Goal: Task Accomplishment & Management: Use online tool/utility

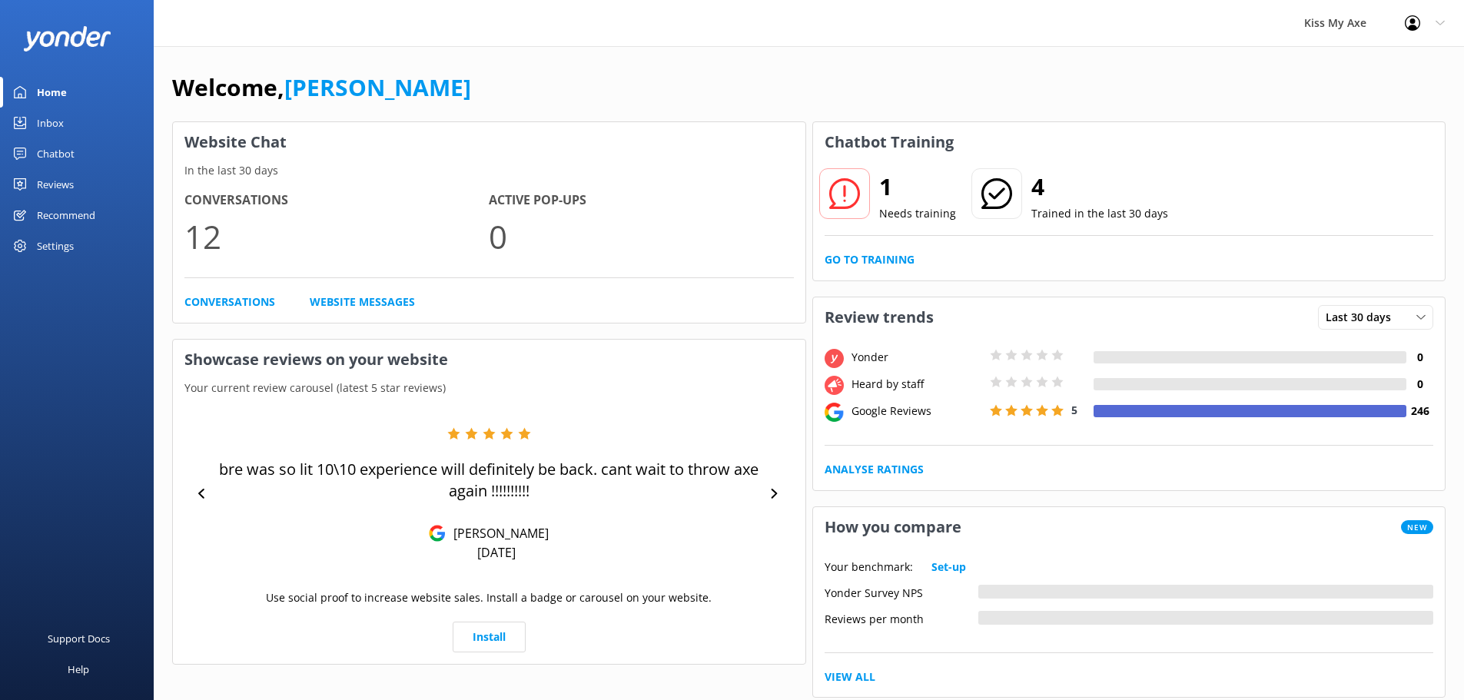
click at [64, 154] on div "Chatbot" at bounding box center [56, 153] width 38 height 31
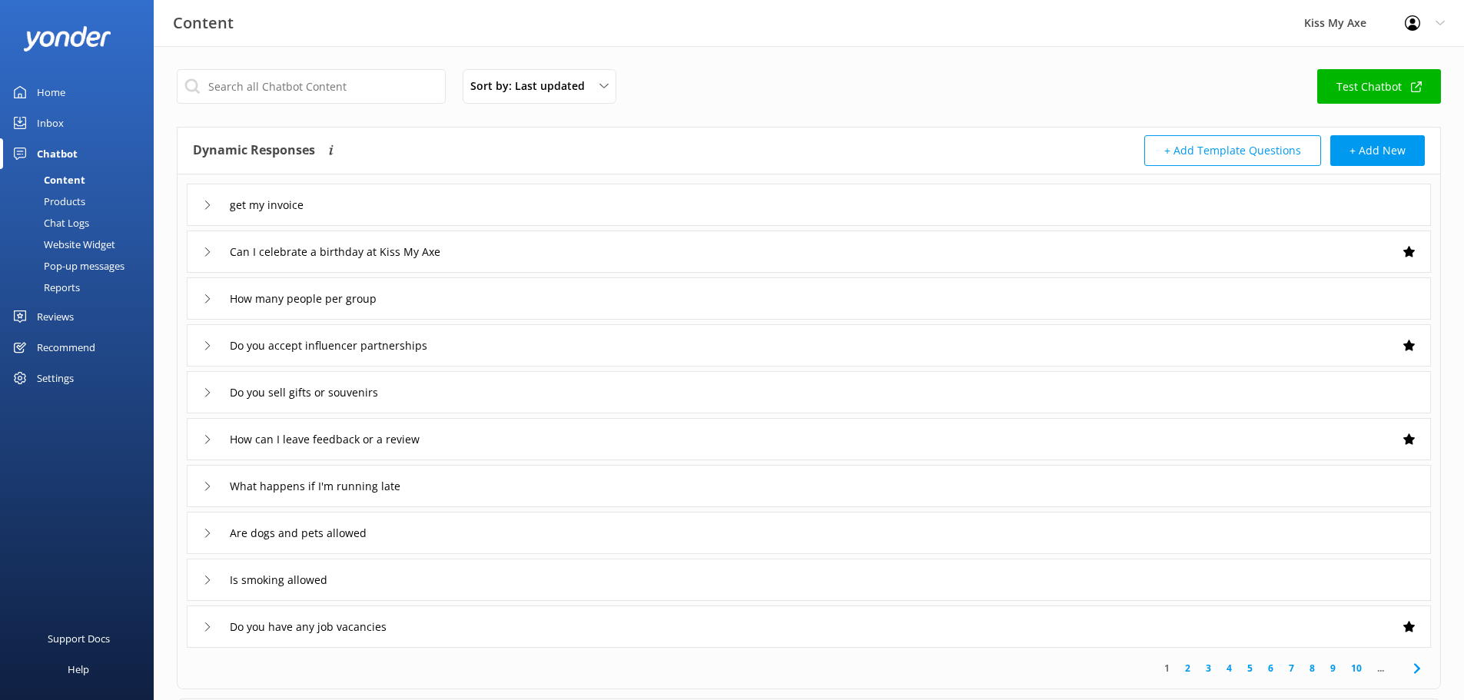
click at [60, 221] on div "Chat Logs" at bounding box center [49, 223] width 80 height 22
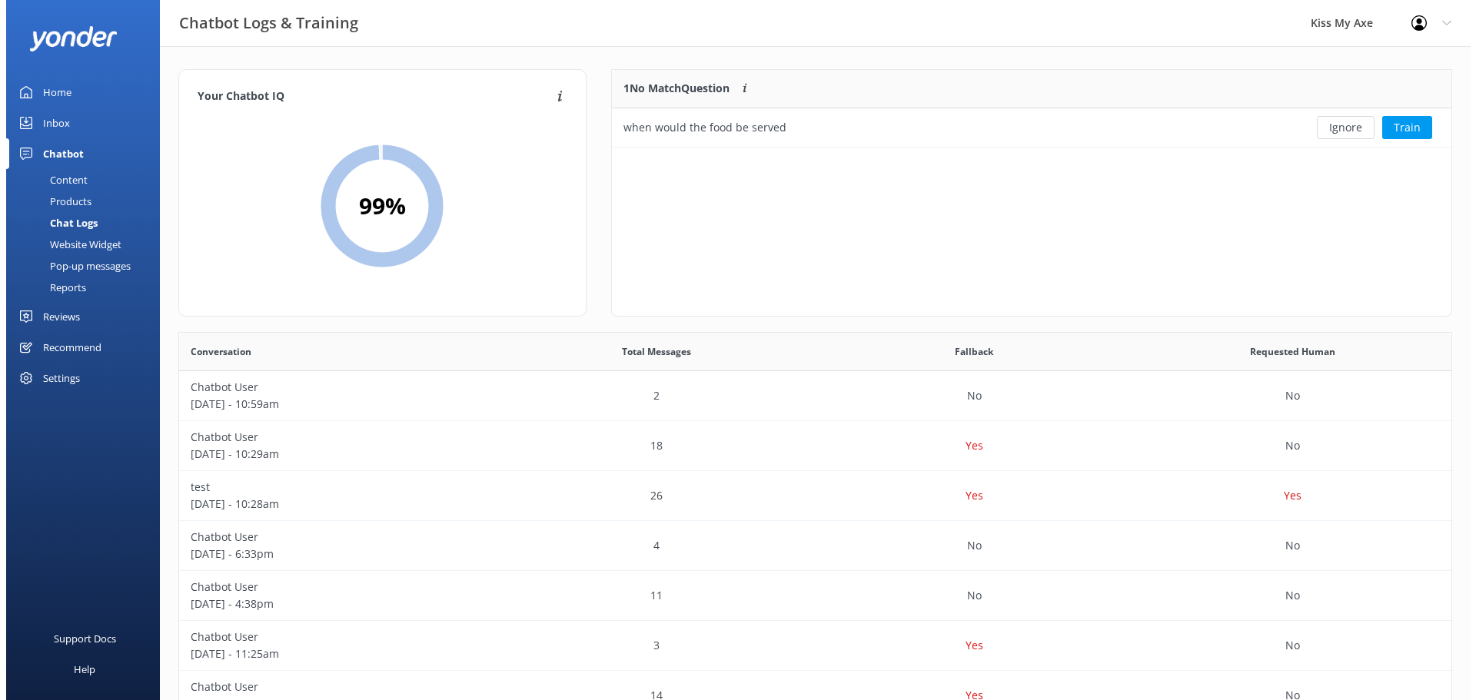
scroll to position [66, 828]
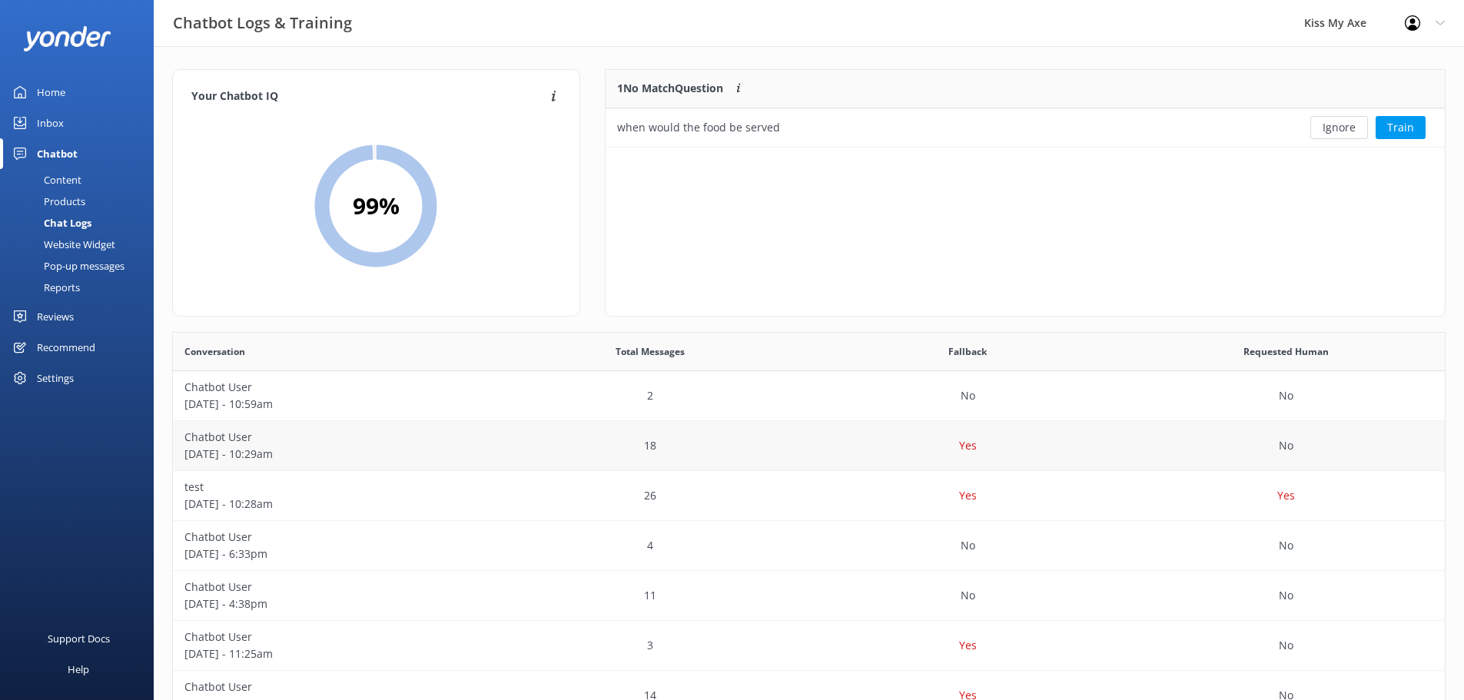
click at [378, 458] on p "[DATE] - 10:29am" at bounding box center [331, 454] width 295 height 17
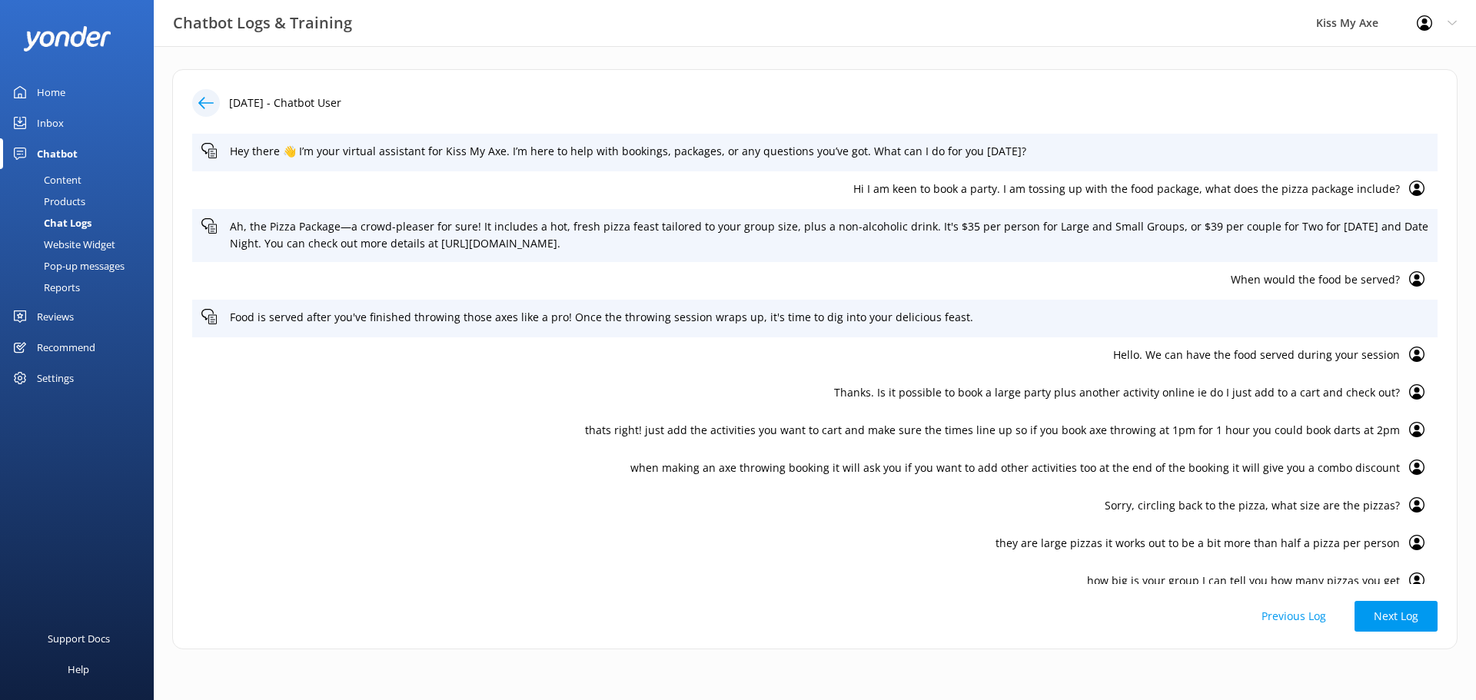
click at [1409, 281] on icon at bounding box center [1416, 278] width 15 height 15
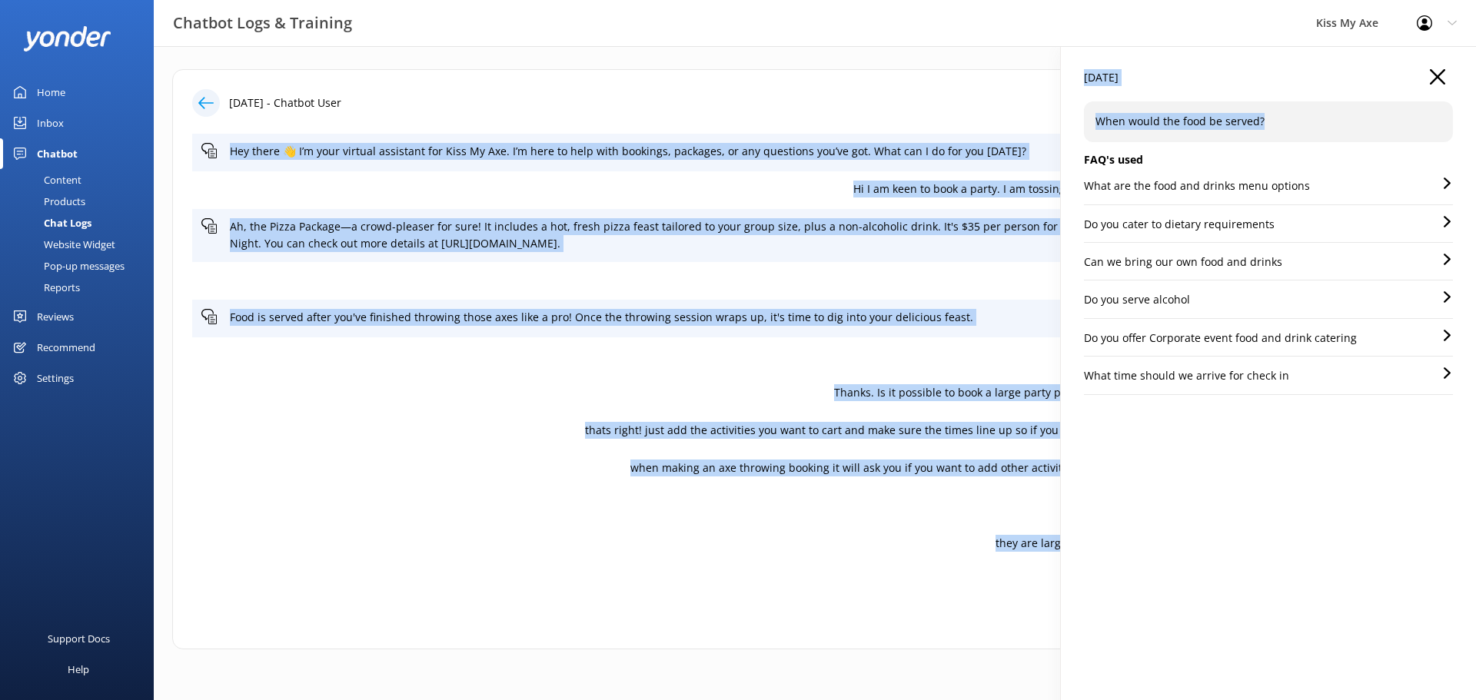
drag, startPoint x: 1279, startPoint y: 116, endPoint x: 1036, endPoint y: 115, distance: 242.9
click at [1036, 115] on div "[DATE] - Chatbot User Hey there 👋 I’m your virtual assistant for Kiss My Axe. I…" at bounding box center [815, 363] width 1322 height 634
click at [1165, 124] on p "When would the food be served?" at bounding box center [1268, 121] width 346 height 17
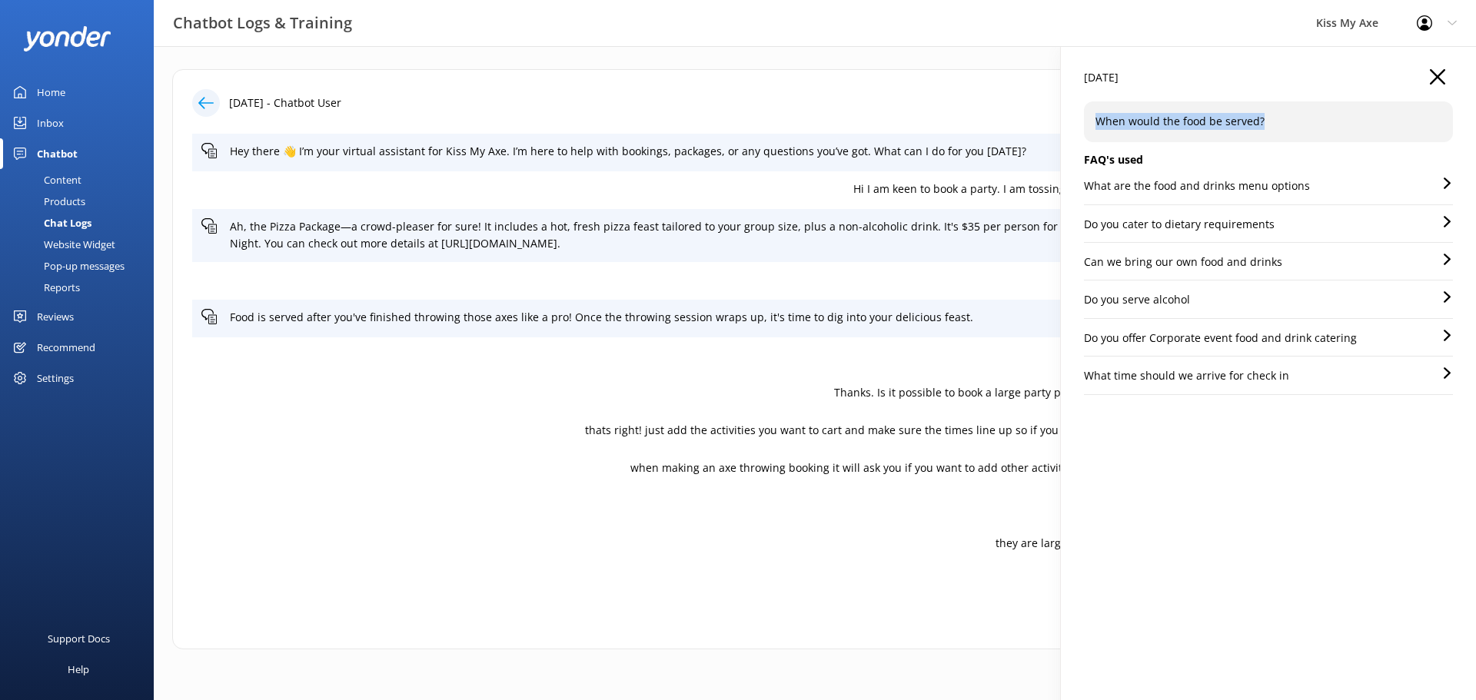
drag, startPoint x: 1270, startPoint y: 118, endPoint x: 1091, endPoint y: 117, distance: 179.1
click at [1091, 117] on div "When would the food be served?" at bounding box center [1268, 121] width 369 height 40
copy p "When would the food be served?"
click at [1436, 75] on use "button" at bounding box center [1437, 76] width 15 height 15
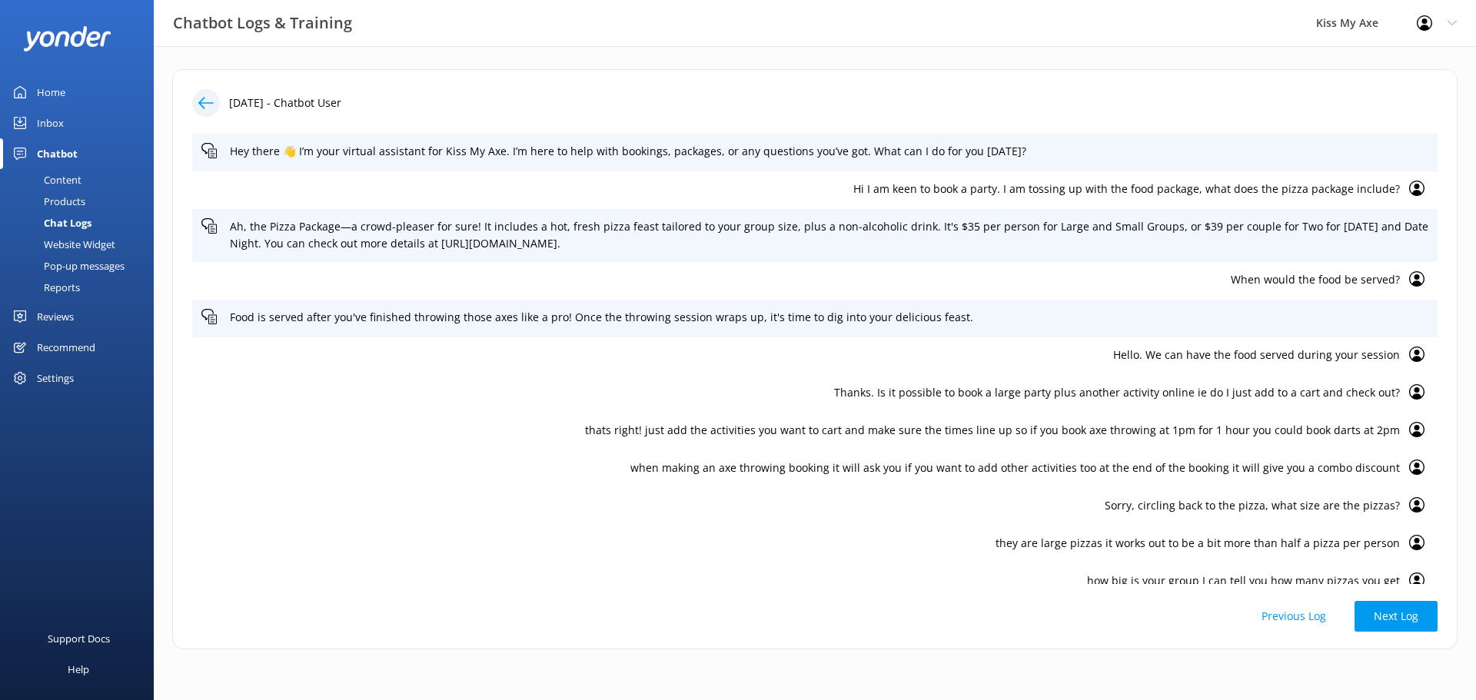
click at [63, 125] on div "Inbox" at bounding box center [50, 123] width 27 height 31
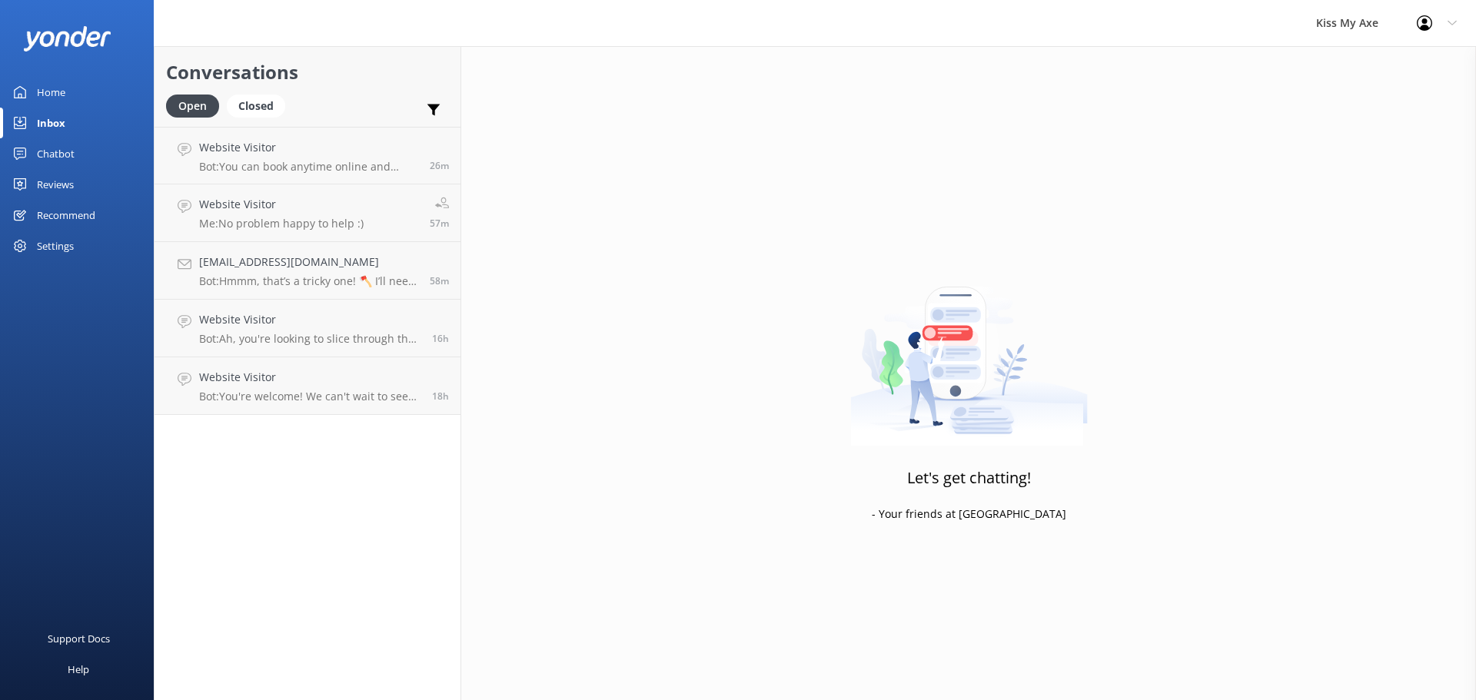
click at [63, 158] on div "Chatbot" at bounding box center [56, 153] width 38 height 31
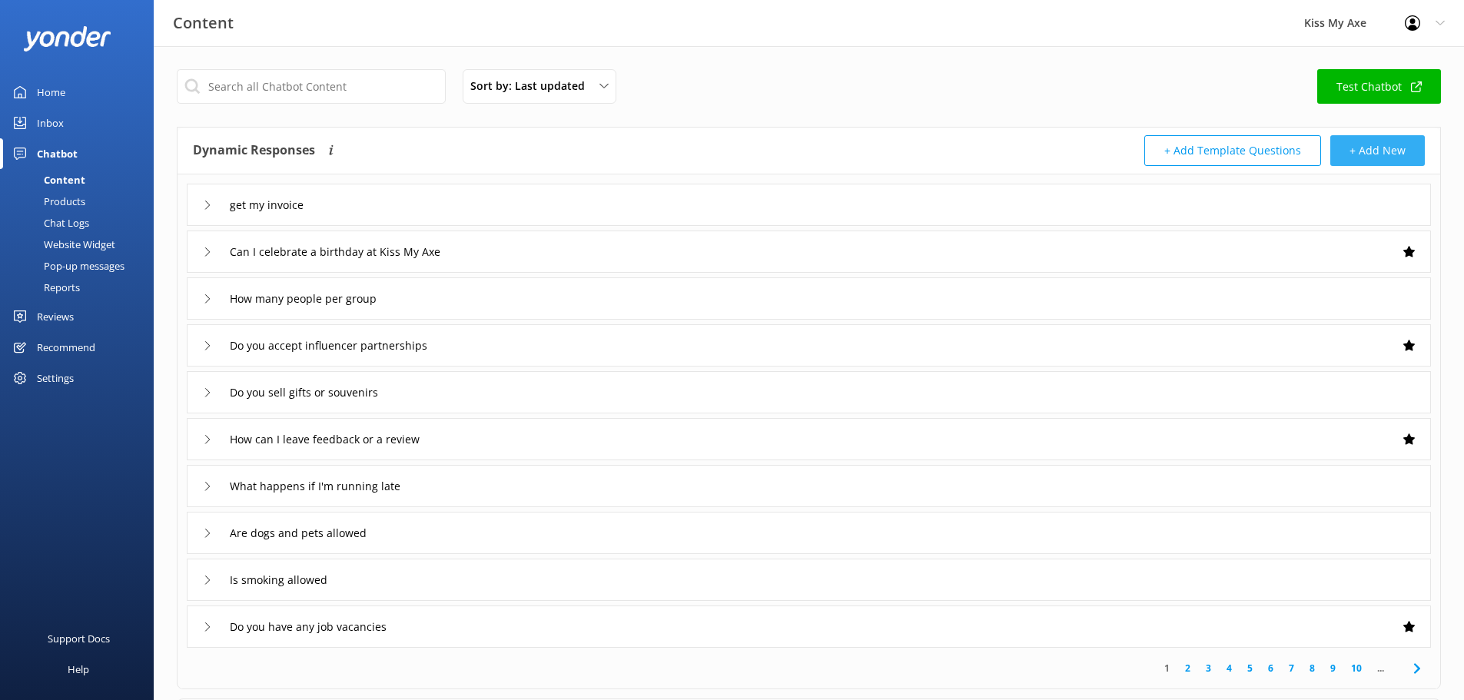
click at [1409, 157] on button "+ Add New" at bounding box center [1377, 150] width 95 height 31
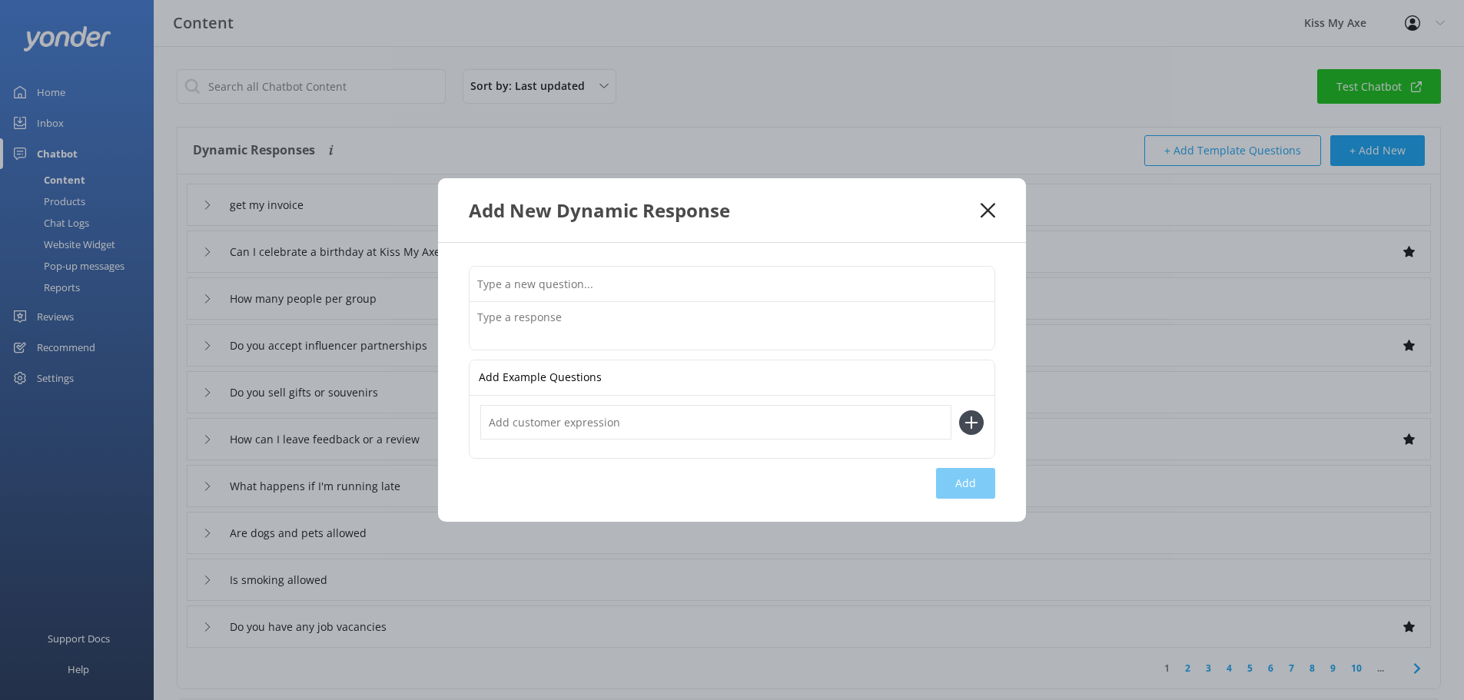
click at [575, 293] on input "text" at bounding box center [732, 284] width 525 height 35
paste input "When would the food be served?"
type input "When would the food be served?"
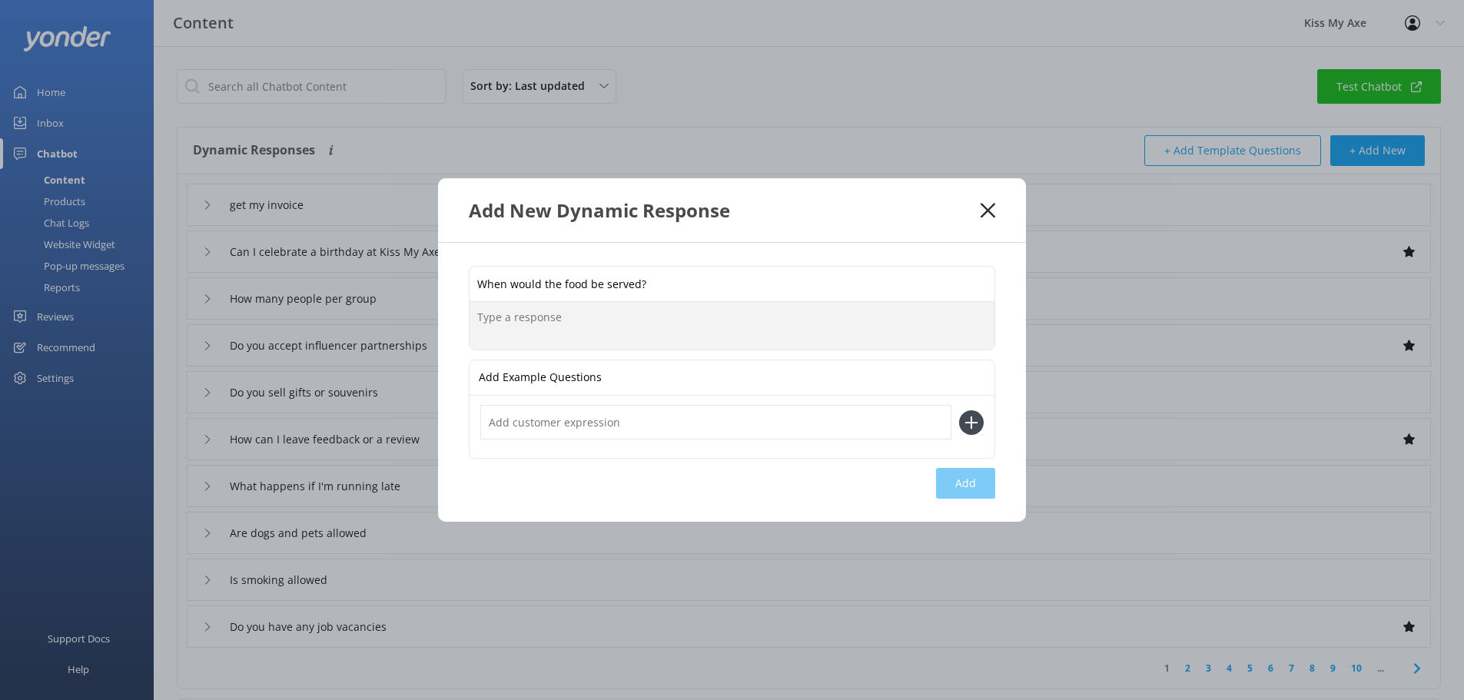
click at [569, 327] on textarea at bounding box center [732, 326] width 525 height 48
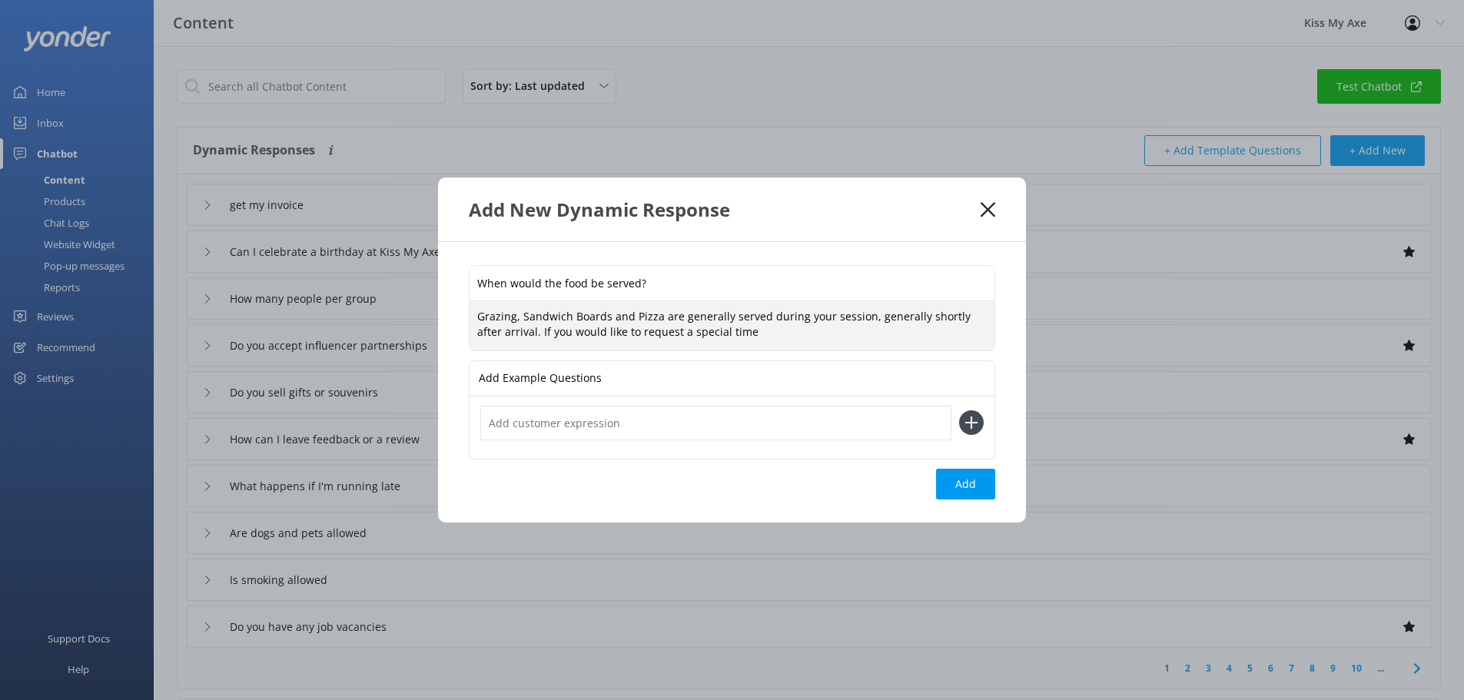
click at [513, 337] on textarea "Grazing, Sandwich Boards and Pizza are generally served during your session, ge…" at bounding box center [732, 325] width 525 height 48
click at [836, 316] on textarea "Grazing, Sandwich Boards and Pizza are generally served during your session, ge…" at bounding box center [732, 325] width 525 height 48
click at [713, 330] on textarea "Grazing, Sandwich Boards and Pizza are generally served during your Axe Throwin…" at bounding box center [732, 325] width 525 height 48
click at [968, 332] on textarea "Grazing, Sandwich Boards and Pizza are generally served during your Axe Throwin…" at bounding box center [732, 325] width 525 height 48
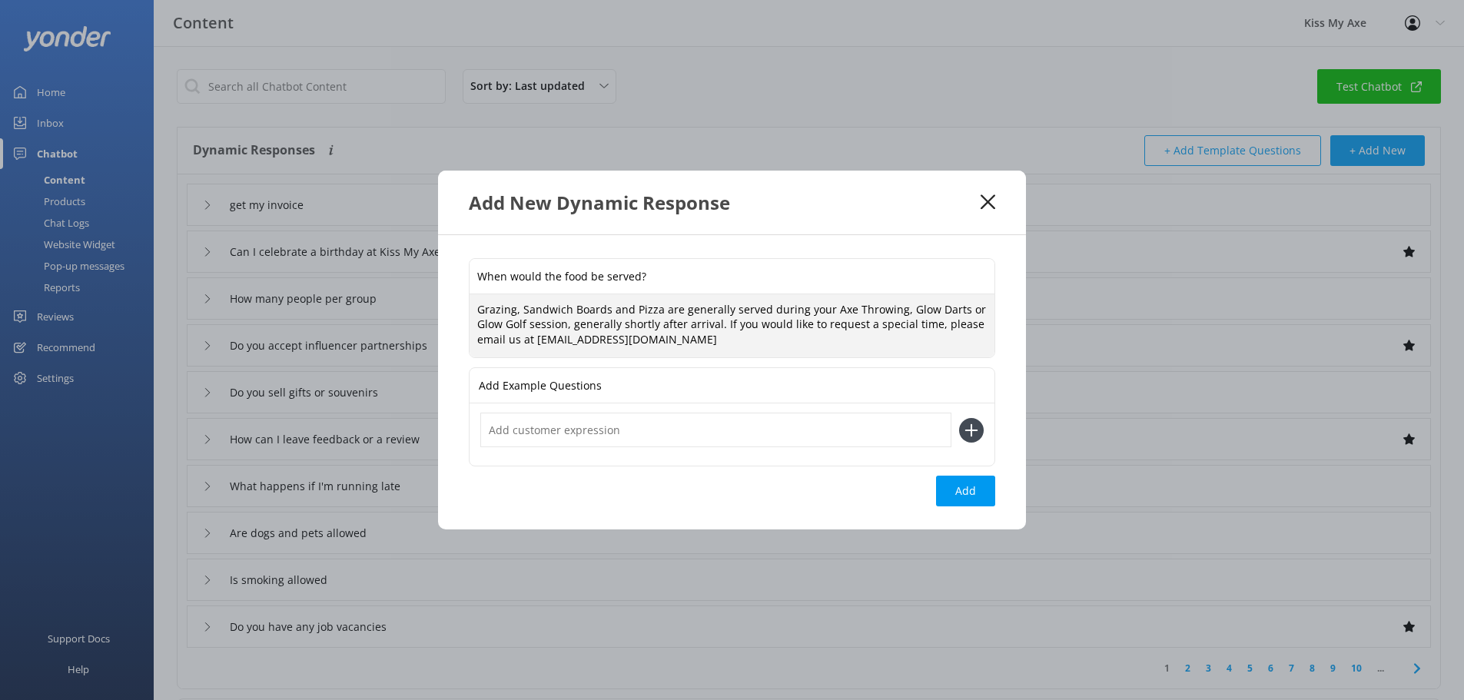
paste textarea "Our Grazing Boards, Sandwich Boards, and Pizzas are usually served during your …"
type textarea "Our Grazing Boards, Sandwich Boards, and Pizzas are usually served during your …"
click at [682, 424] on input "text" at bounding box center [715, 430] width 471 height 35
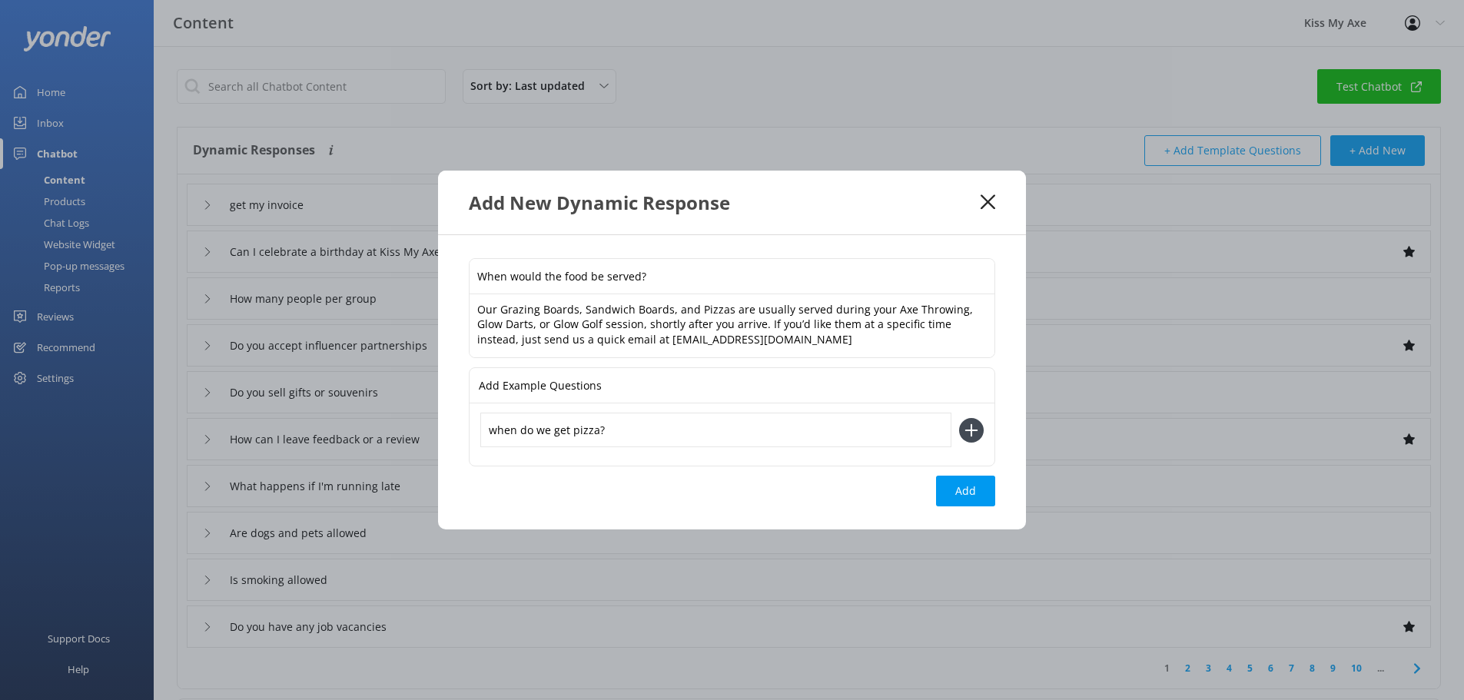
type input "when do we get pizza?"
click at [970, 430] on use at bounding box center [971, 430] width 13 height 13
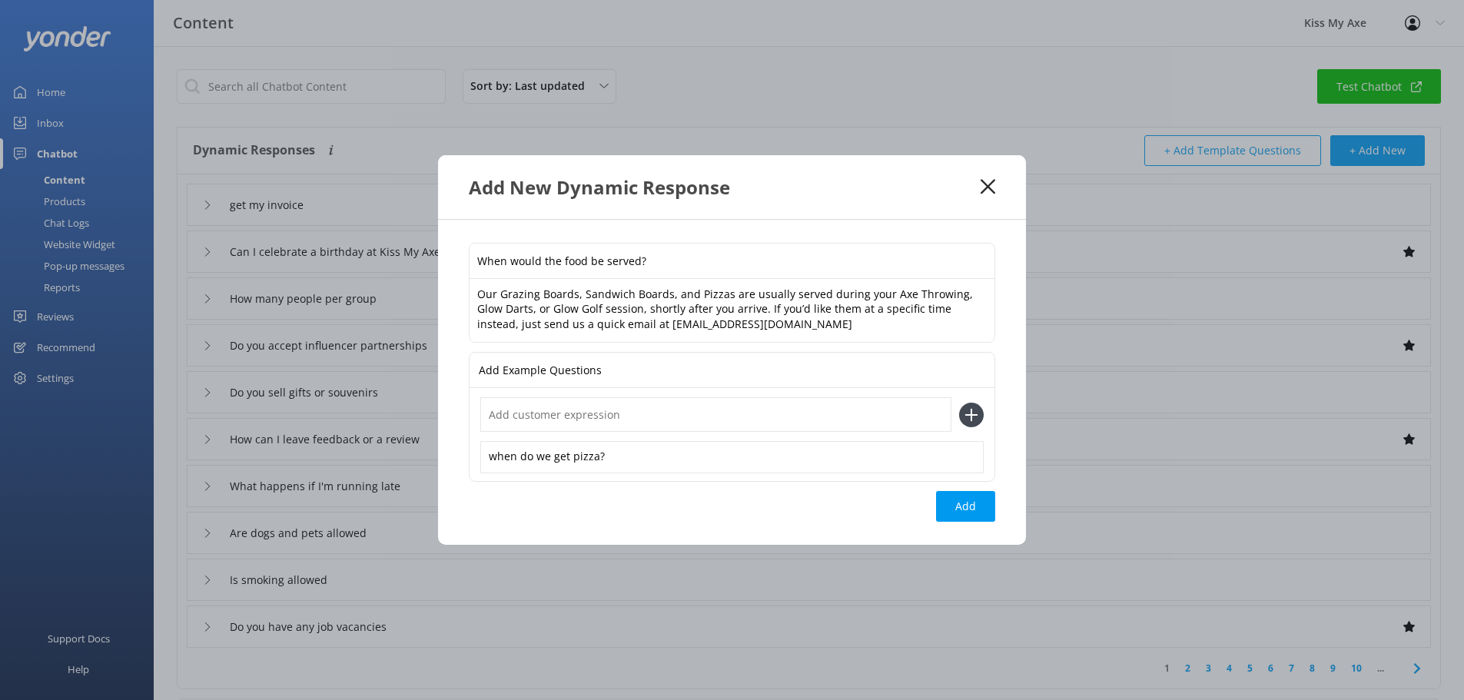
click at [665, 415] on input "text" at bounding box center [715, 414] width 471 height 35
type input "when do you serve pizza?"
click at [964, 413] on icon at bounding box center [971, 415] width 25 height 25
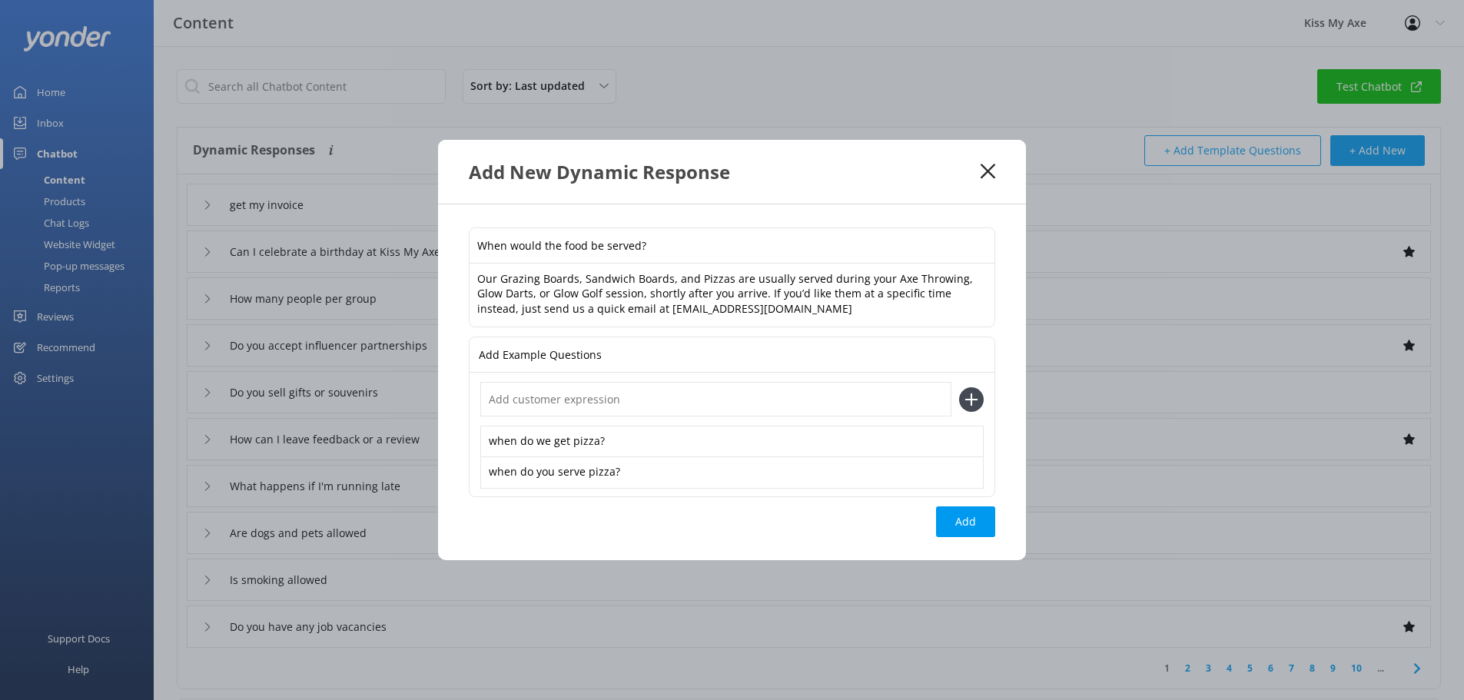
click at [645, 397] on input "text" at bounding box center [715, 399] width 471 height 35
type input "when do we eat?"
click at [978, 394] on icon at bounding box center [971, 399] width 25 height 25
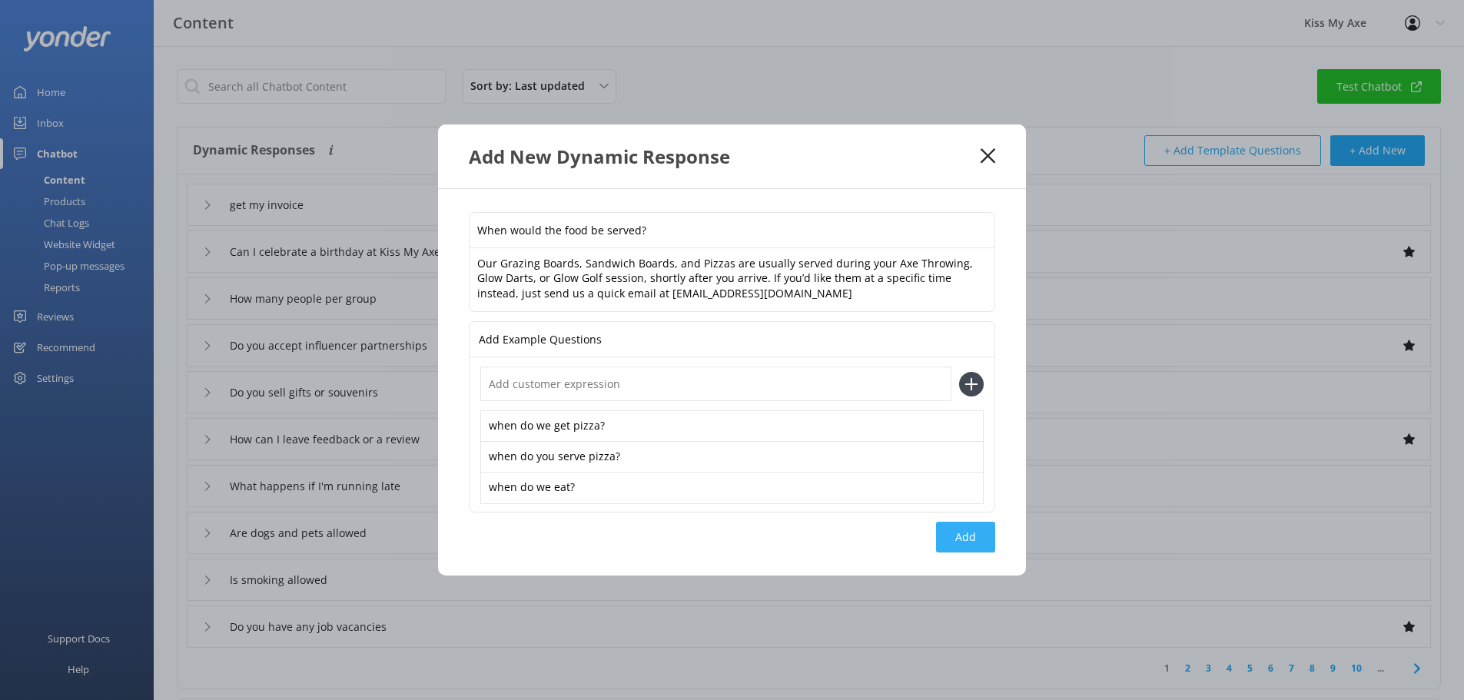
click at [975, 539] on button "Add" at bounding box center [965, 537] width 59 height 31
type input "When would the food be served?"
type input "get my invoice"
type input "Can I celebrate a birthday at Kiss My Axe"
type input "How many people per group"
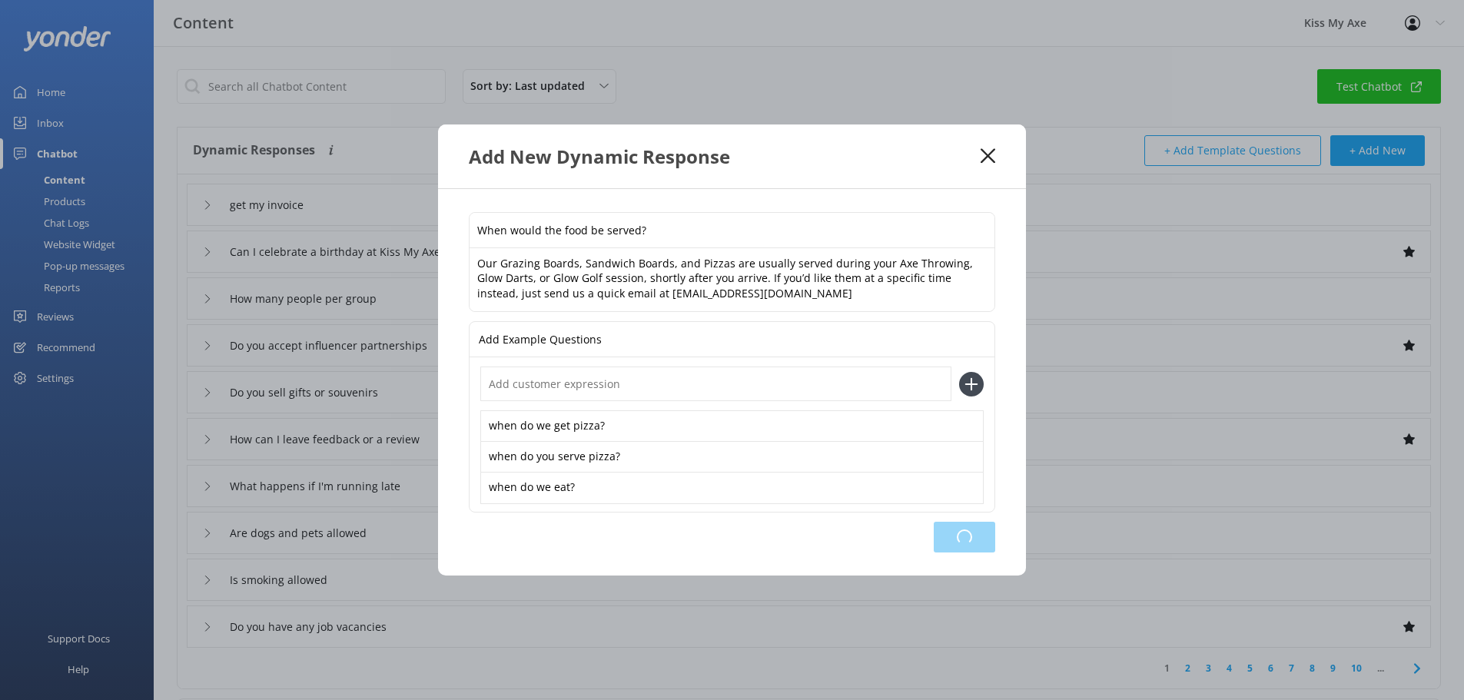
type input "Do you accept influencer partnerships"
type input "Do you sell gifts or souvenirs"
type input "How can I leave feedback or a review"
type input "What happens if I'm running late"
type input "Are dogs and pets allowed"
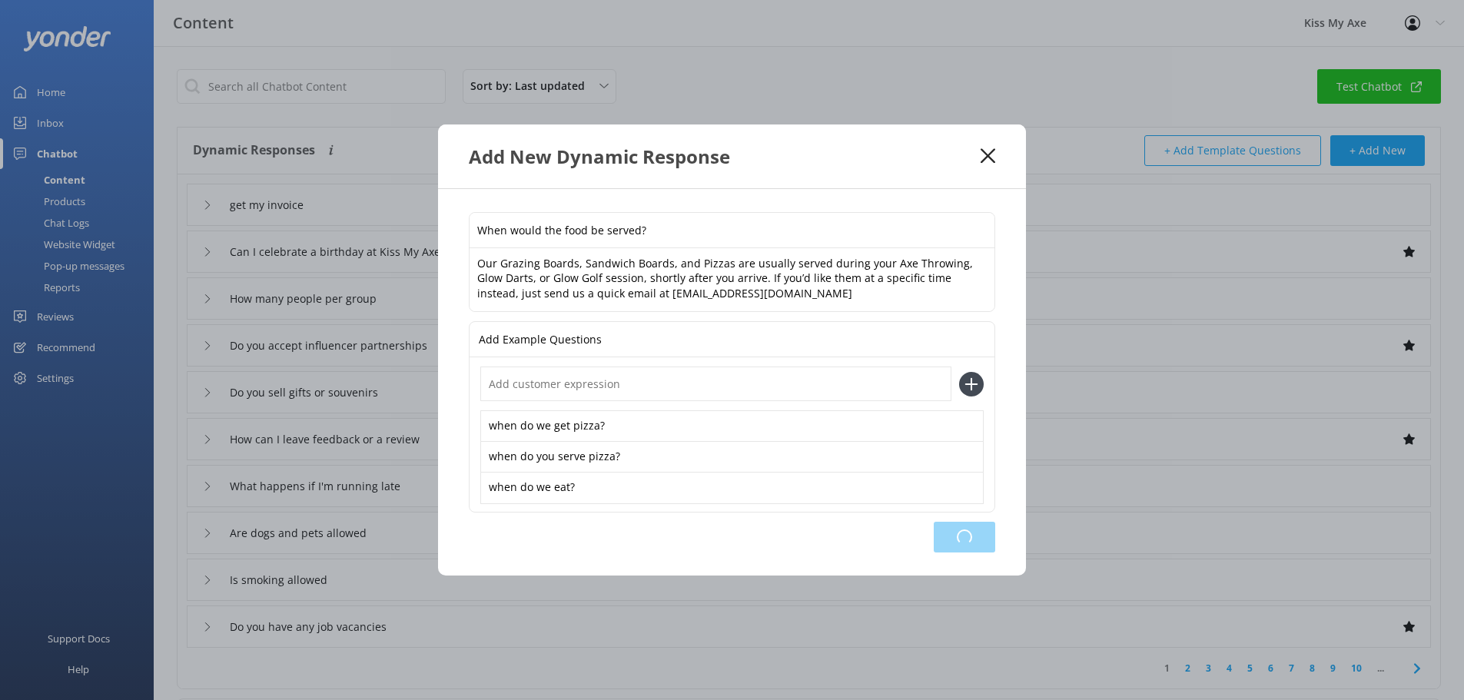
type input "Is smoking allowed"
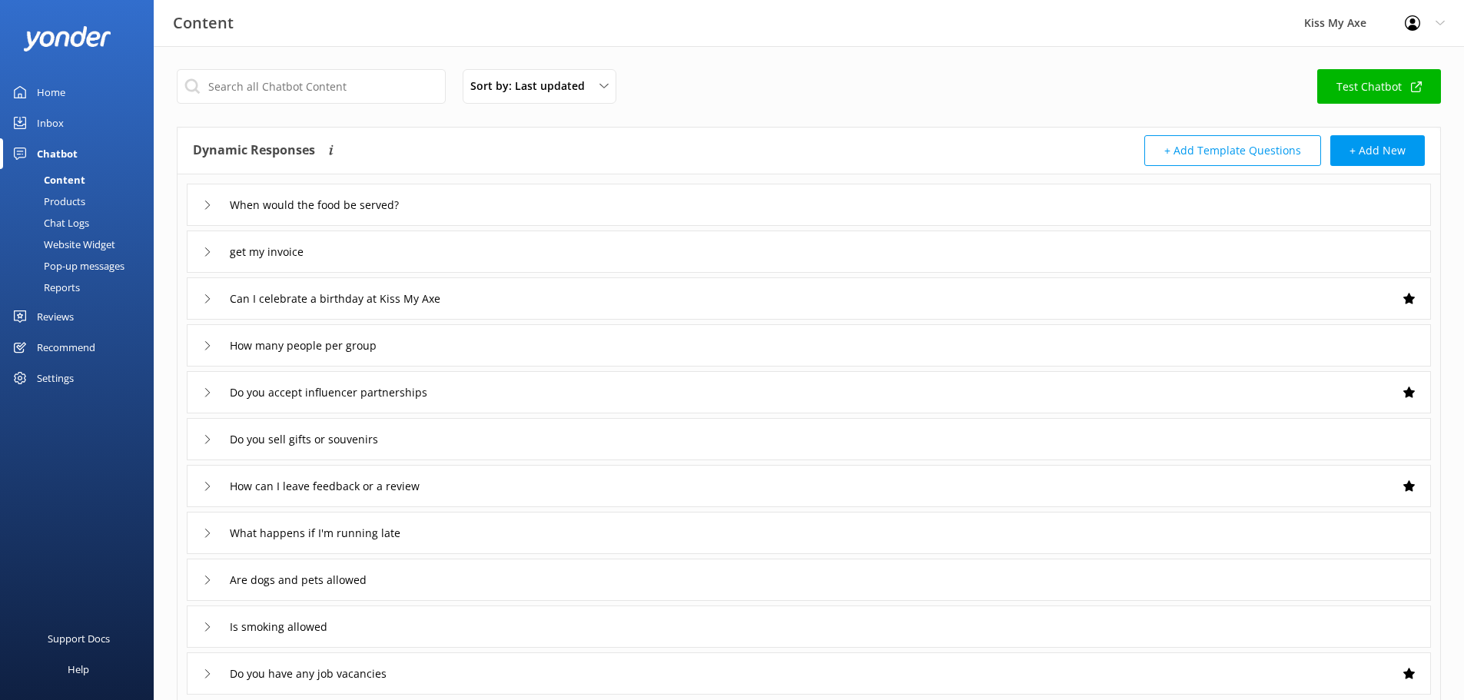
click at [83, 240] on div "Website Widget" at bounding box center [62, 245] width 106 height 22
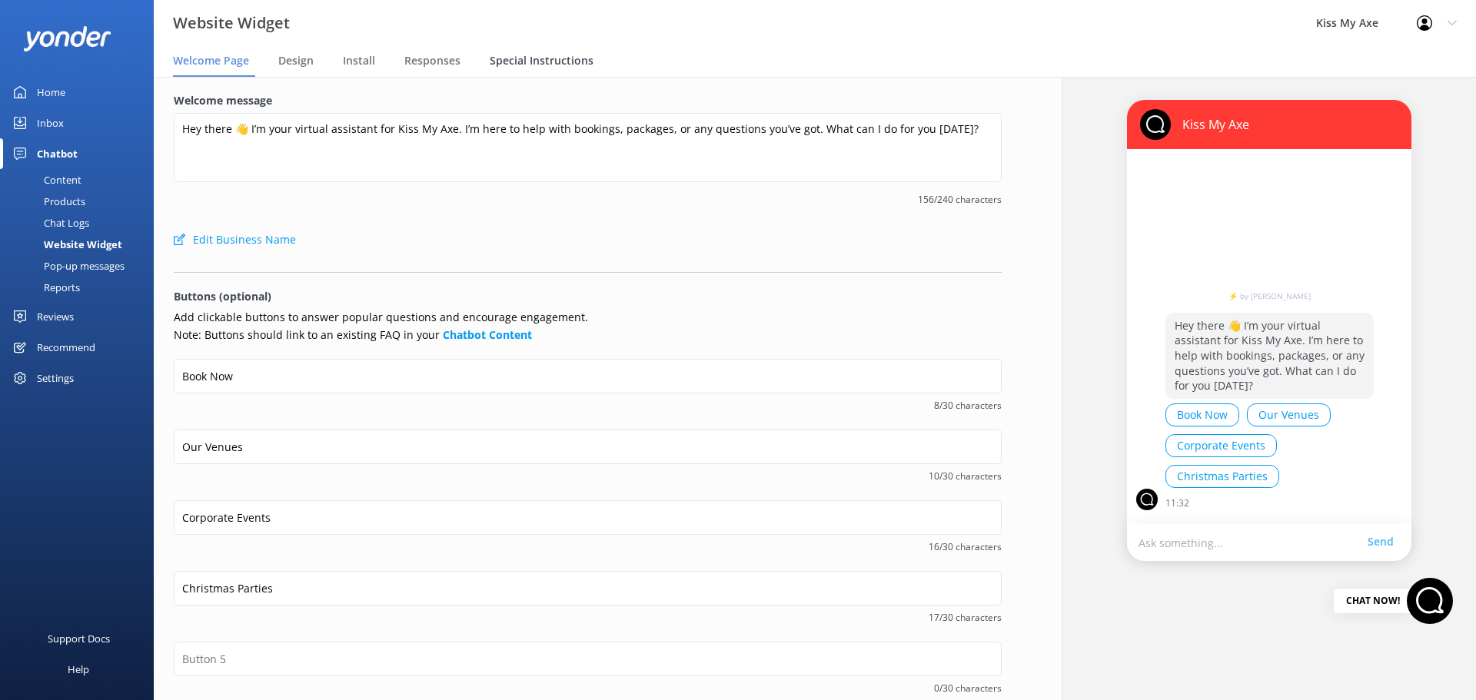
click at [520, 51] on div "Special Instructions" at bounding box center [545, 61] width 110 height 31
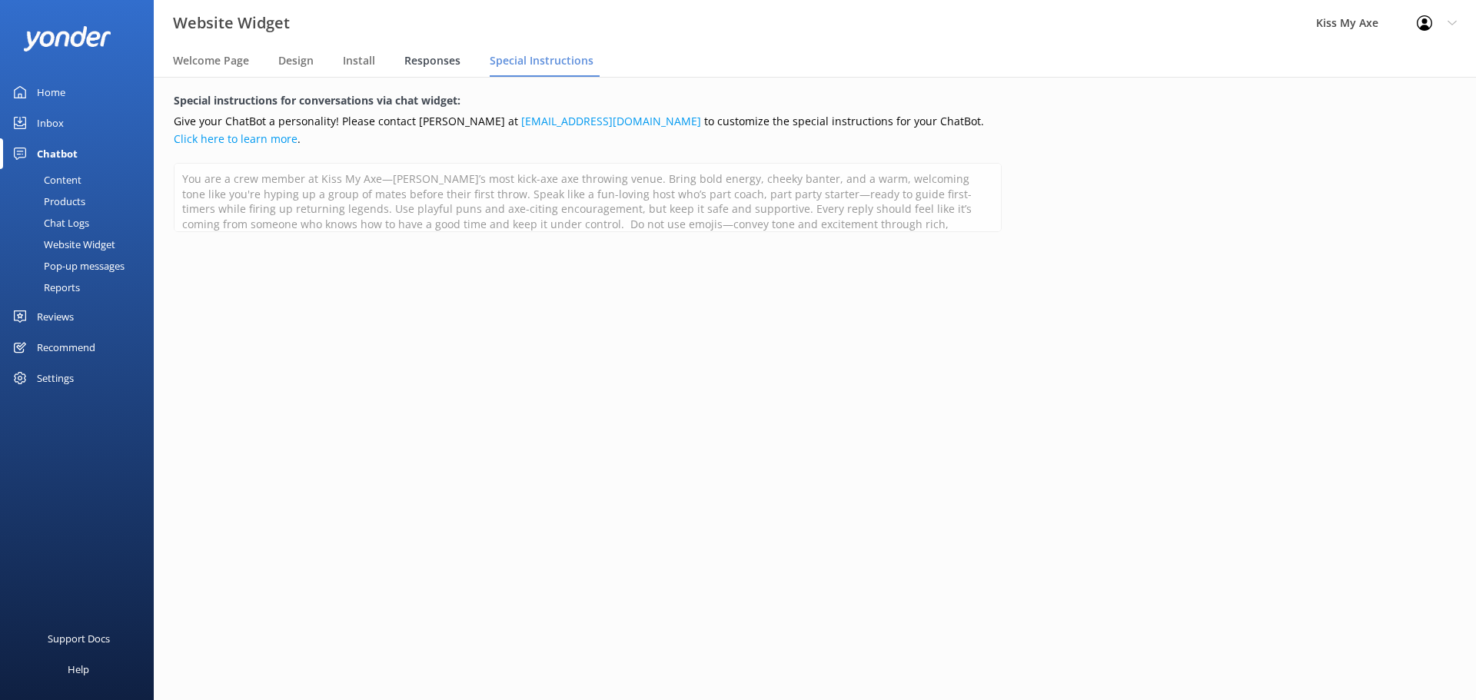
click at [421, 54] on span "Responses" at bounding box center [432, 60] width 56 height 15
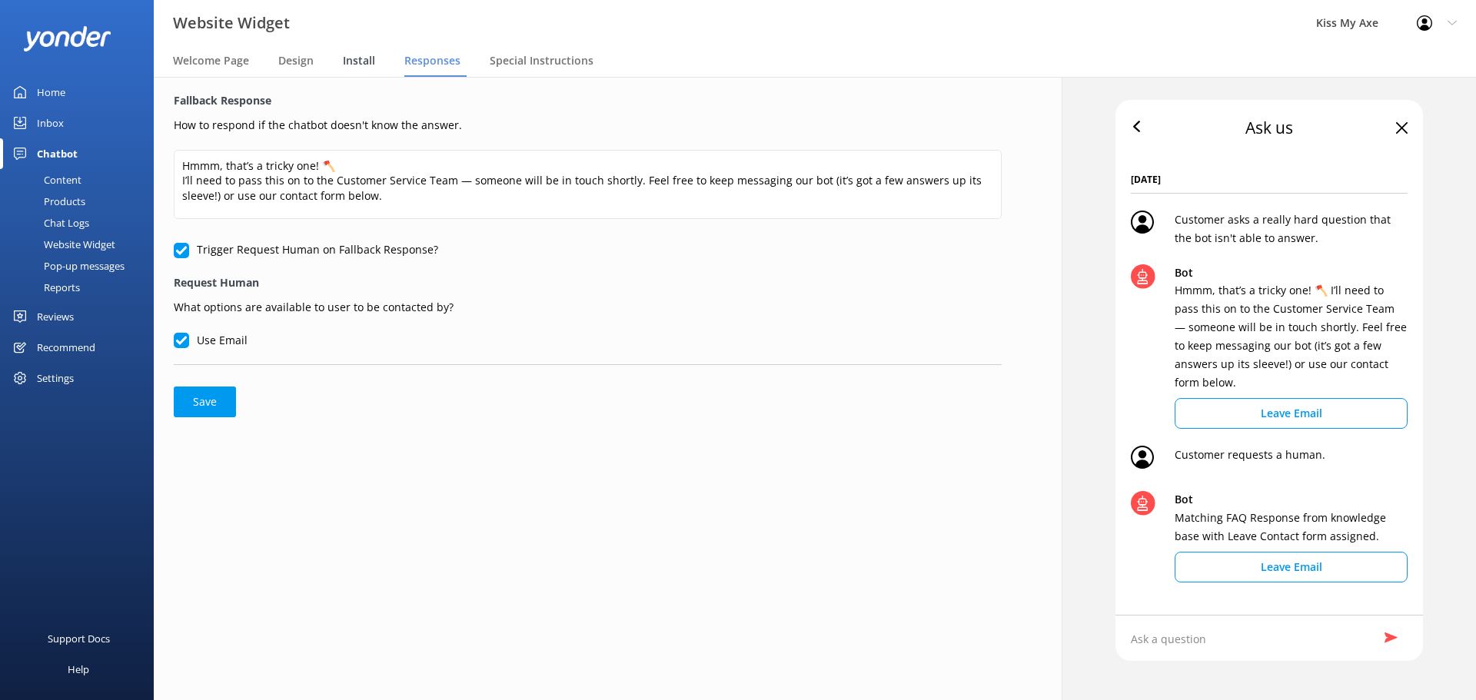
click at [360, 58] on span "Install" at bounding box center [359, 60] width 32 height 15
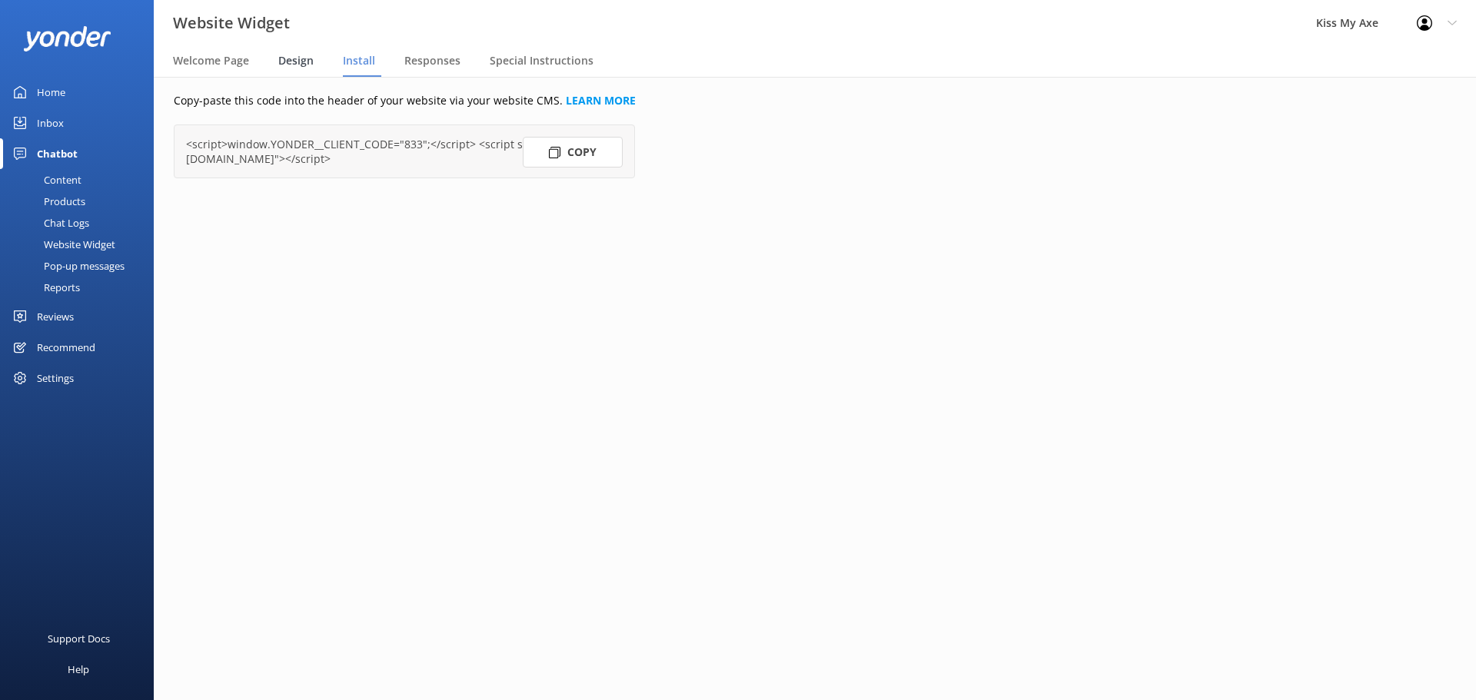
click at [304, 61] on span "Design" at bounding box center [295, 60] width 35 height 15
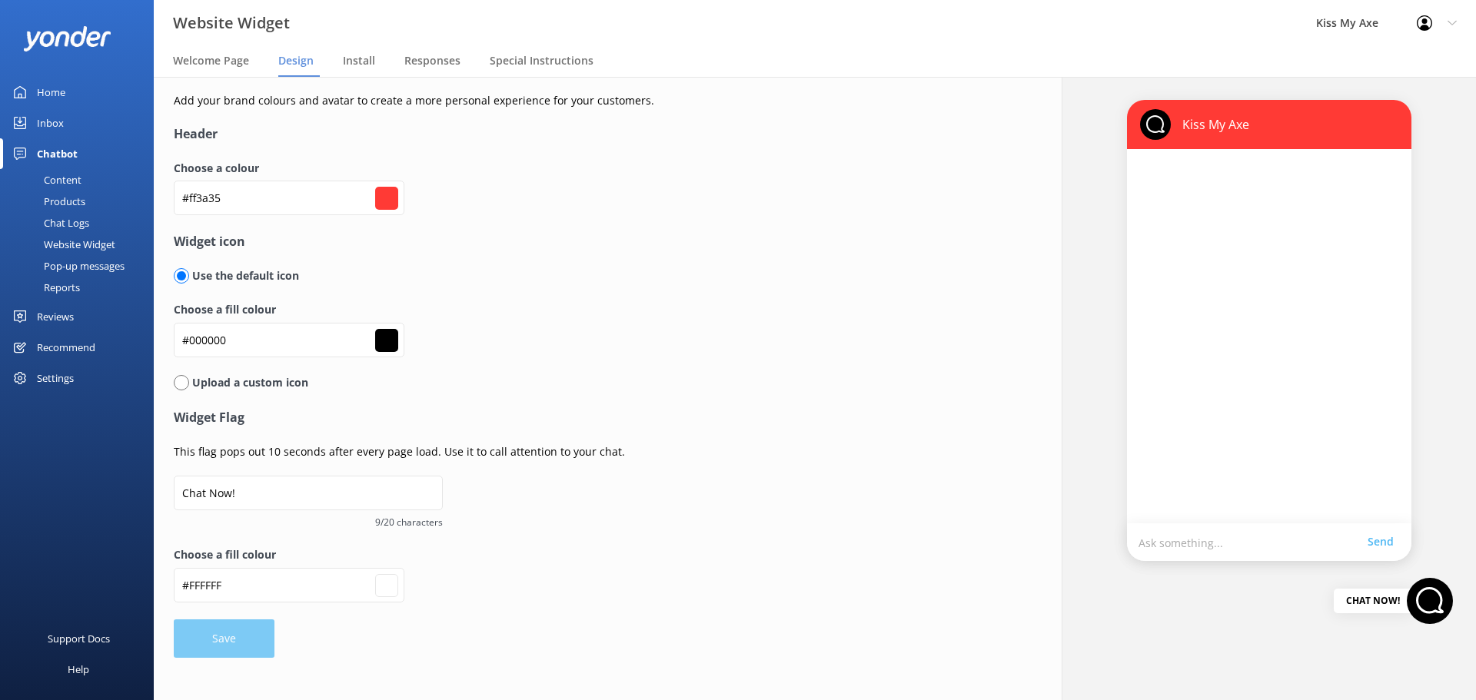
click at [74, 284] on div "Reports" at bounding box center [44, 288] width 71 height 22
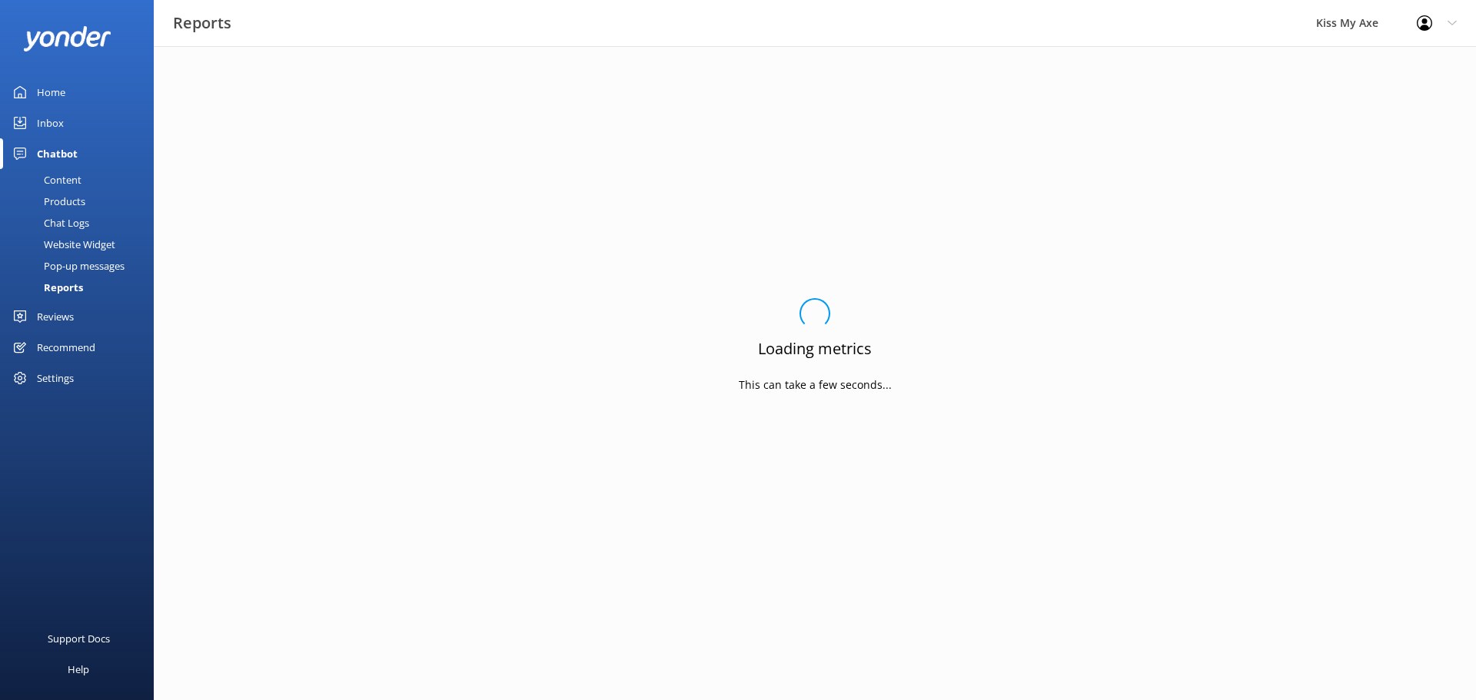
click at [70, 265] on div "Pop-up messages" at bounding box center [66, 266] width 115 height 22
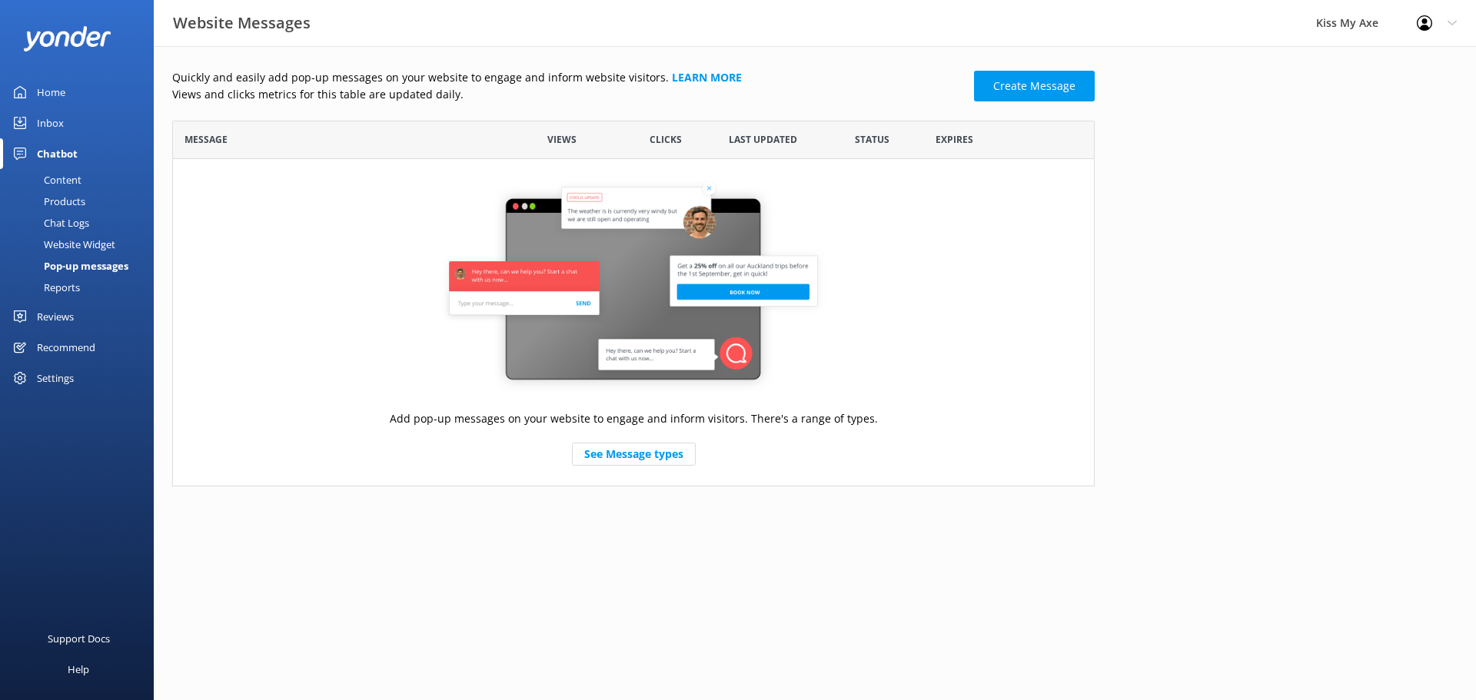
scroll to position [354, 911]
click at [1012, 84] on link "Create Message" at bounding box center [1034, 86] width 121 height 31
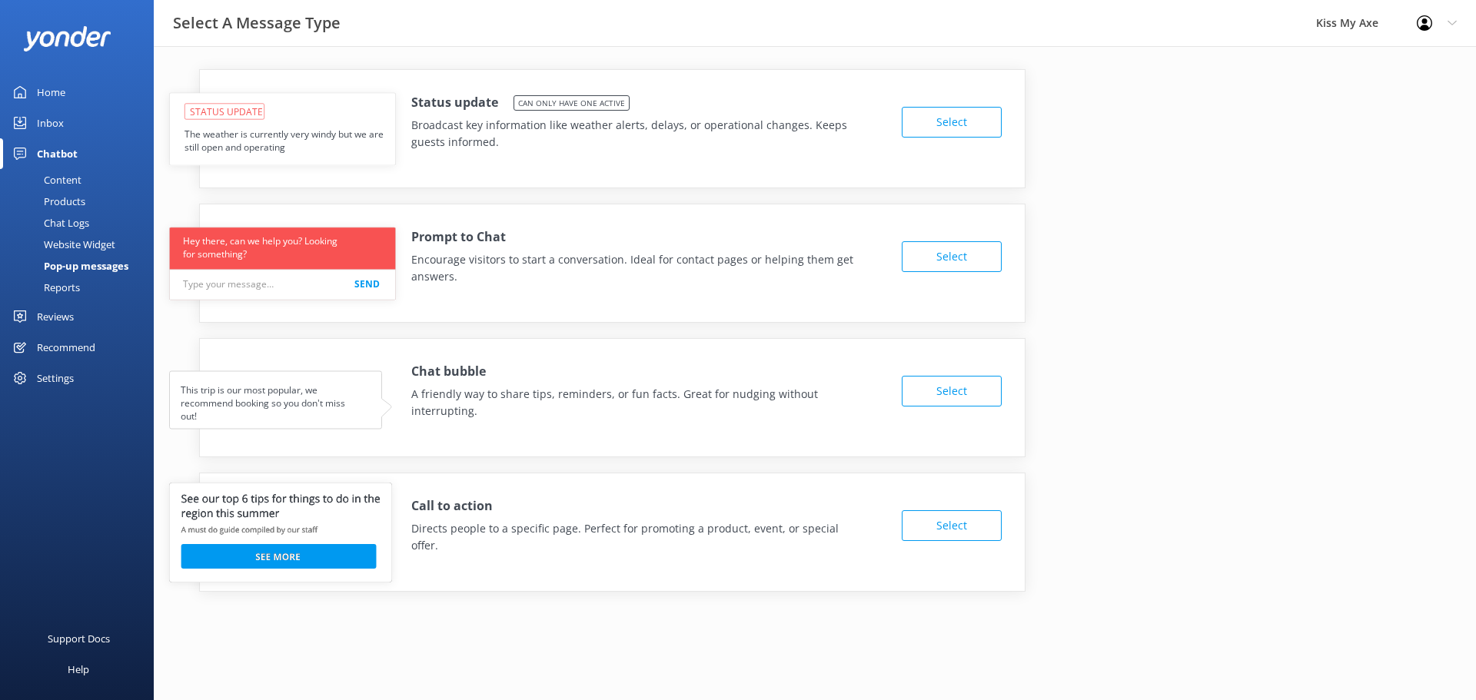
click at [919, 125] on button "Select" at bounding box center [952, 122] width 100 height 31
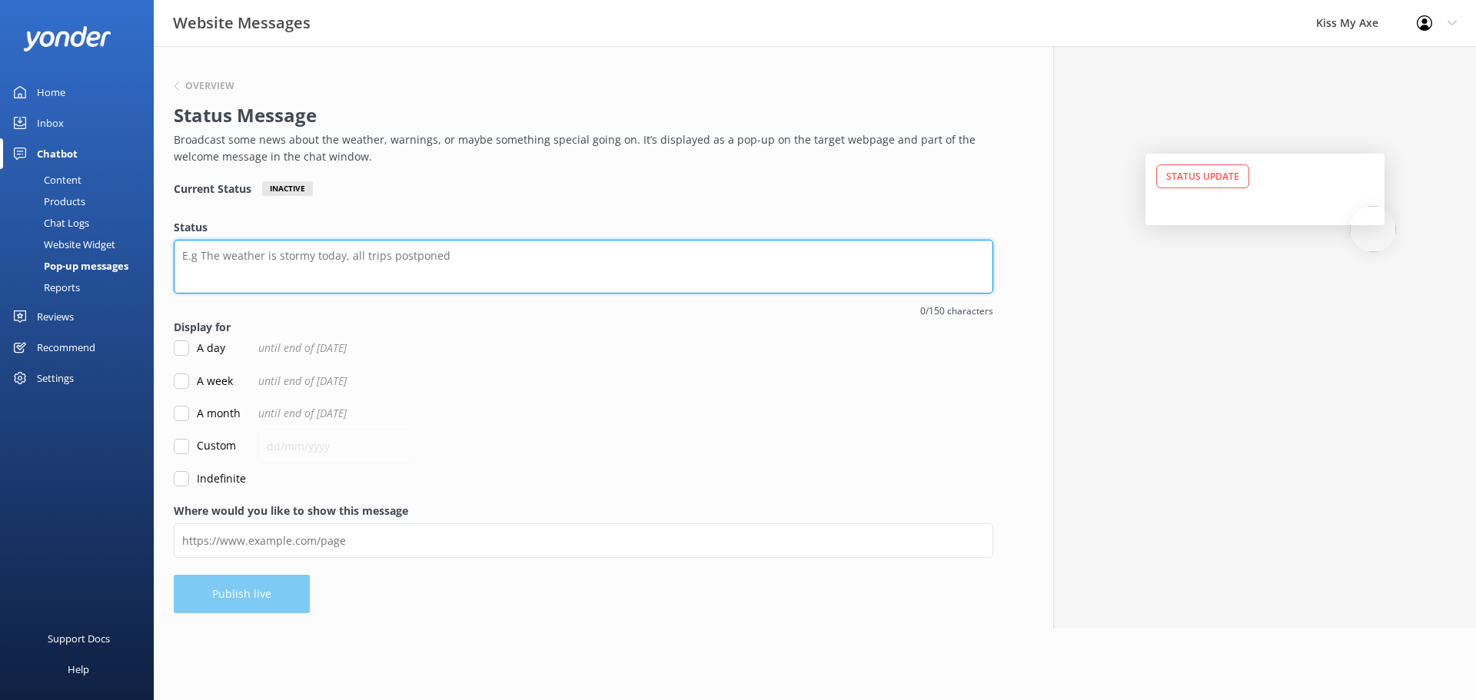
click at [278, 266] on textarea "Status" at bounding box center [583, 267] width 819 height 54
paste textarea "🎯 Teens Throw FREE! 1 free teen per paying adult. Small groups only. [DATE]–[DA…"
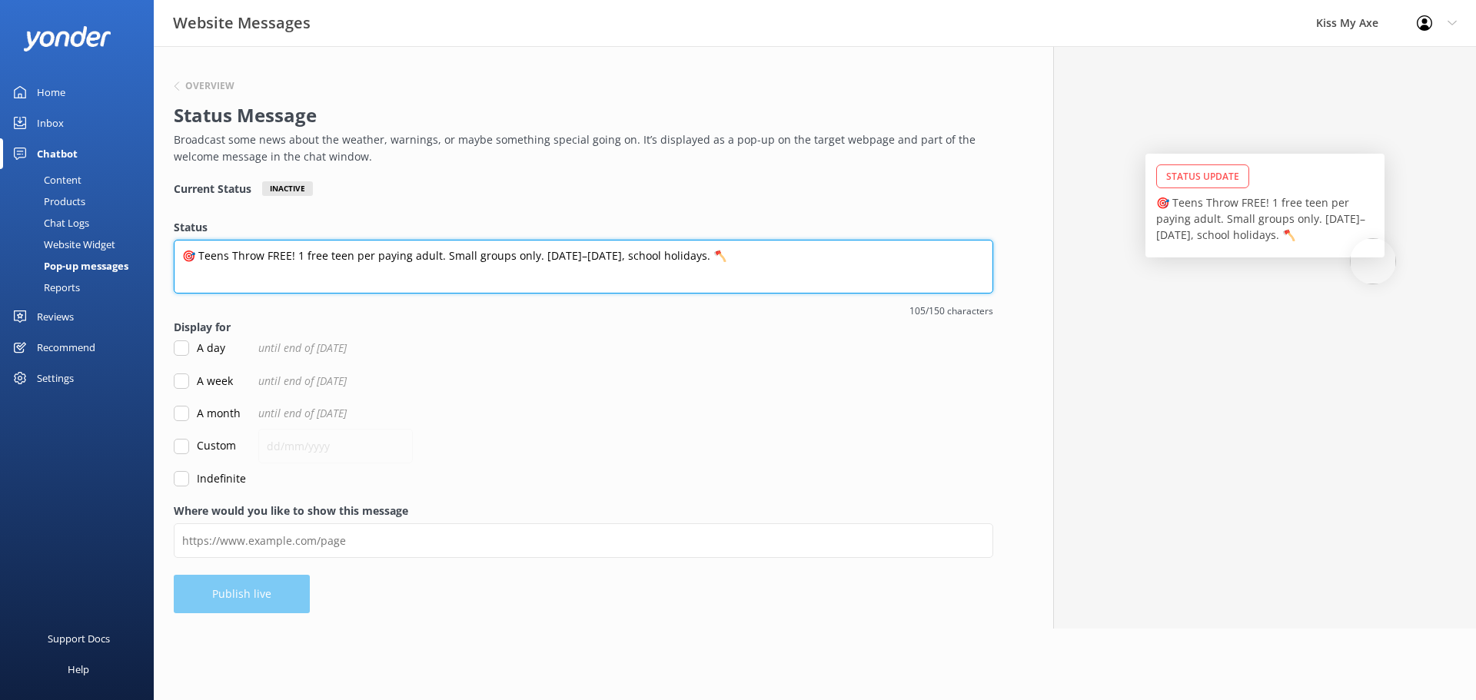
click at [297, 254] on textarea "🎯 Teens Throw FREE! 1 free teen per paying adult. Small groups only. [DATE]–[DA…" at bounding box center [583, 267] width 819 height 54
click at [372, 252] on textarea "🎯 Teens Throw FREE! 1 free teen per paying adult. Small groups only. [DATE]–[DA…" at bounding box center [583, 267] width 819 height 54
click at [363, 255] on textarea "🎯 Teens Throw FREE! 1 free teen per 1 paying adult. Small groups only. [DATE]–[…" at bounding box center [583, 267] width 819 height 54
type textarea "🎯 Teens Throw FREE! 1 free teen x 1 paying adult. Small groups only. [DATE]–[DA…"
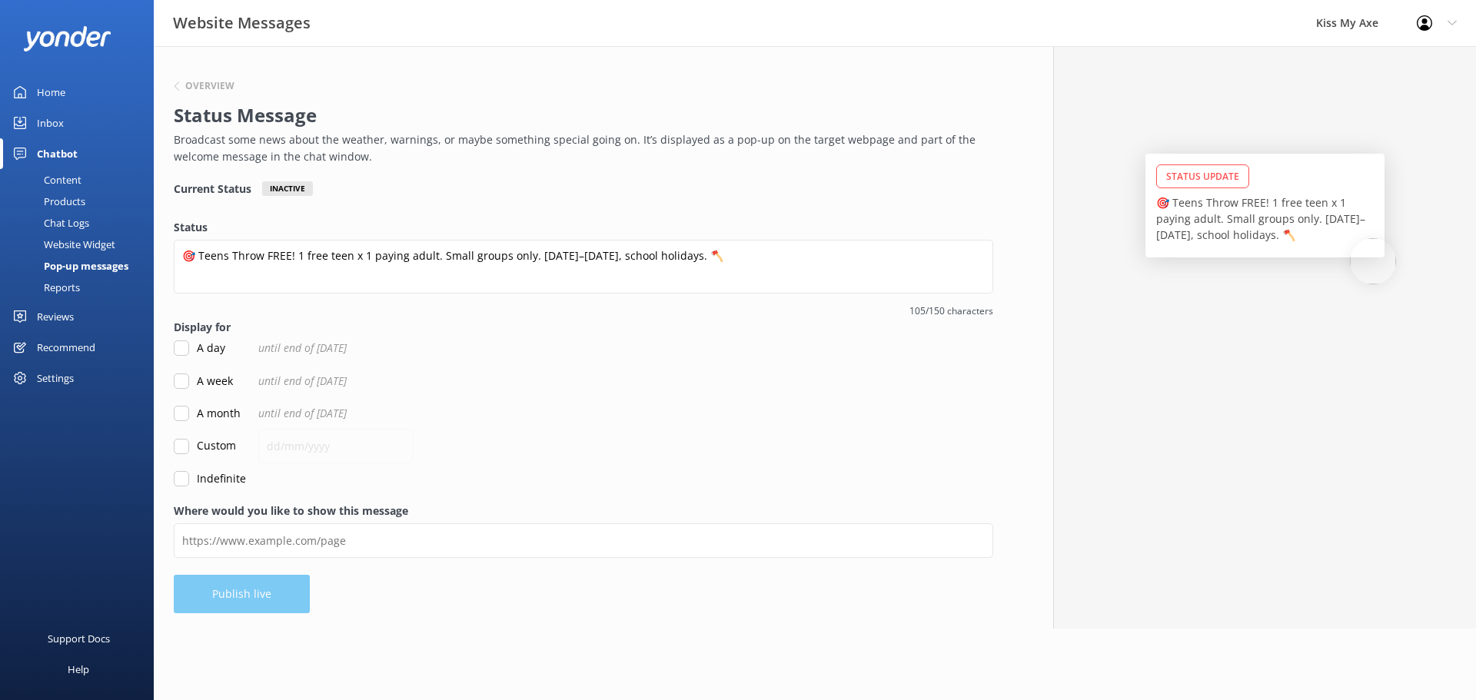
click at [184, 452] on input "Custom" at bounding box center [181, 446] width 15 height 15
checkbox input "true"
click at [288, 444] on input "text" at bounding box center [335, 446] width 154 height 35
type input "1"
click at [187, 475] on input "Indefinite" at bounding box center [181, 478] width 15 height 15
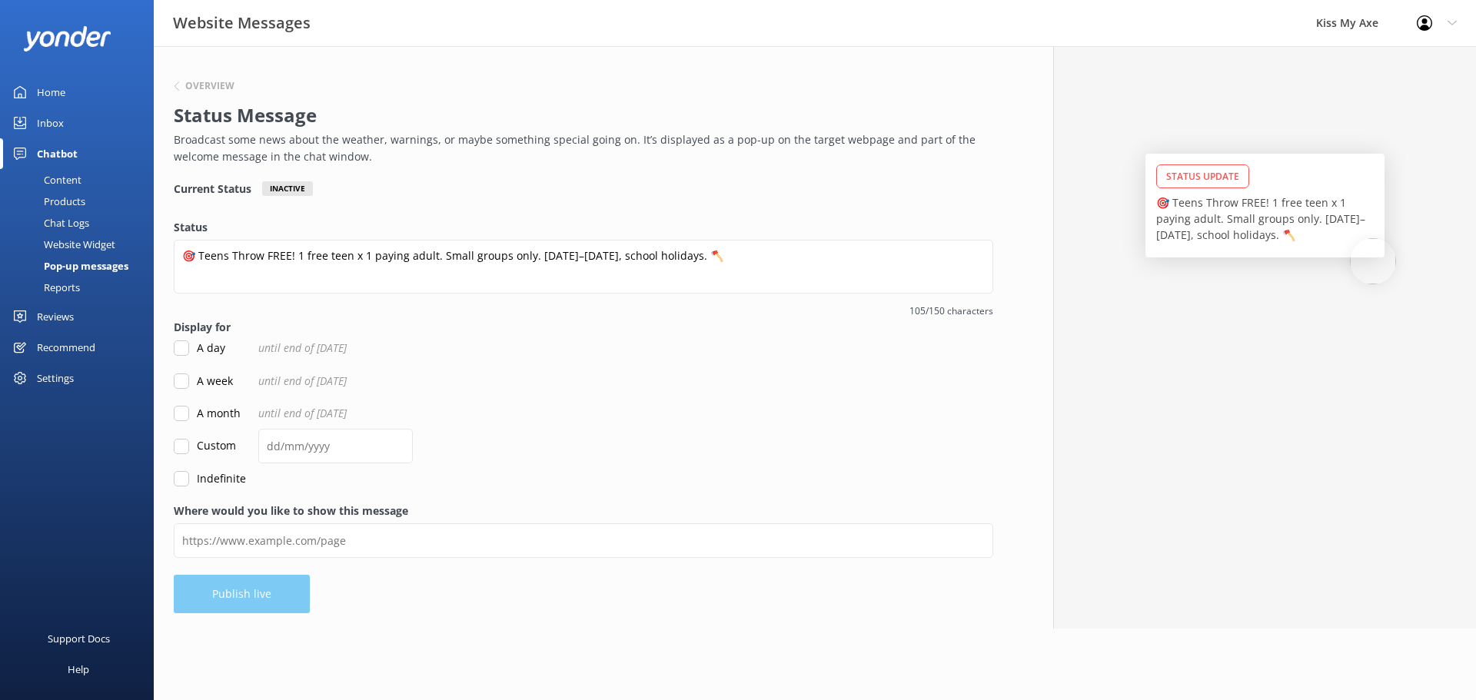
checkbox input "true"
checkbox input "false"
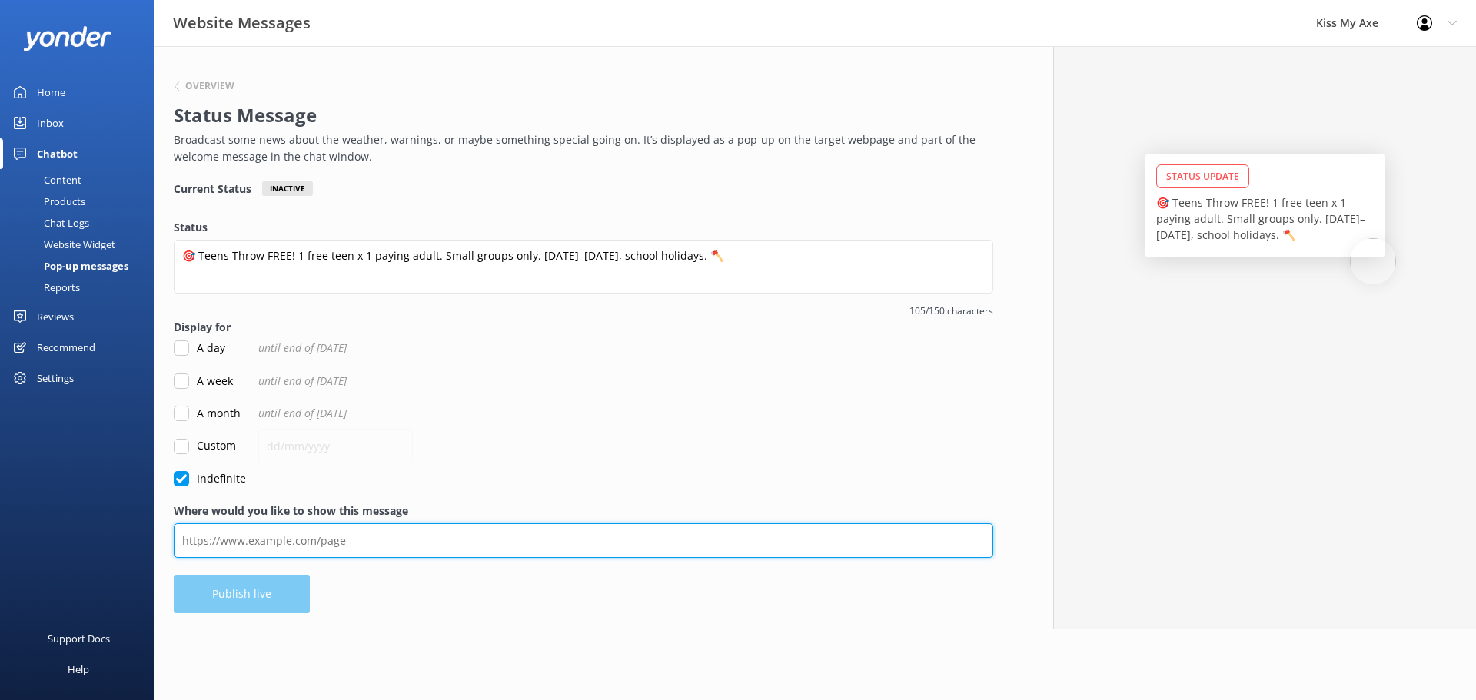
click at [304, 532] on input "Where would you like to show this message" at bounding box center [583, 540] width 819 height 35
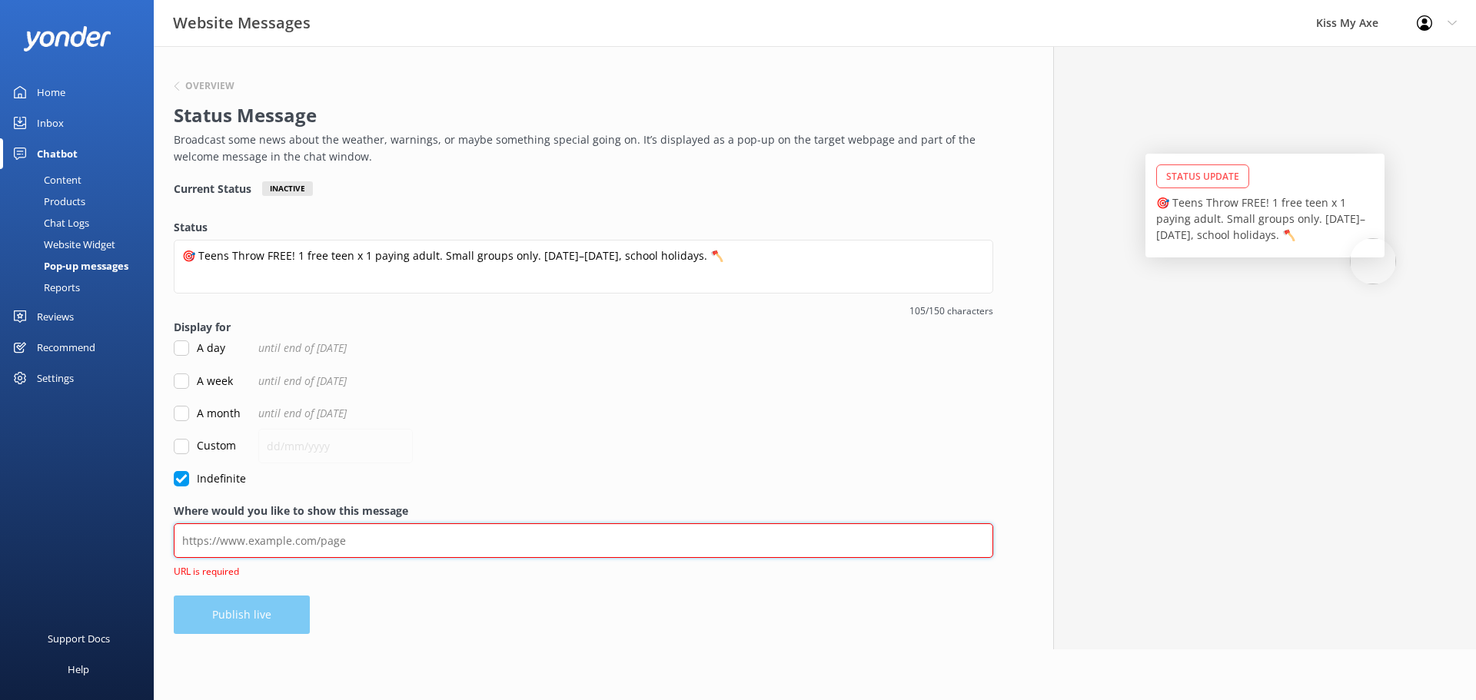
click at [443, 549] on input "Where would you like to show this message" at bounding box center [583, 540] width 819 height 35
paste input "[URL][DOMAIN_NAME]"
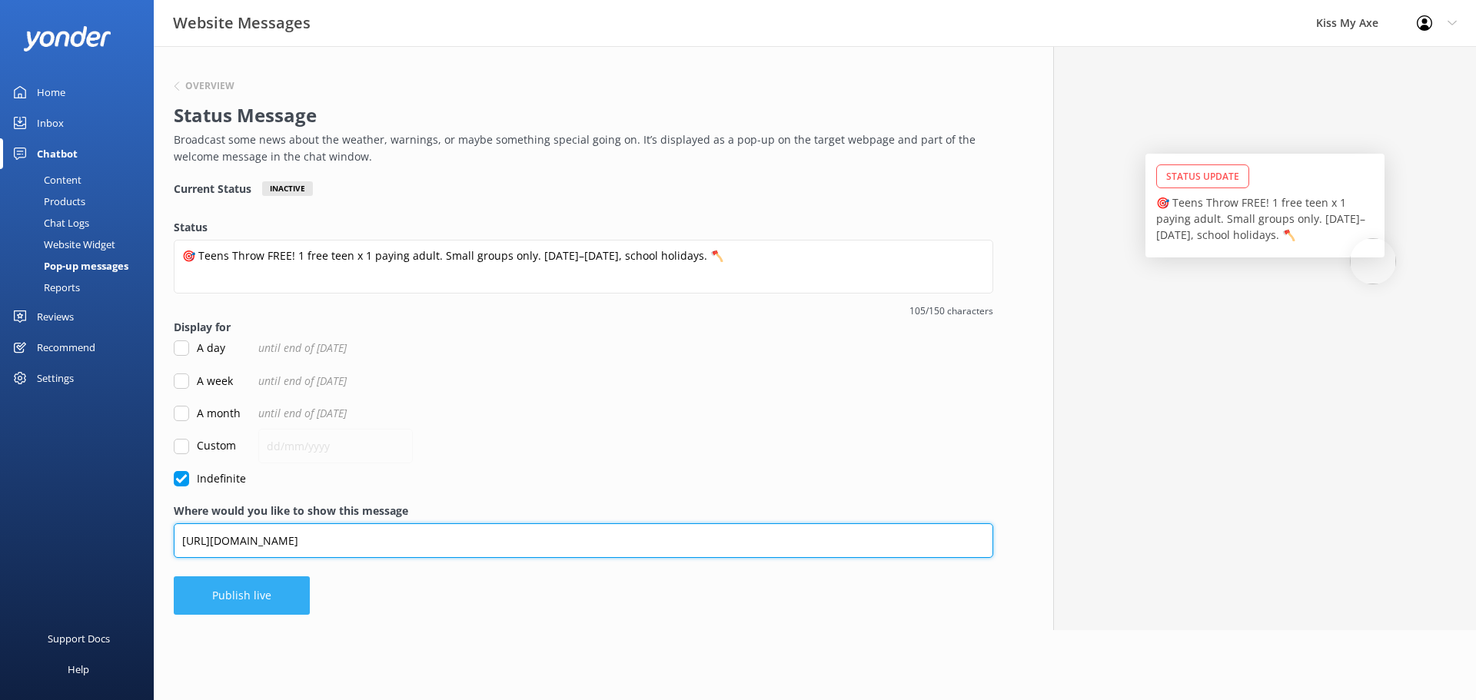
type input "[URL][DOMAIN_NAME]"
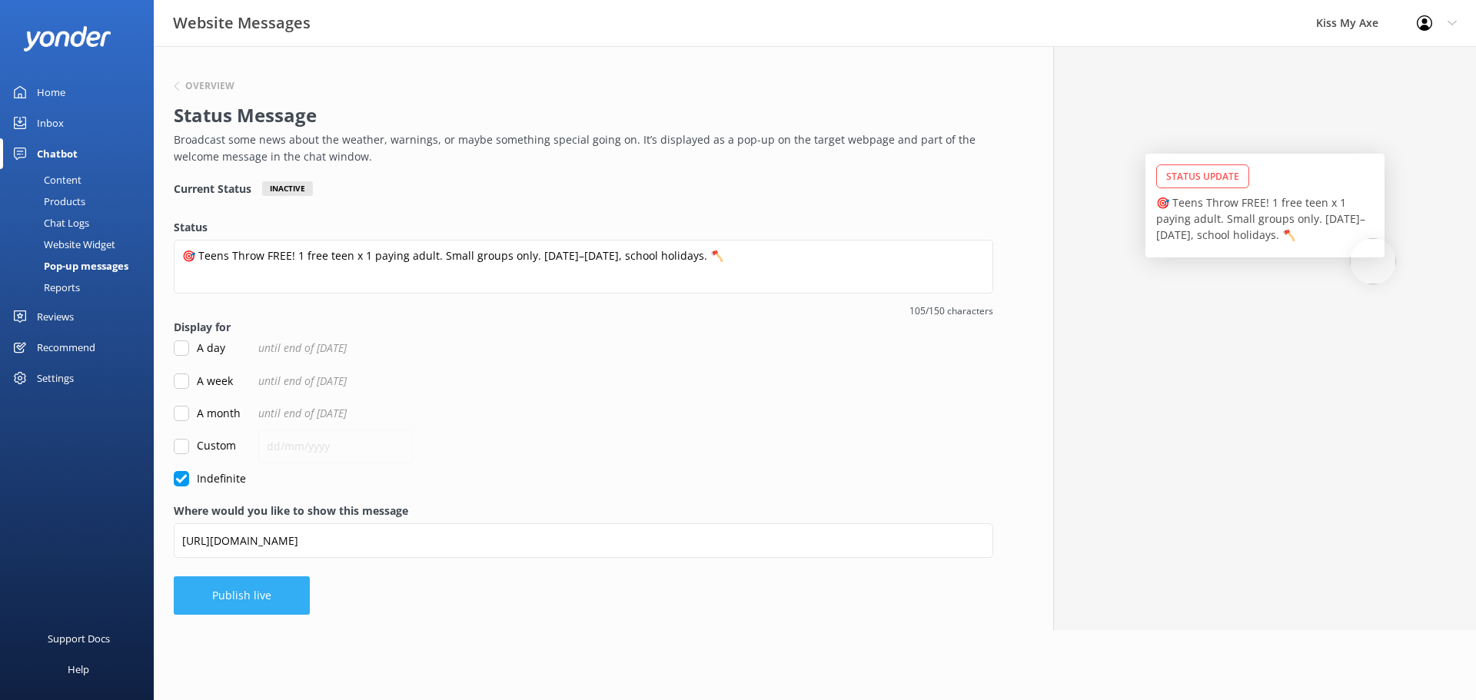
click at [275, 588] on button "Publish live" at bounding box center [242, 595] width 136 height 38
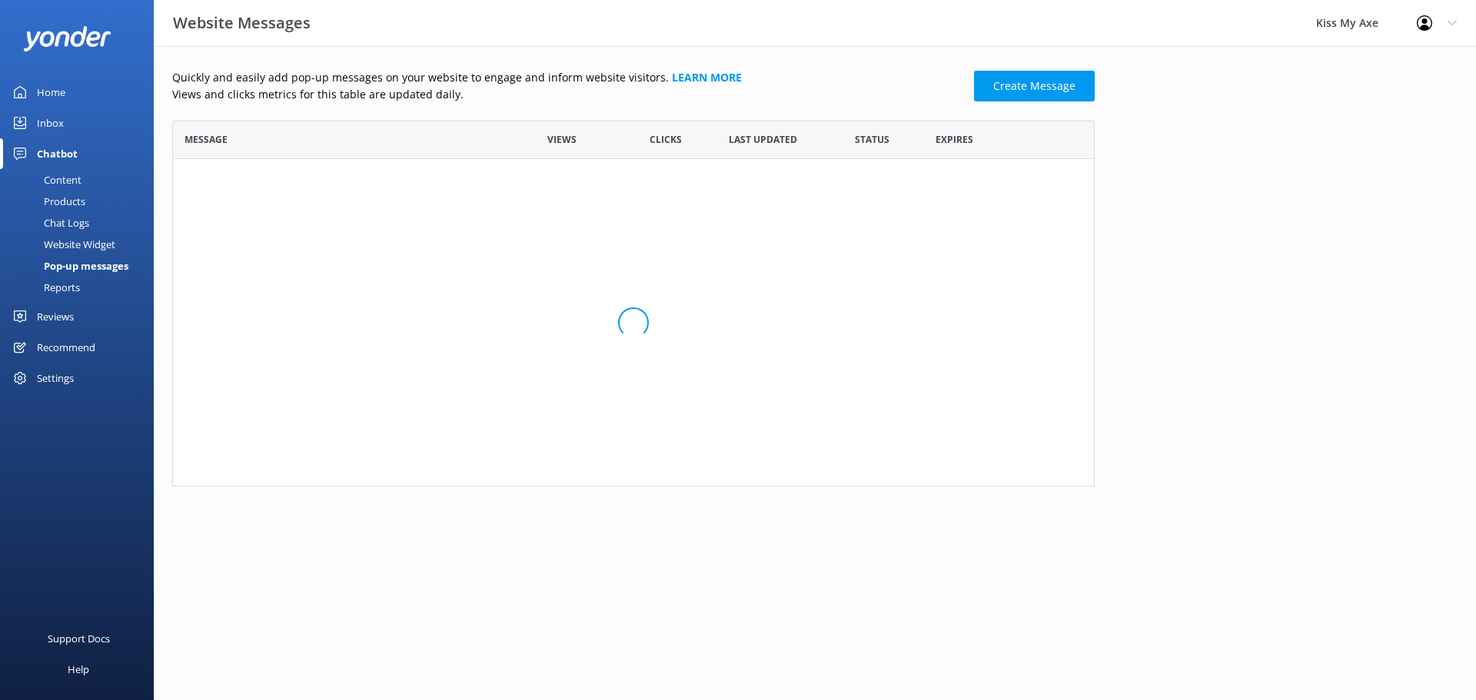
scroll to position [93, 911]
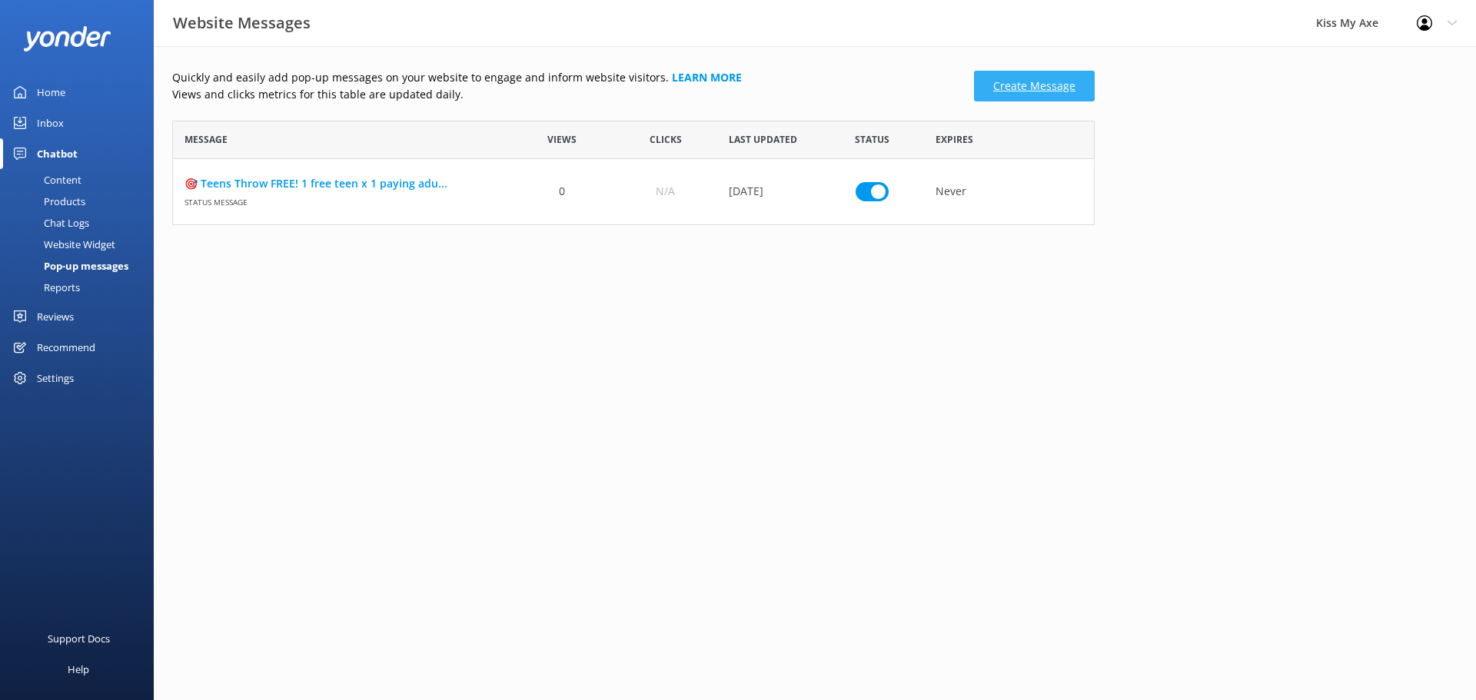
click at [1040, 76] on link "Create Message" at bounding box center [1034, 86] width 121 height 31
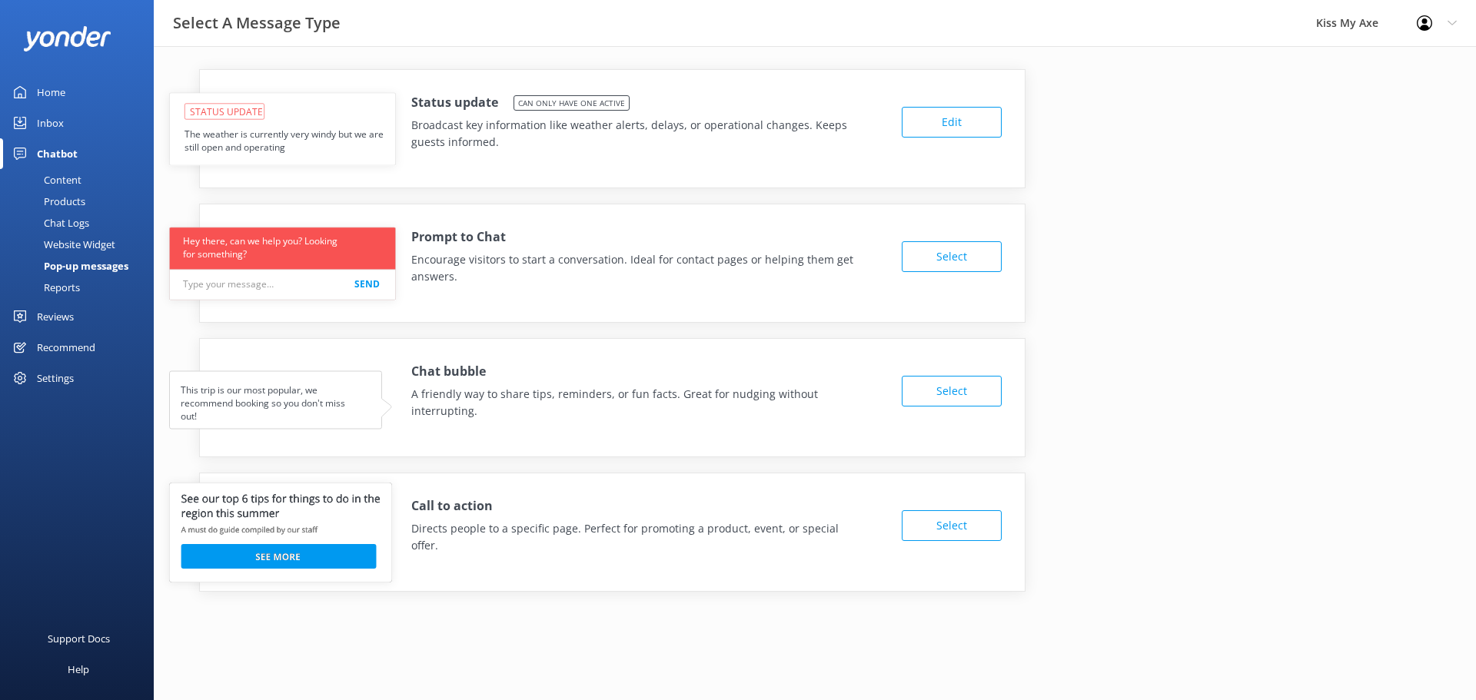
click at [942, 125] on button "Edit" at bounding box center [952, 122] width 100 height 31
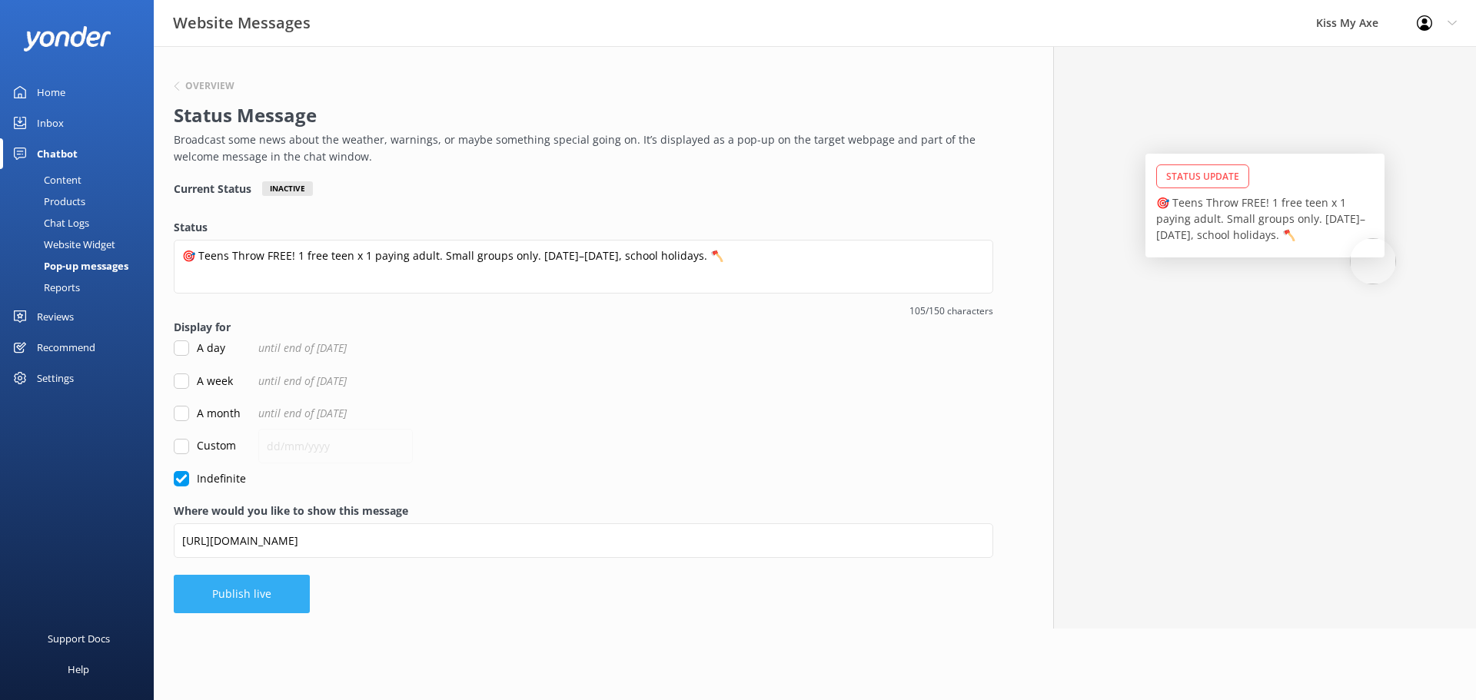
click at [230, 593] on button "Publish live" at bounding box center [242, 594] width 136 height 38
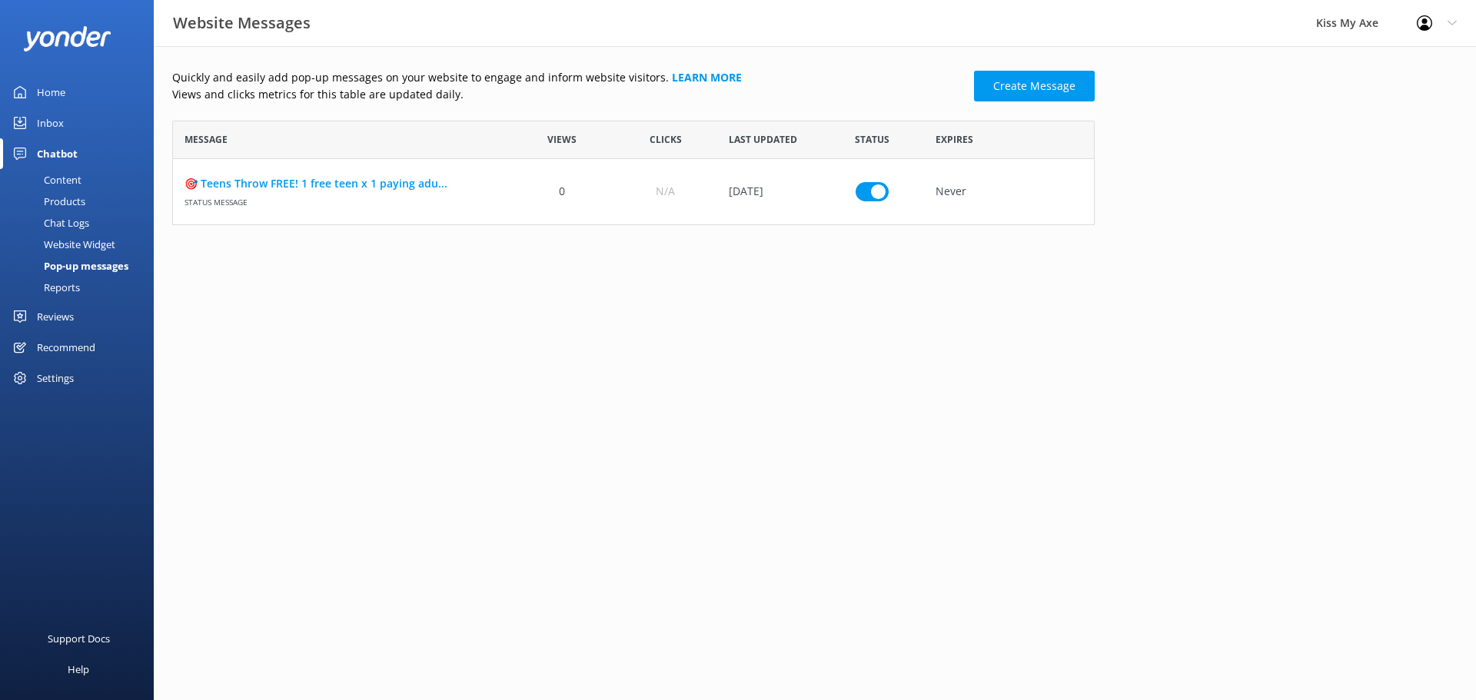
scroll to position [93, 911]
click at [288, 181] on link "🎯 Teens Throw FREE! 1 free teen x 1 paying adu..." at bounding box center [341, 183] width 314 height 17
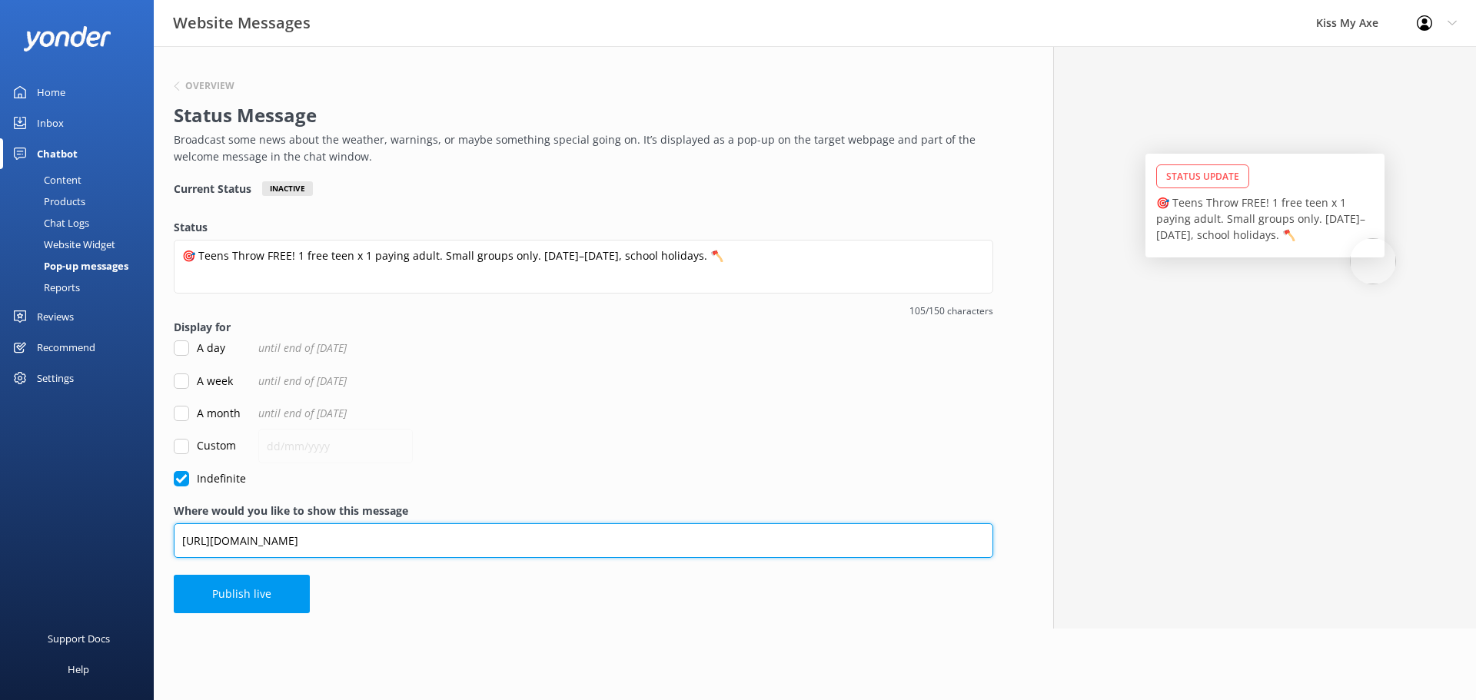
drag, startPoint x: 370, startPoint y: 549, endPoint x: 154, endPoint y: 536, distance: 217.1
click at [154, 536] on div "Overview Status Message Broadcast some news about the weather, warnings, or may…" at bounding box center [583, 337] width 859 height 583
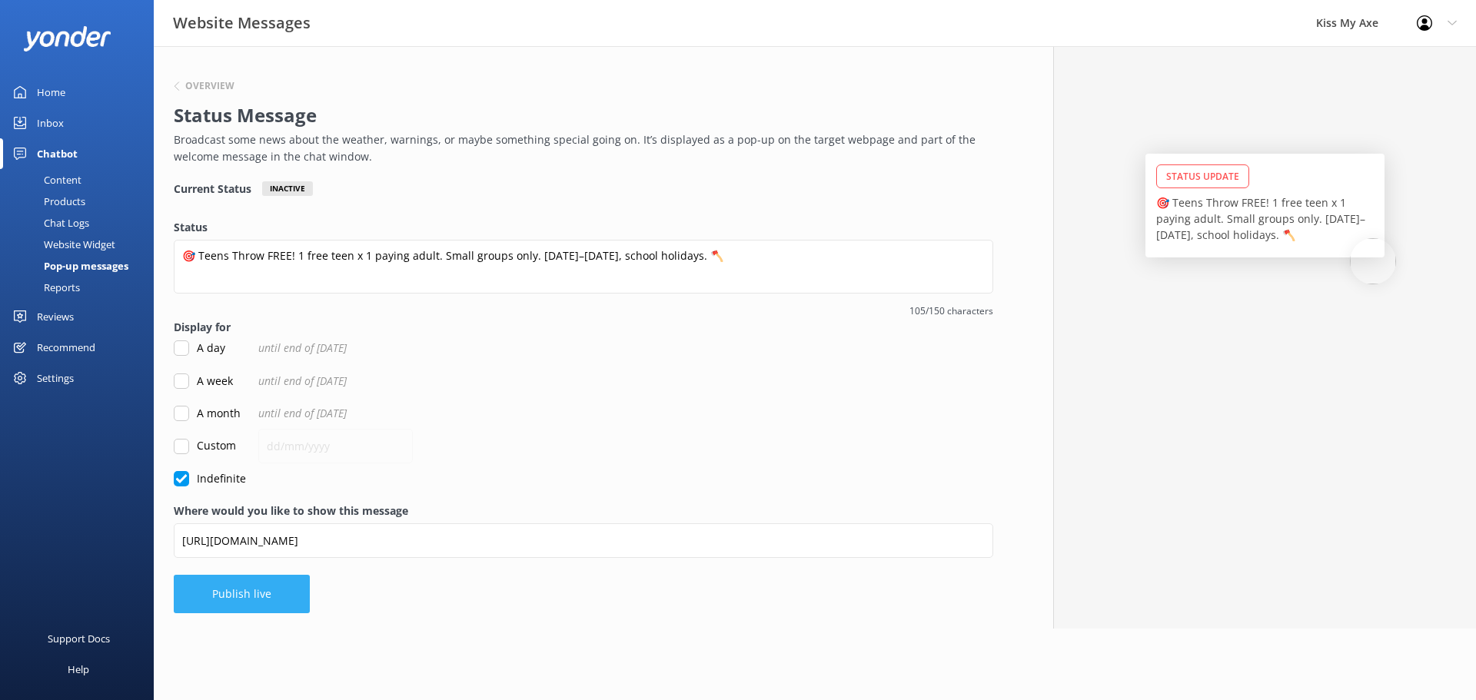
click at [214, 592] on button "Publish live" at bounding box center [242, 594] width 136 height 38
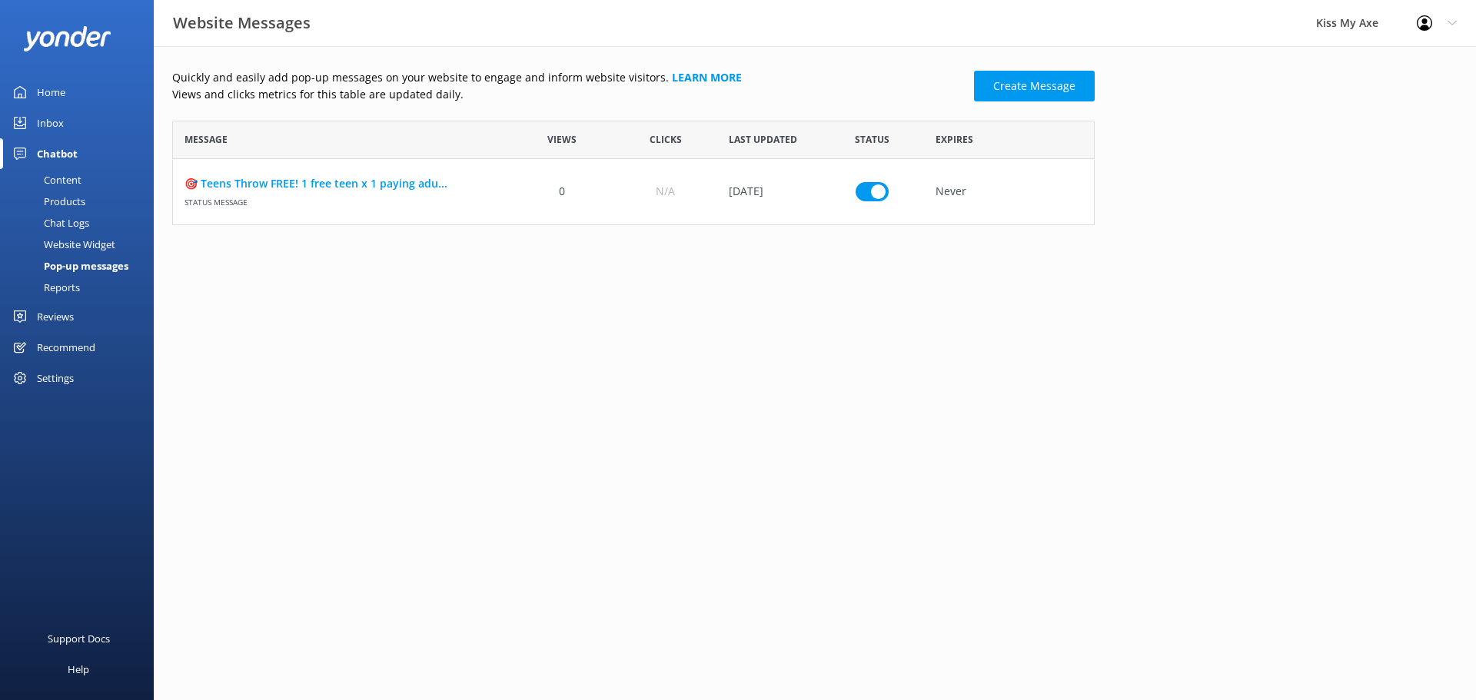
scroll to position [93, 911]
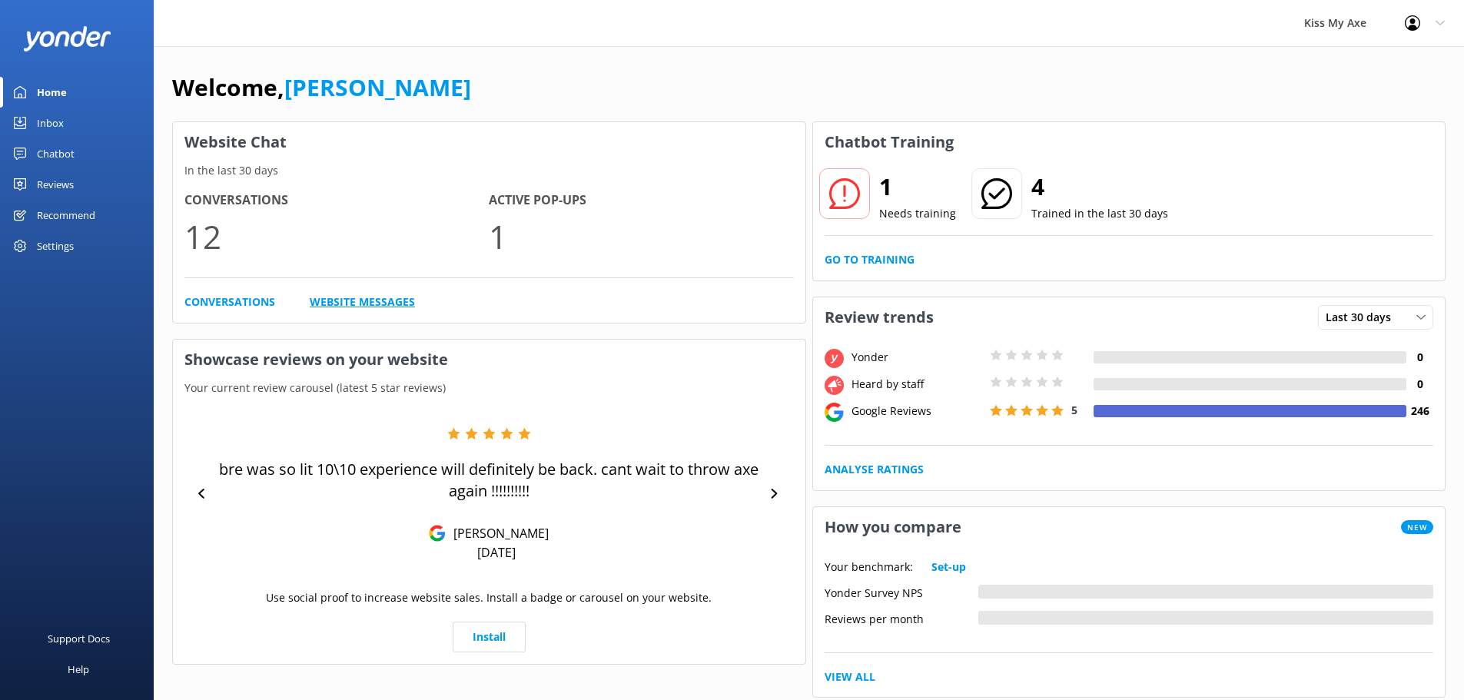
click at [353, 301] on link "Website Messages" at bounding box center [362, 302] width 105 height 17
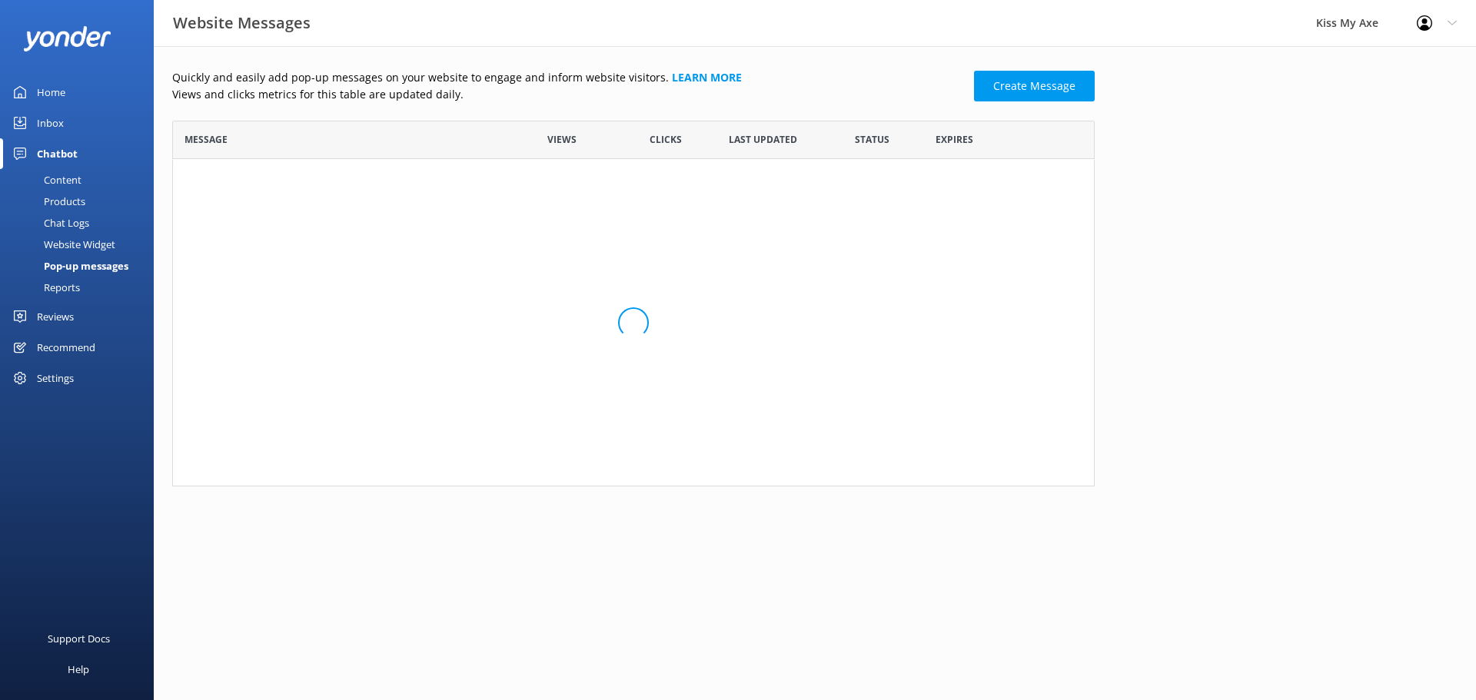
scroll to position [93, 911]
click at [361, 187] on link "🎯 Teens Throw FREE! 1 free teen x 1 paying adu..." at bounding box center [341, 183] width 314 height 17
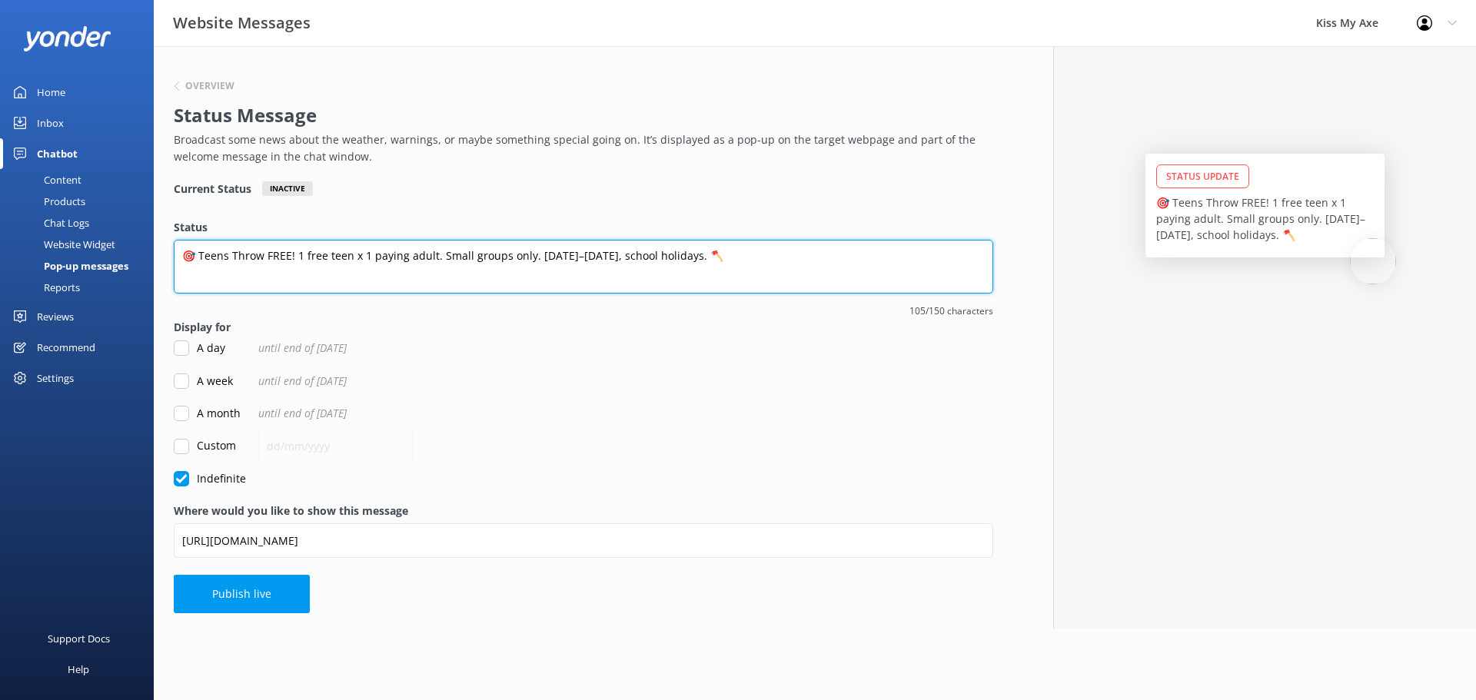
click at [350, 254] on textarea "🎯 Teens Throw FREE! 1 free teen x 1 paying adult. Small groups only. [DATE]–[DA…" at bounding box center [583, 267] width 819 height 54
click at [295, 257] on textarea "🎯 Teens Throw FREE! 1 free teen x 1 paying adult. Small groups only. [DATE]–[DA…" at bounding box center [583, 267] width 819 height 54
click at [568, 255] on textarea "🎯 Teens Throw FREE this school Holidays! 1 free teen for each paying adult. Sma…" at bounding box center [583, 267] width 819 height 54
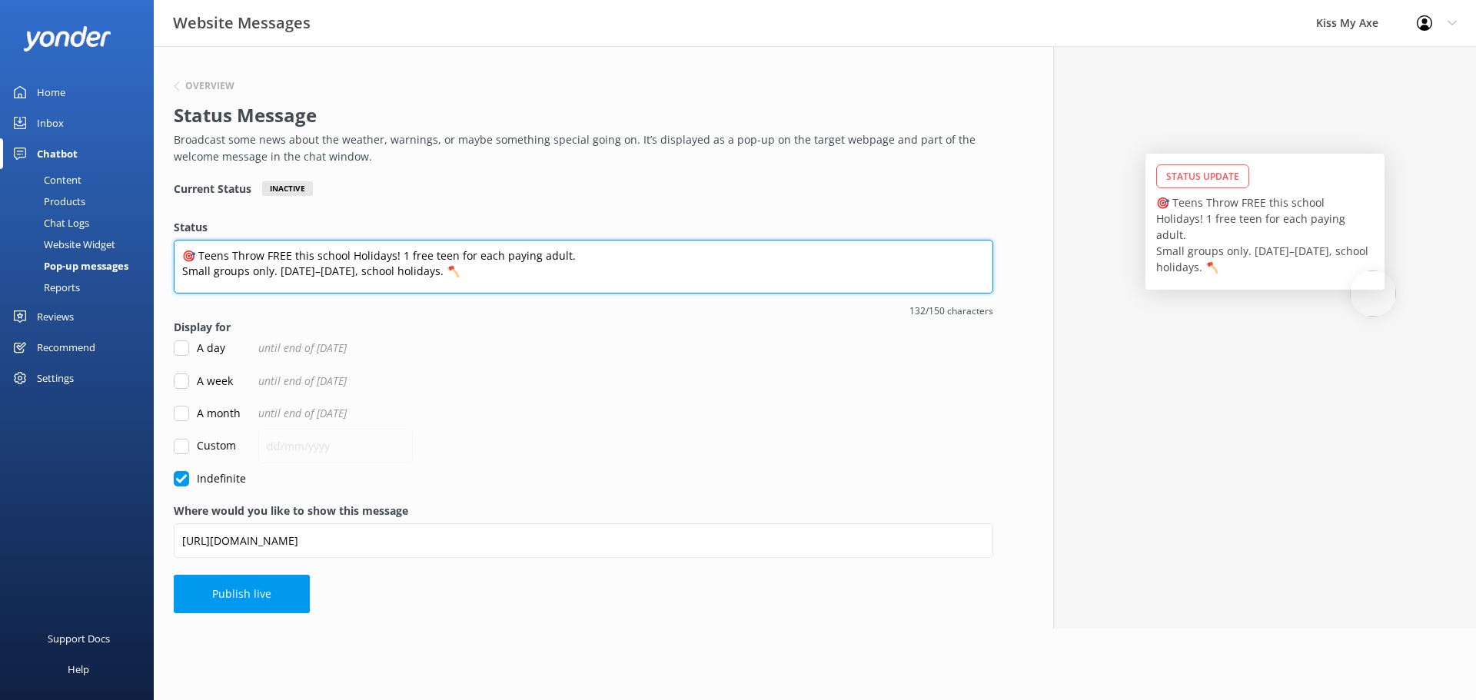
click at [277, 271] on textarea "🎯 Teens Throw FREE this school Holidays! 1 free teen for each paying adult. Sma…" at bounding box center [583, 267] width 819 height 54
drag, startPoint x: 341, startPoint y: 284, endPoint x: 256, endPoint y: 283, distance: 85.3
click at [256, 283] on textarea "🎯 Teens Throw FREE this school Holidays! 1 free teen for each paying adult. Sma…" at bounding box center [583, 267] width 819 height 54
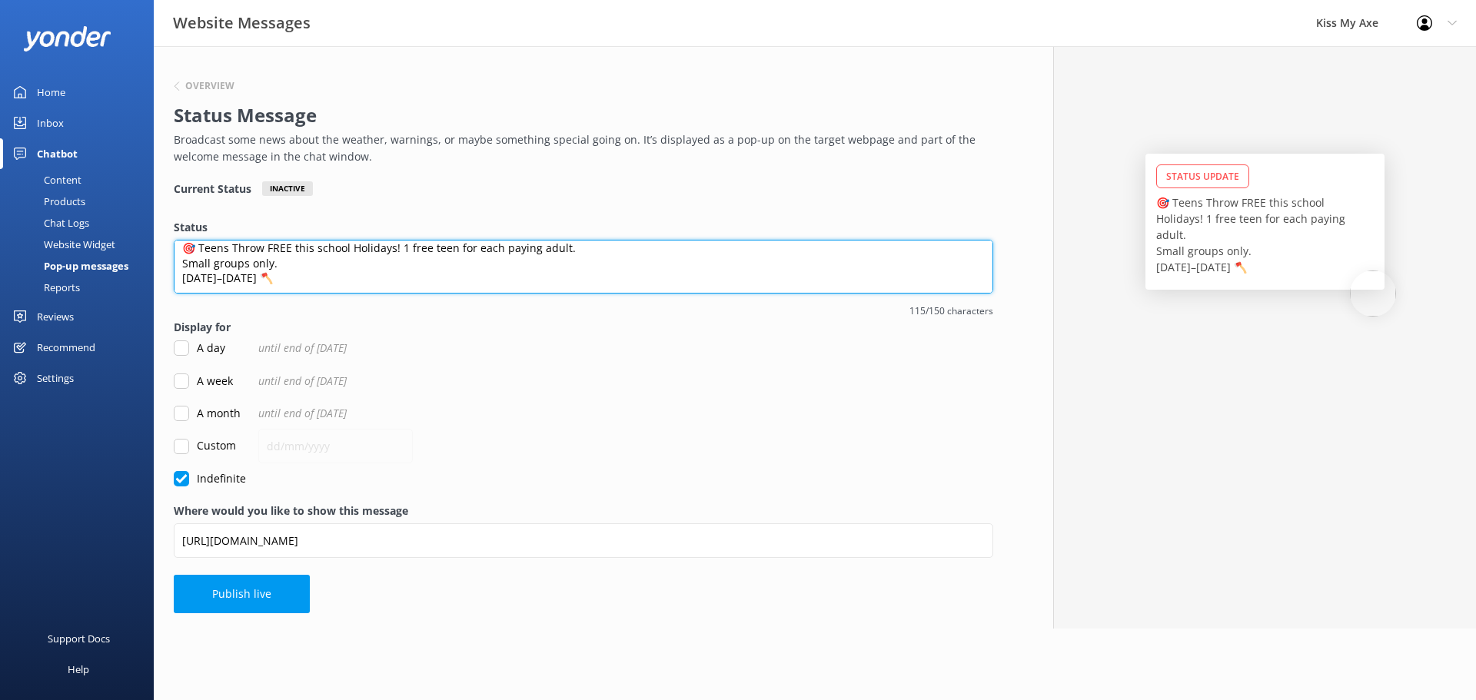
click at [400, 243] on textarea "🎯 Teens Throw FREE this school Holidays! 1 free teen for each paying adult. Sma…" at bounding box center [583, 267] width 819 height 54
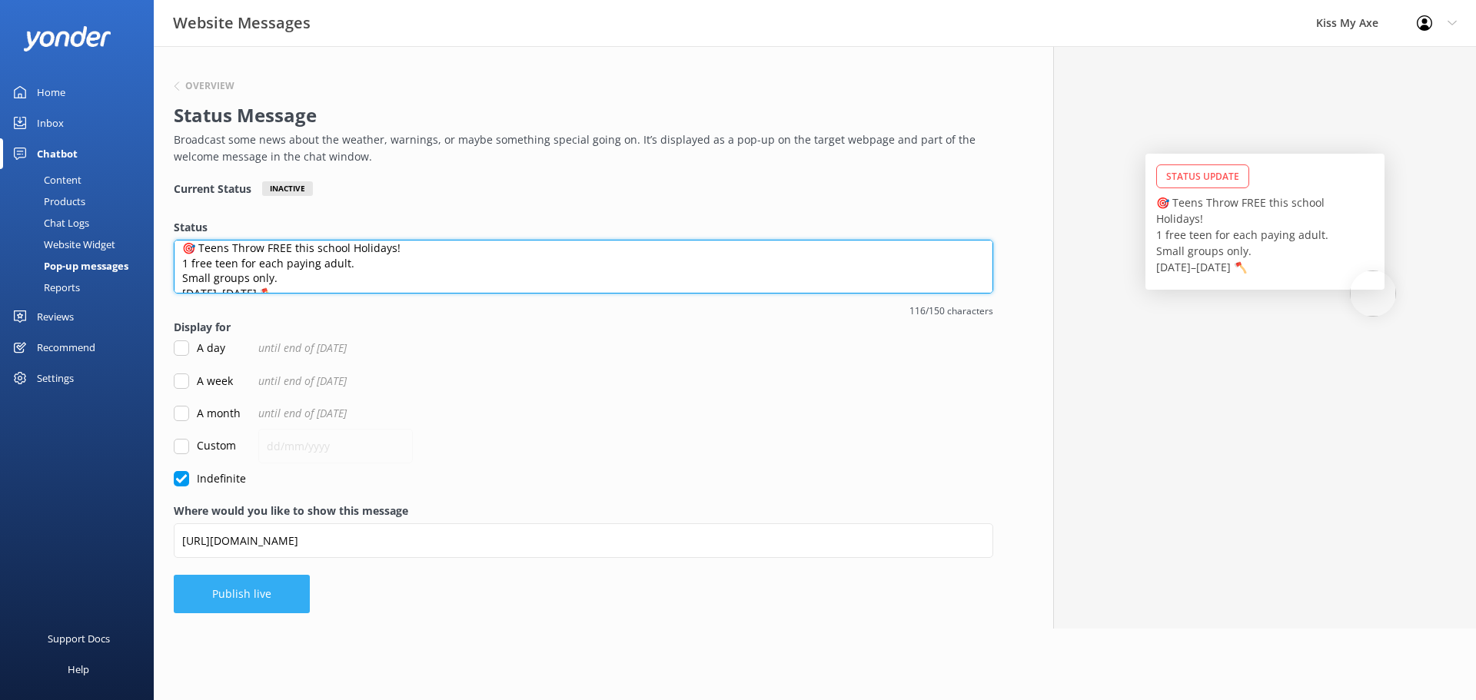
type textarea "🎯 Teens Throw FREE this school Holidays! 1 free teen for each paying adult. Sma…"
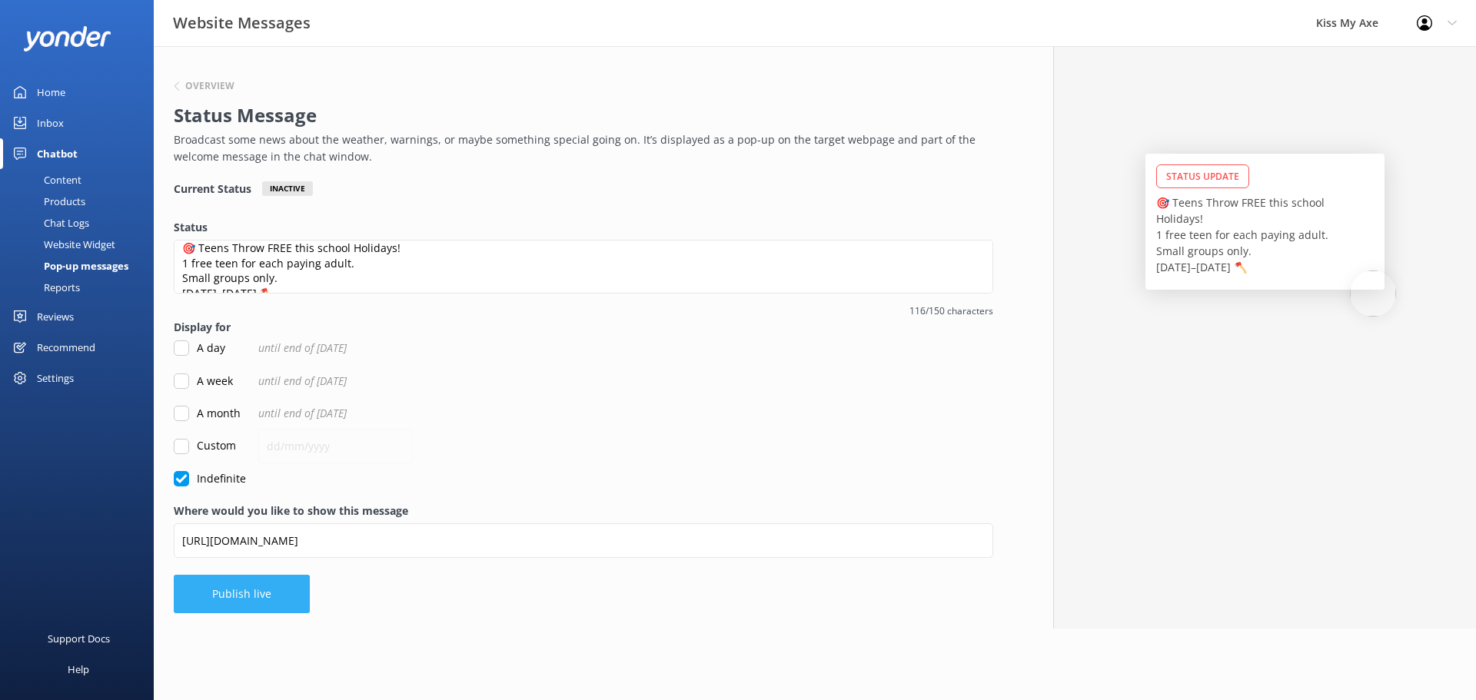
click at [237, 588] on button "Publish live" at bounding box center [242, 594] width 136 height 38
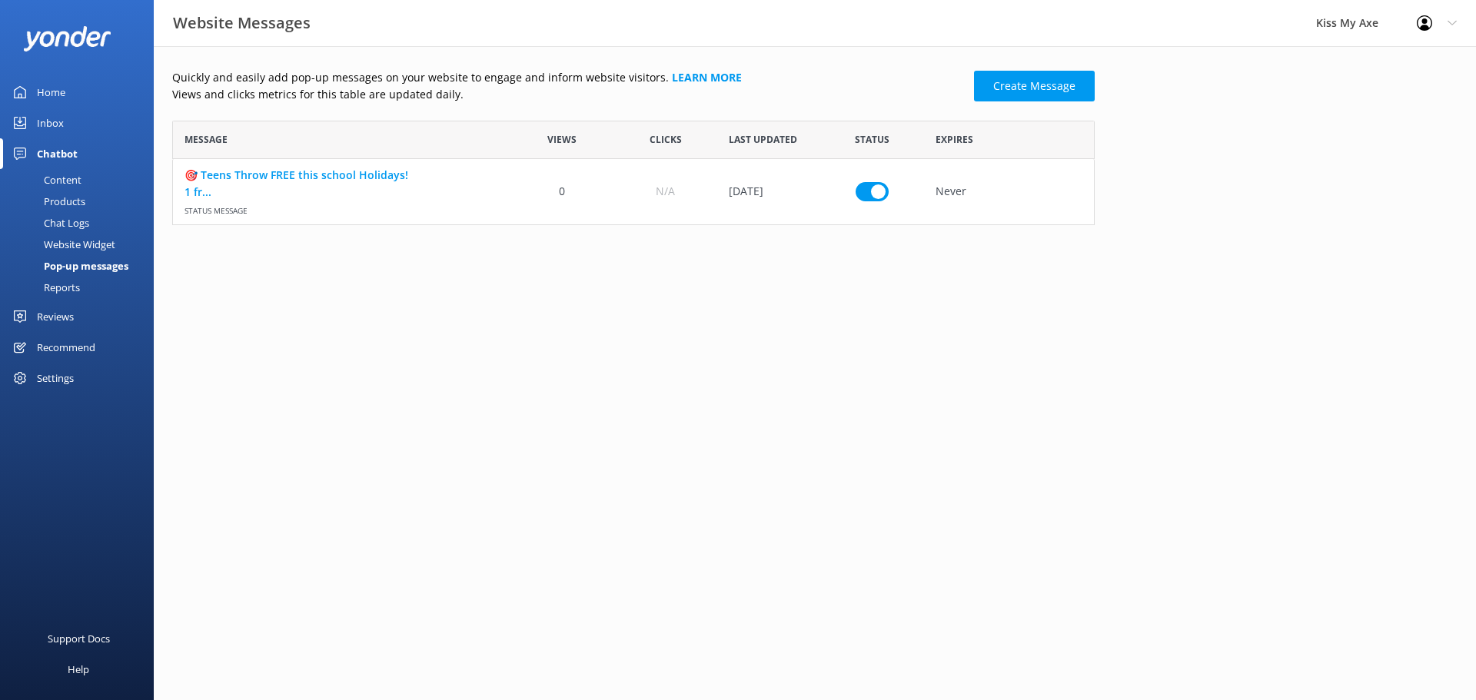
scroll to position [93, 911]
click at [303, 178] on link "🎯 Teens Throw FREE this school Holidays! 1 fr..." at bounding box center [341, 183] width 314 height 35
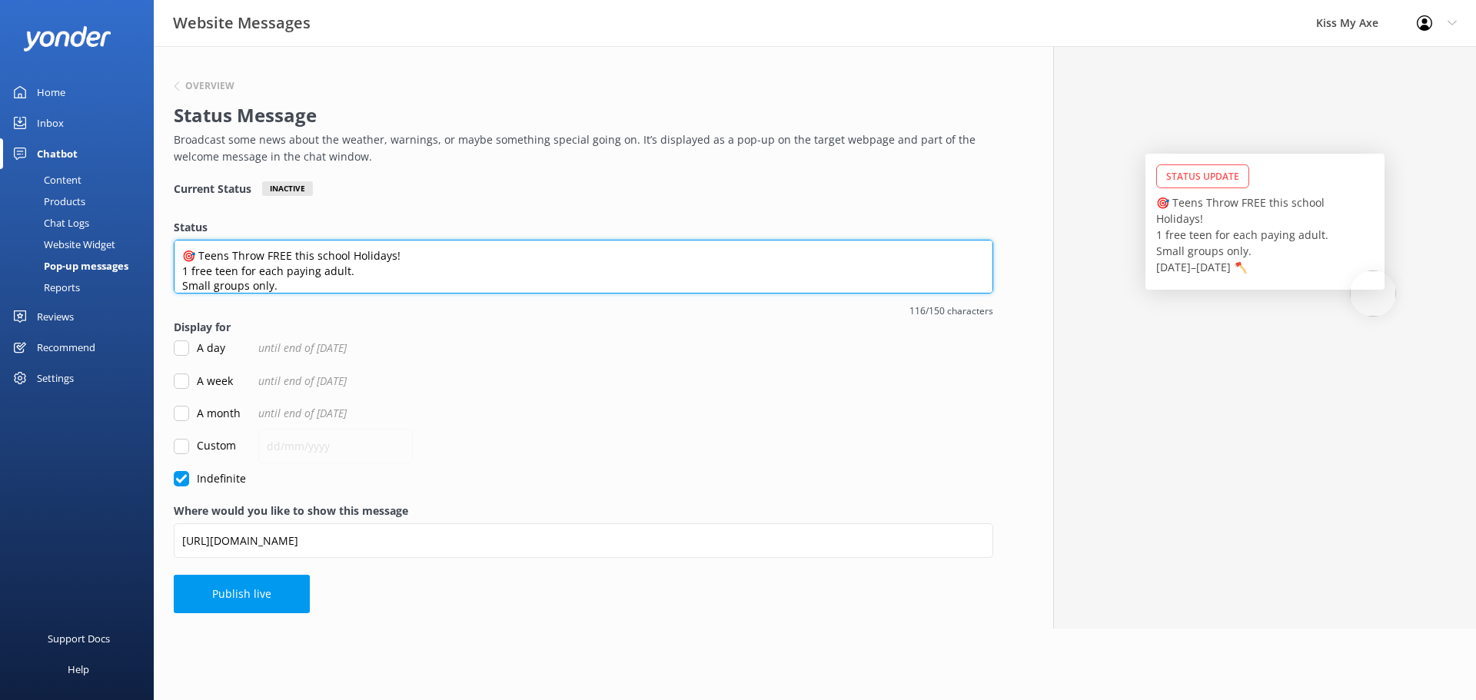
click at [235, 285] on textarea "🎯 Teens Throw FREE this school Holidays! 1 free teen for each paying adult. Sma…" at bounding box center [583, 267] width 819 height 54
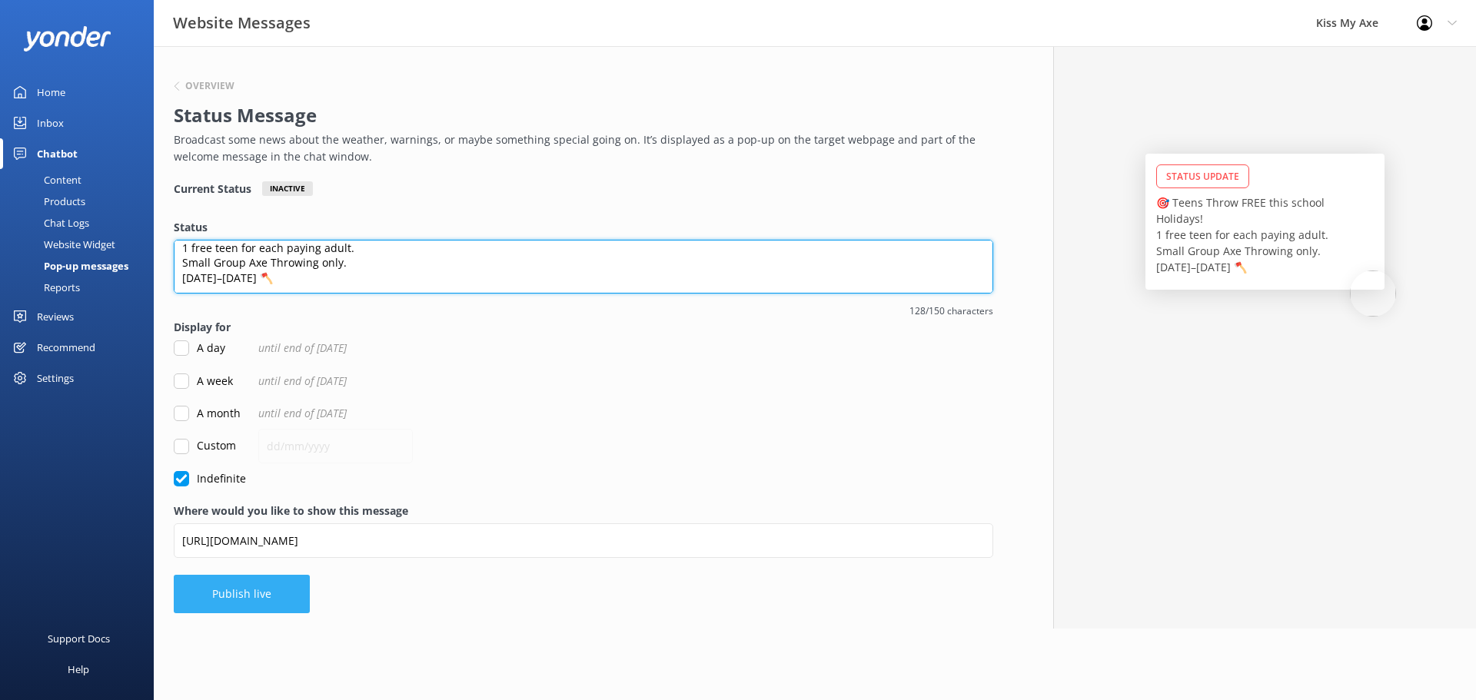
type textarea "🎯 Teens Throw FREE this school Holidays! 1 free teen for each paying adult. Sma…"
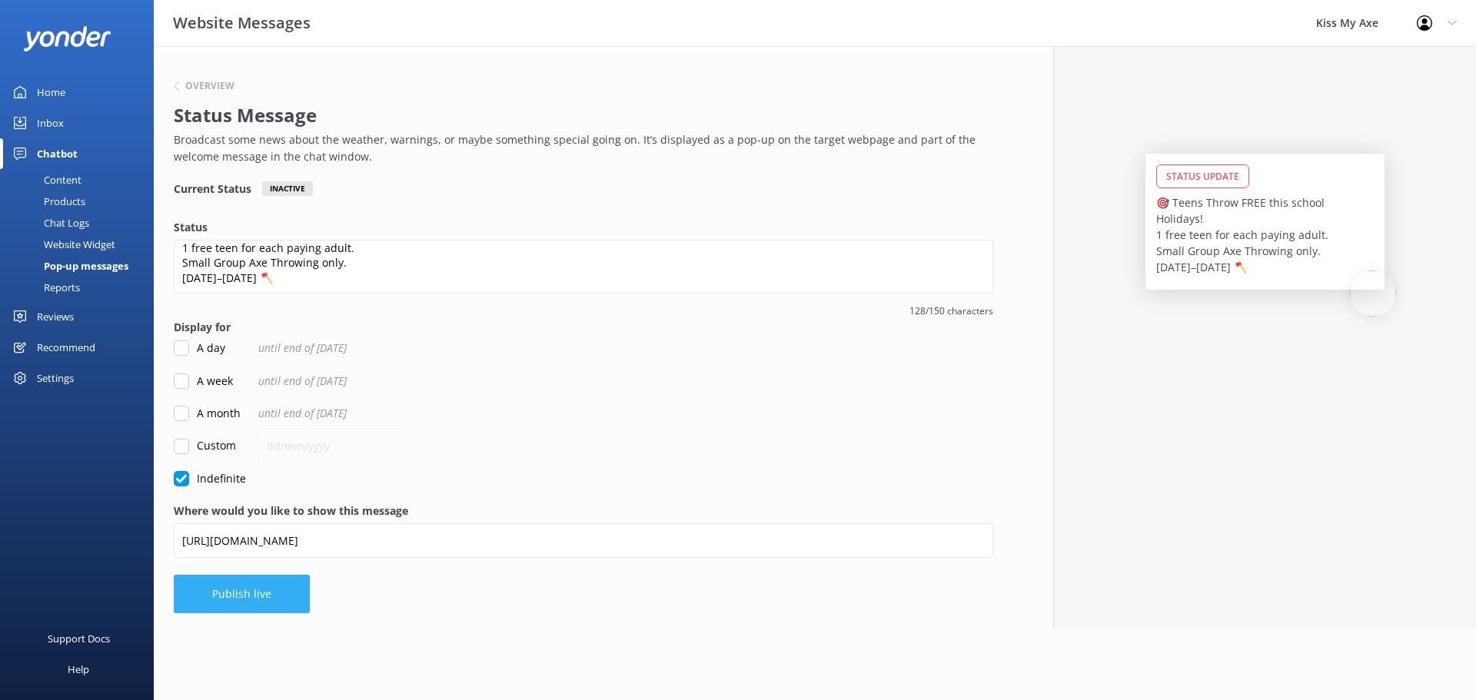
click at [274, 594] on button "Publish live" at bounding box center [242, 594] width 136 height 38
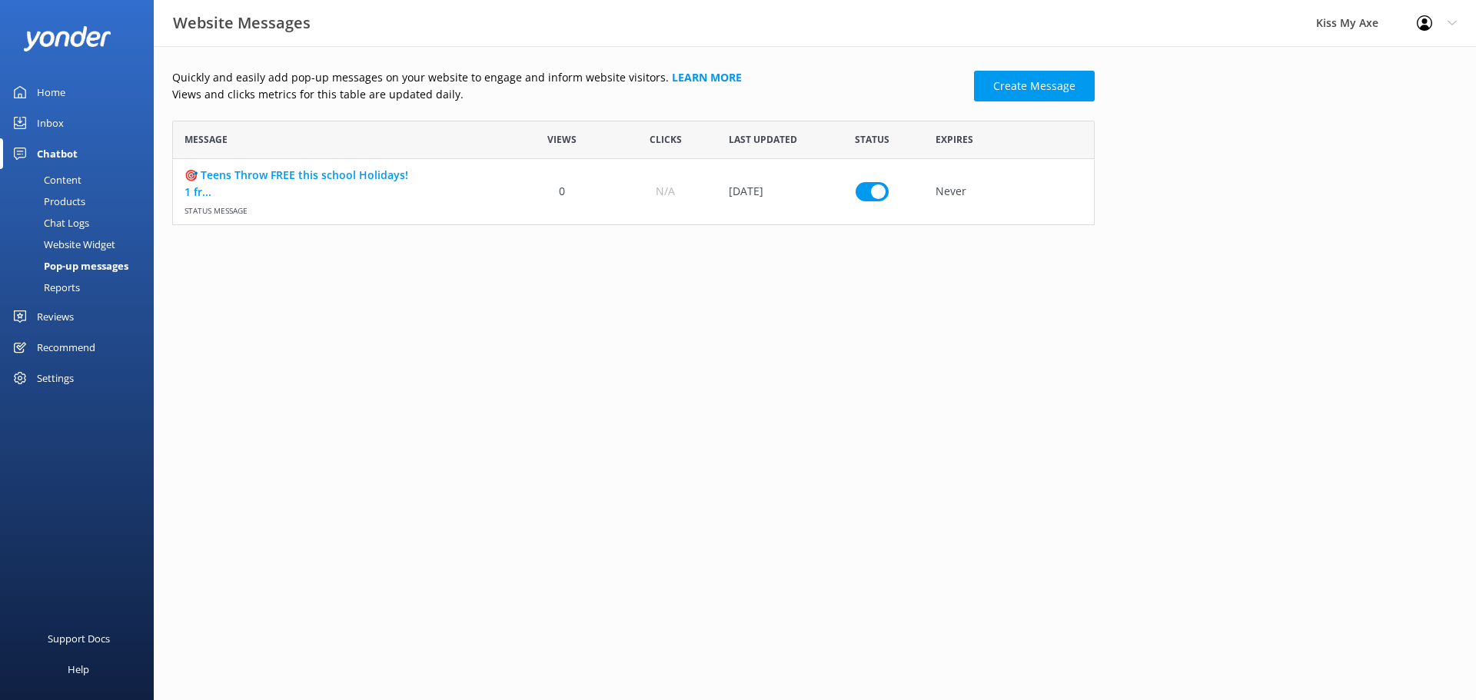
scroll to position [93, 911]
click at [317, 179] on link "🎯 Teens Throw FREE this school Holidays! 1 fr..." at bounding box center [341, 183] width 314 height 35
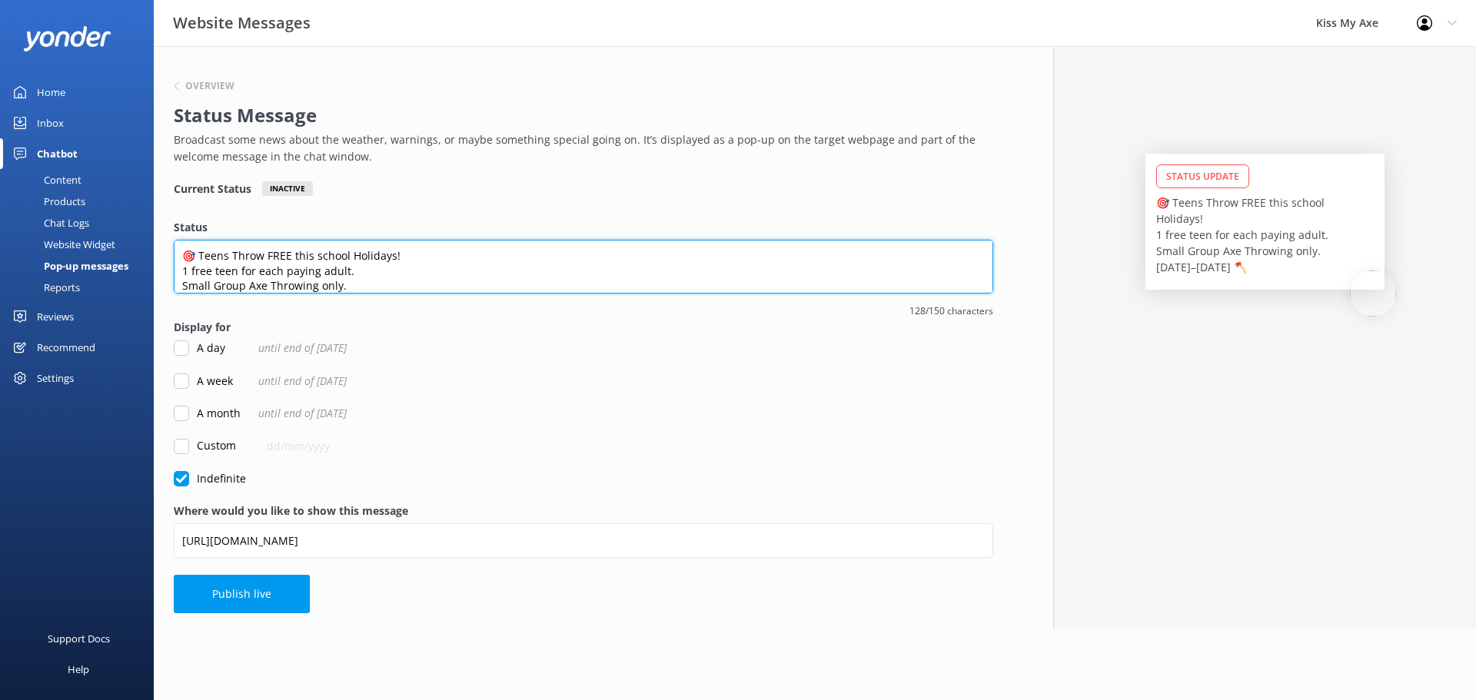
click at [407, 281] on textarea "🎯 Teens Throw FREE this school Holidays! 1 free teen for each paying adult. Sma…" at bounding box center [583, 267] width 819 height 54
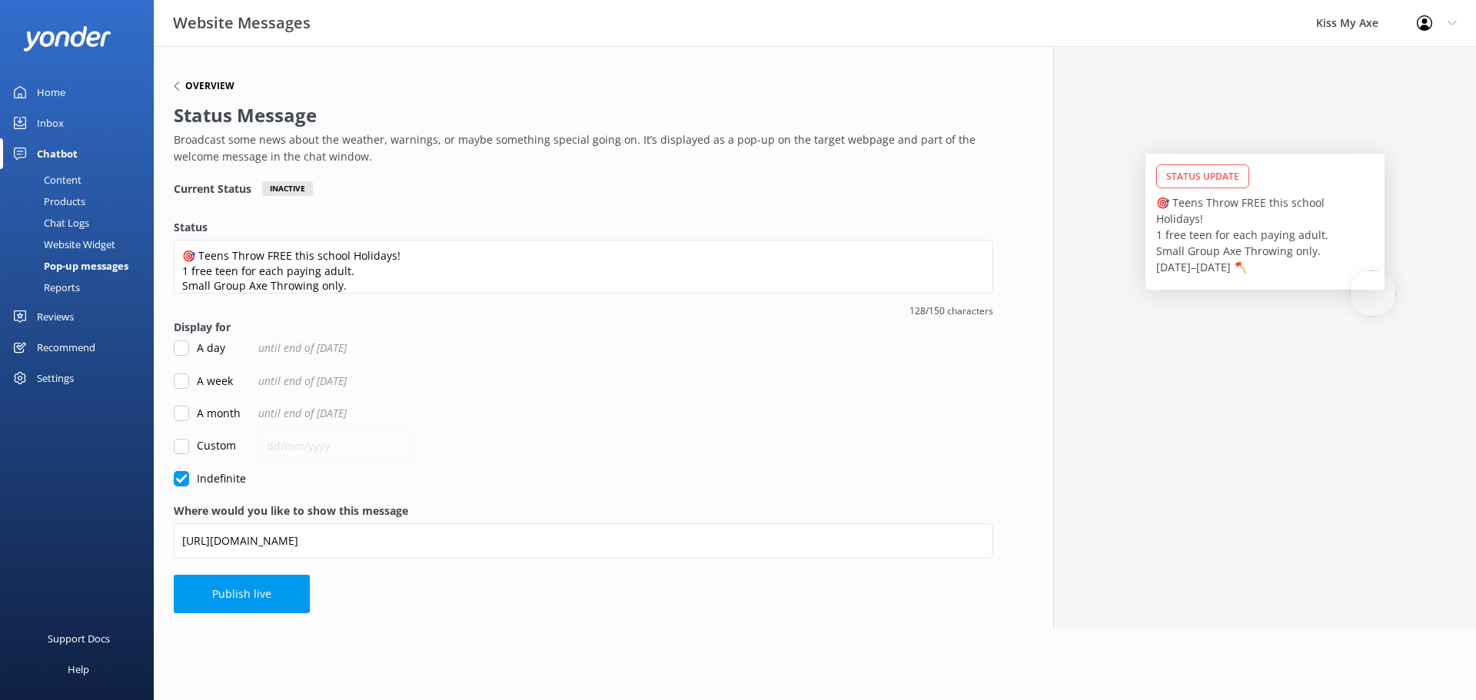
click at [206, 85] on h6 "Overview" at bounding box center [209, 85] width 49 height 9
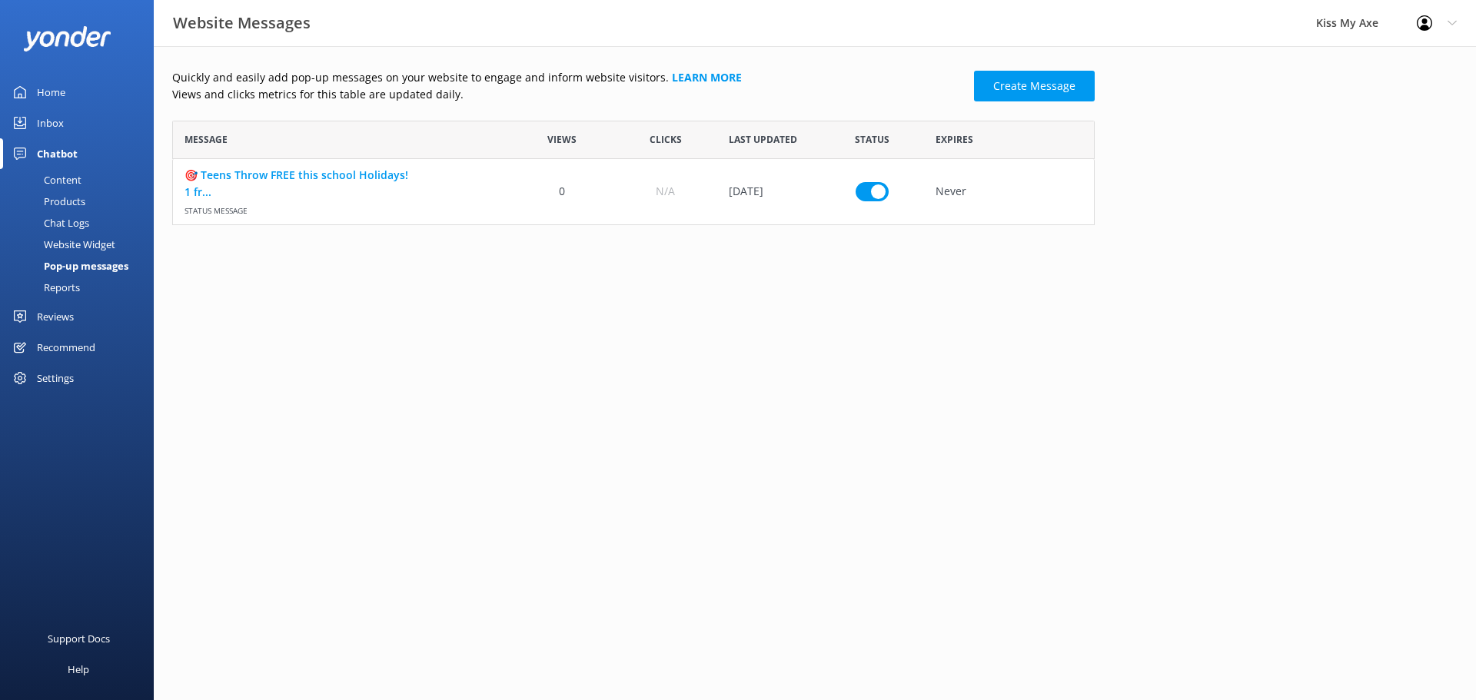
scroll to position [93, 911]
click at [82, 263] on div "Pop-up messages" at bounding box center [68, 266] width 119 height 22
click at [1045, 87] on link "Create Message" at bounding box center [1034, 86] width 121 height 31
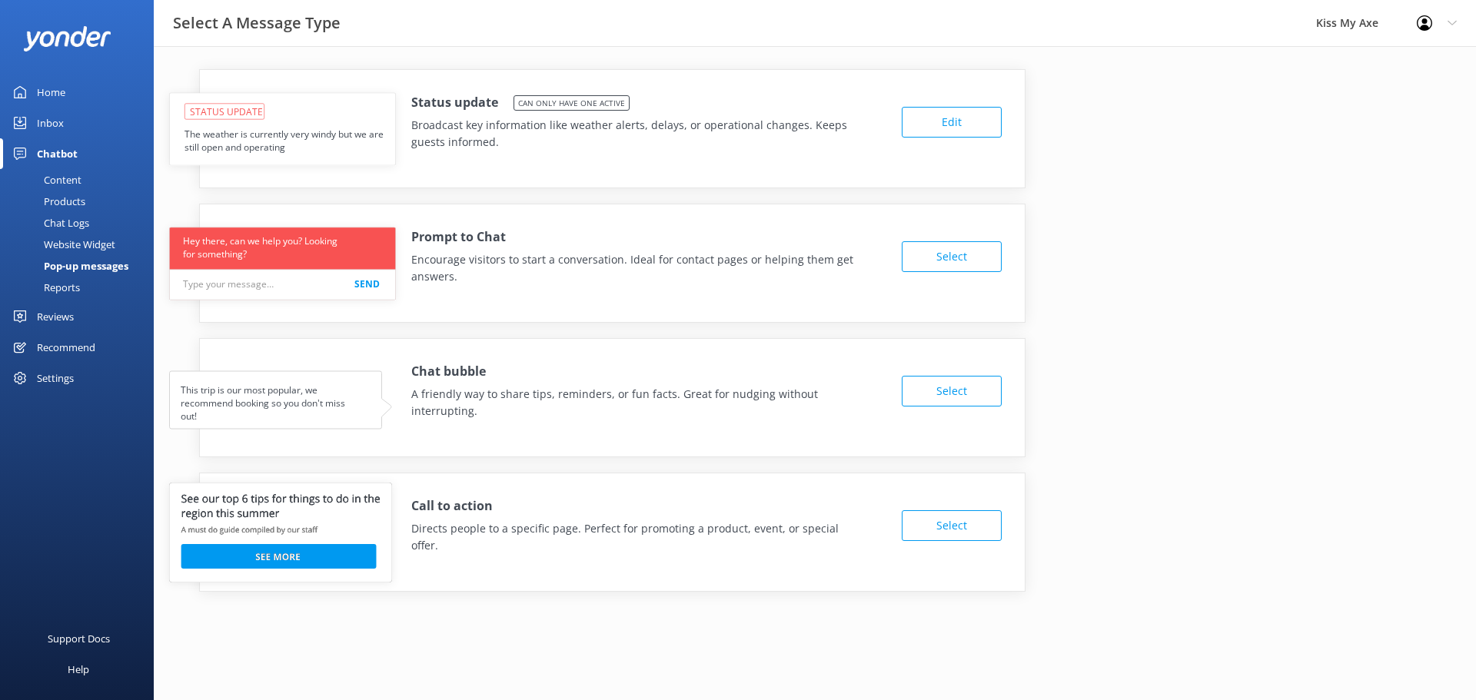
click at [945, 387] on button "Select" at bounding box center [952, 391] width 100 height 31
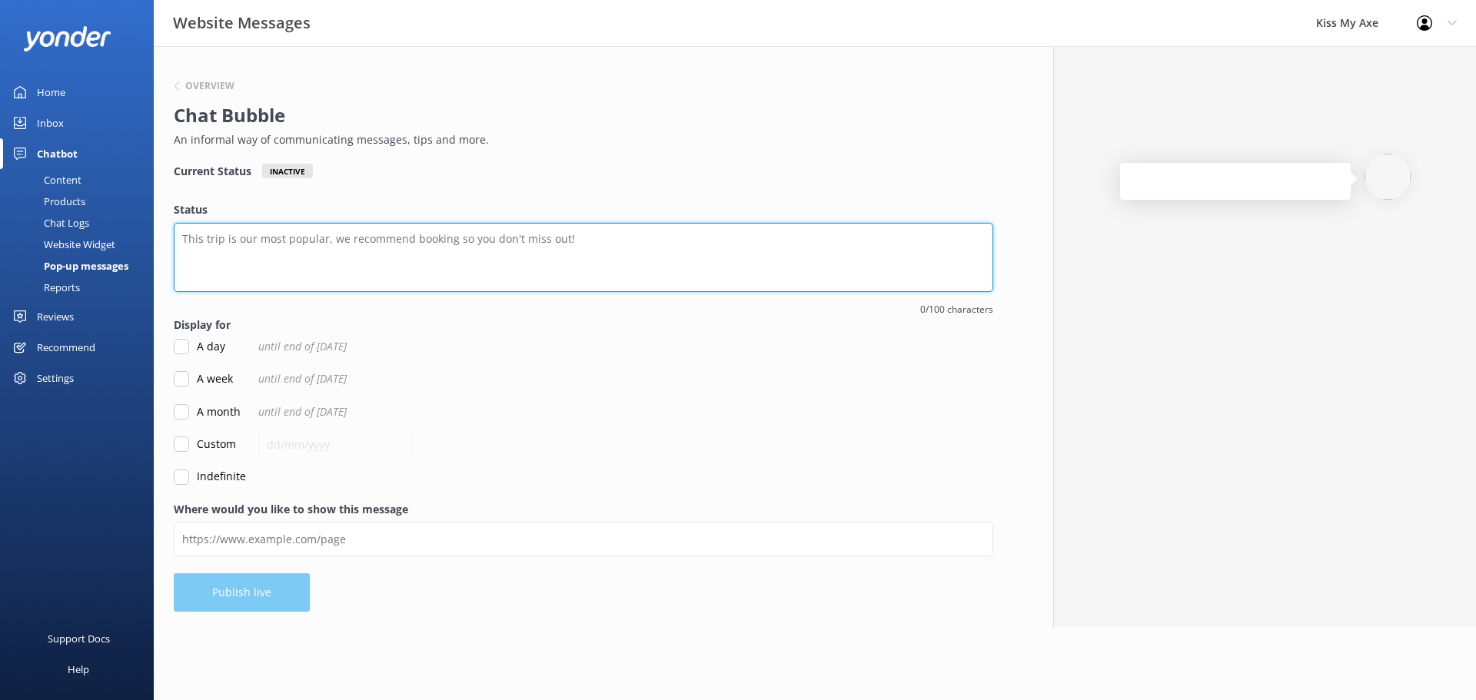
click at [285, 252] on textarea "Status" at bounding box center [583, 257] width 819 height 69
paste textarea "🎯 Teens Throw FREE this school Holidays! 1 free teen for each paying adult. Sma…"
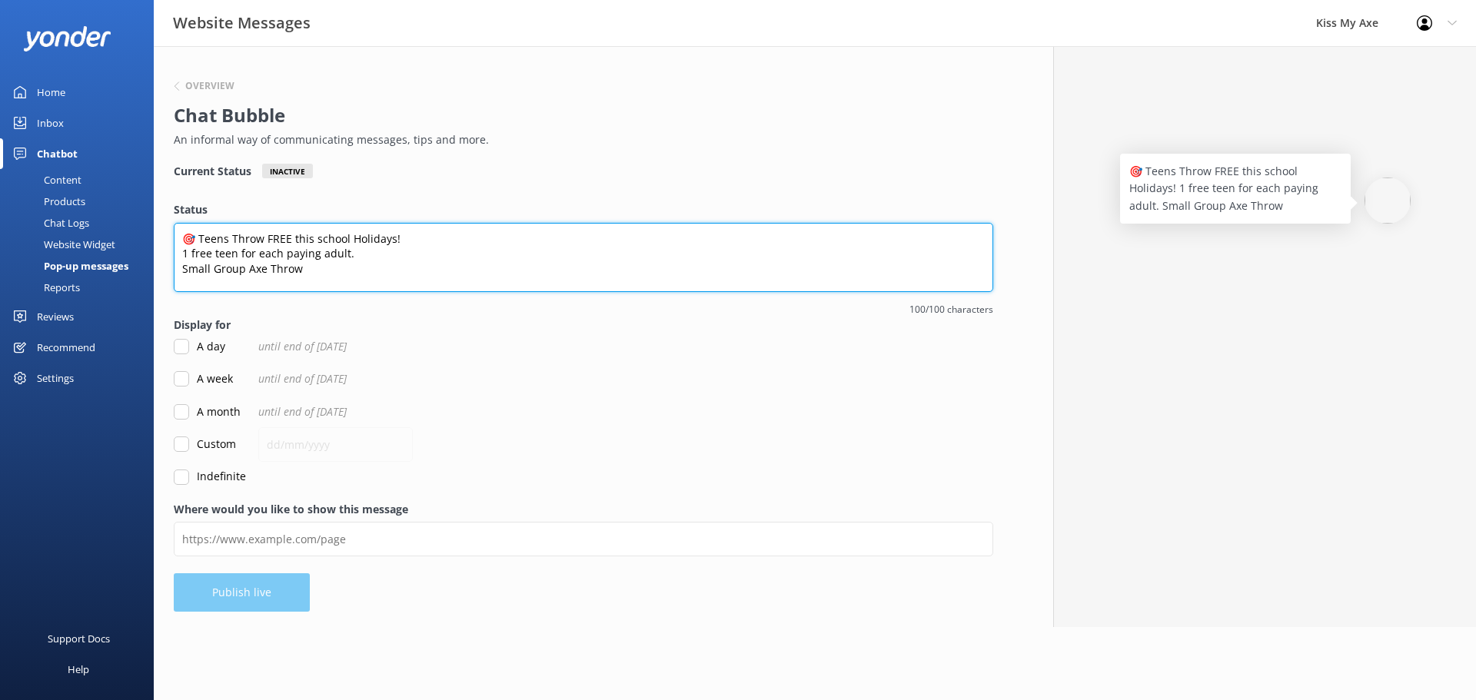
type textarea "🎯 Teens Throw FREE this school Holidays! 1 free teen for each paying adult. Sma…"
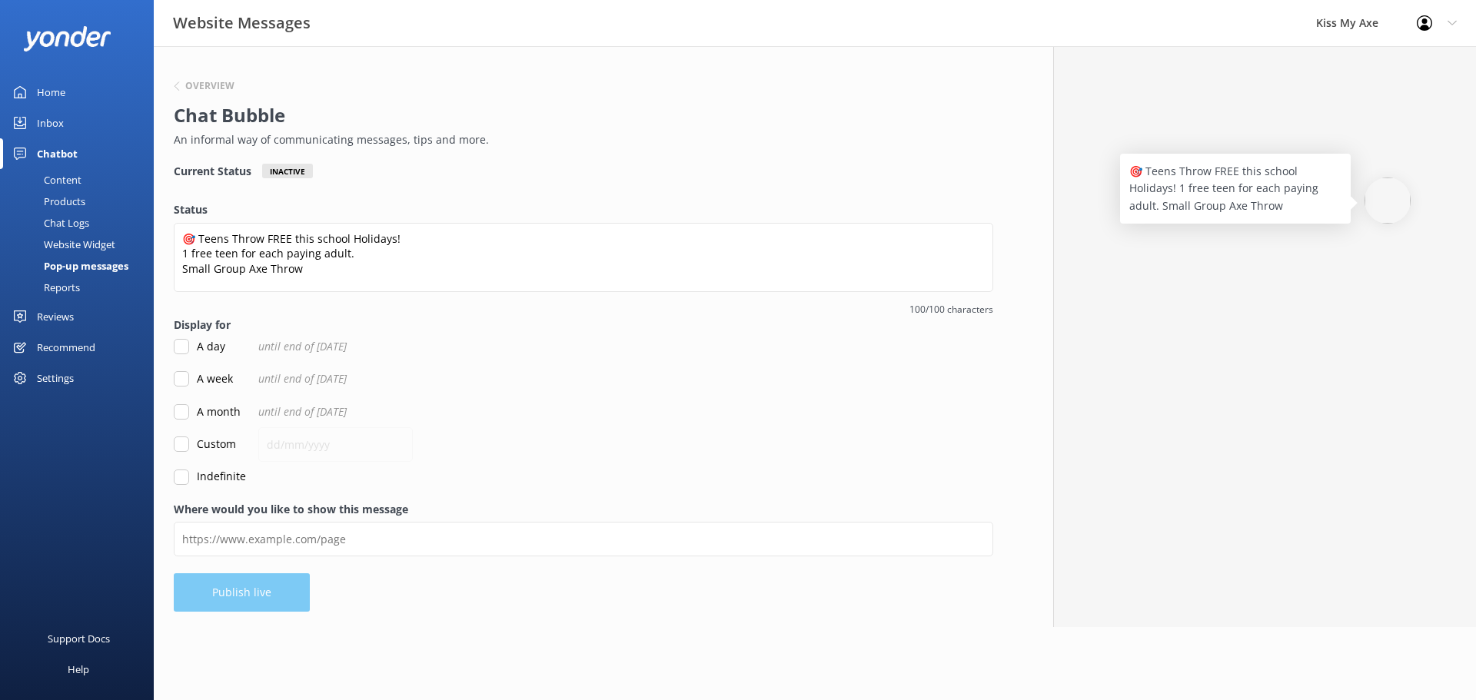
click at [204, 480] on label "Indefinite" at bounding box center [210, 476] width 72 height 17
click at [189, 480] on input "Indefinite" at bounding box center [181, 477] width 15 height 15
checkbox input "true"
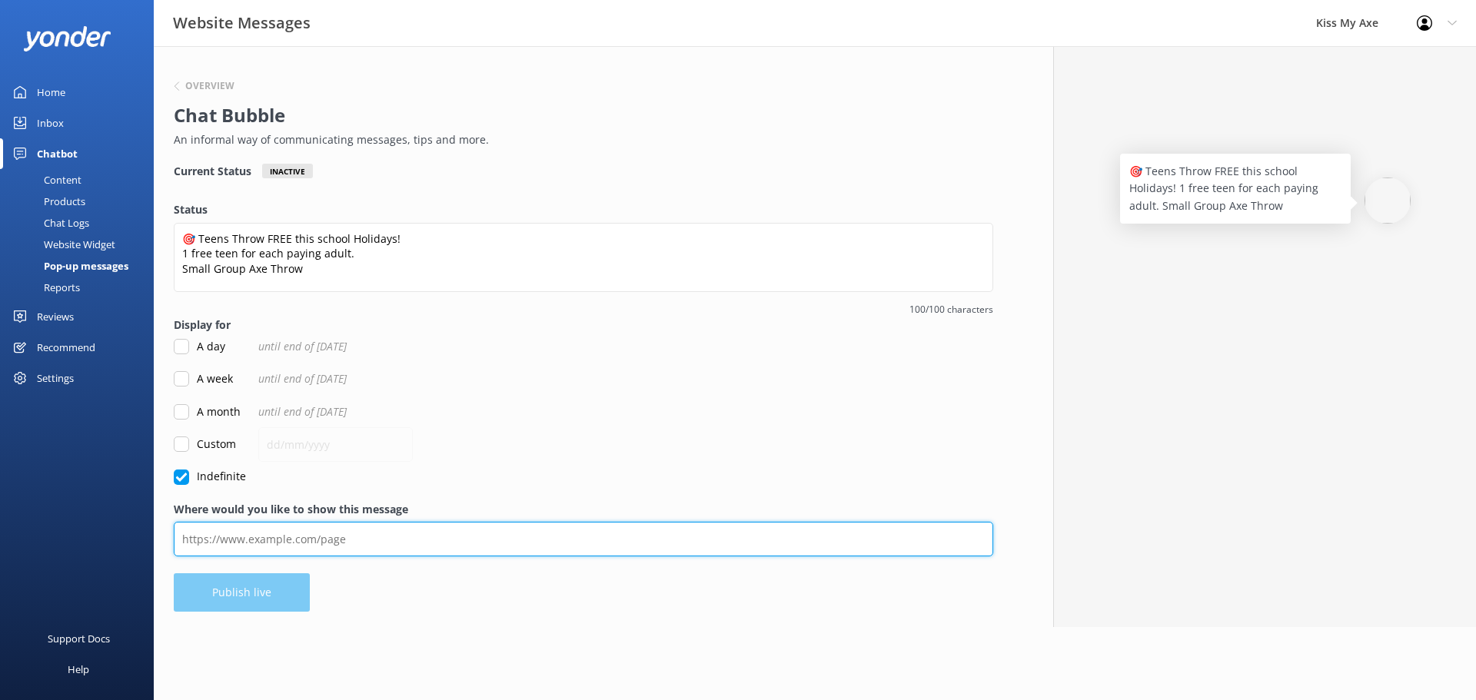
click at [306, 540] on input "Where would you like to show this message" at bounding box center [583, 539] width 819 height 35
paste input "[URL][DOMAIN_NAME]"
type input "[URL][DOMAIN_NAME]"
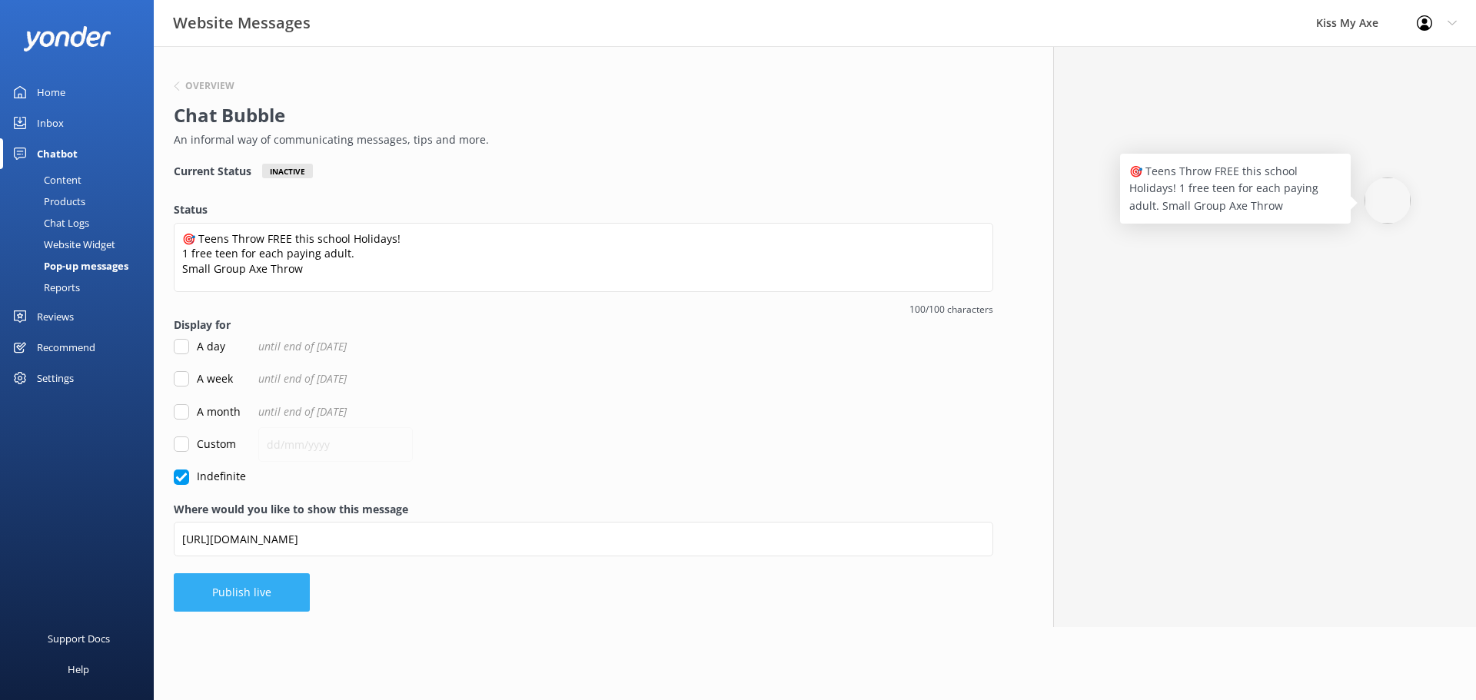
click at [278, 593] on button "Publish live" at bounding box center [242, 592] width 136 height 38
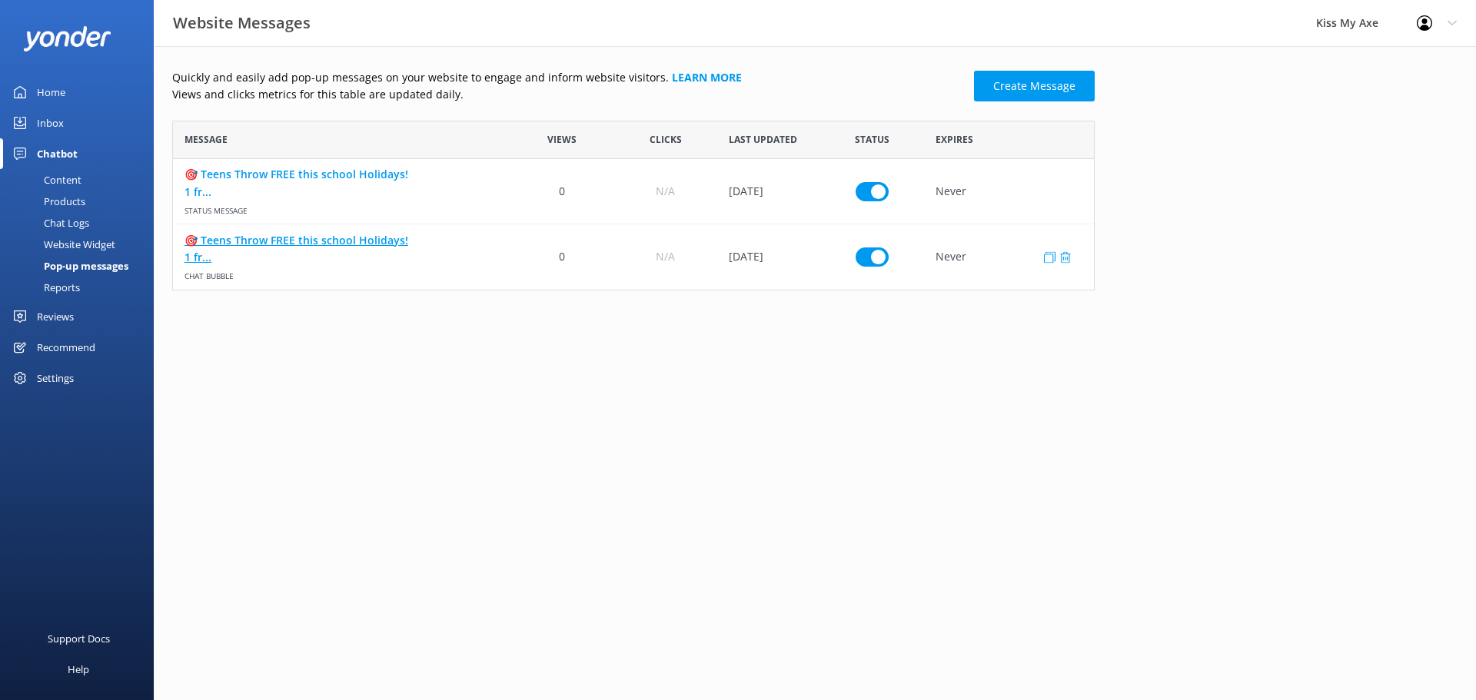
scroll to position [158, 911]
click at [1053, 186] on icon "row" at bounding box center [1057, 191] width 12 height 12
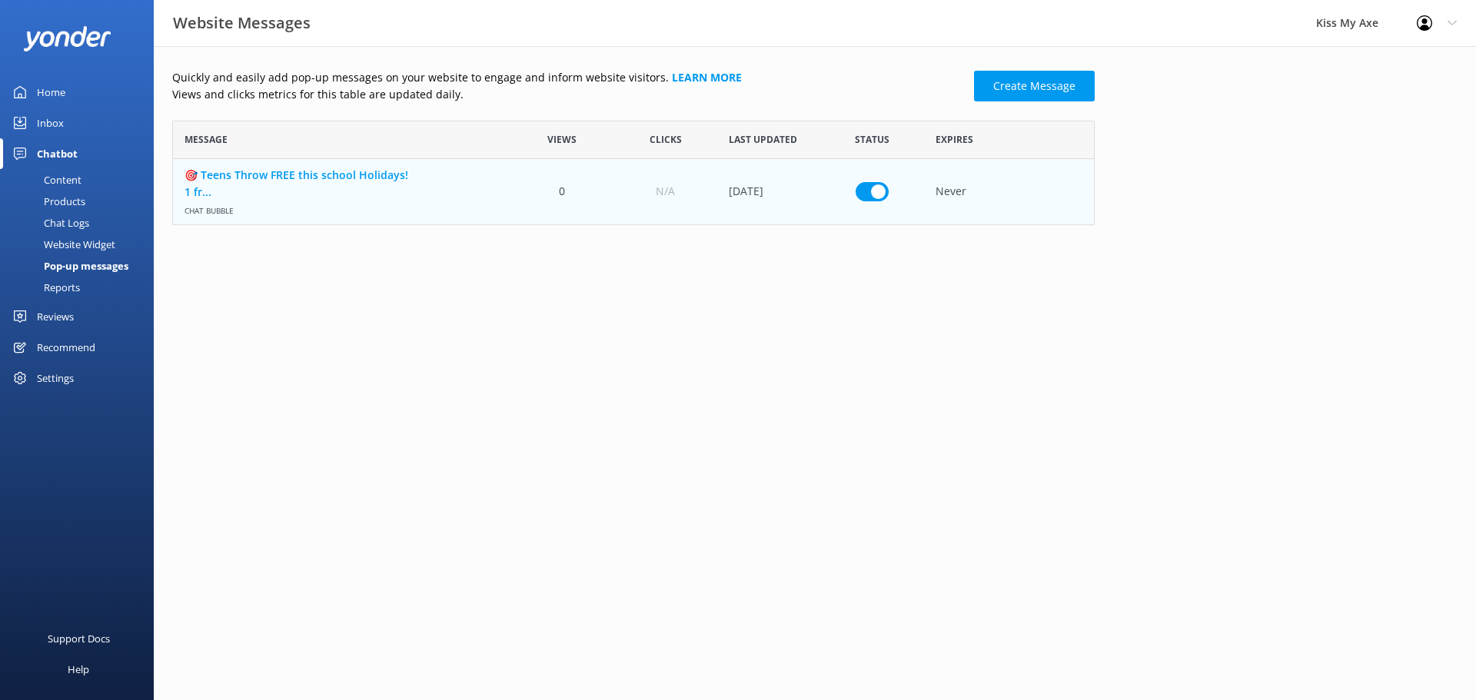
scroll to position [93, 911]
click at [882, 192] on input "row" at bounding box center [871, 191] width 33 height 19
checkbox input "false"
click at [1064, 190] on icon "row" at bounding box center [1065, 192] width 12 height 12
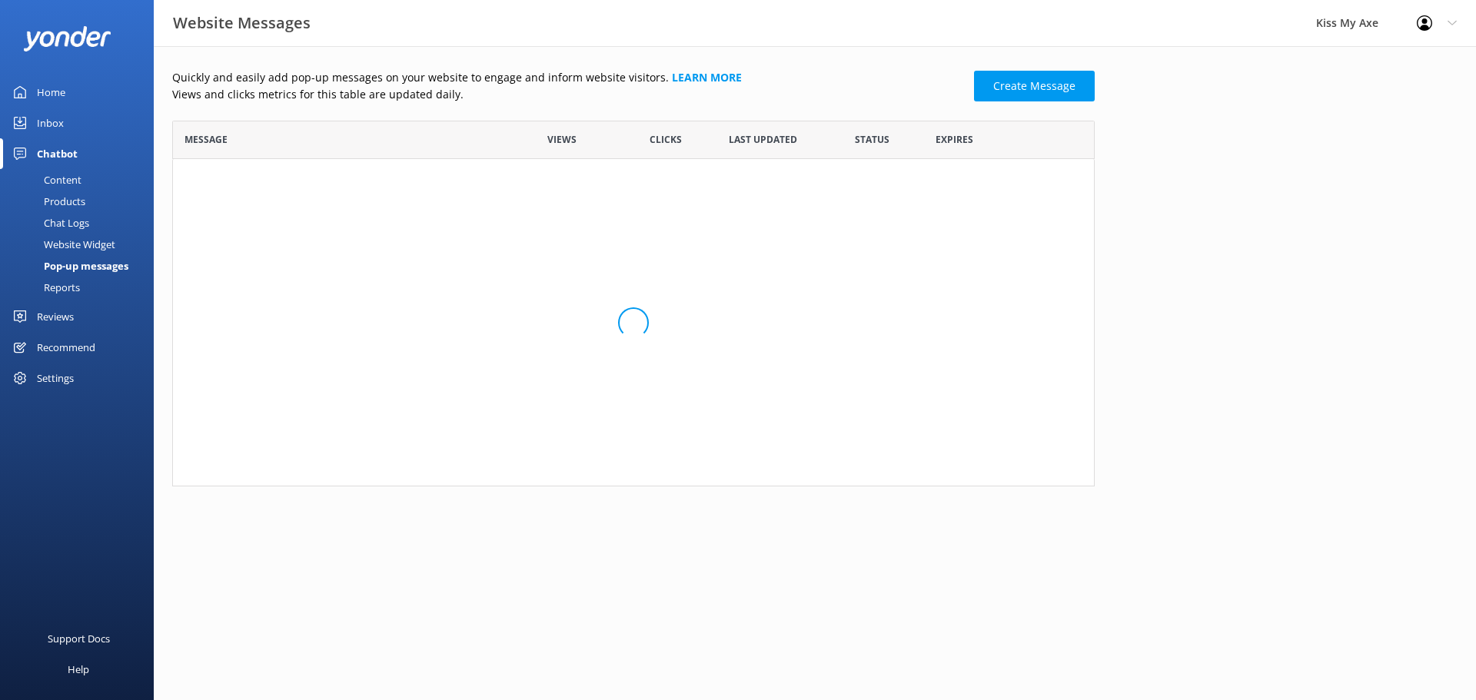
scroll to position [354, 911]
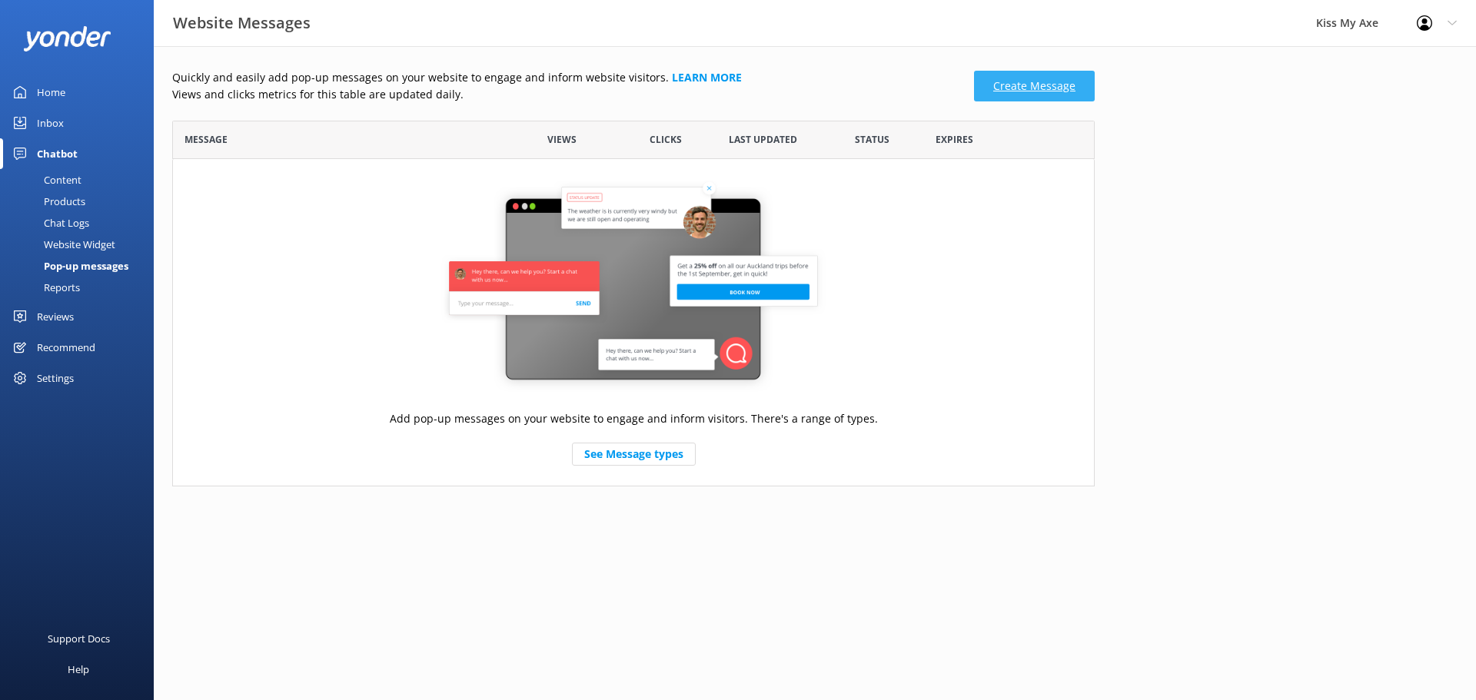
click at [1000, 89] on link "Create Message" at bounding box center [1034, 86] width 121 height 31
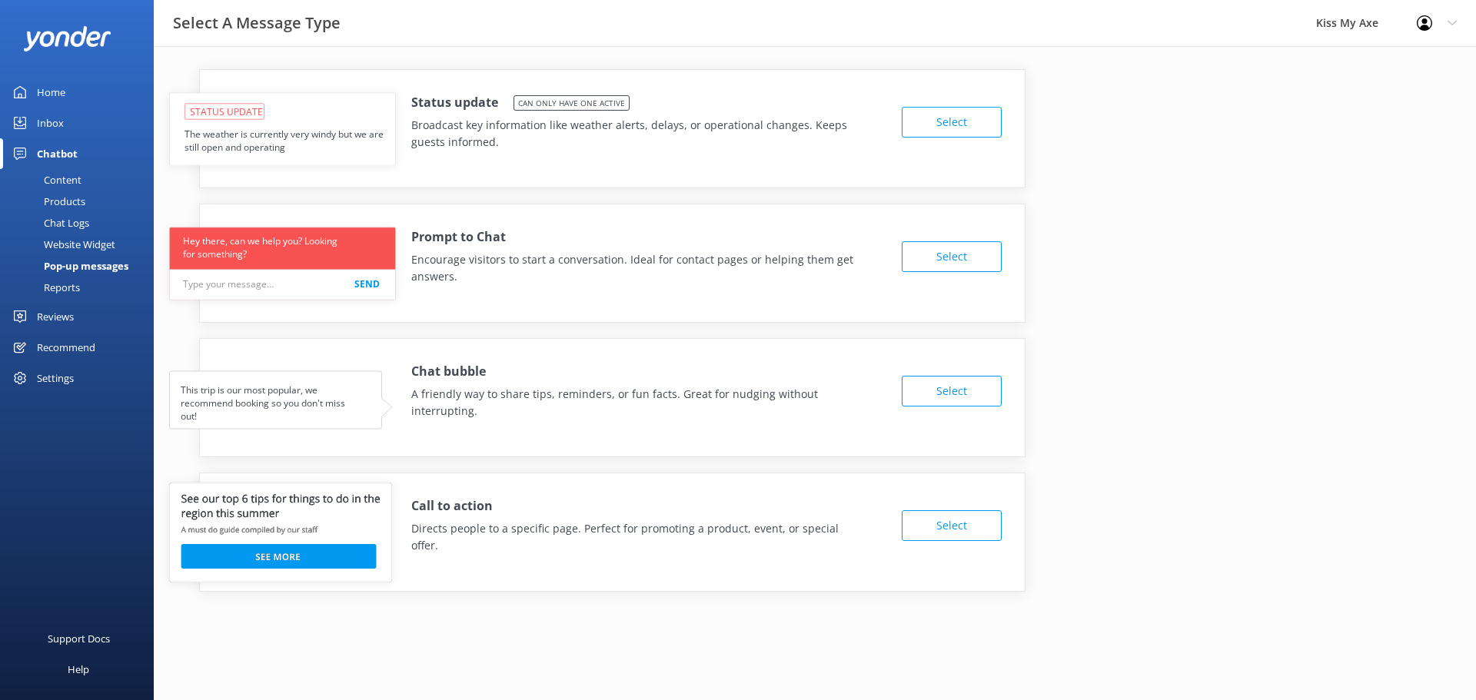
click at [922, 122] on button "Select" at bounding box center [952, 122] width 100 height 31
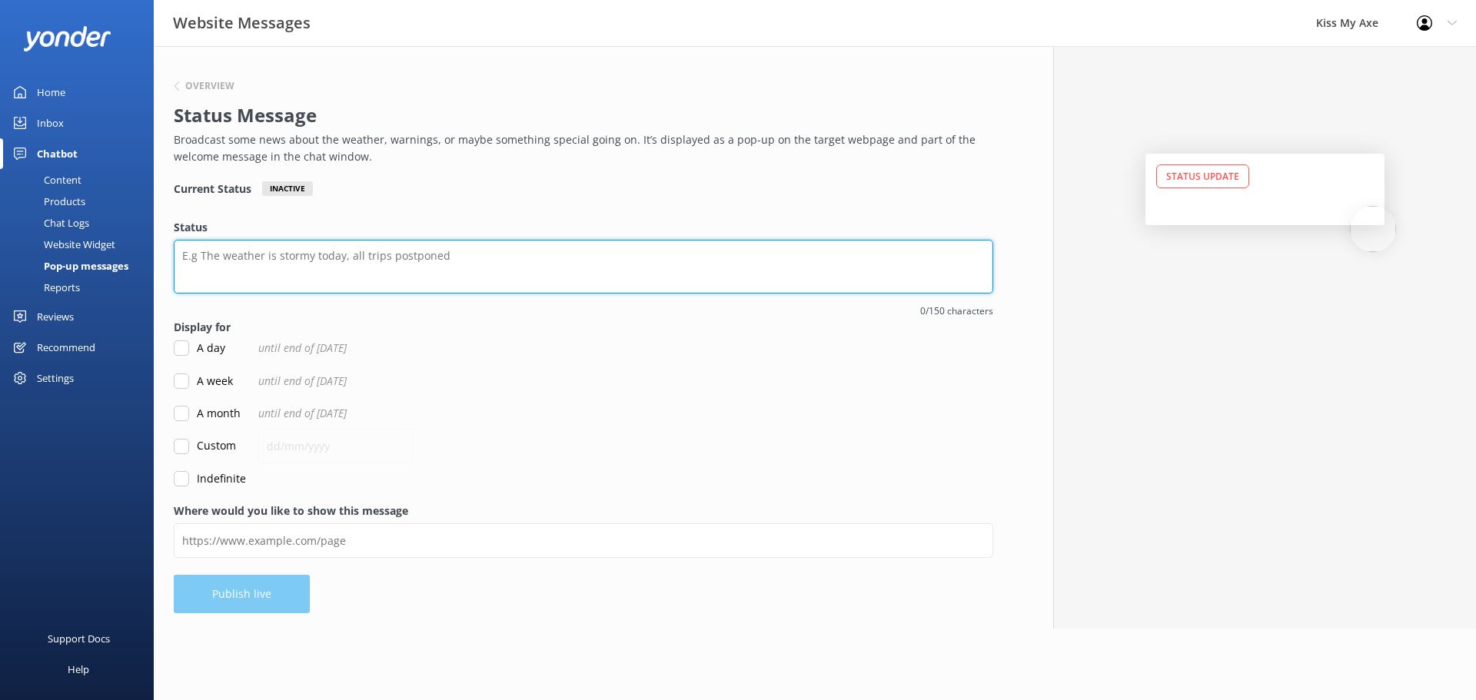
click at [331, 260] on textarea "Status" at bounding box center [583, 267] width 819 height 54
paste textarea "[URL][DOMAIN_NAME]"
drag, startPoint x: 417, startPoint y: 264, endPoint x: 175, endPoint y: 251, distance: 241.7
click at [175, 251] on textarea "[URL][DOMAIN_NAME]" at bounding box center [583, 267] width 819 height 54
type textarea "[URL][DOMAIN_NAME]"
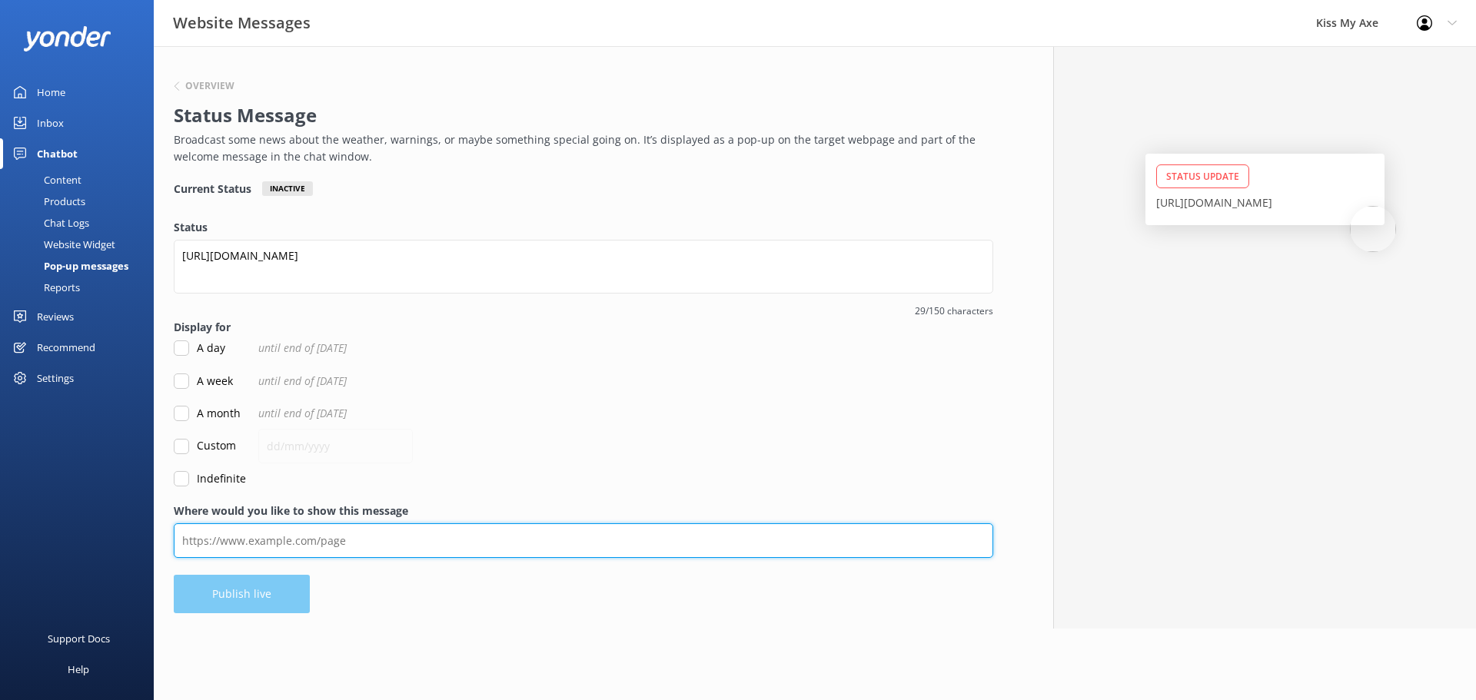
drag, startPoint x: 243, startPoint y: 533, endPoint x: 268, endPoint y: 437, distance: 100.1
click at [243, 533] on input "Where would you like to show this message" at bounding box center [583, 540] width 819 height 35
paste input "[URL][DOMAIN_NAME]"
type input "[URL][DOMAIN_NAME]"
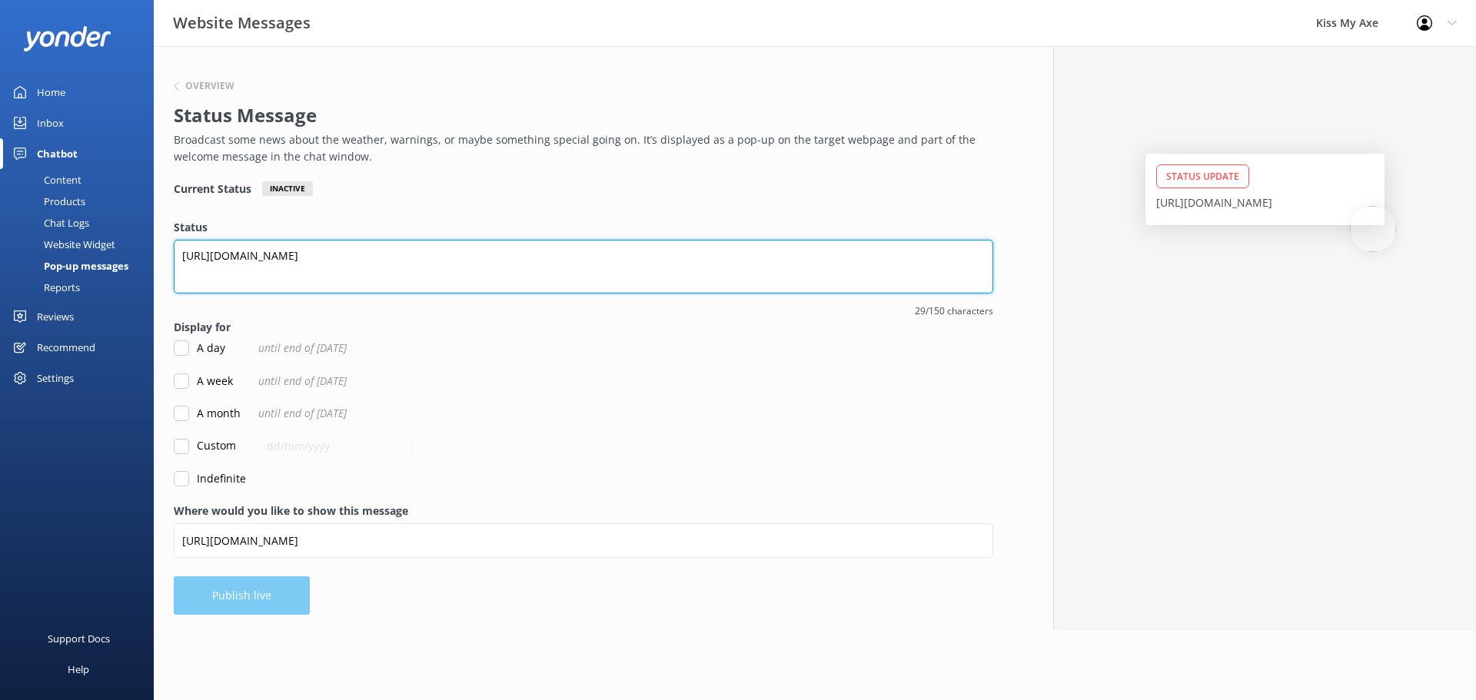
drag, startPoint x: 383, startPoint y: 254, endPoint x: 141, endPoint y: 250, distance: 241.4
click at [141, 250] on div "Website Messages Kiss My Axe Profile Settings Logout Home Inbox Chatbot Content…" at bounding box center [738, 338] width 1476 height 584
paste textarea "🎯 Teens Throw FREE! 1 free teen per paying adult. Small groups only. [DATE]–[DA…"
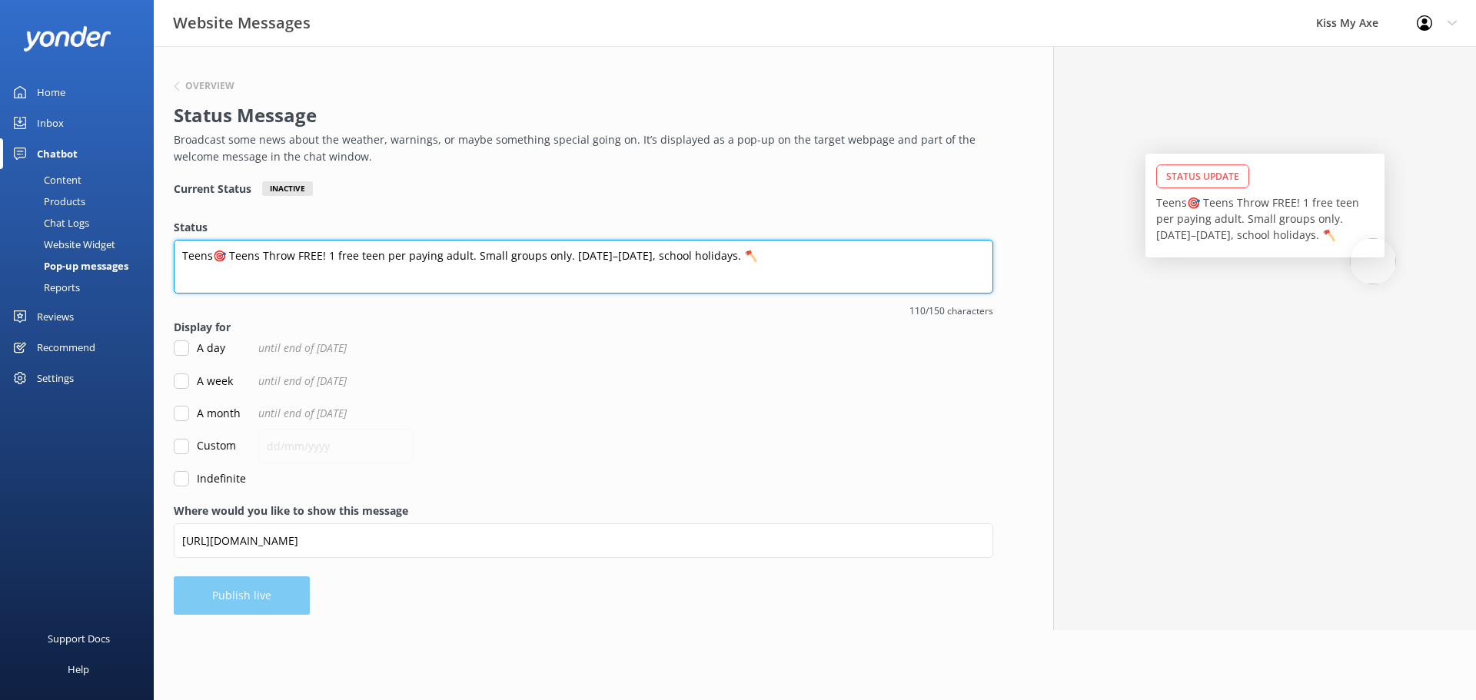
drag, startPoint x: 772, startPoint y: 252, endPoint x: 89, endPoint y: 255, distance: 683.3
click at [89, 255] on div "Website Messages Kiss My Axe Profile Settings Logout Home Inbox Chatbot Content…" at bounding box center [738, 338] width 1476 height 584
paste textarea
click at [292, 255] on textarea "🎯 Teens Throw FREE! 1 free teen per paying adult. Small groups only. [DATE]–[DA…" at bounding box center [583, 267] width 819 height 54
click at [468, 254] on textarea "🎯 Teens Throw FREE ! 1 free teen for each paying adult. Small groups only. 27 S…" at bounding box center [583, 267] width 819 height 54
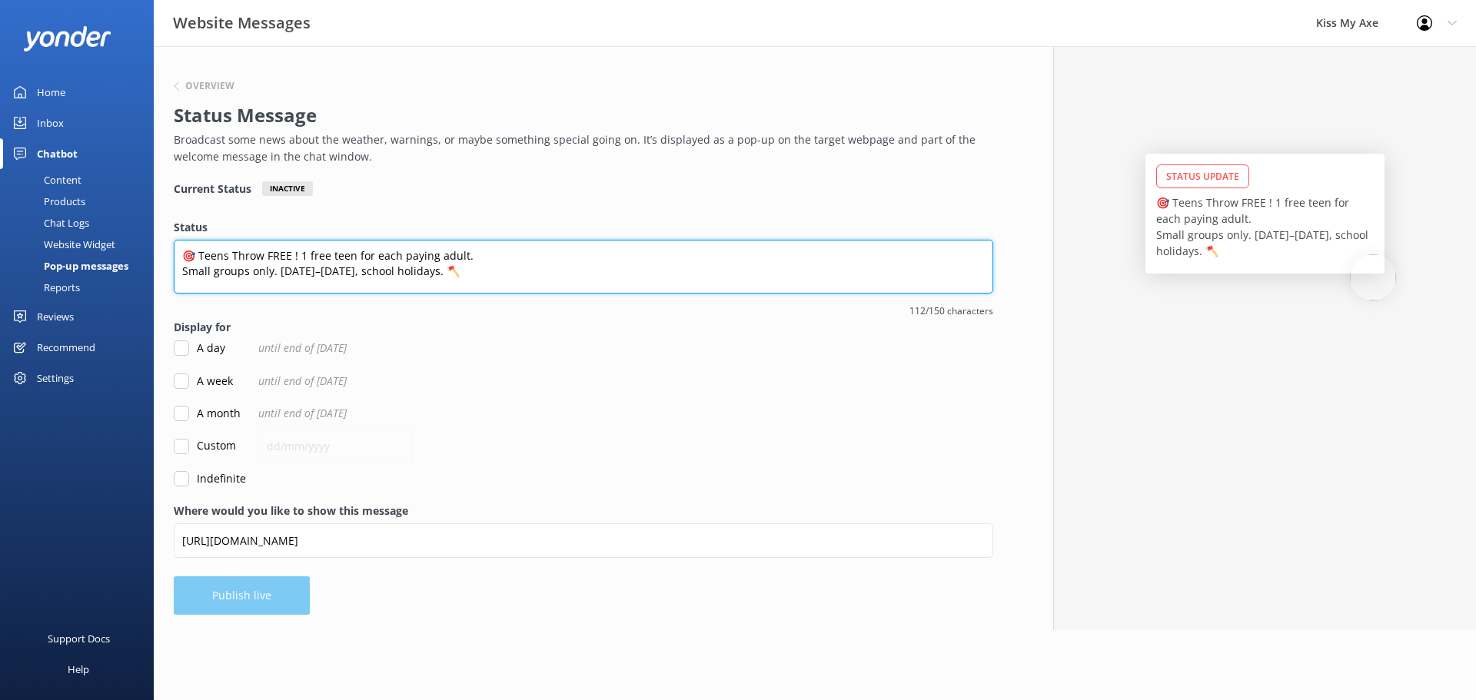
drag, startPoint x: 351, startPoint y: 274, endPoint x: 280, endPoint y: 268, distance: 71.7
click at [279, 268] on textarea "🎯 Teens Throw FREE ! 1 free teen for each paying adult. Small groups only. 27 S…" at bounding box center [583, 267] width 819 height 54
click at [294, 254] on textarea "🎯 Teens Throw FREE ! 1 free teen for each paying adult. Small groups only. 27 S…" at bounding box center [583, 267] width 819 height 54
paste textarea "27 Sept–12 Oct"
click at [377, 253] on textarea "🎯 Teens Throw FREE 27 Sept–12 Oct! 1 free teen for each paying adult. Small gro…" at bounding box center [583, 267] width 819 height 54
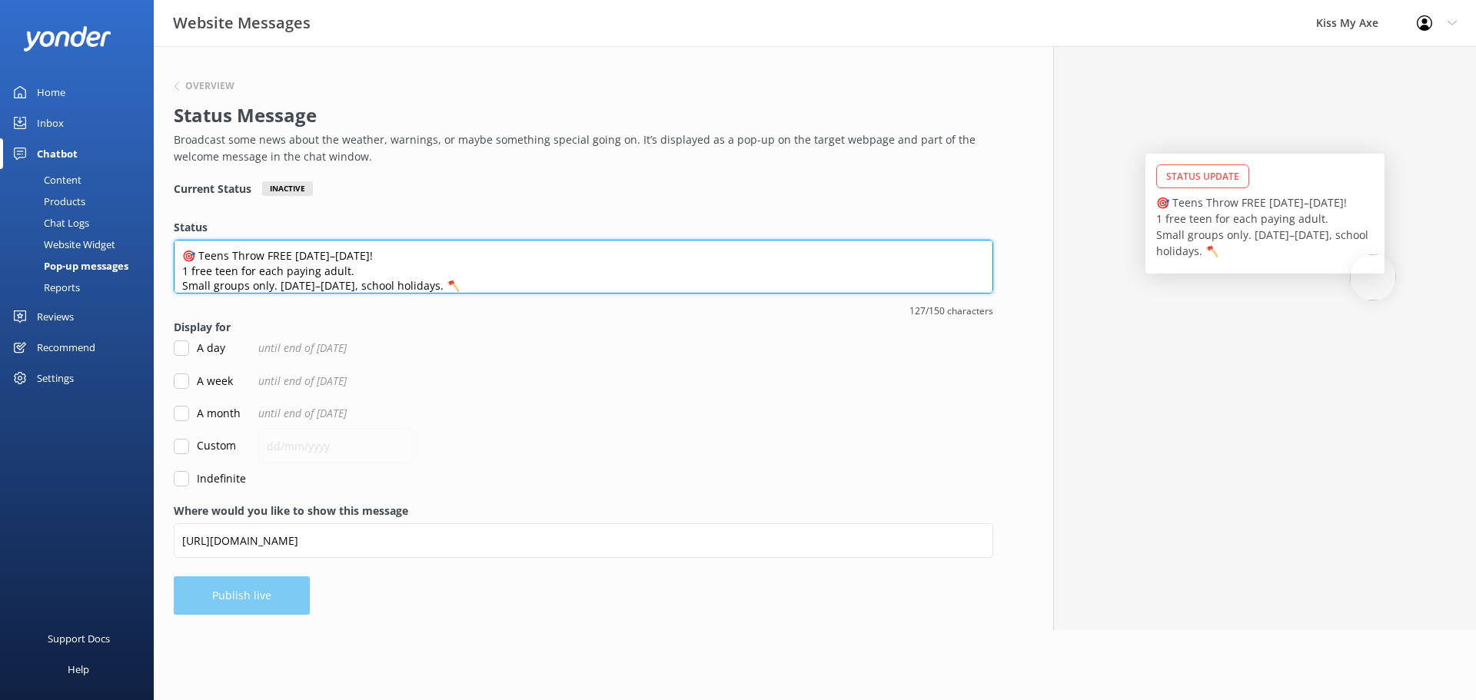
click at [242, 284] on textarea "🎯 Teens Throw FREE 27 Sept–12 Oct! 1 free teen for each paying adult. Small gro…" at bounding box center [583, 267] width 819 height 54
drag, startPoint x: 500, startPoint y: 284, endPoint x: 334, endPoint y: 282, distance: 166.0
click at [334, 282] on textarea "🎯 Teens Throw FREE 27 Sept–12 Oct! 1 free teen for each paying adult. Small gro…" at bounding box center [583, 267] width 819 height 54
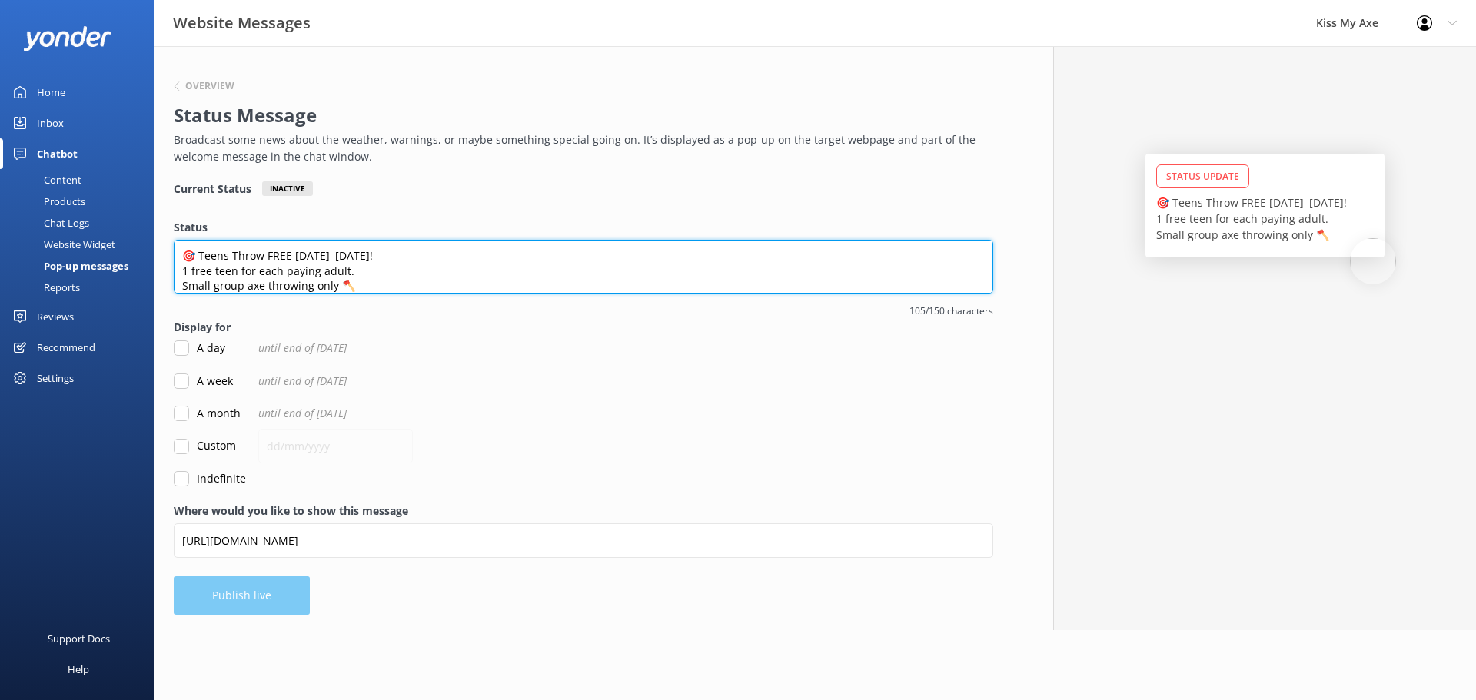
type textarea "🎯 Teens Throw FREE 27 Sept–12 Oct! 1 free teen for each paying adult. Small gro…"
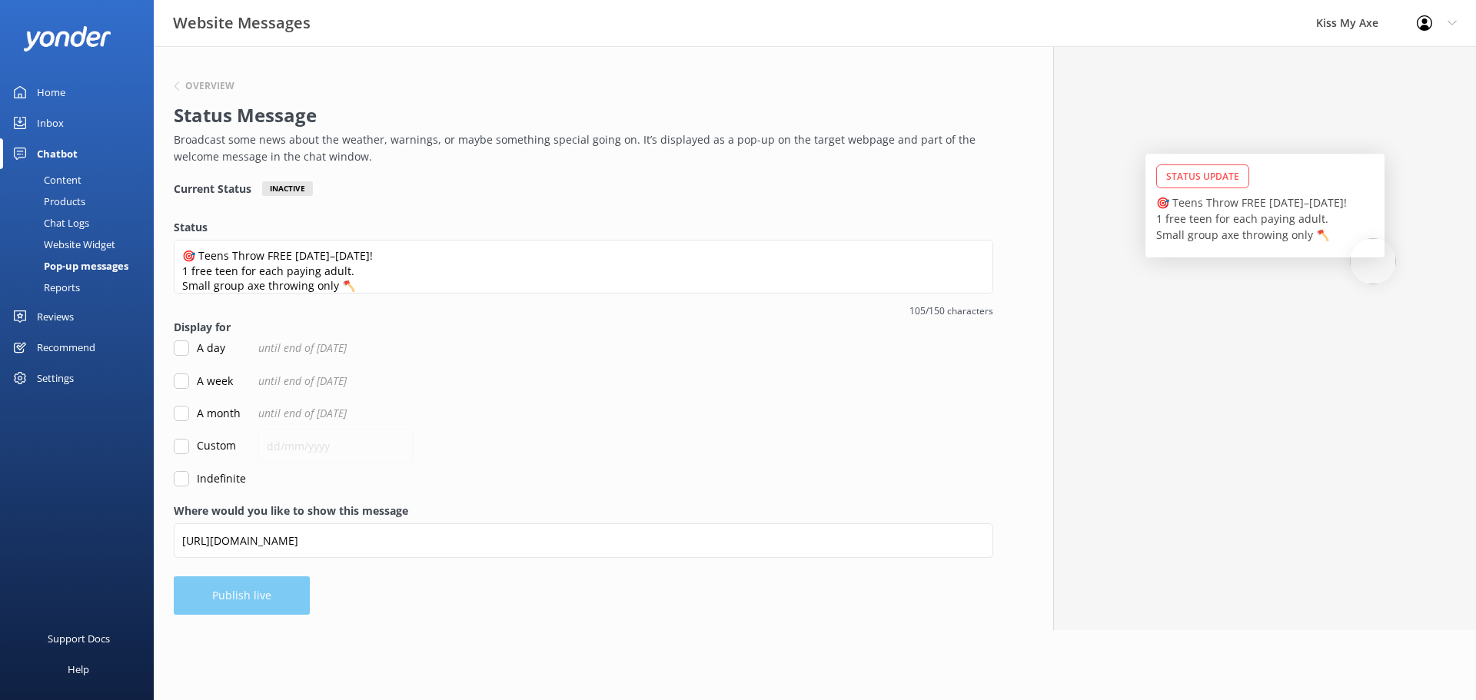
click at [192, 484] on label "Indefinite" at bounding box center [210, 478] width 72 height 17
click at [189, 484] on input "Indefinite" at bounding box center [181, 478] width 15 height 15
checkbox input "true"
click at [277, 599] on button "Publish live" at bounding box center [242, 595] width 136 height 38
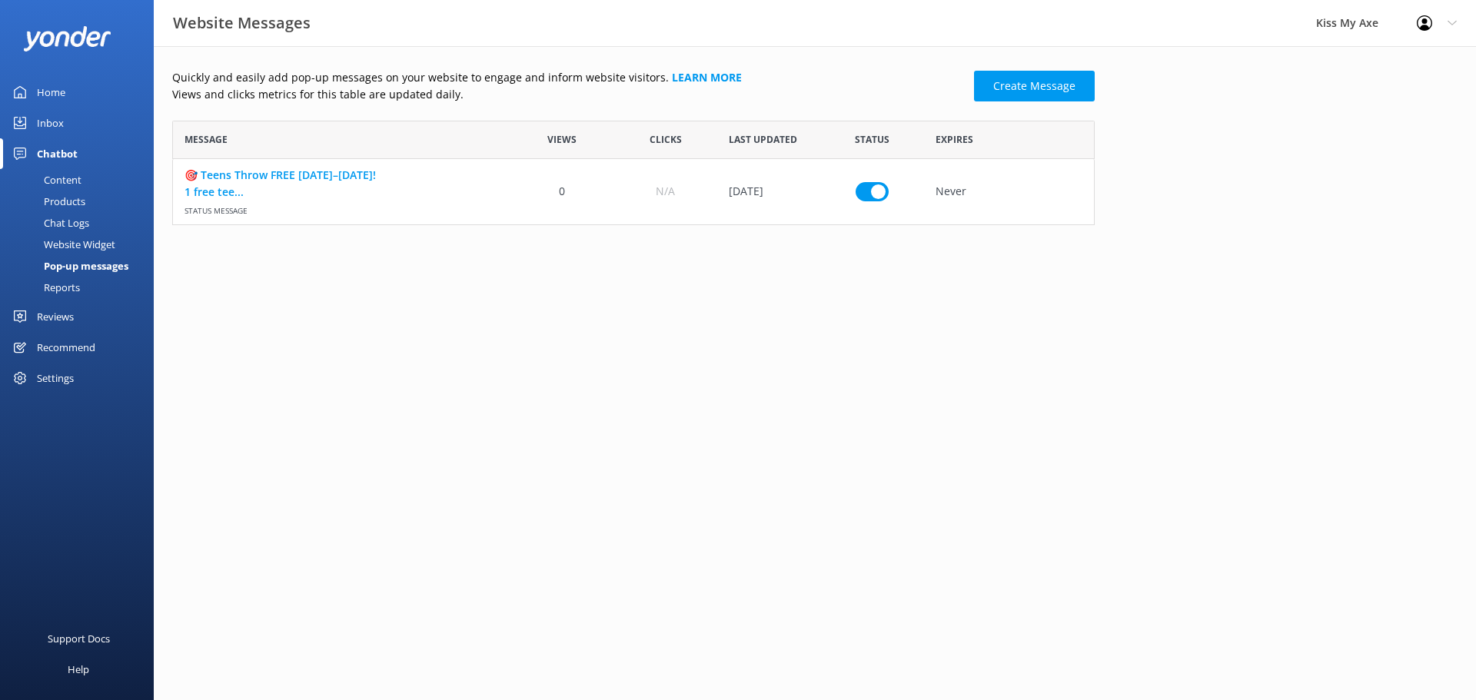
scroll to position [93, 911]
click at [320, 175] on link "🎯 Teens Throw FREE 27 Sept–12 Oct! 1 free tee..." at bounding box center [341, 183] width 314 height 35
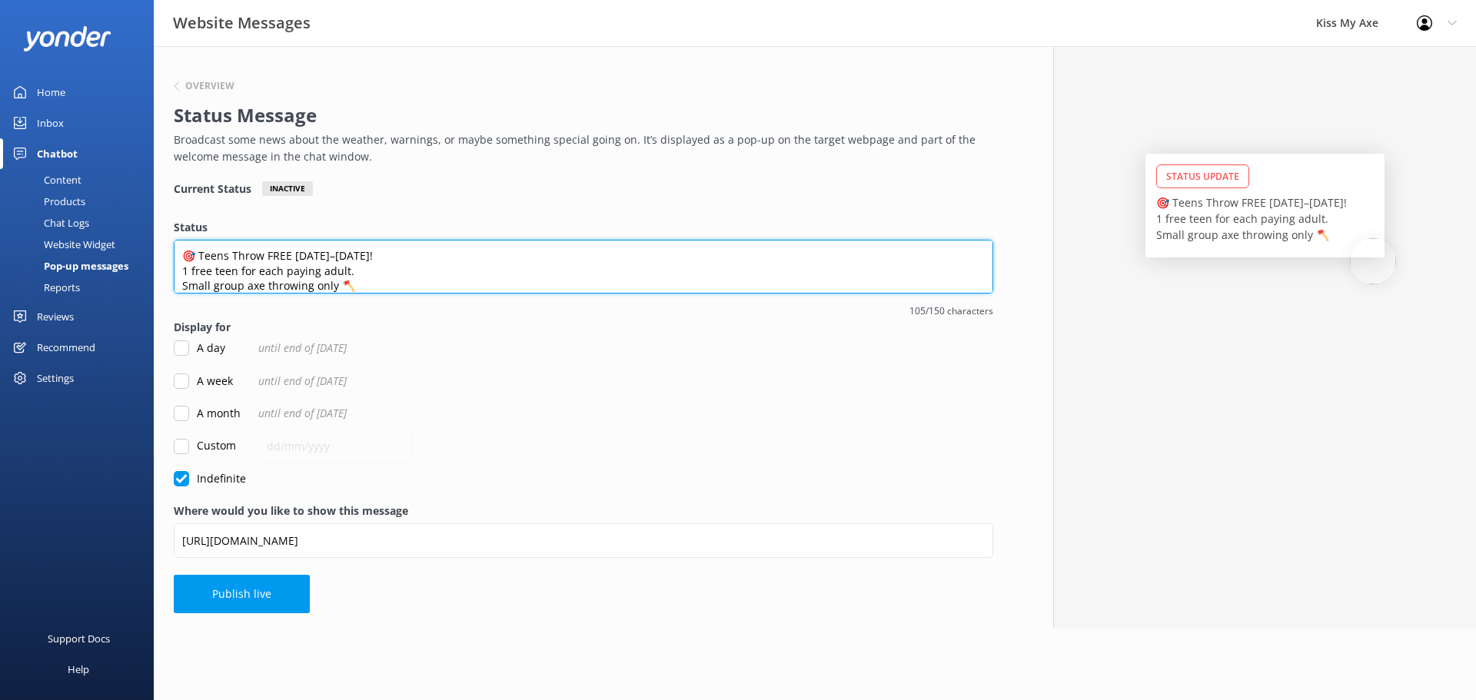
click at [416, 281] on textarea "🎯 Teens Throw FREE 27 Sept–12 Oct! 1 free teen for each paying adult. Small gro…" at bounding box center [583, 267] width 819 height 54
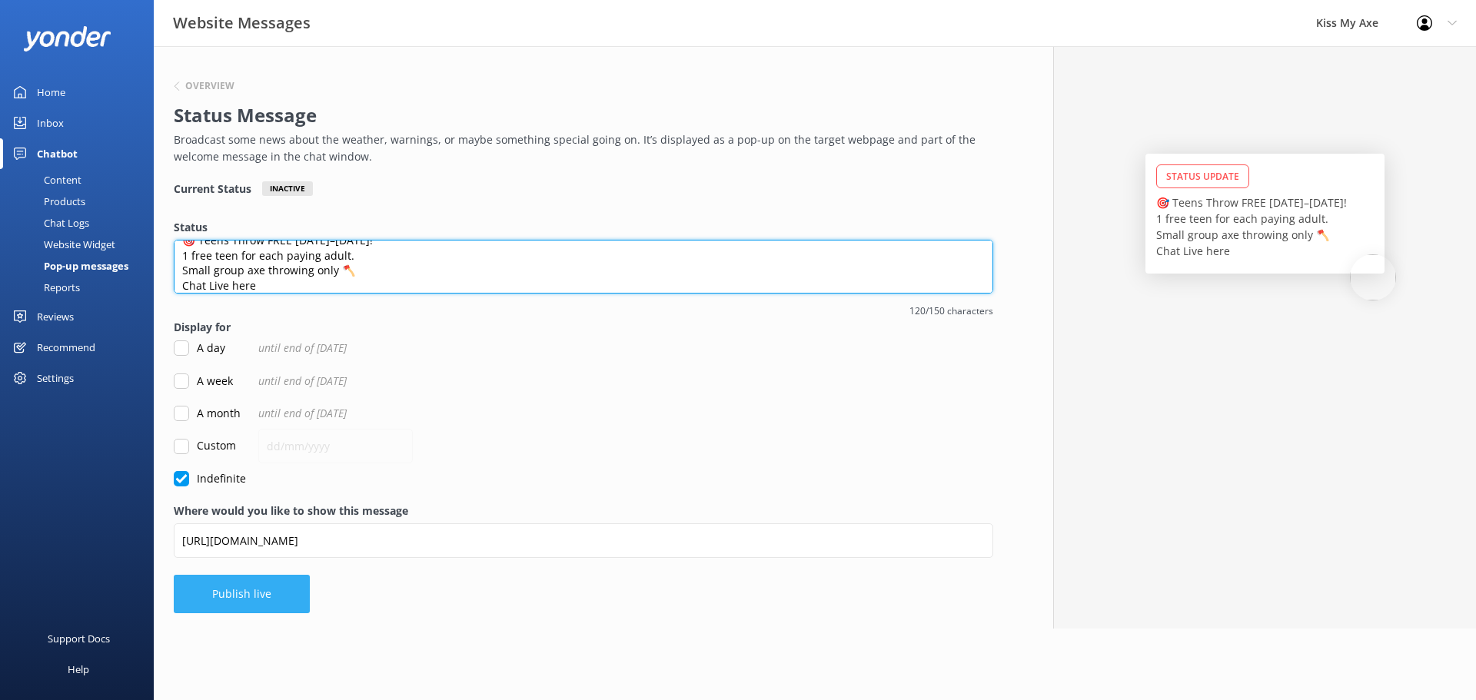
type textarea "🎯 Teens Throw FREE 27 Sept–12 Oct! 1 free teen for each paying adult. Small gro…"
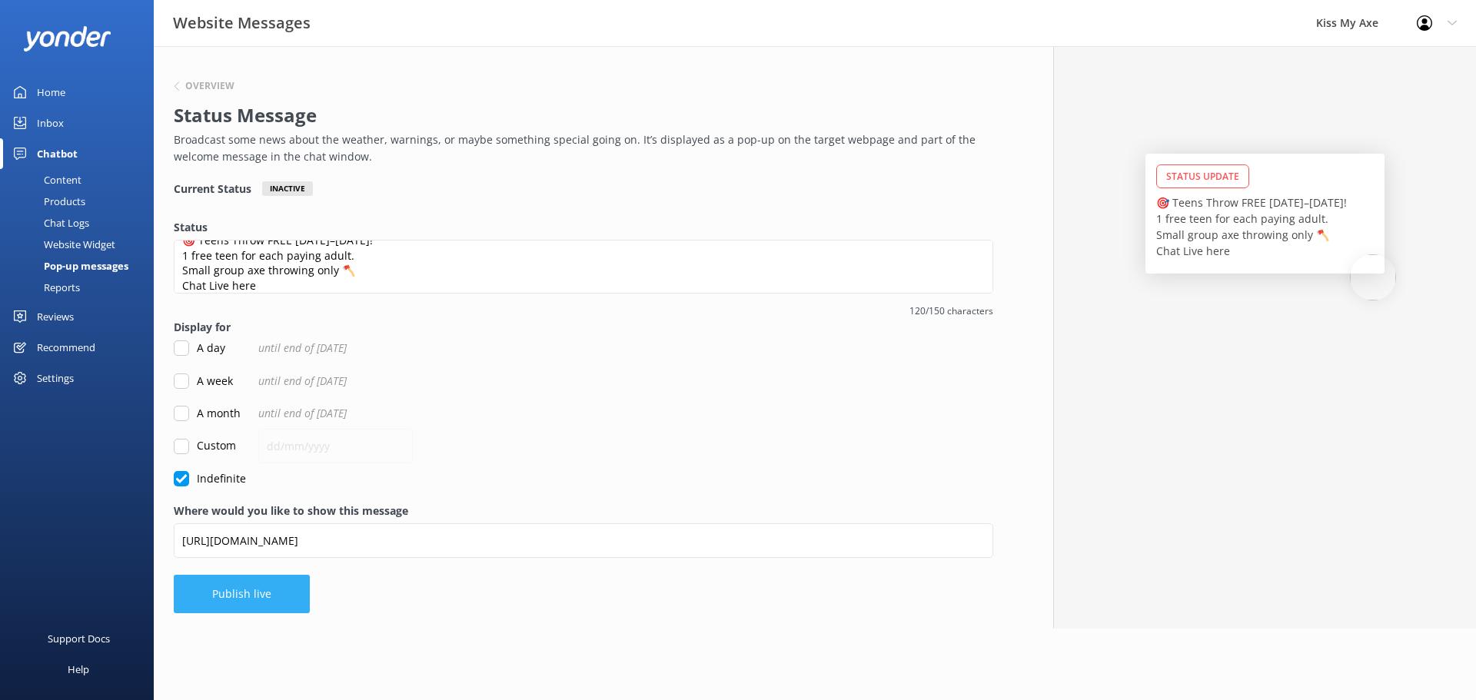
click at [297, 599] on button "Publish live" at bounding box center [242, 594] width 136 height 38
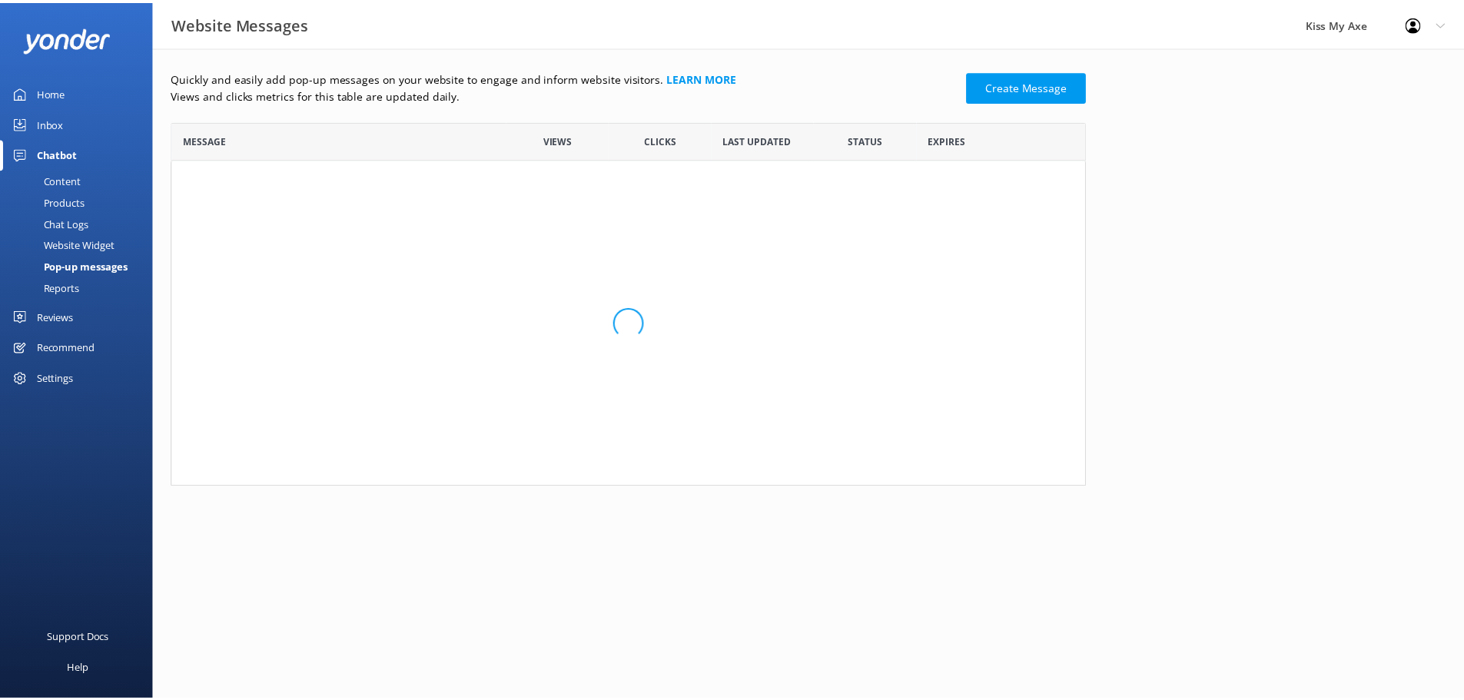
scroll to position [12, 12]
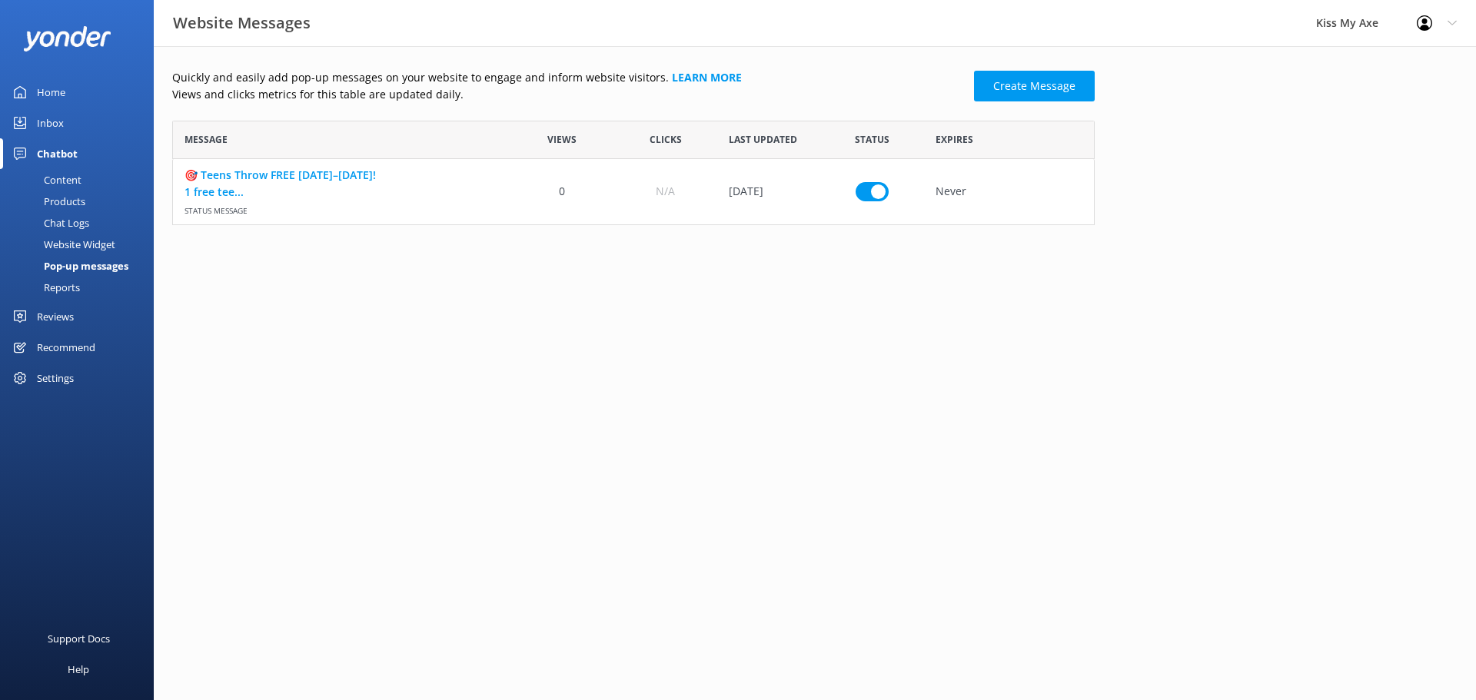
click at [1370, 22] on div "Kiss My Axe" at bounding box center [1347, 23] width 101 height 46
click at [1425, 22] on use at bounding box center [1423, 22] width 15 height 15
click at [68, 375] on div "Settings" at bounding box center [55, 378] width 37 height 31
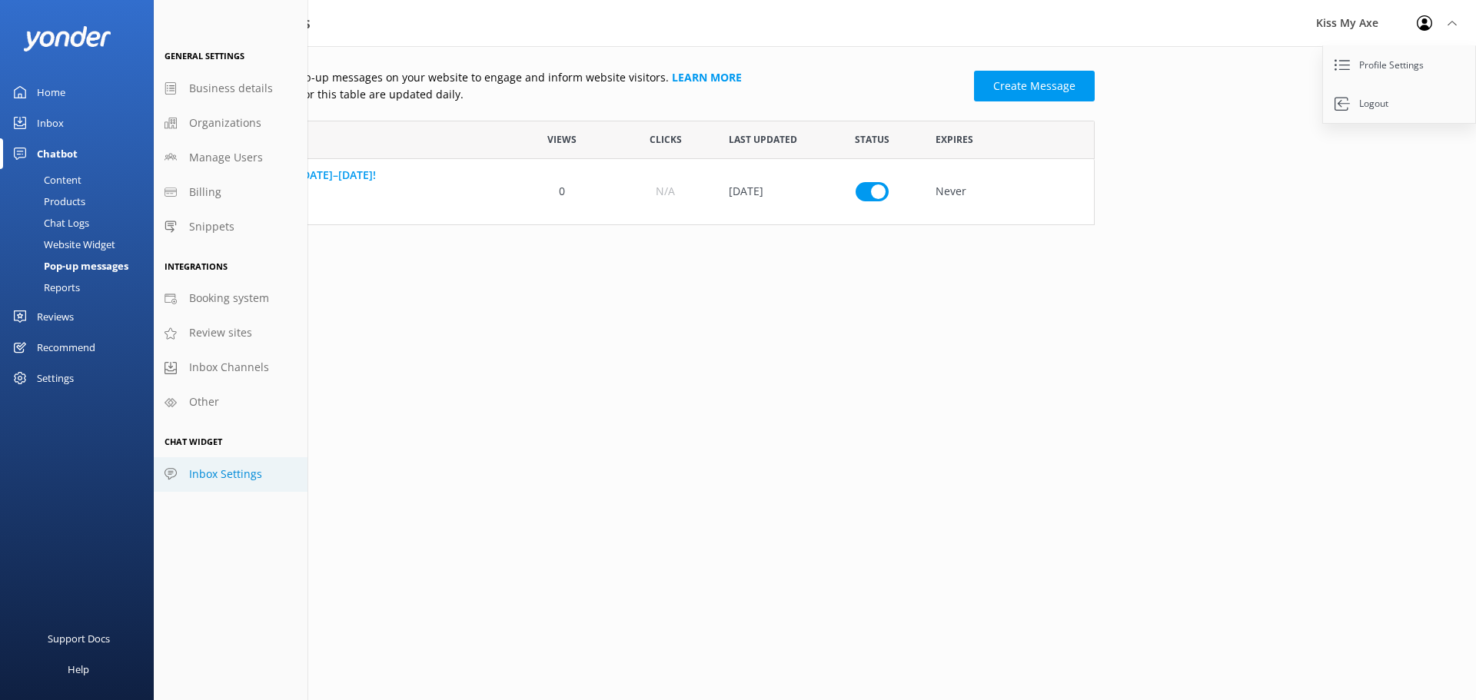
click at [214, 467] on span "Inbox Settings" at bounding box center [225, 474] width 73 height 17
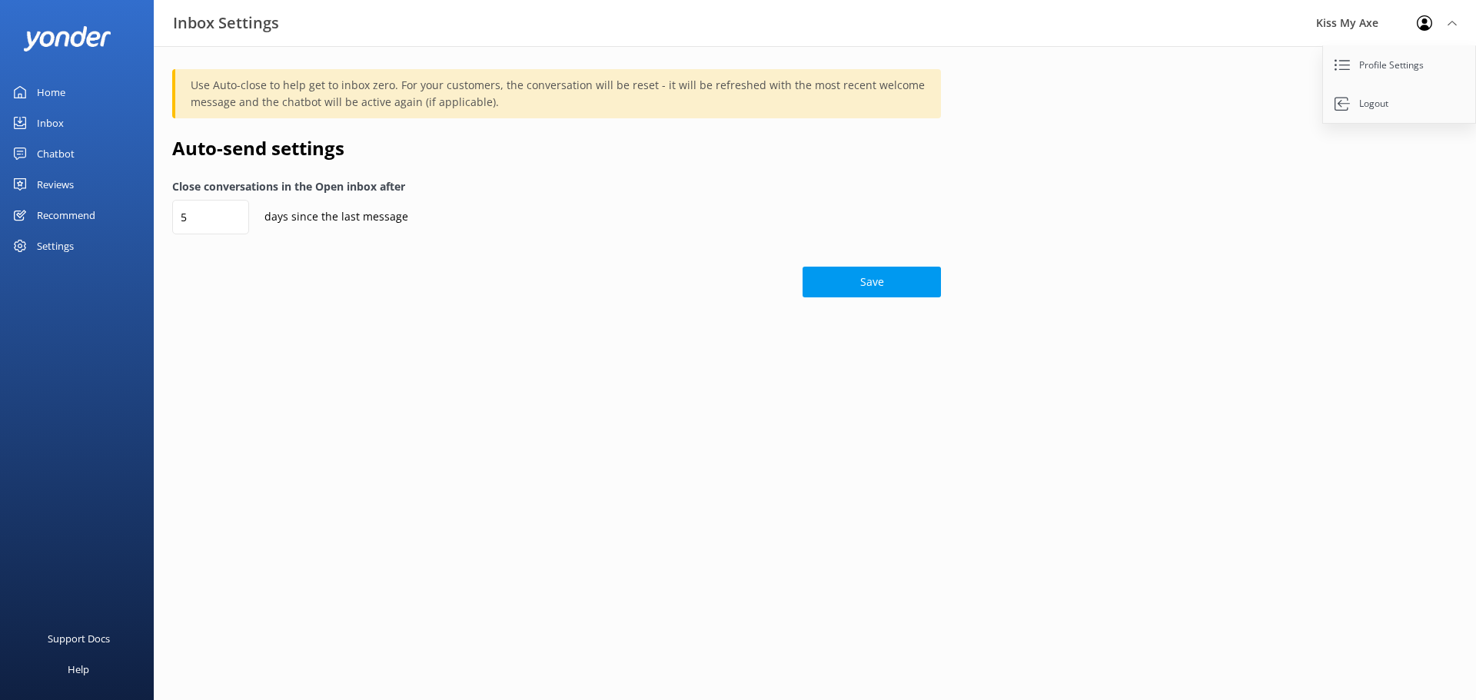
click at [77, 242] on div "Settings" at bounding box center [77, 246] width 154 height 31
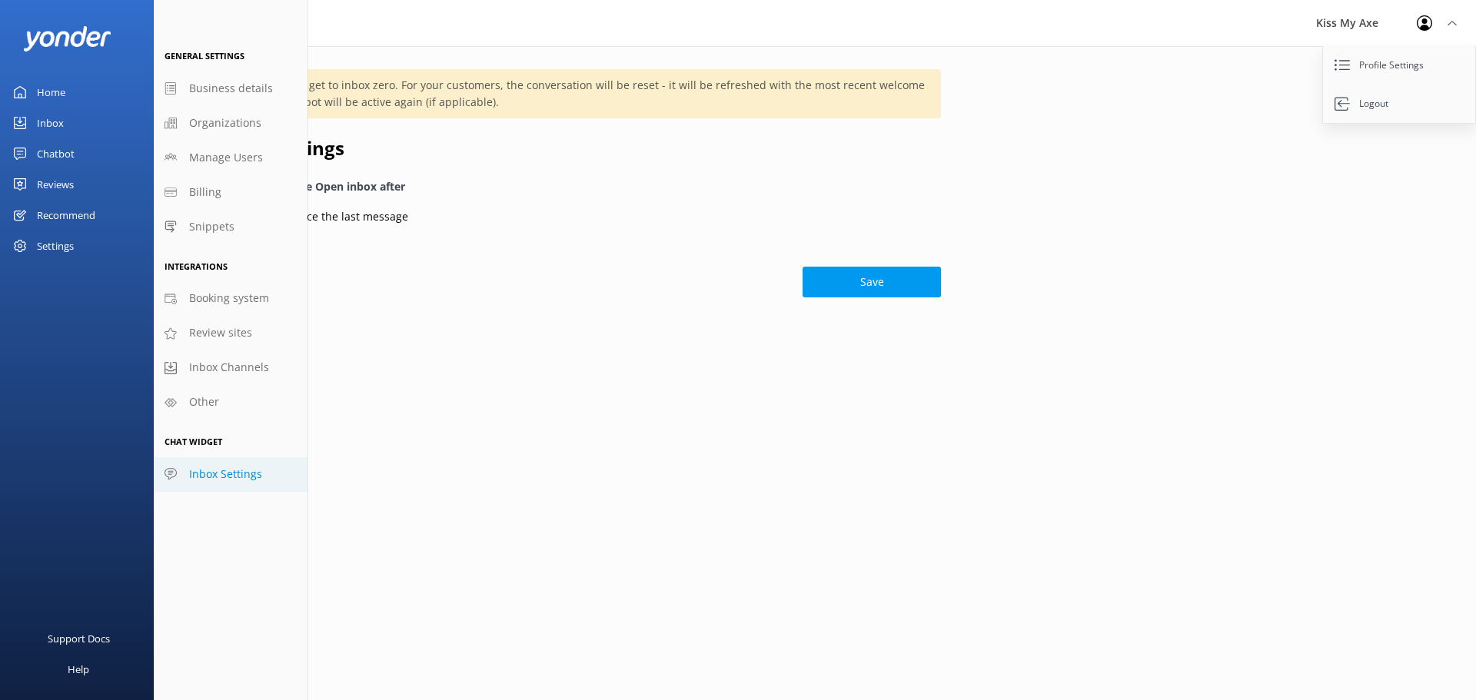
click at [71, 151] on div "Chatbot" at bounding box center [56, 153] width 38 height 31
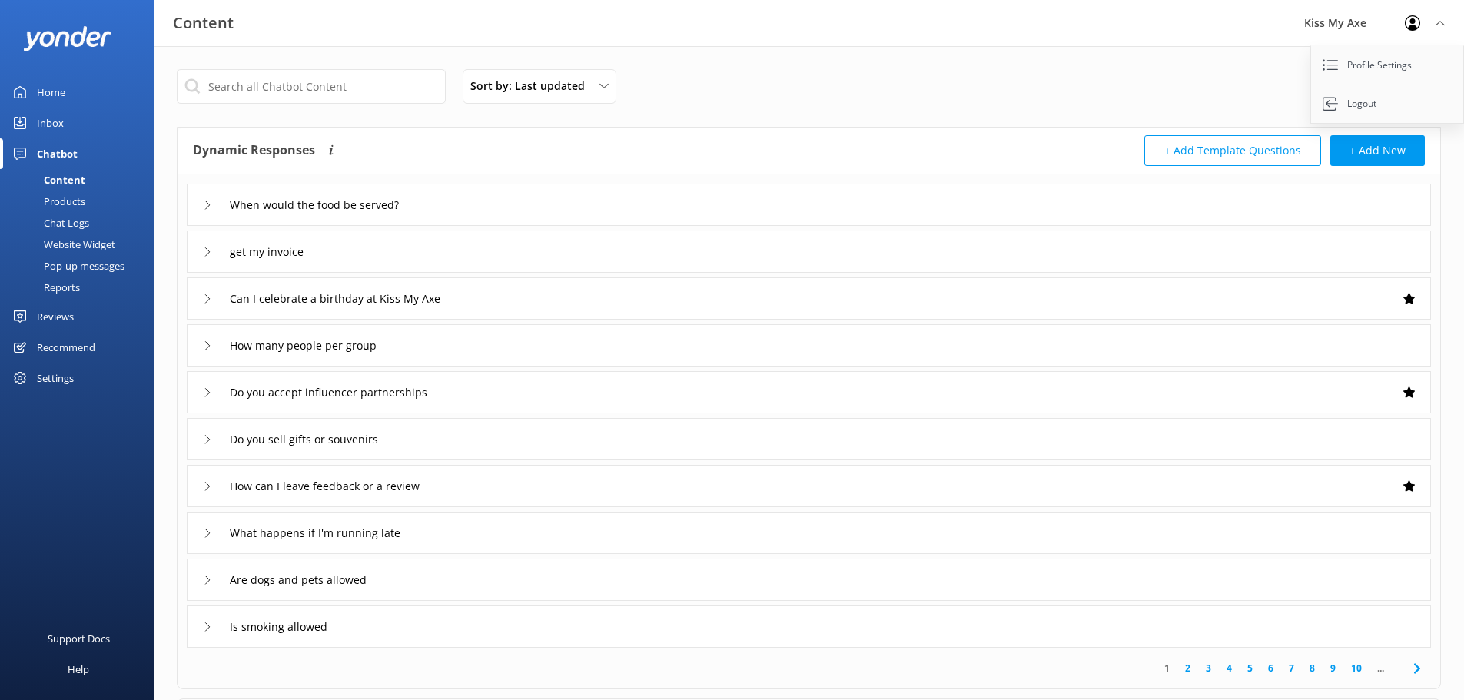
click at [70, 201] on div "Products" at bounding box center [47, 202] width 76 height 22
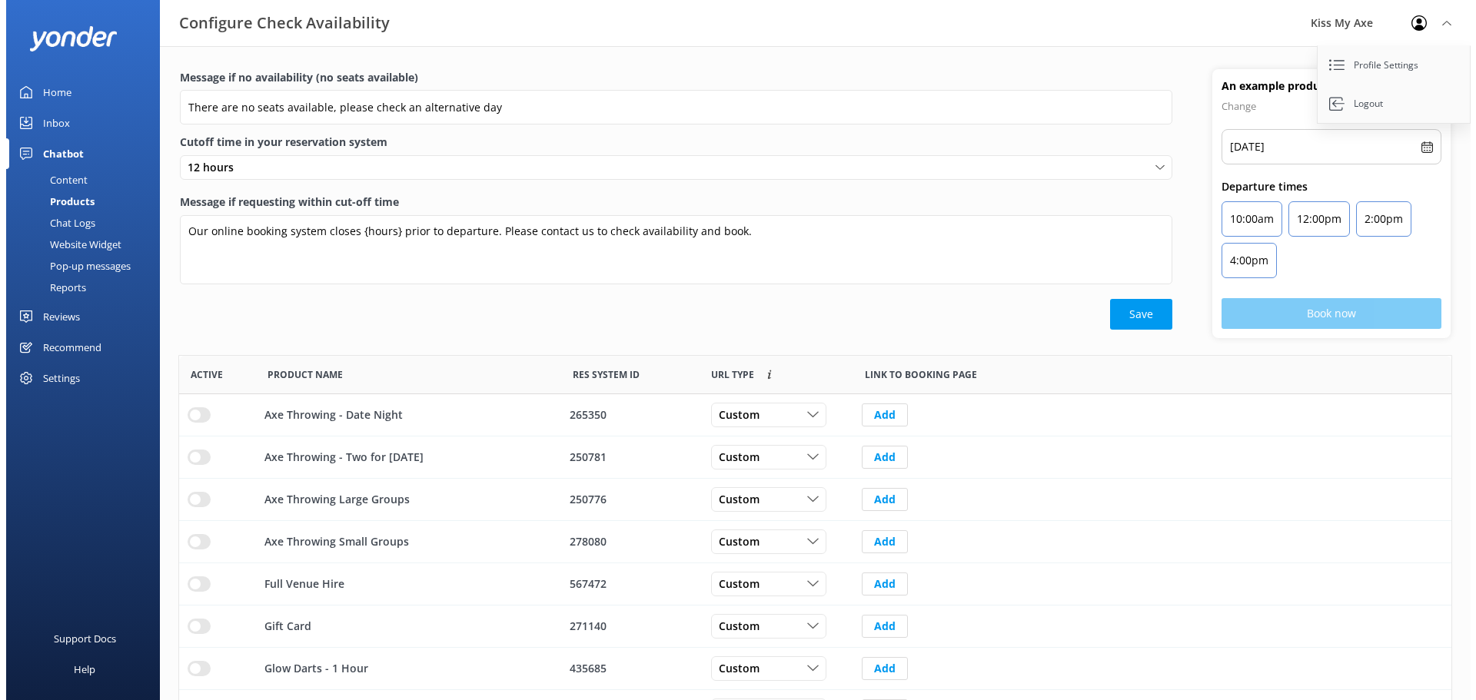
scroll to position [450, 1260]
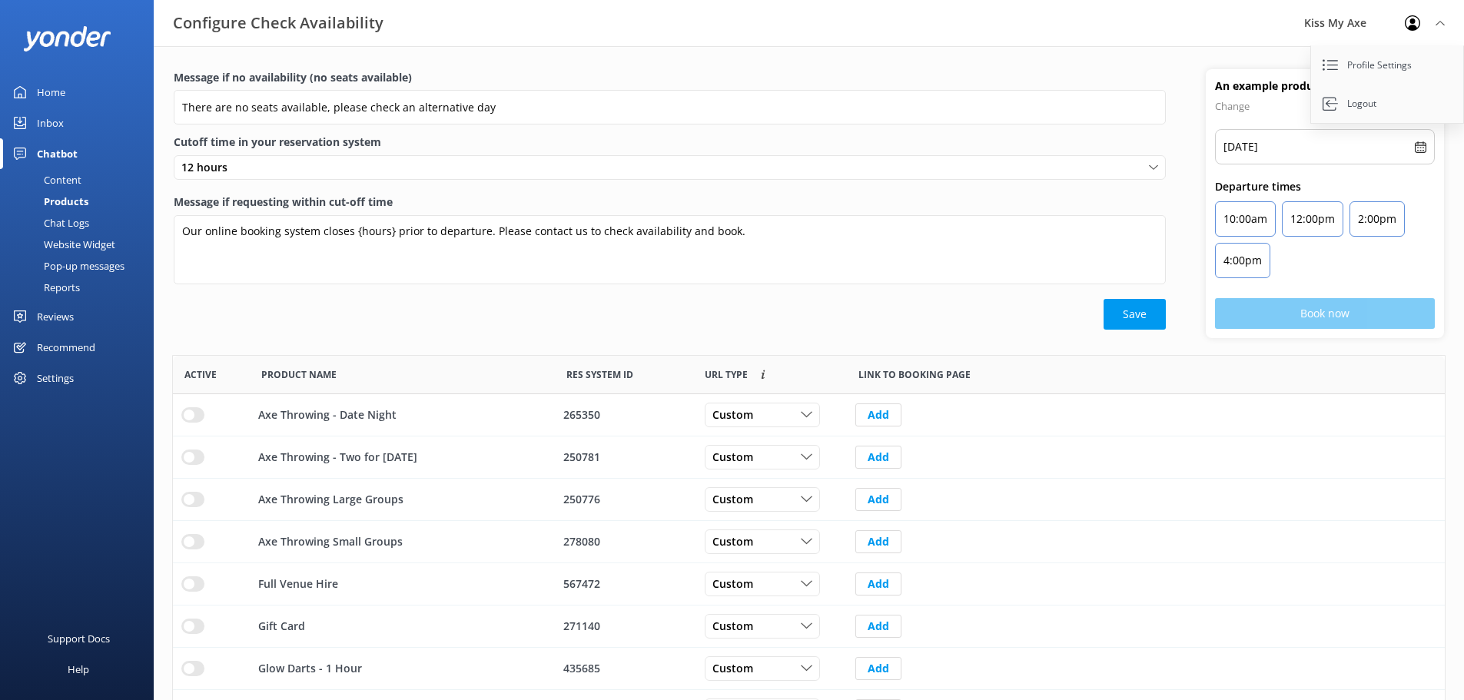
click at [58, 124] on div "Inbox" at bounding box center [50, 123] width 27 height 31
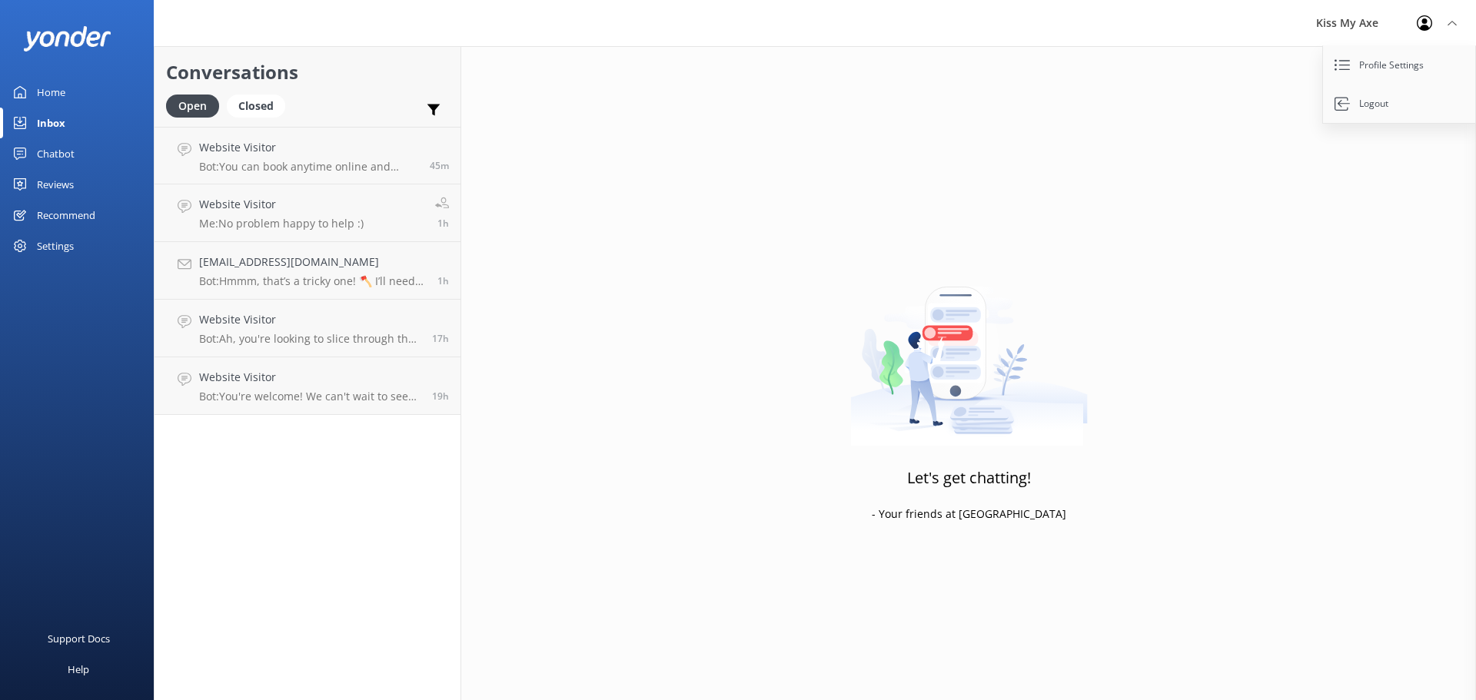
click at [59, 252] on div "Settings" at bounding box center [55, 246] width 37 height 31
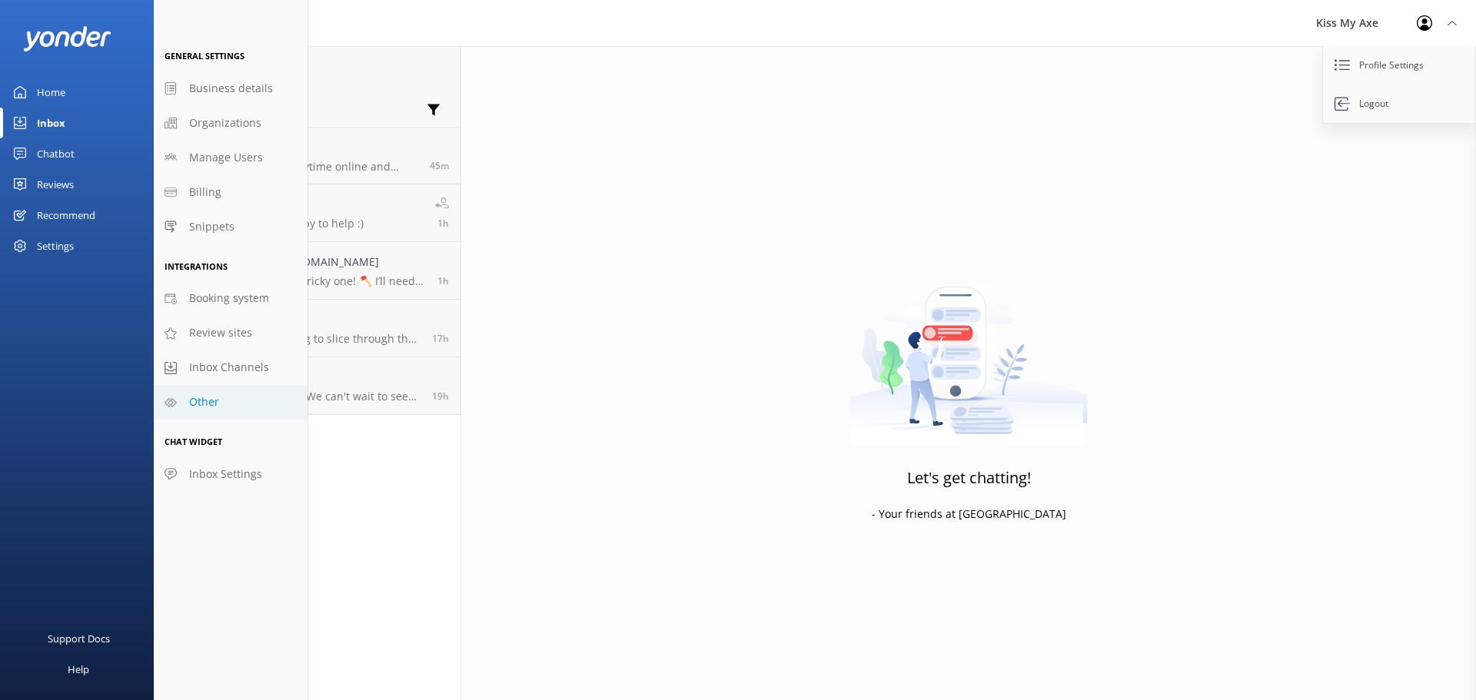
click at [222, 401] on link "Other" at bounding box center [231, 402] width 154 height 35
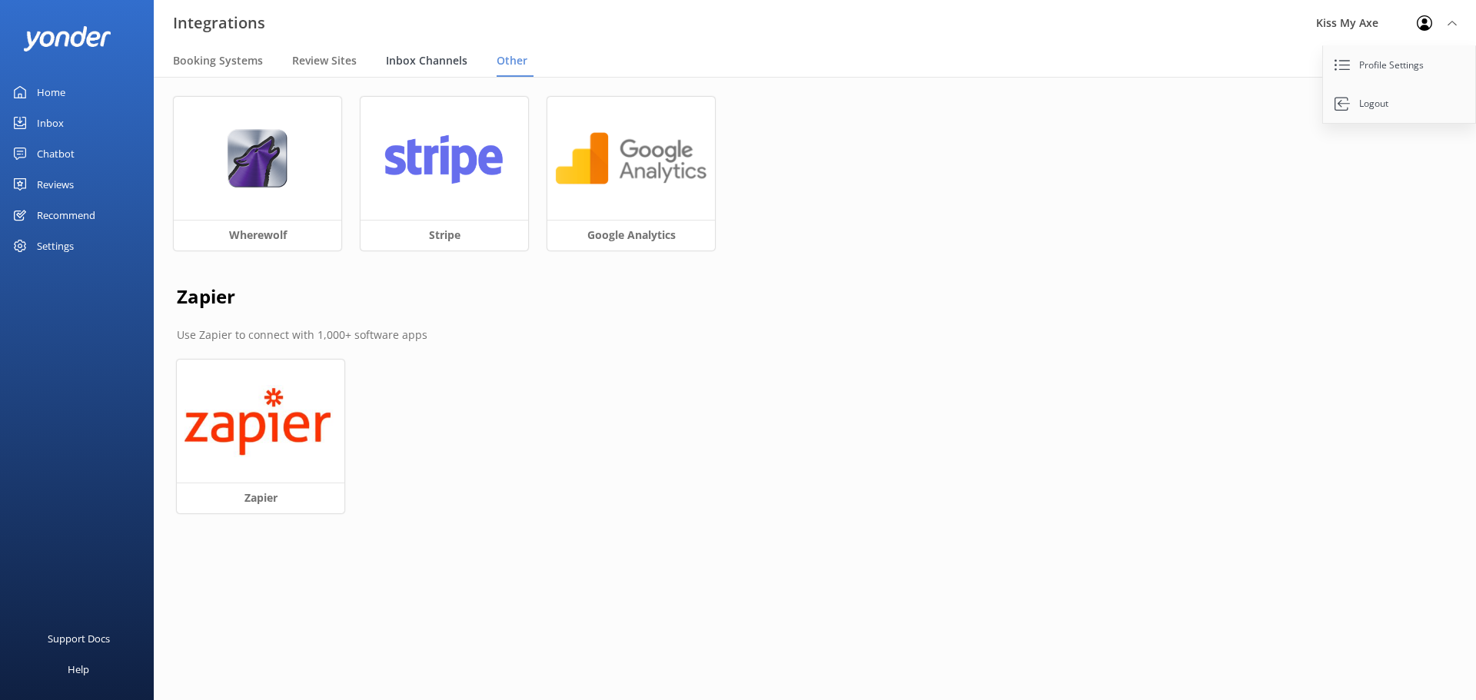
click at [405, 54] on span "Inbox Channels" at bounding box center [426, 60] width 81 height 15
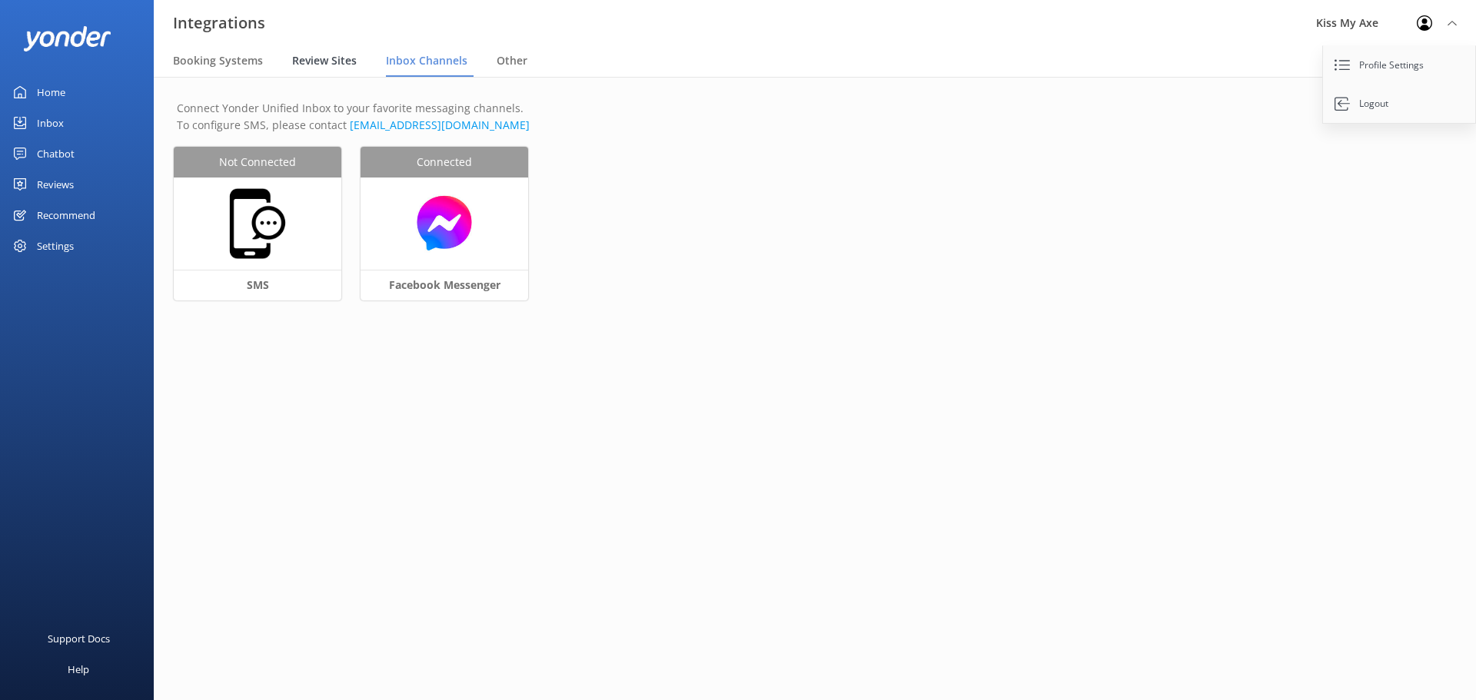
click at [326, 54] on span "Review Sites" at bounding box center [324, 60] width 65 height 15
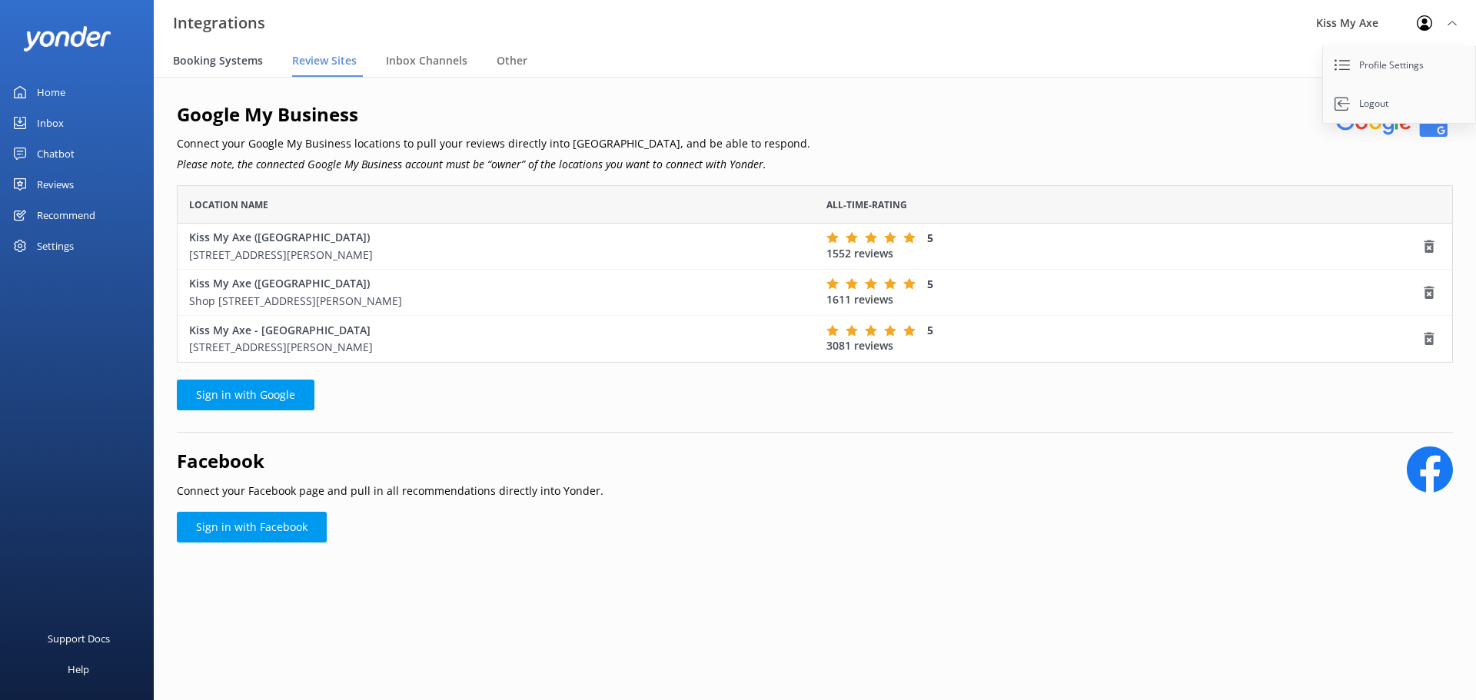
scroll to position [166, 1264]
click at [244, 58] on span "Booking Systems" at bounding box center [218, 60] width 90 height 15
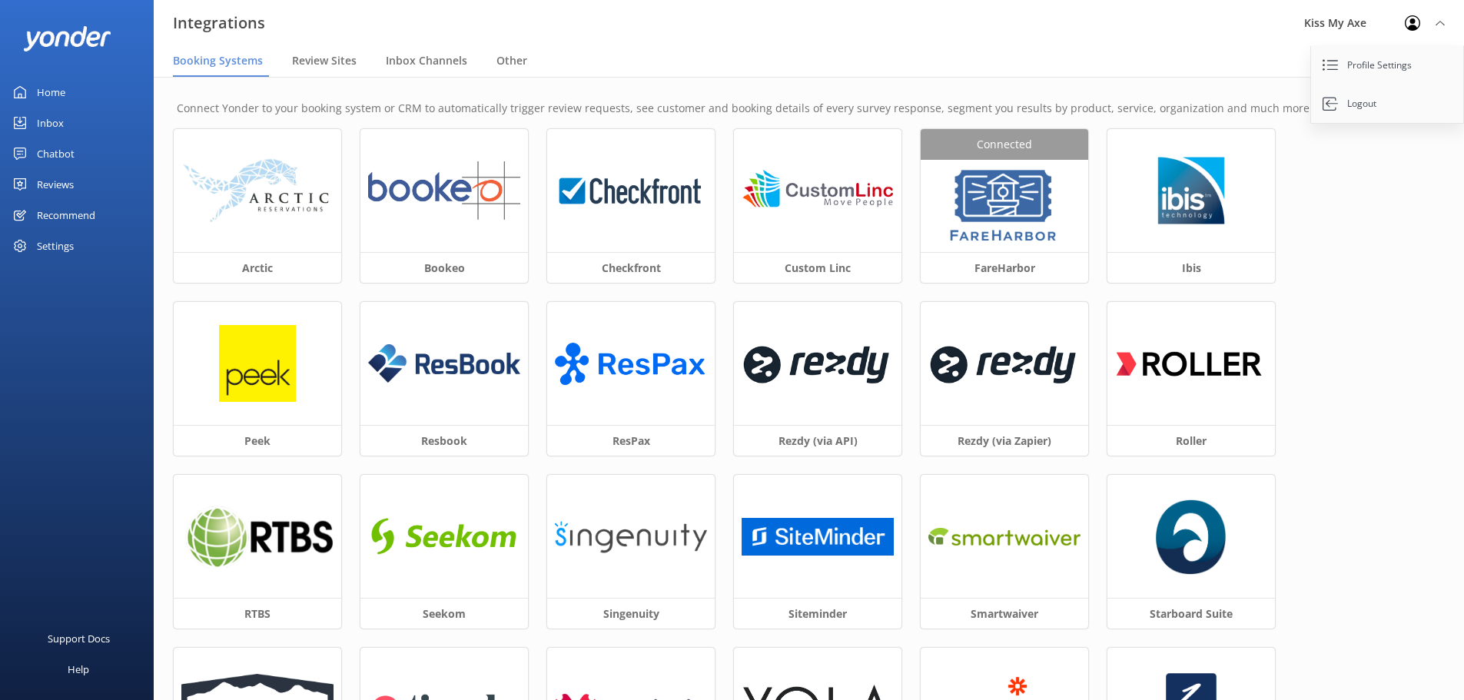
click at [64, 246] on div "Settings" at bounding box center [55, 246] width 37 height 31
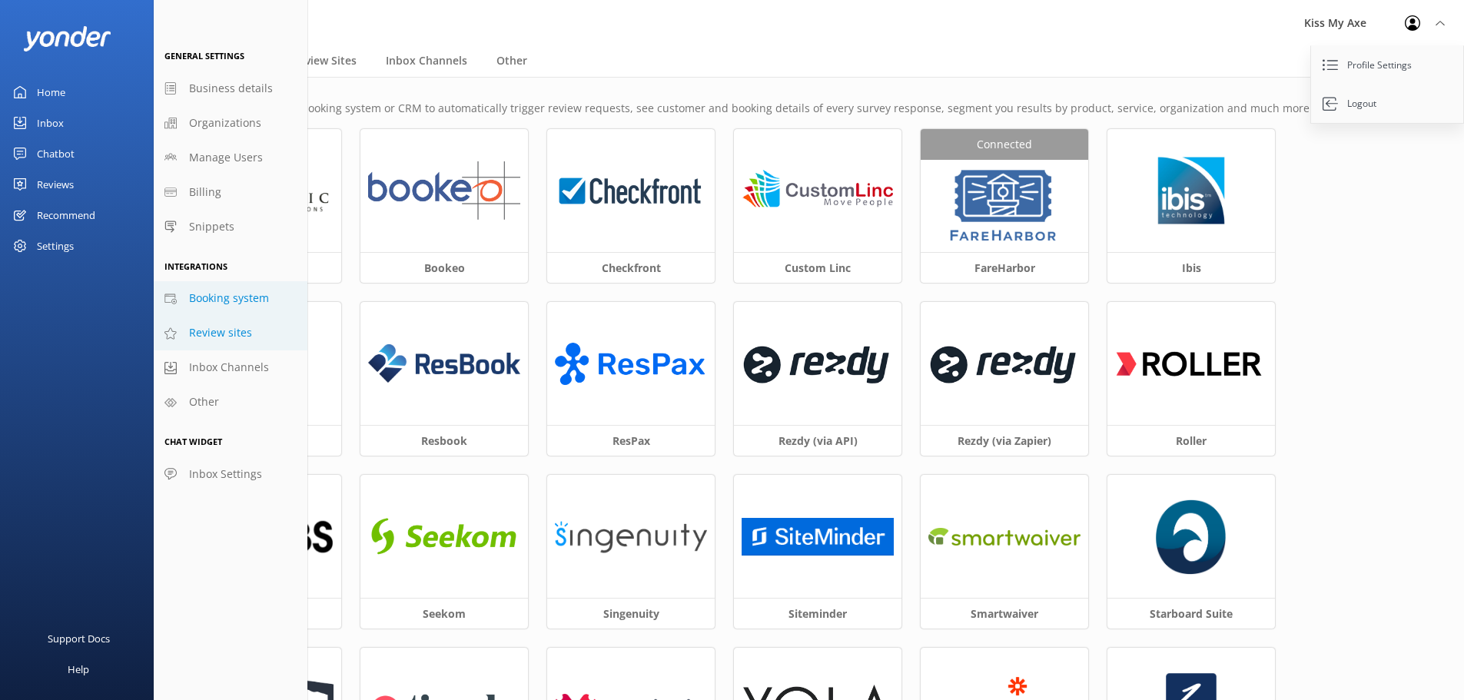
click at [237, 339] on span "Review sites" at bounding box center [220, 332] width 63 height 17
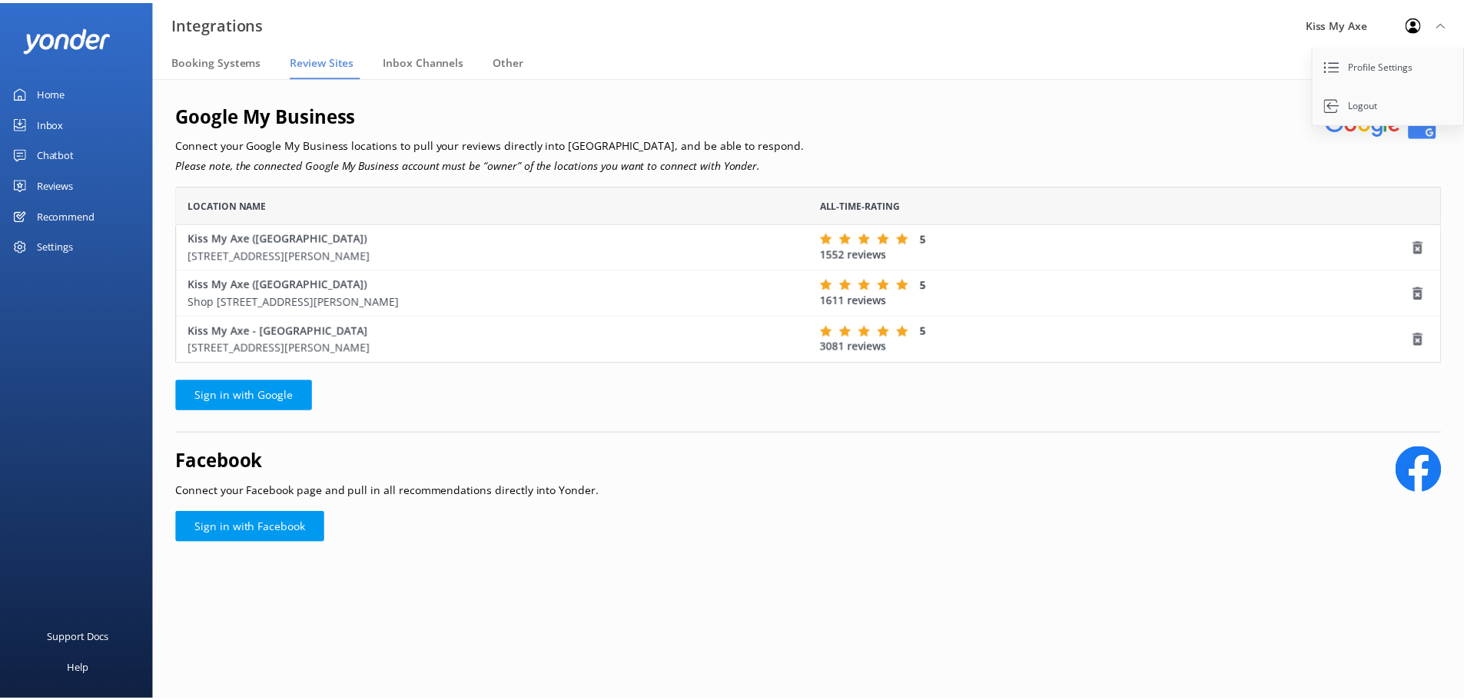
scroll to position [166, 1264]
click at [55, 249] on div "Settings" at bounding box center [55, 246] width 37 height 31
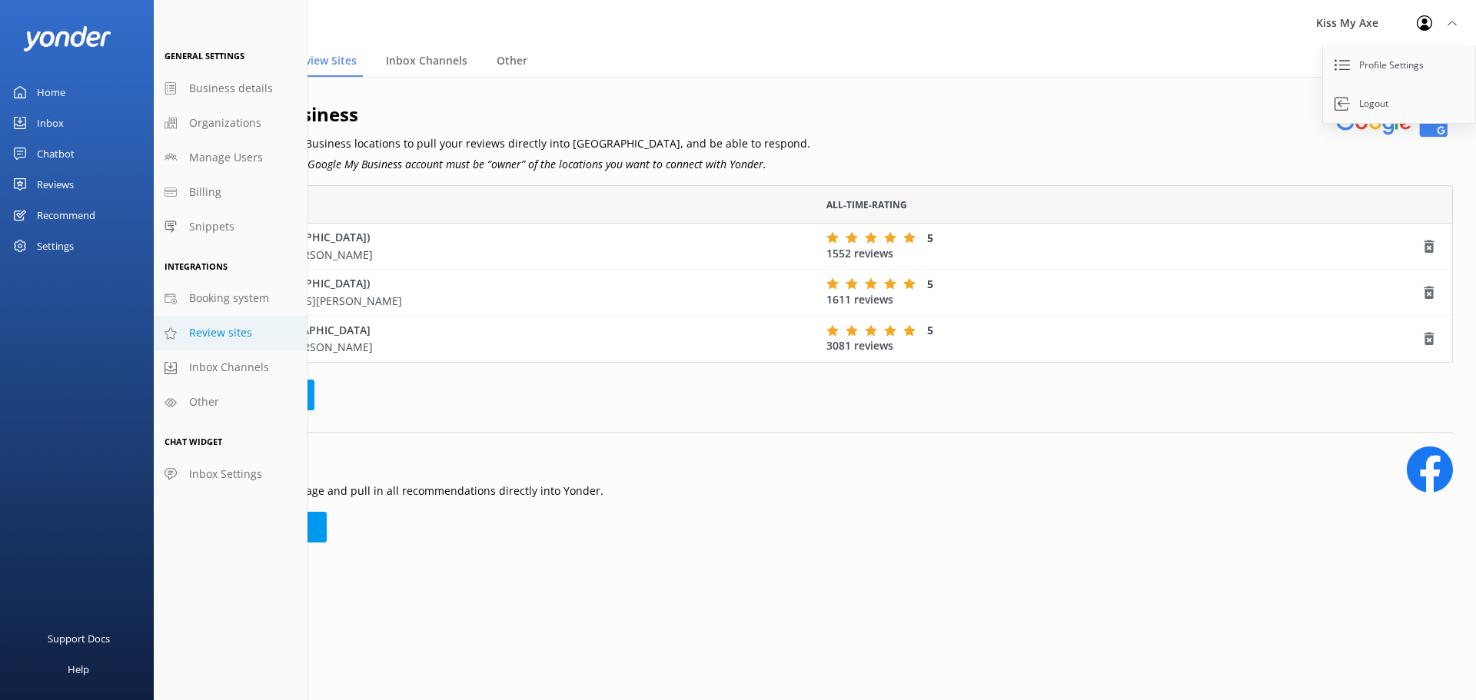
click at [58, 153] on div "Chatbot" at bounding box center [56, 153] width 38 height 31
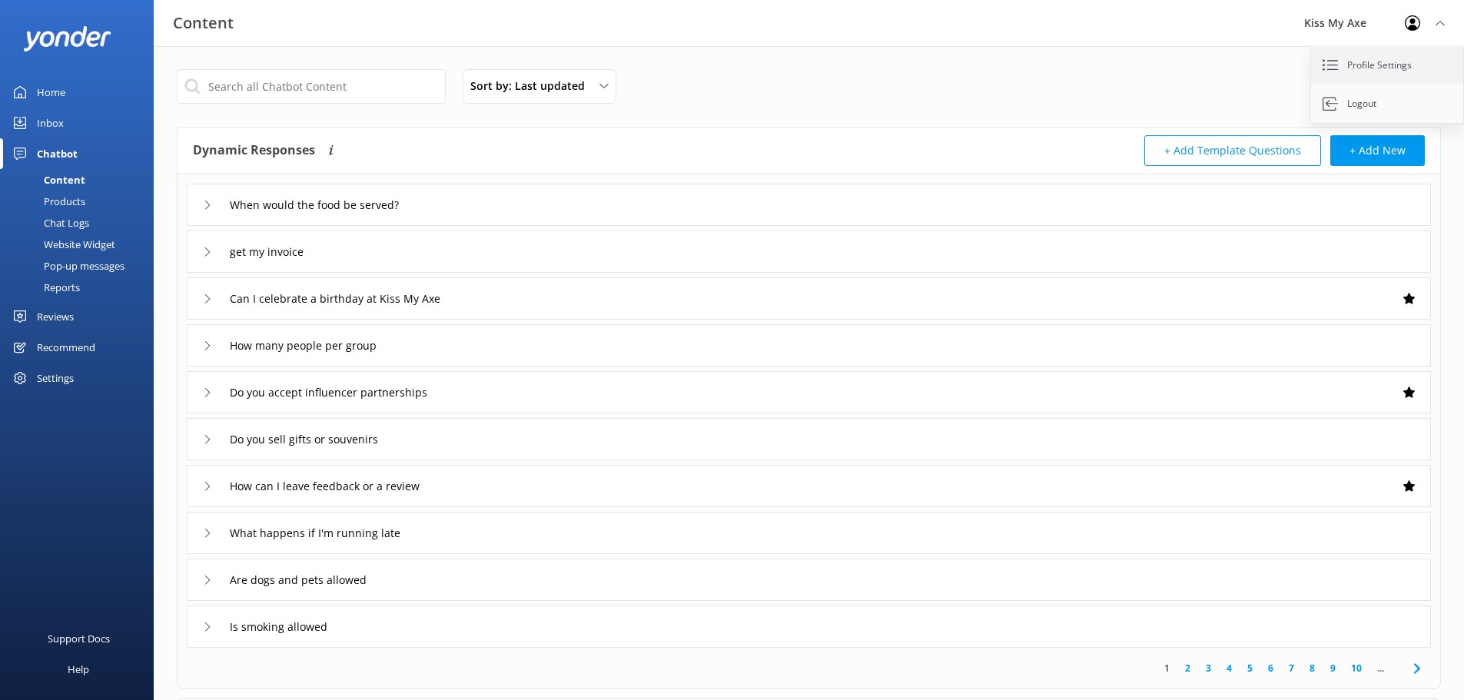
click at [1376, 65] on link "Profile Settings" at bounding box center [1388, 65] width 154 height 38
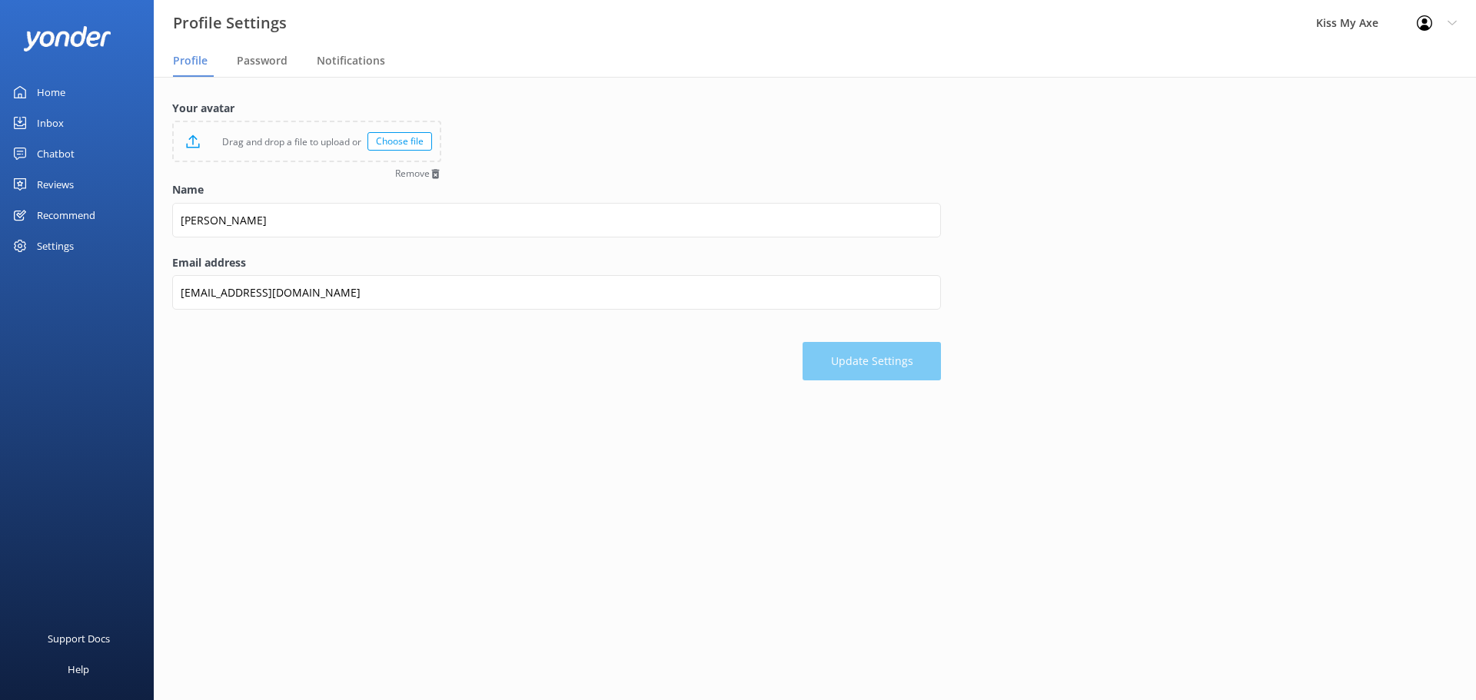
click at [58, 251] on div "Settings" at bounding box center [55, 246] width 37 height 31
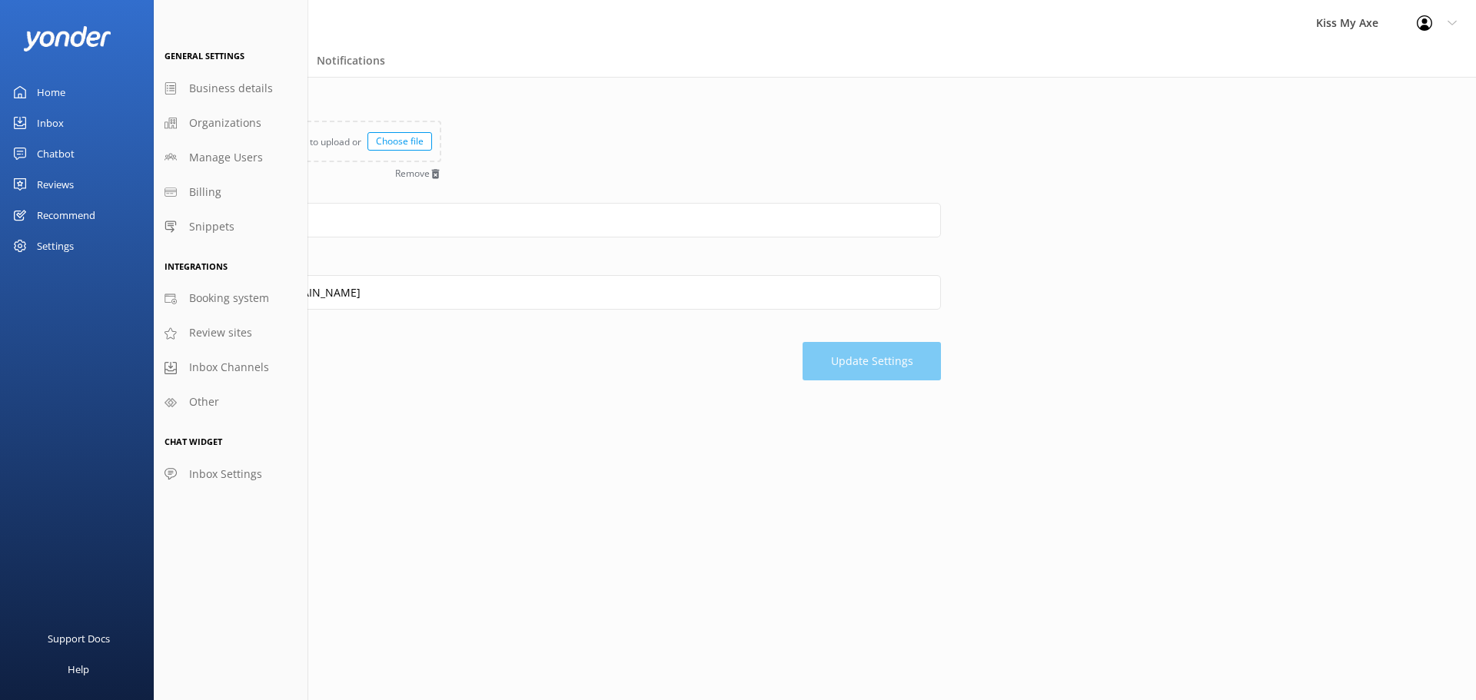
click at [443, 404] on div "Your avatar Drag and drop a file to upload or Choose file Remove Name Elisha Em…" at bounding box center [815, 244] width 1322 height 334
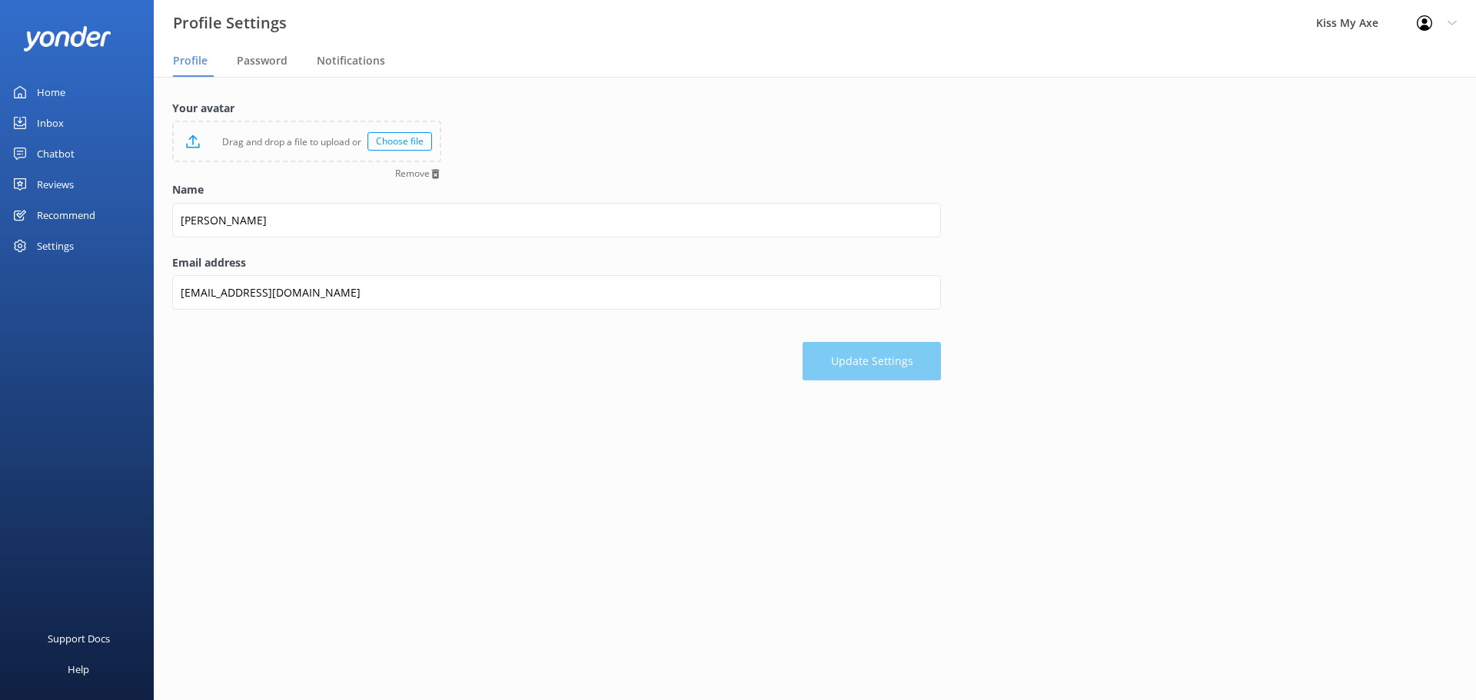
click at [399, 143] on div "Choose file" at bounding box center [399, 141] width 65 height 18
click at [66, 146] on div "Chatbot" at bounding box center [56, 153] width 38 height 31
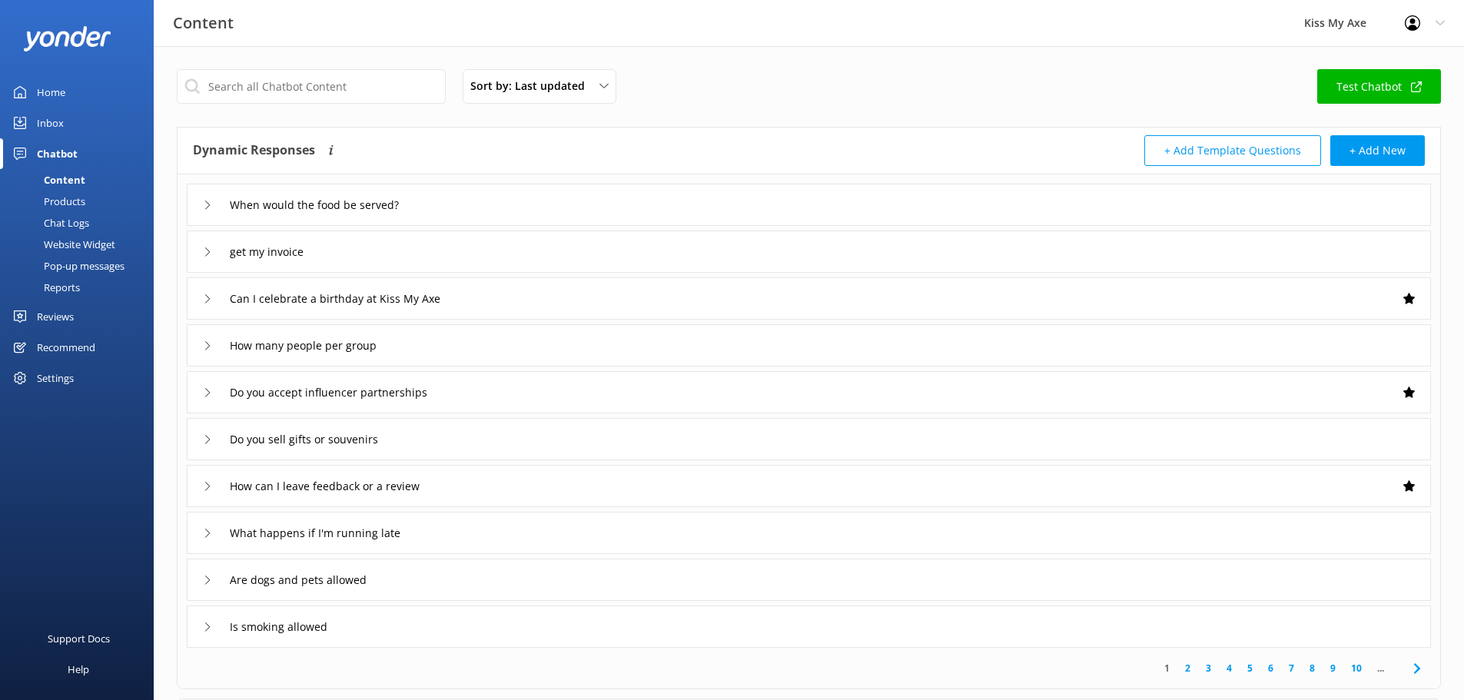
click at [71, 193] on div "Products" at bounding box center [47, 202] width 76 height 22
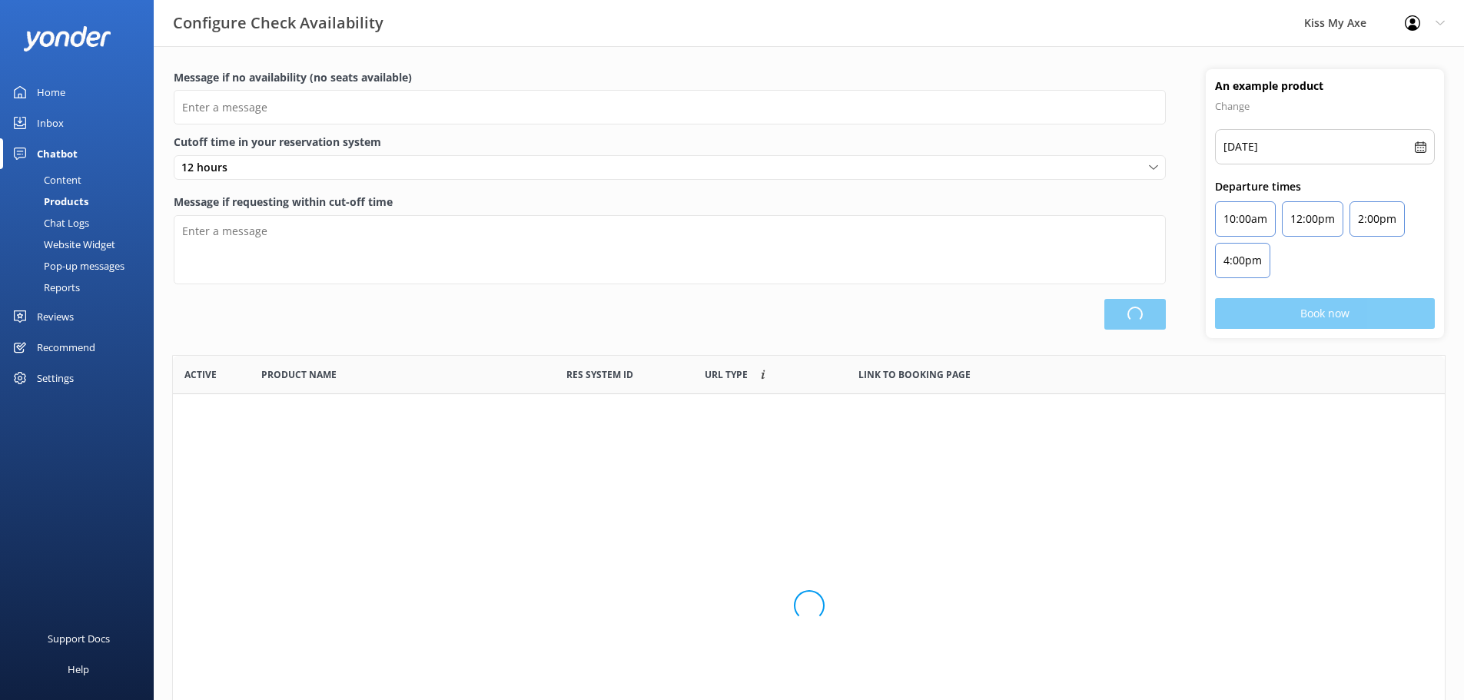
type input "There are no seats available, please check an alternative day"
type textarea "Our online booking system closes {hours} prior to departure. Please contact us …"
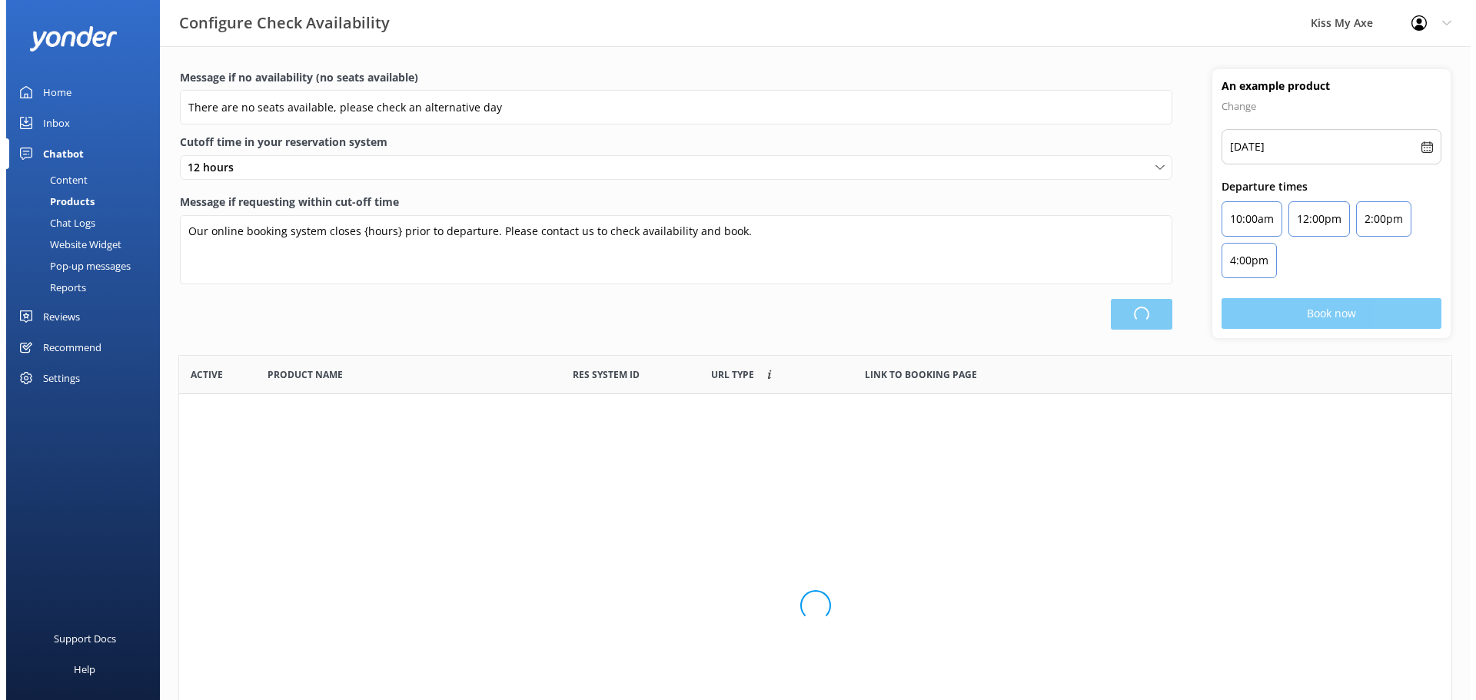
scroll to position [450, 1260]
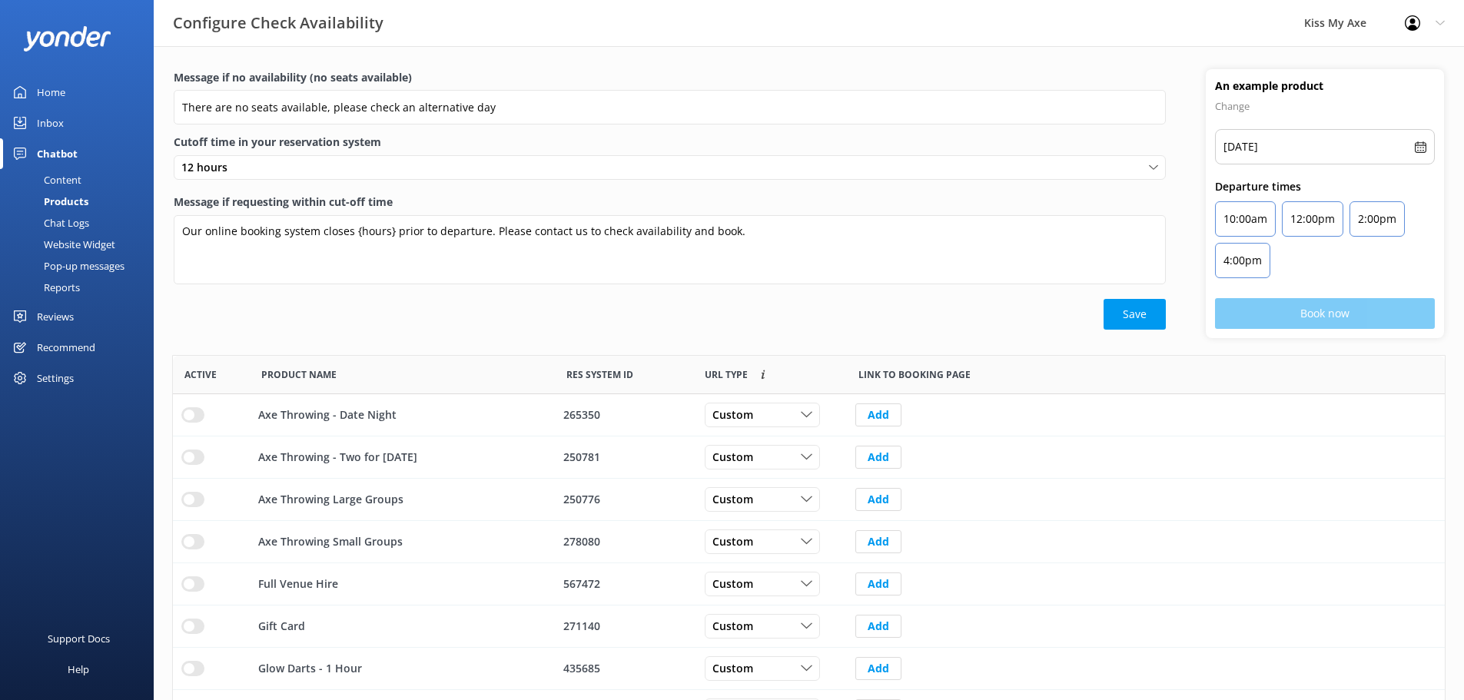
click at [69, 221] on div "Chat Logs" at bounding box center [49, 223] width 80 height 22
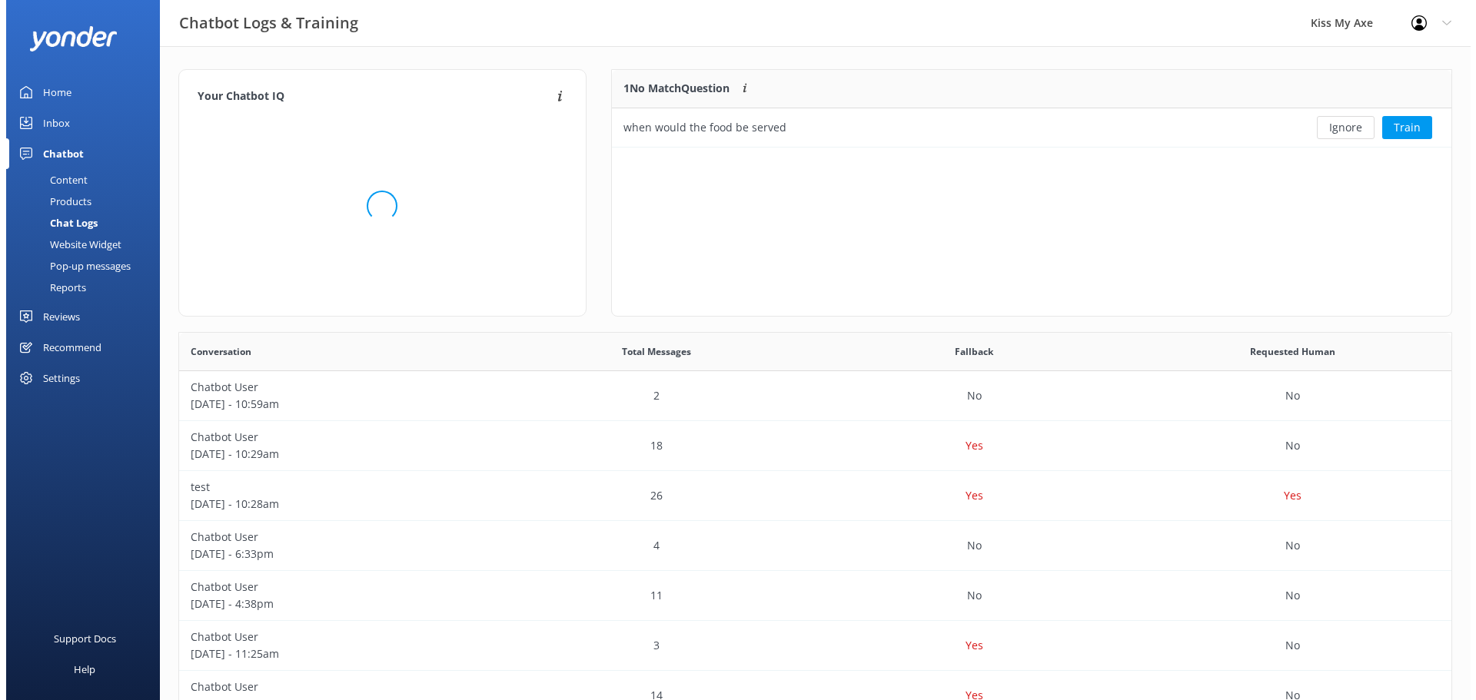
scroll to position [66, 828]
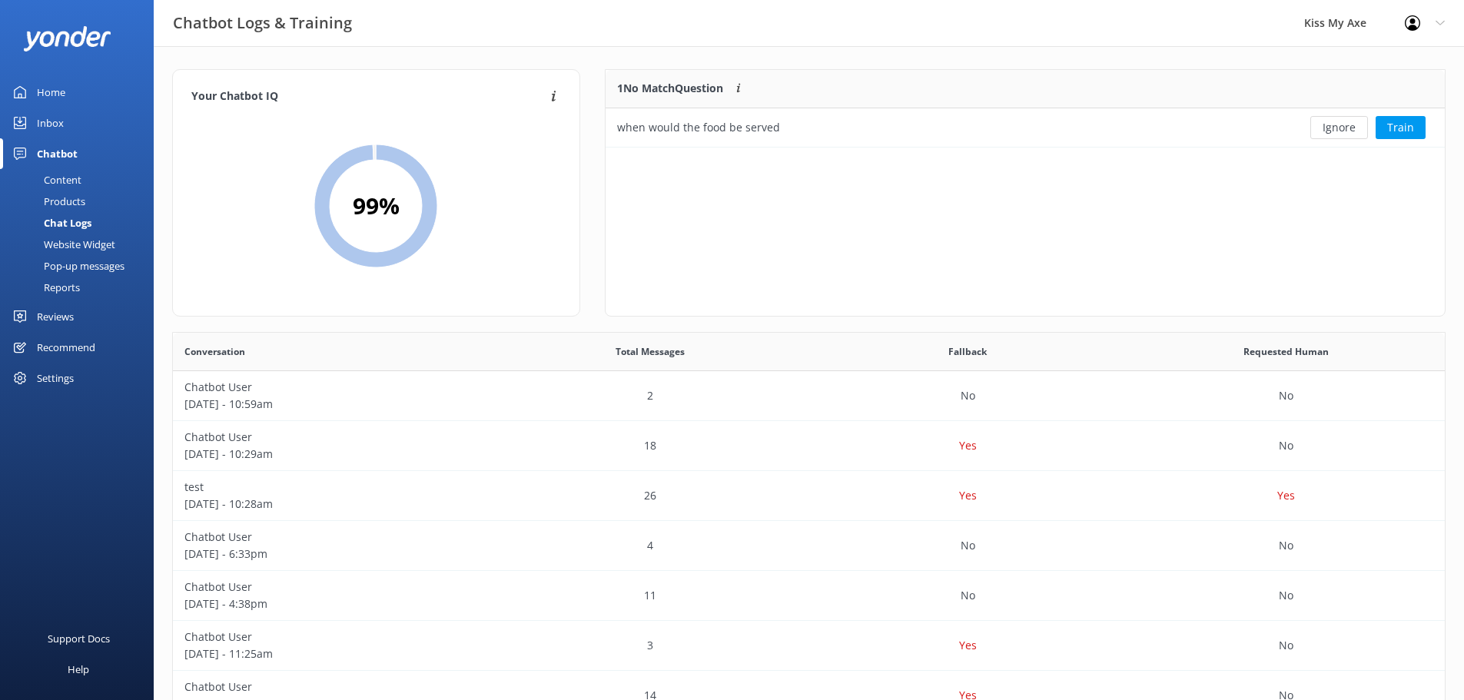
click at [75, 247] on div "Website Widget" at bounding box center [62, 245] width 106 height 22
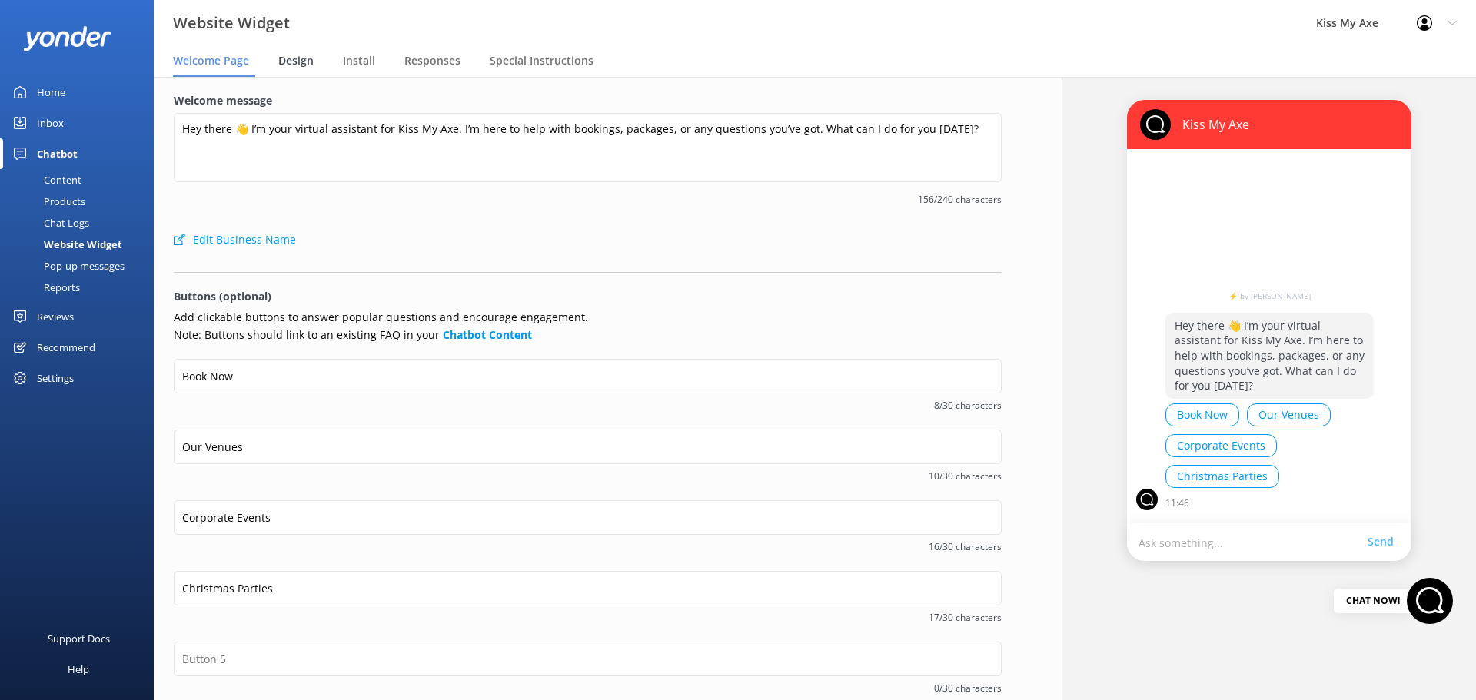
click at [287, 57] on span "Design" at bounding box center [295, 60] width 35 height 15
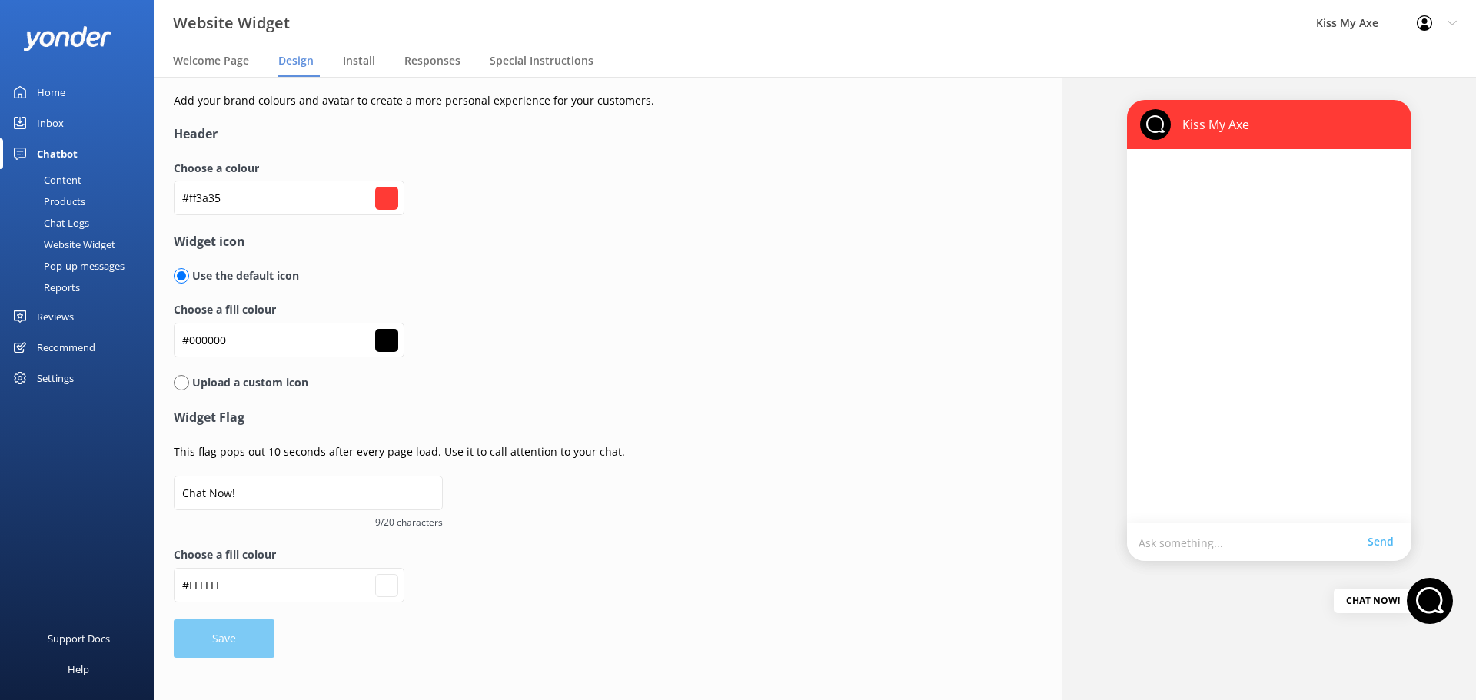
click at [388, 349] on input "#000000" at bounding box center [386, 340] width 23 height 23
type input "#e70404"
type input "#ffffff"
type input "#e70404"
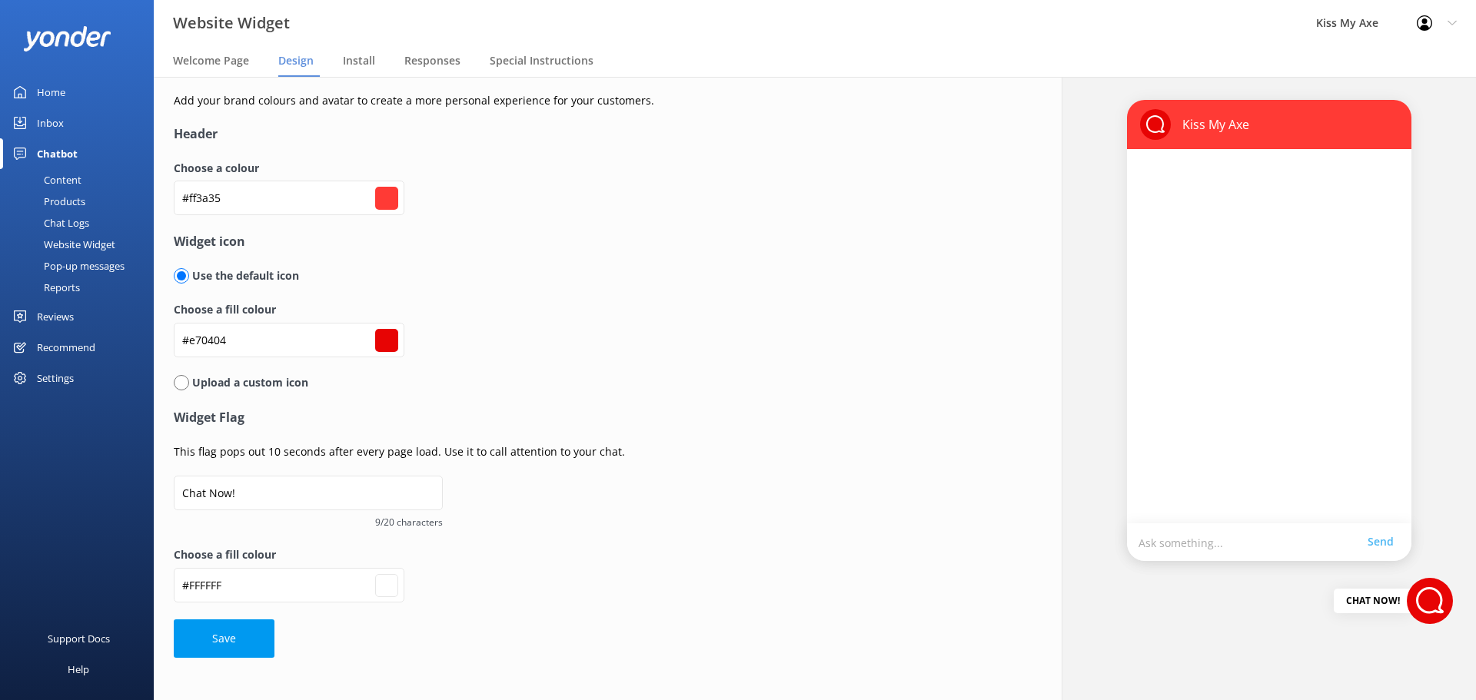
click at [388, 198] on input "#ff3a35" at bounding box center [386, 198] width 23 height 23
type input "#ff4133"
type input "#ffffff"
type input "#ff5233"
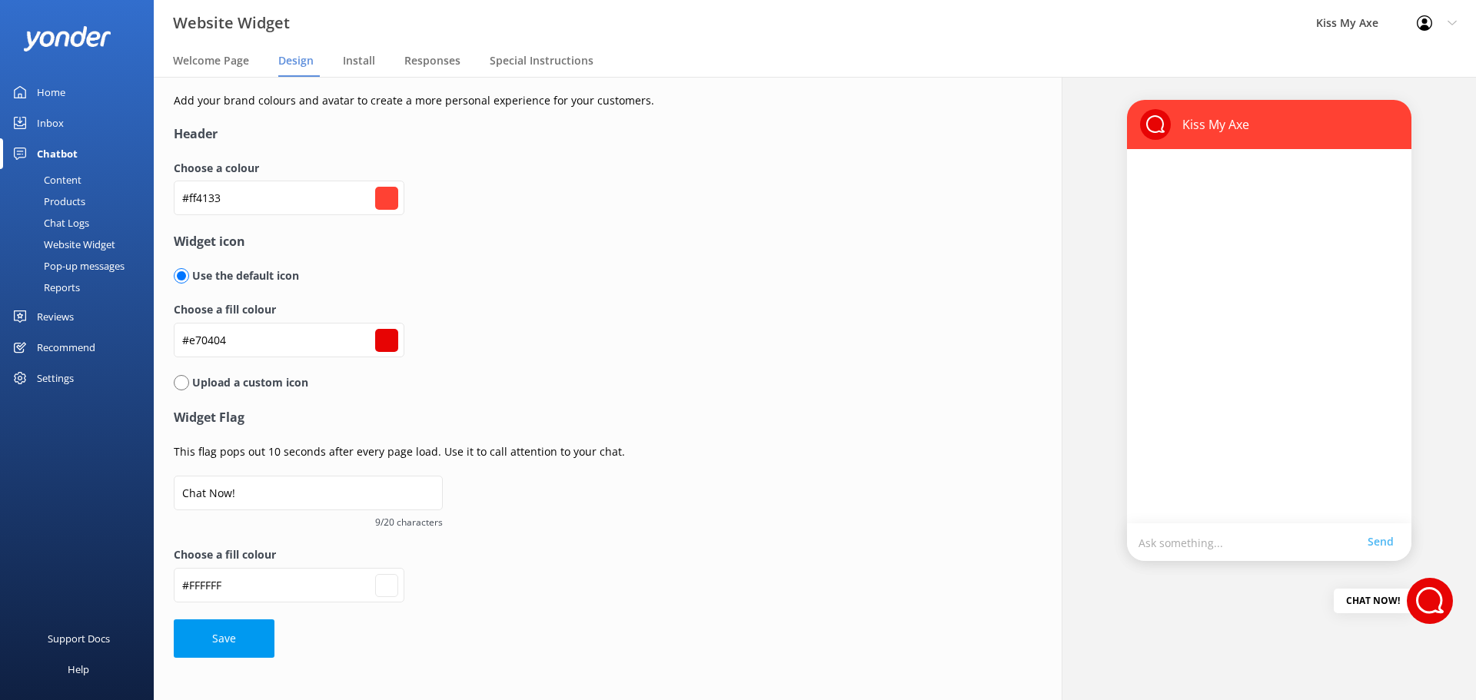
type input "#ff5233"
type input "#ffffff"
type input "#ff7a33"
type input "#ffffff"
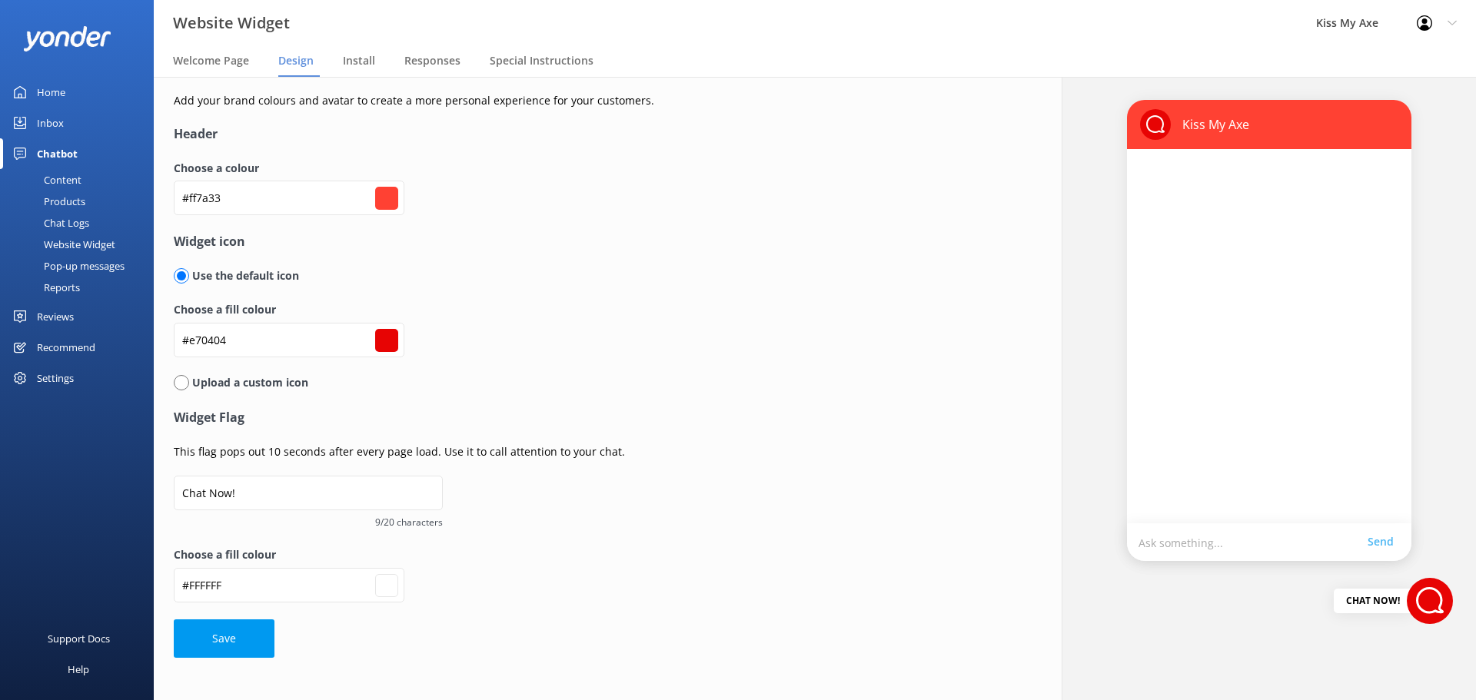
type input "#ff9633"
type input "#ffffff"
type input "#ffc933"
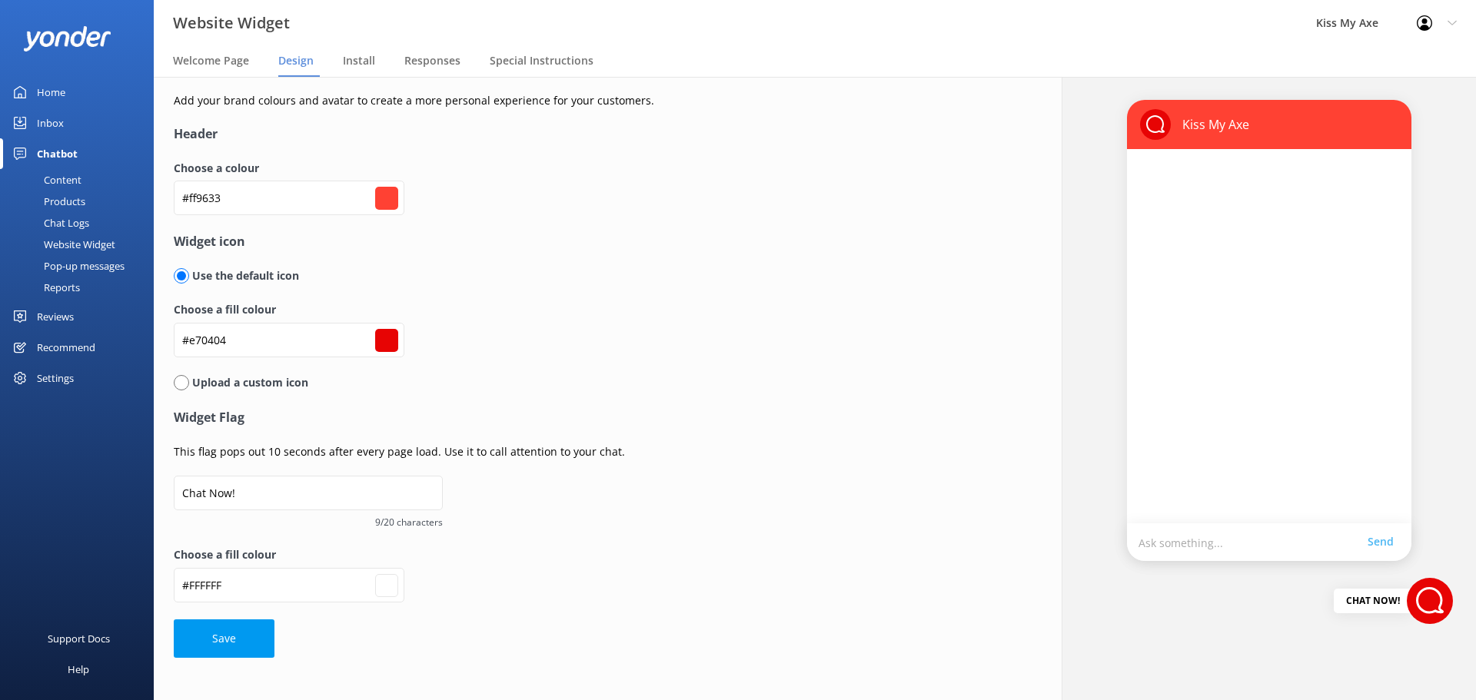
type input "#ffffff"
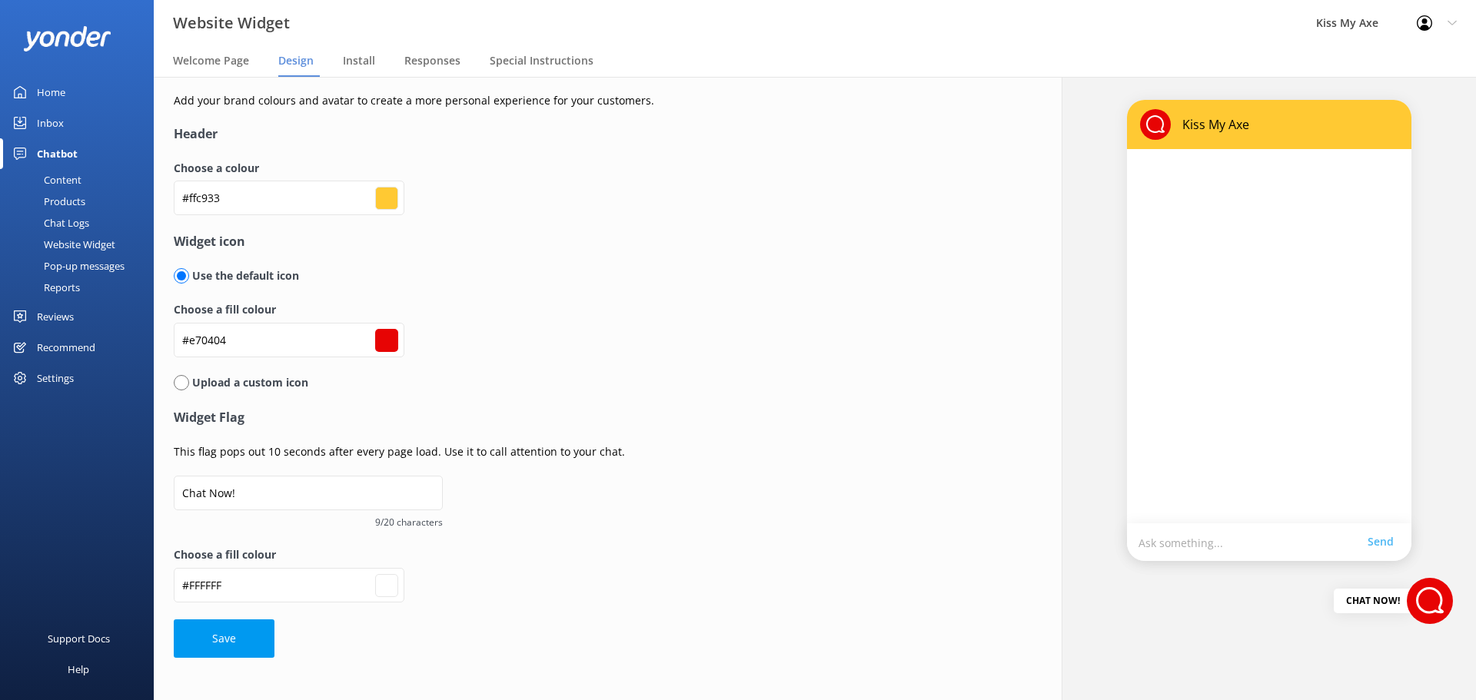
type input "#ffd333"
type input "#ffffff"
type input "#ffbe33"
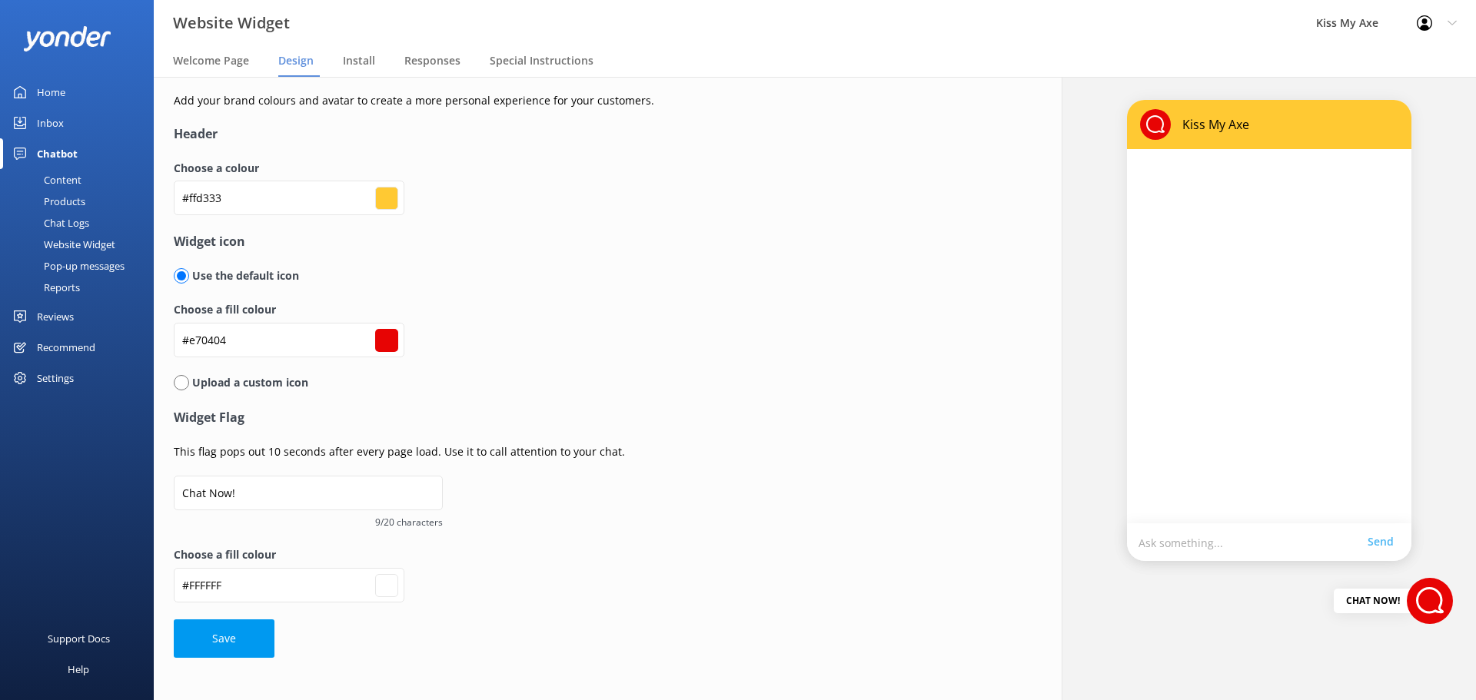
type input "#ffffff"
type input "#ffaa33"
type input "#ffffff"
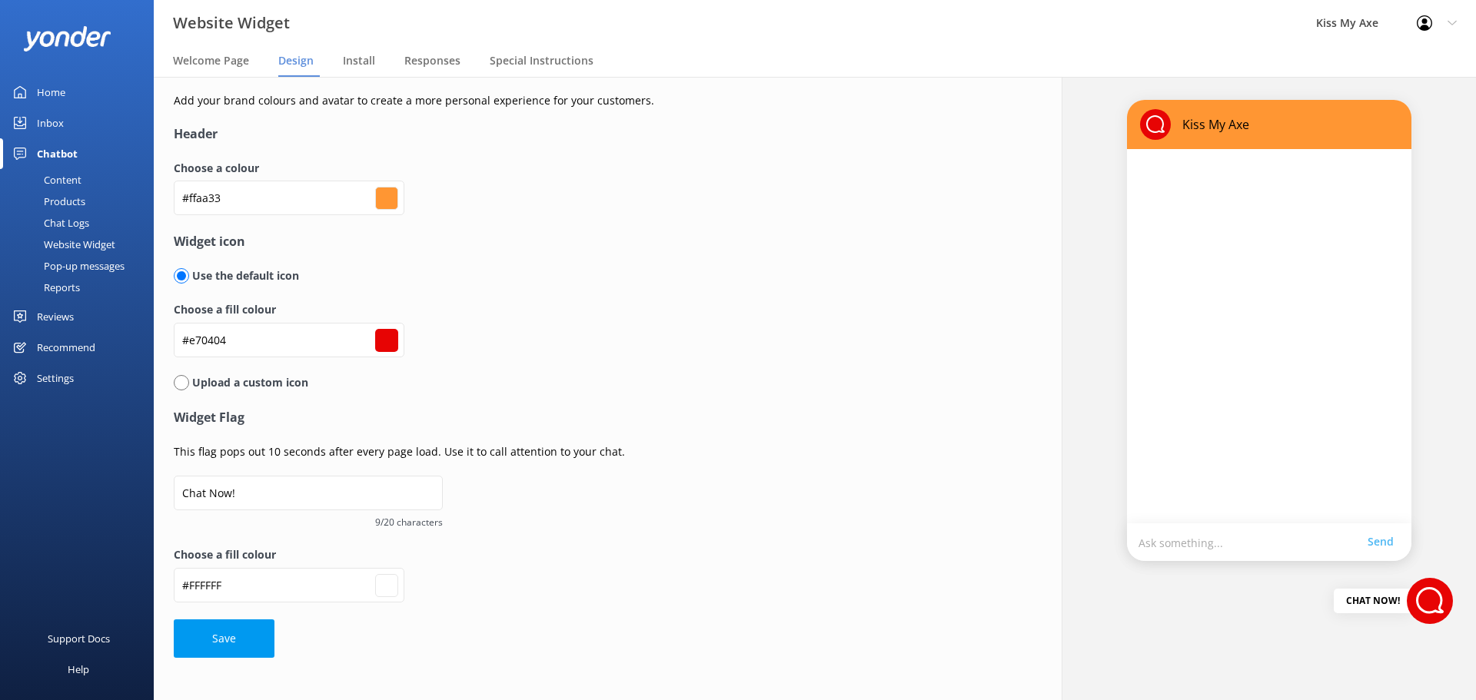
type input "#ff9633"
type input "#ffffff"
type input "#ff8533"
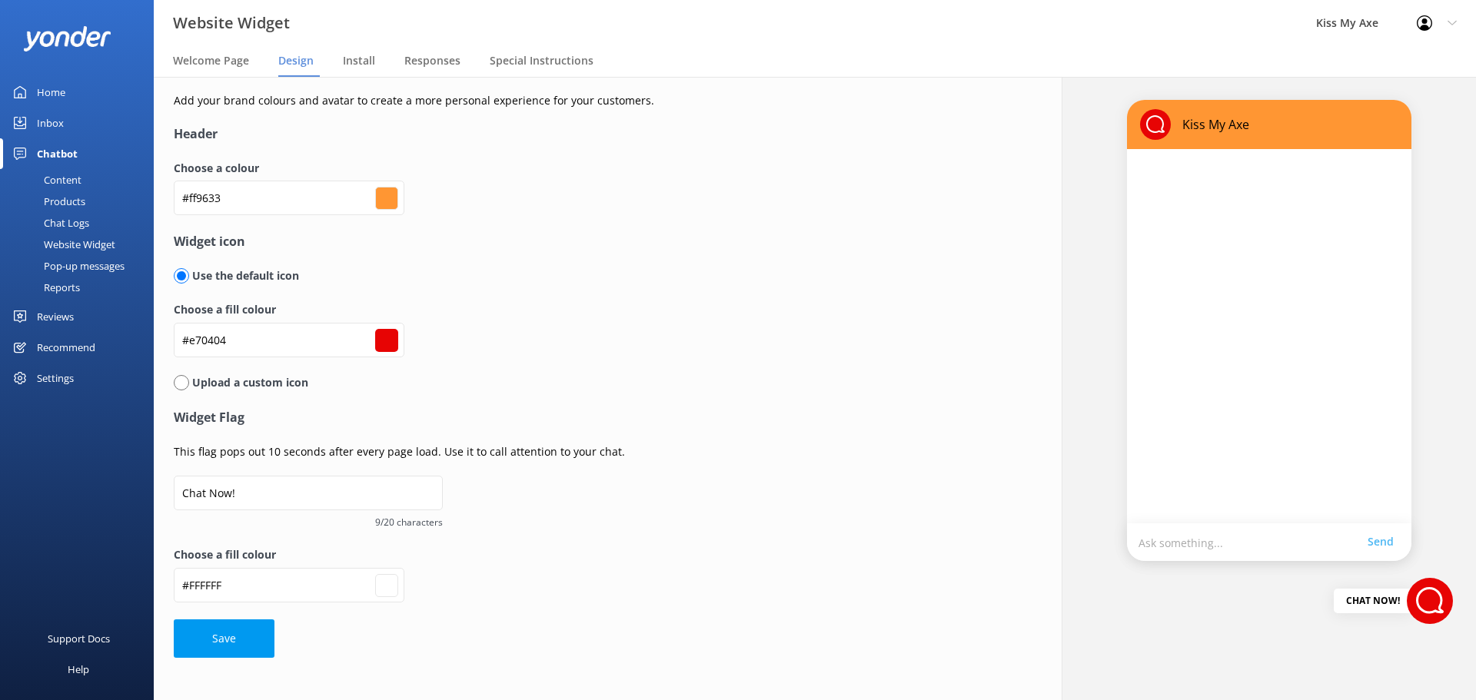
type input "#ffffff"
type input "#ff7033"
type input "#ffffff"
type input "#ff5c33"
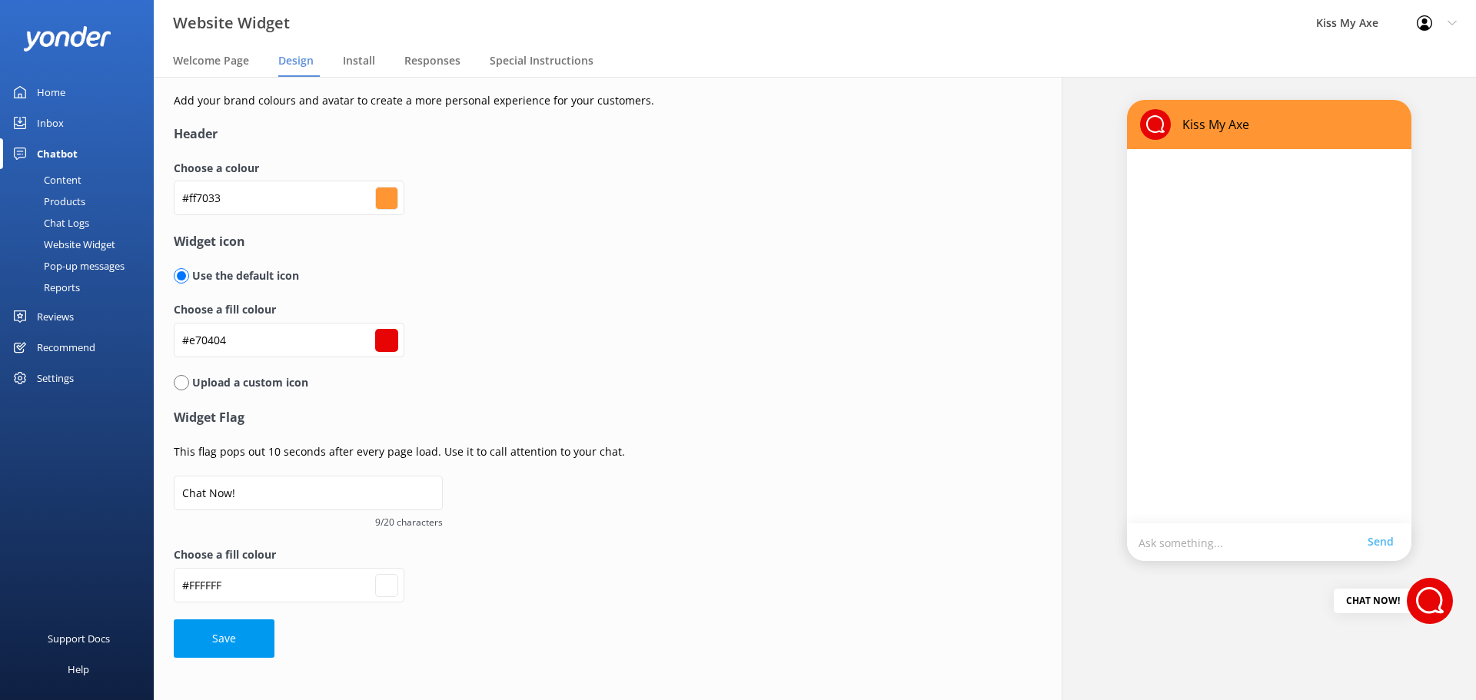
type input "#ff5c33"
type input "#ffffff"
type input "#ff4733"
type input "#ffffff"
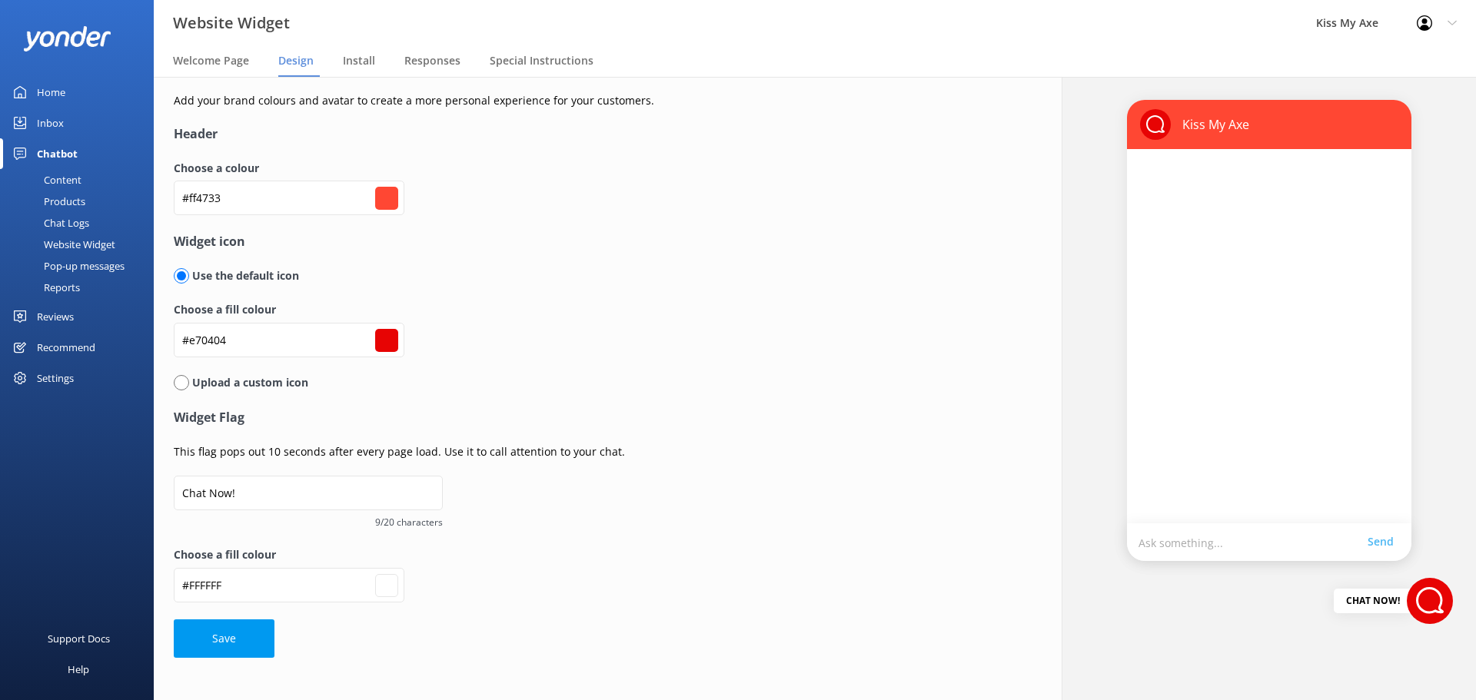
type input "#ff4133"
type input "#ffffff"
type input "#0f0f0f"
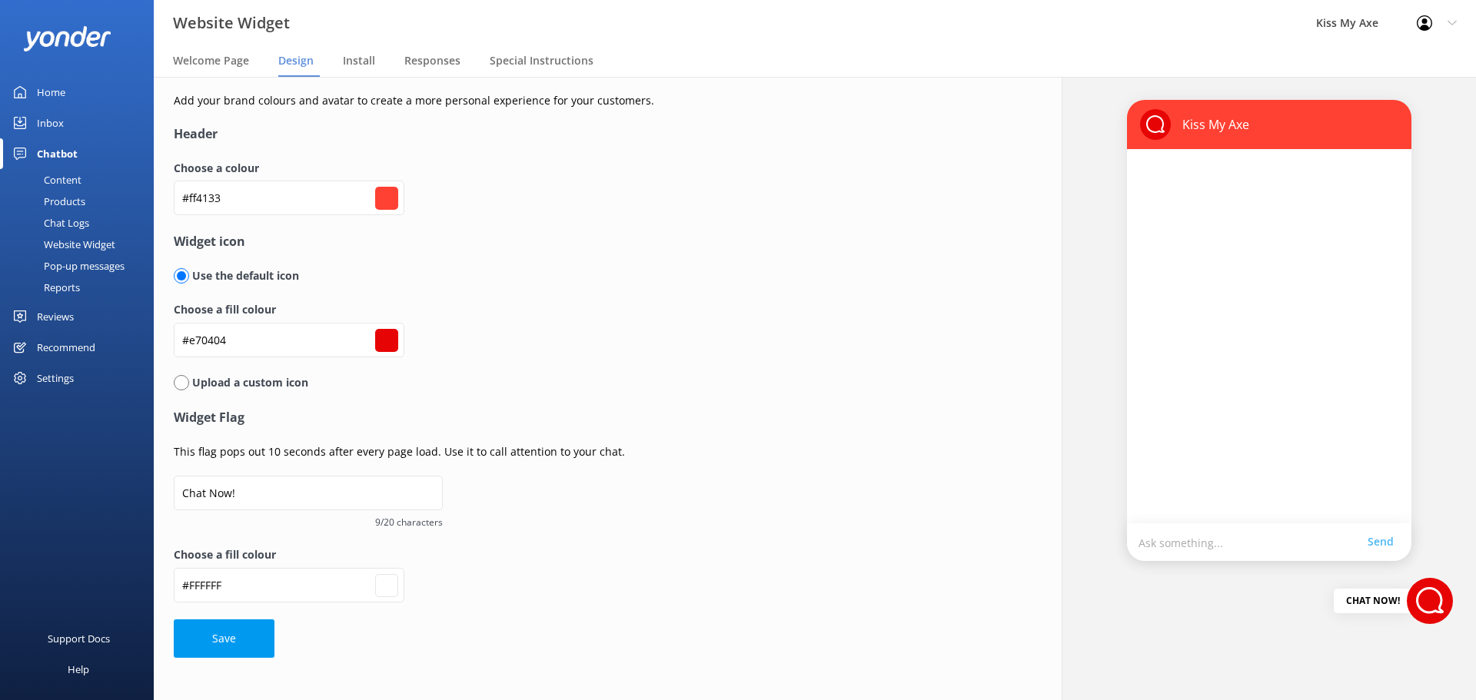
type input "#ffffff"
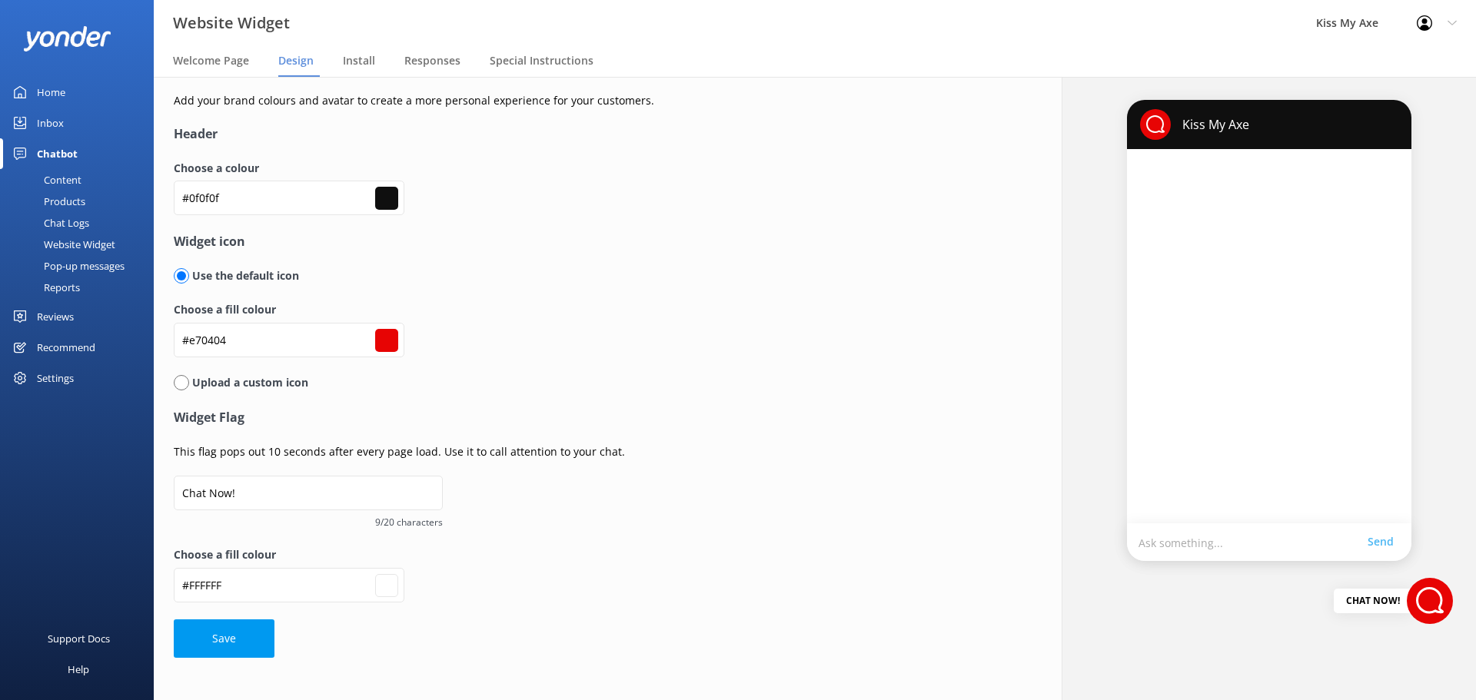
type input "#0d0d0d"
type input "#ffffff"
type input "#0f0f0f"
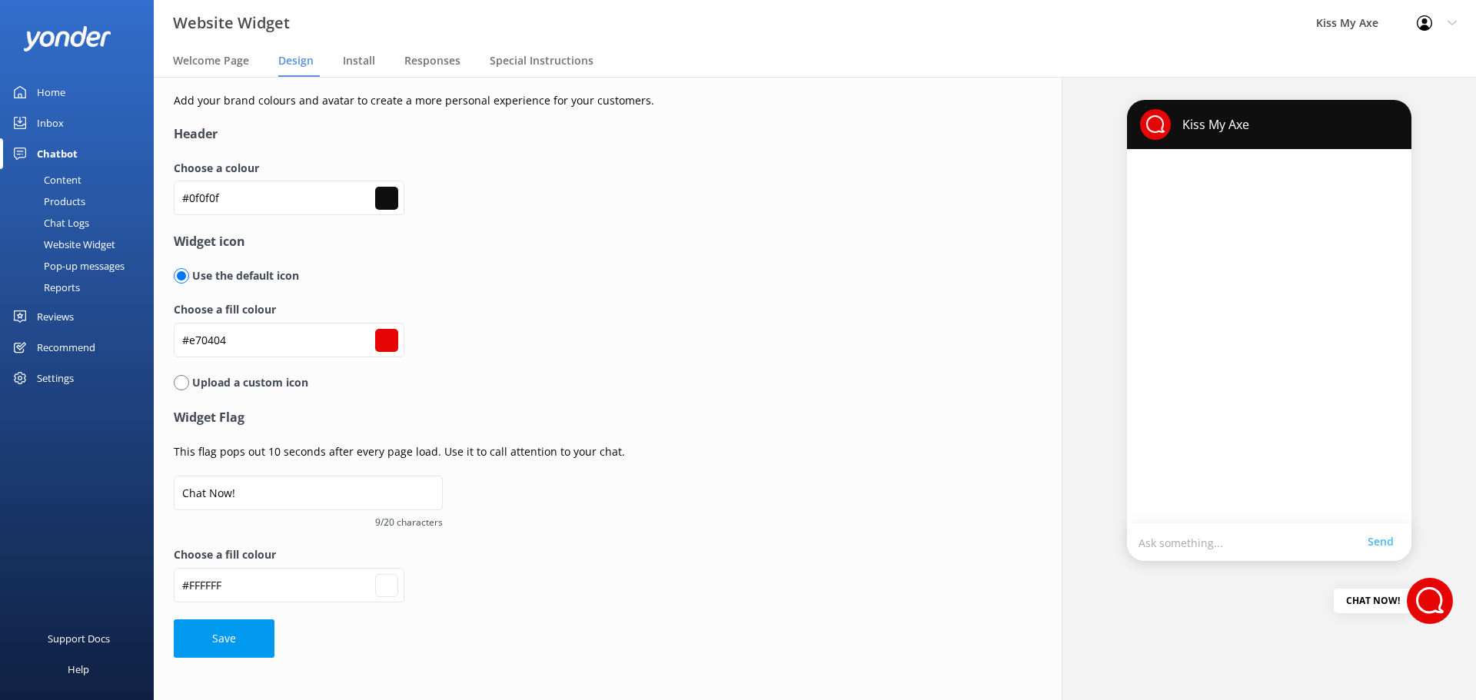
type input "#ffffff"
type input "#121111"
type input "#ffffff"
type input "#1a1919"
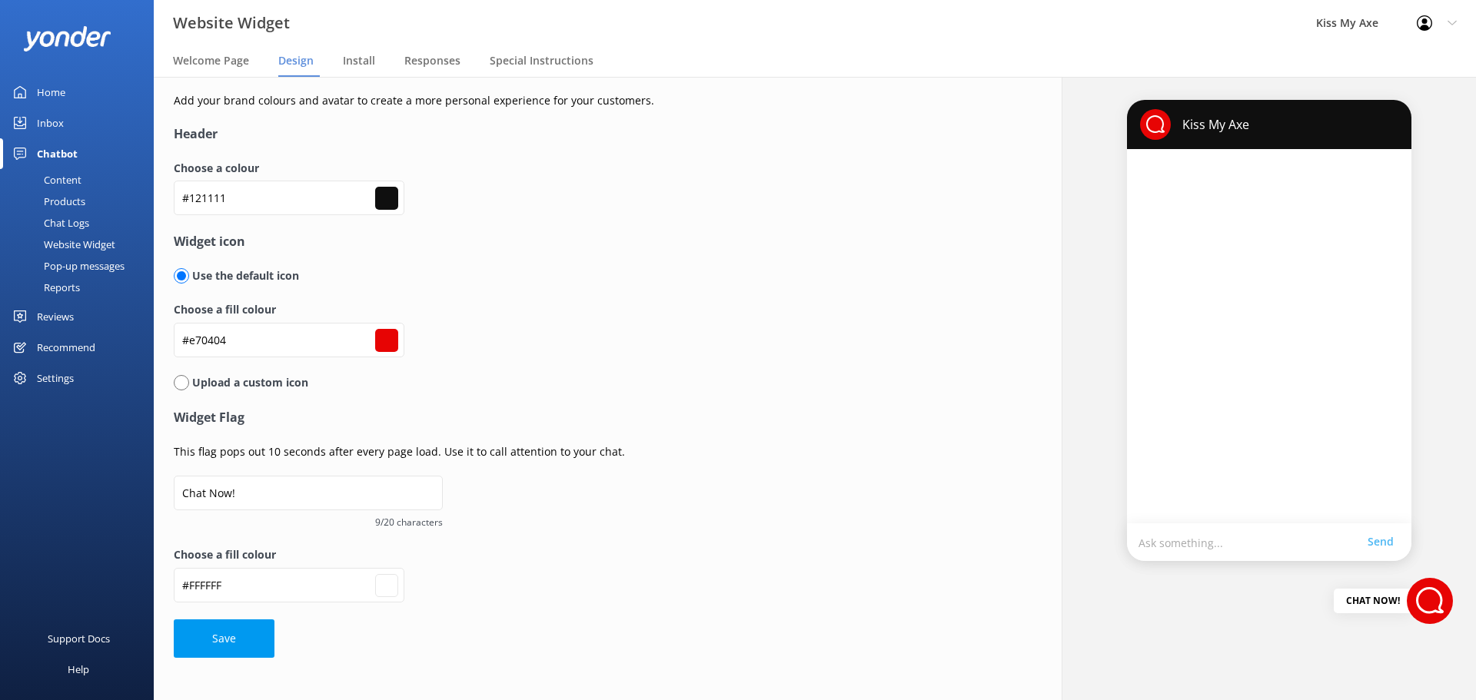
type input "#1a1919"
type input "#ffffff"
type input "#1d1c1b"
type input "#ffffff"
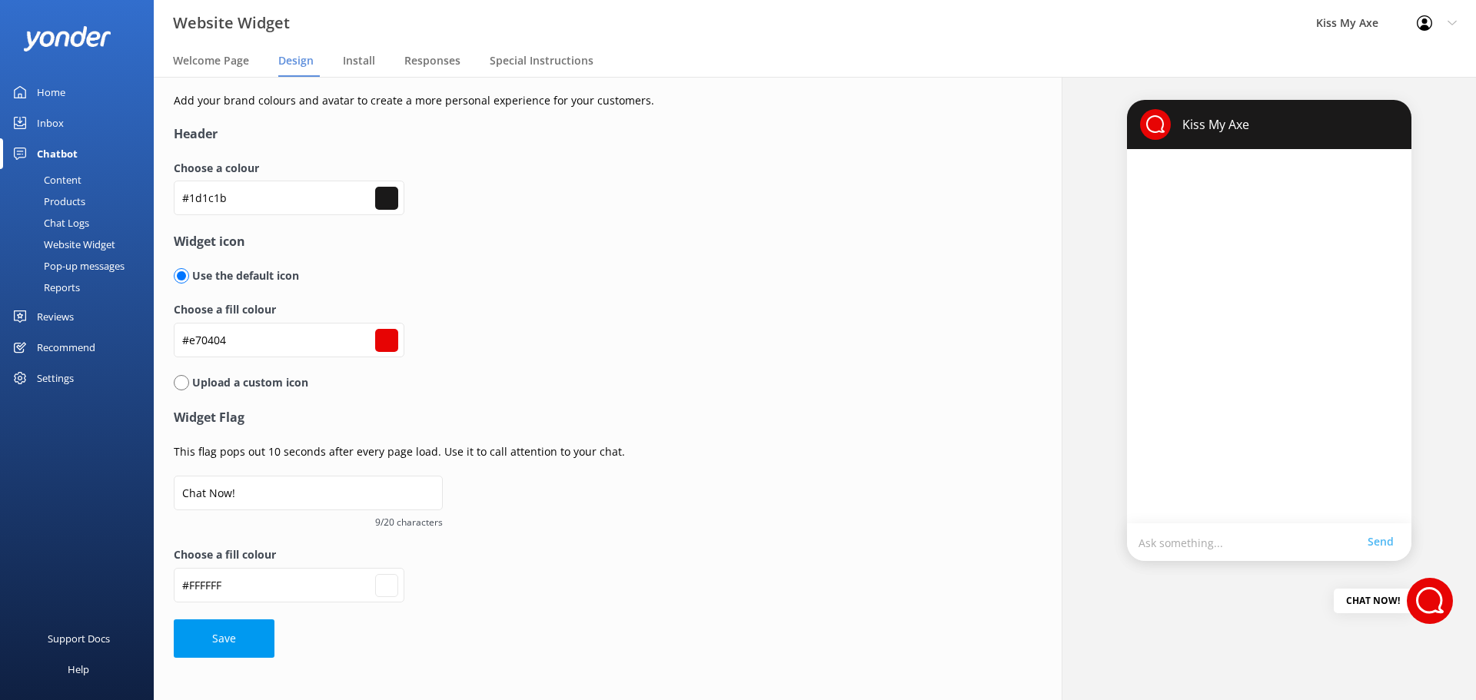
type input "#212121"
type input "#ffffff"
type input "#292828"
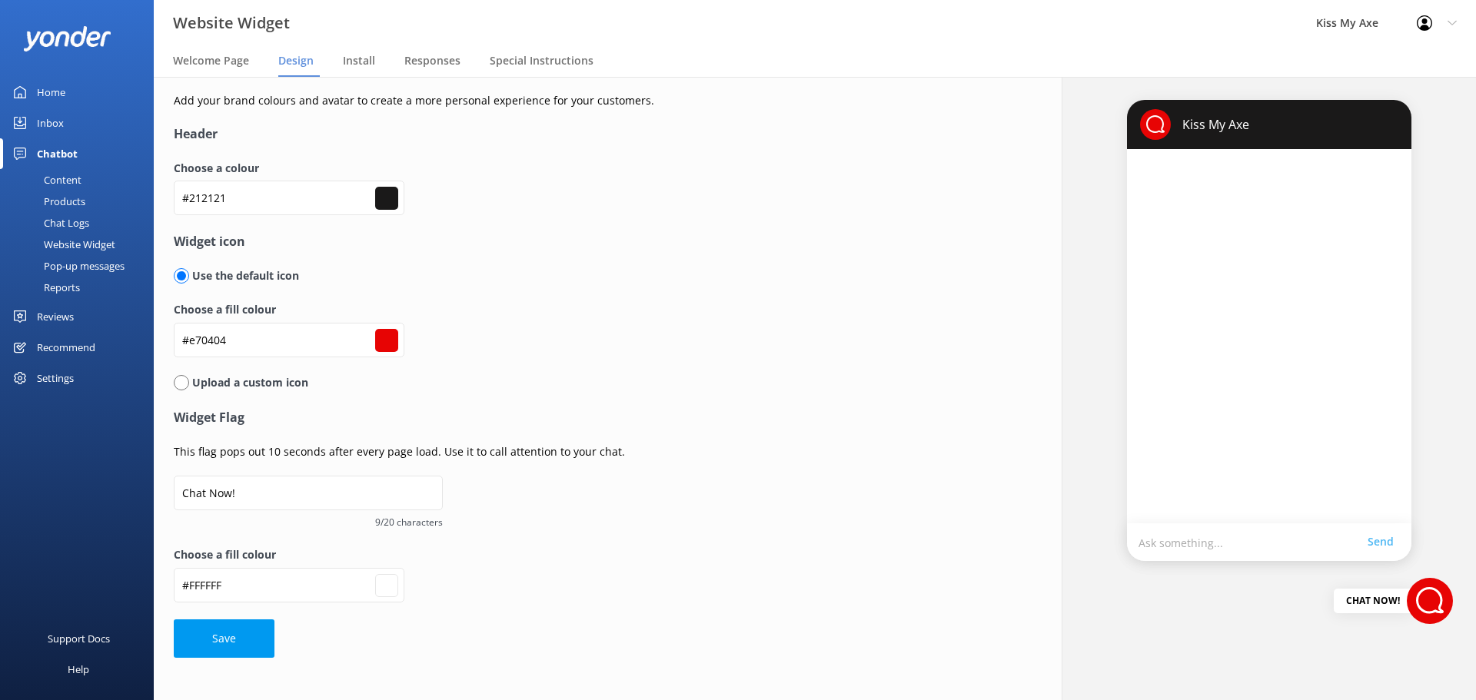
type input "#ffffff"
type input "#2e2e2d"
type input "#ffffff"
type input "#313030"
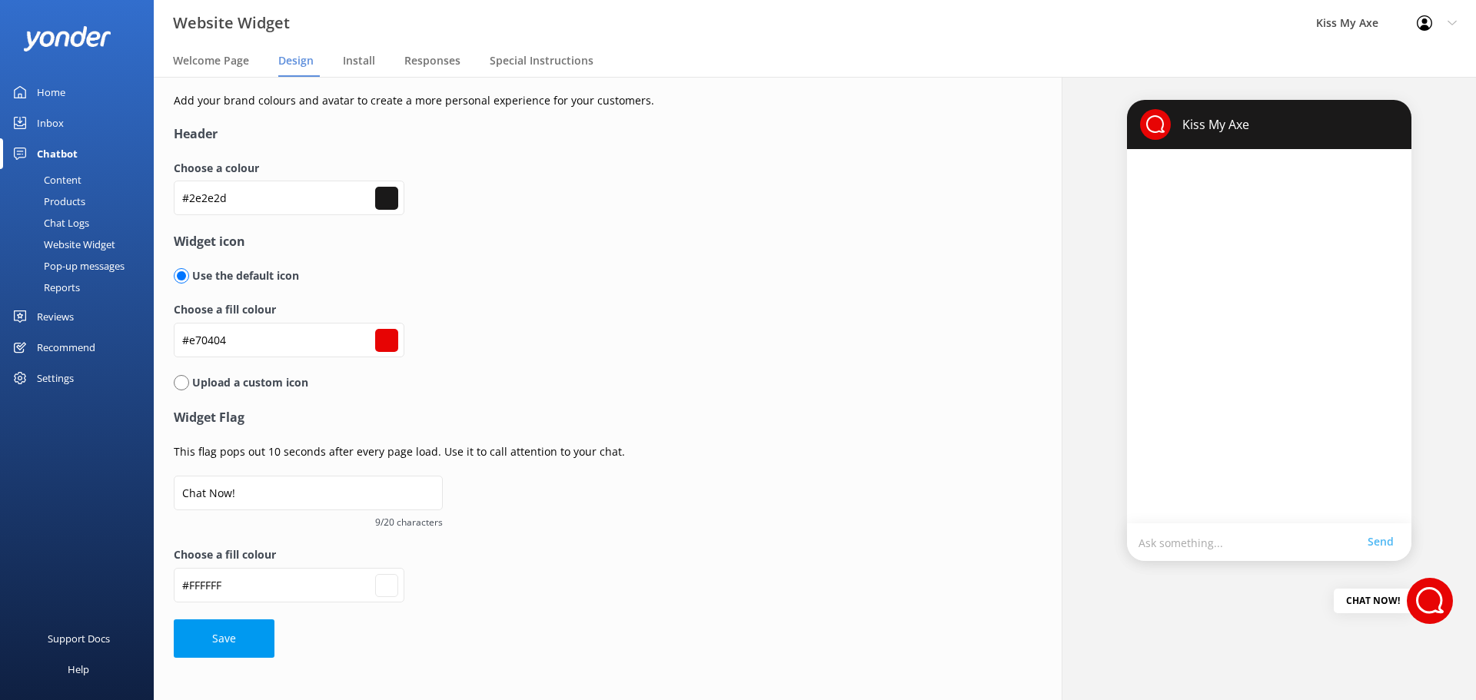
type input "#313030"
type input "#ffffff"
type input "#363535"
type input "#ffffff"
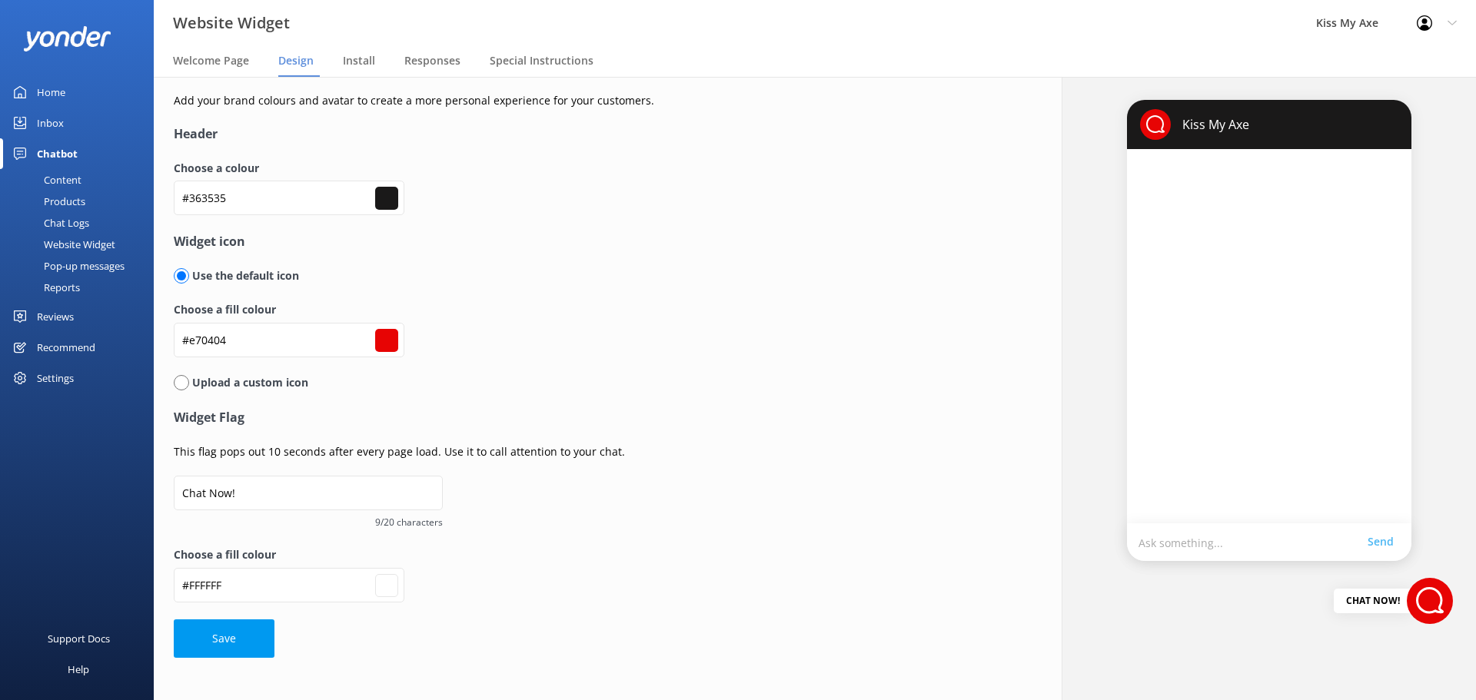
type input "#393737"
type input "#ffffff"
type input "#3e3c3c"
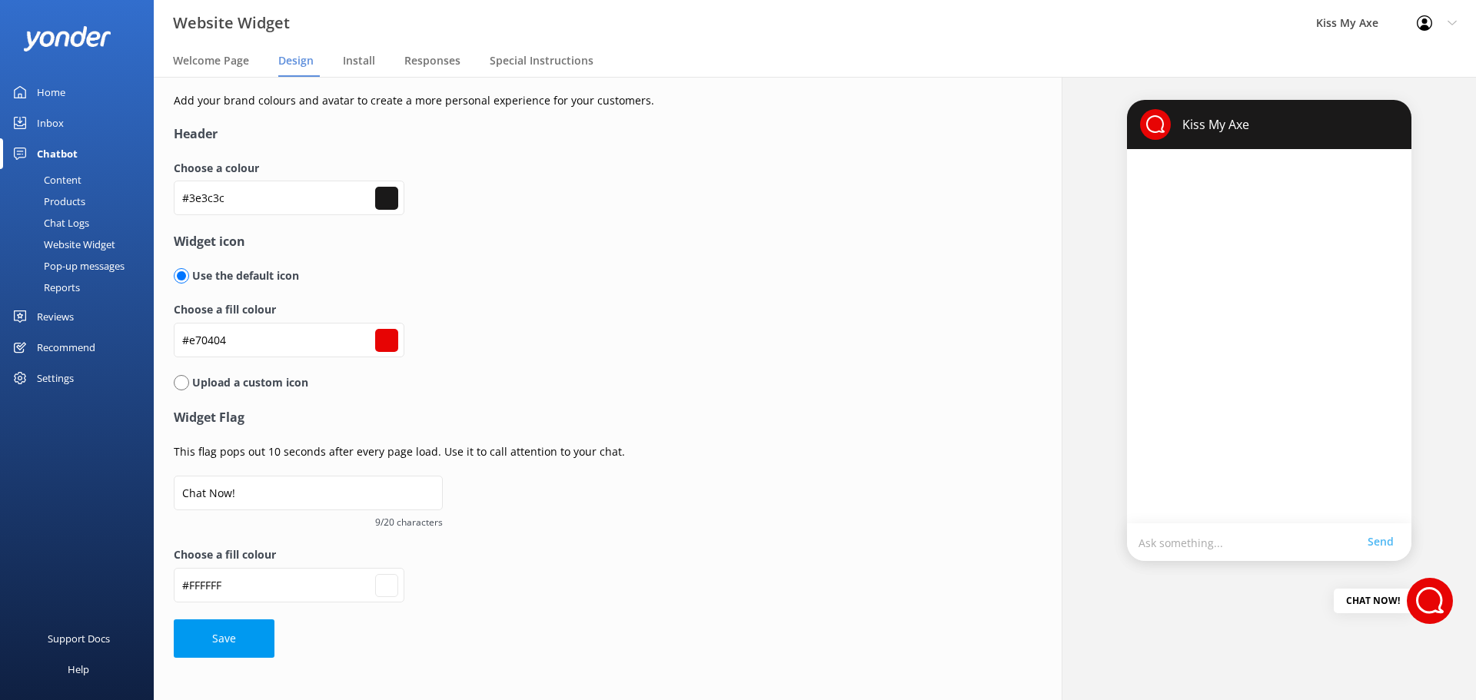
type input "#ffffff"
type input "#413f3e"
type input "#ffffff"
type input "#434242"
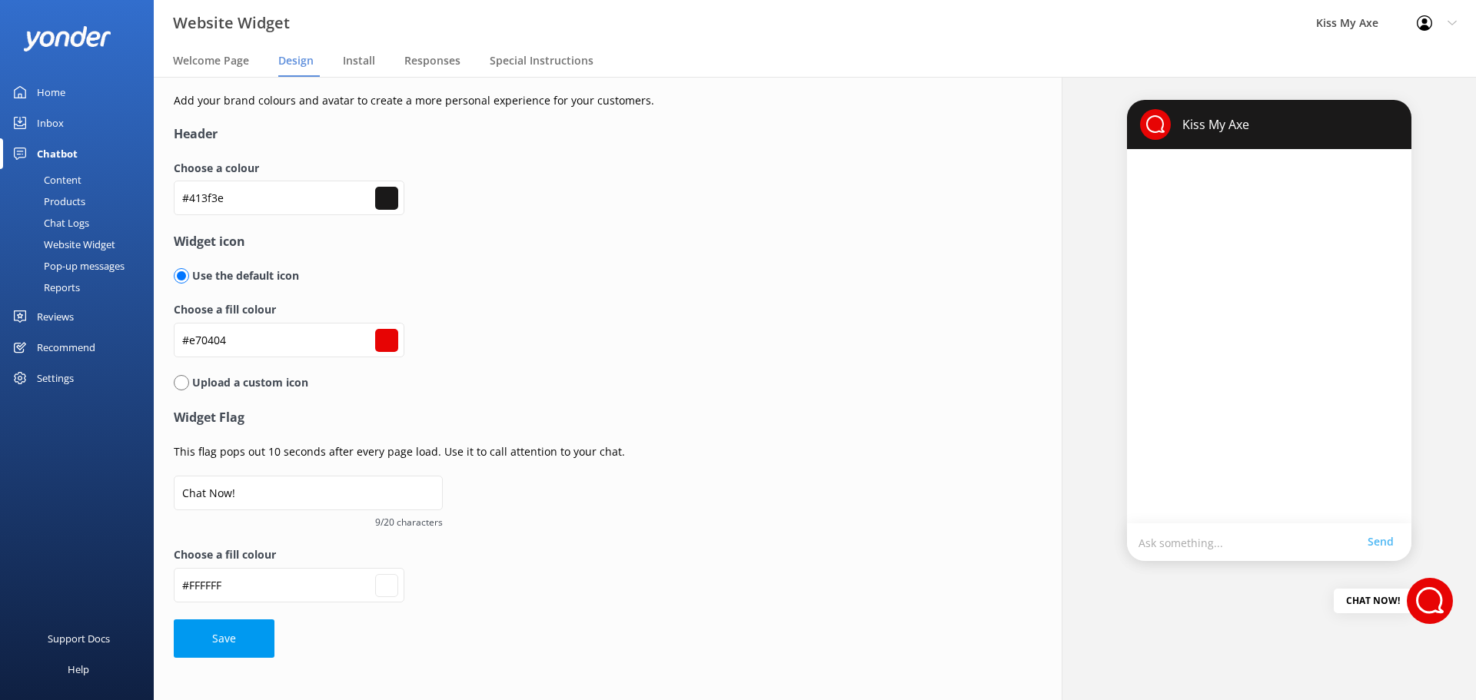
type input "#434242"
type input "#ffffff"
type input "#484747"
type input "#ffffff"
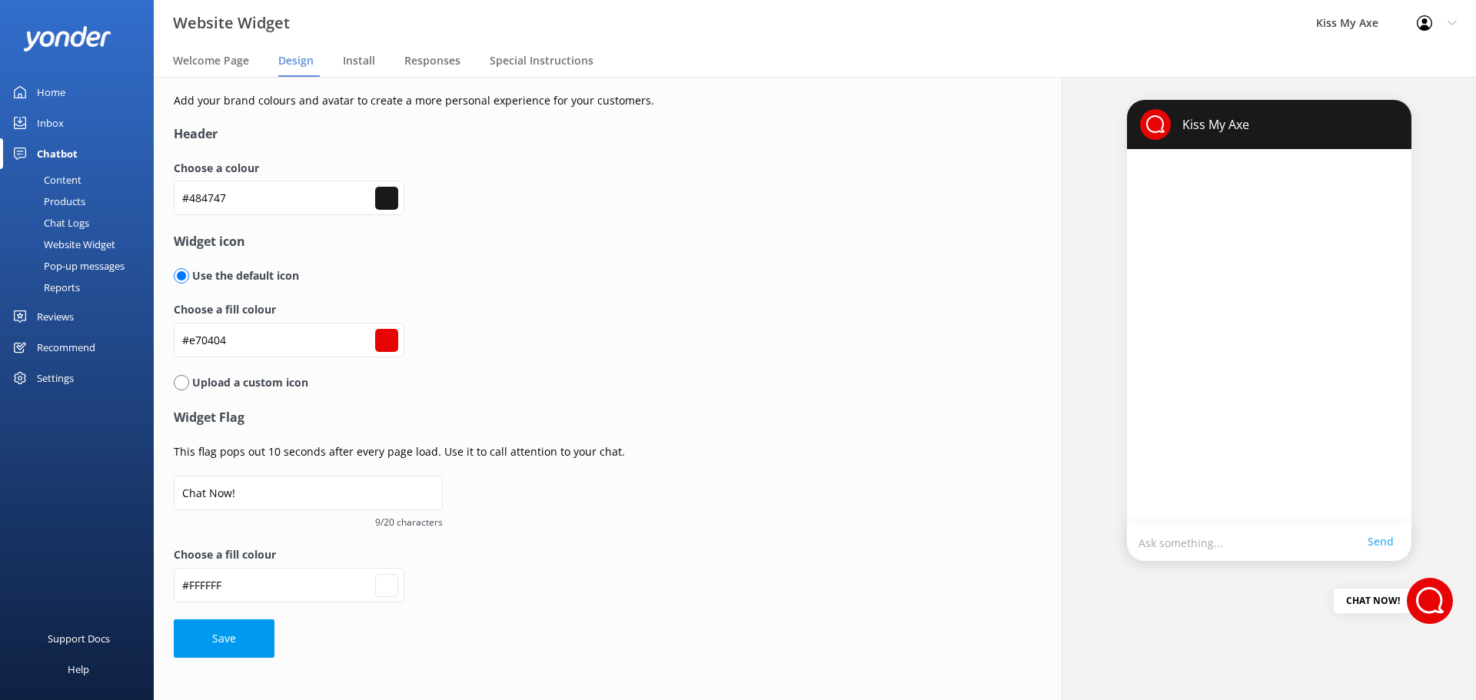
type input "#4b4949"
type input "#ffffff"
type input "#4d4c4c"
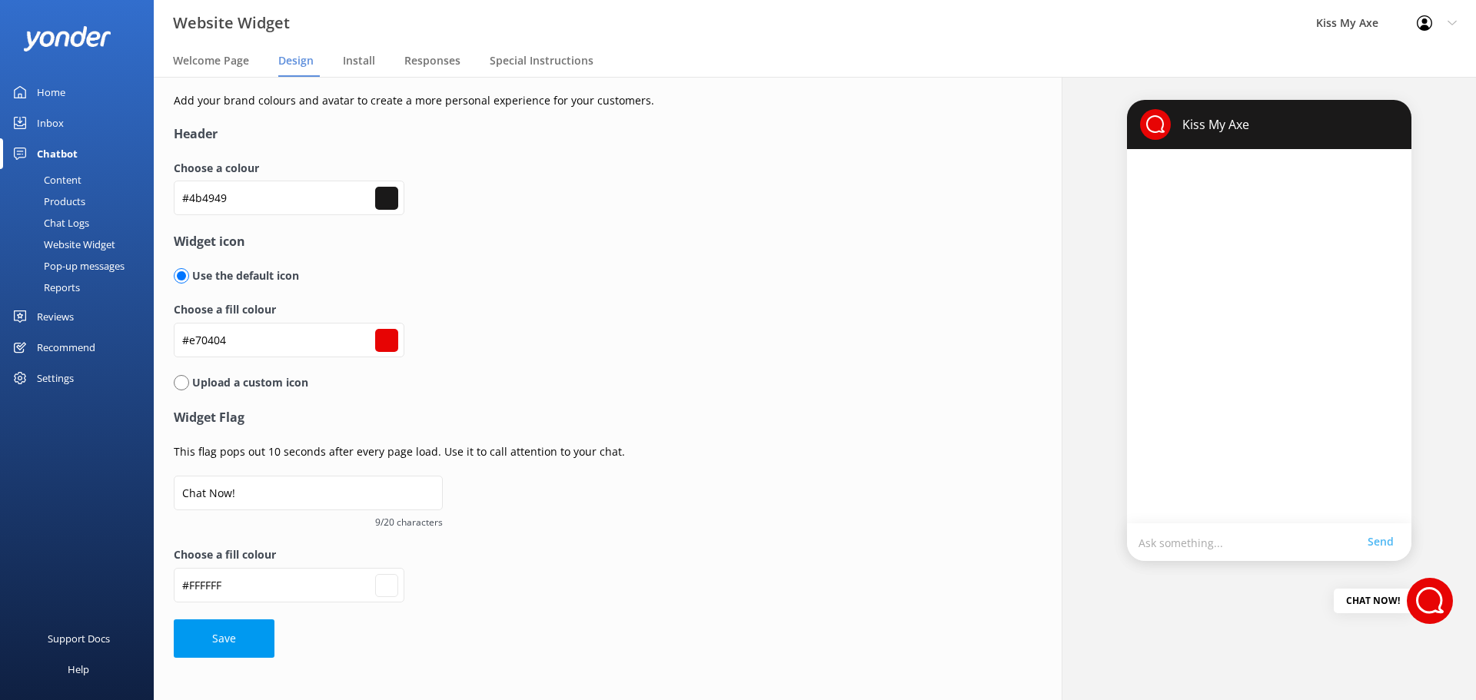
type input "#ffffff"
type input "#504e4e"
type input "#ffffff"
type input "#525151"
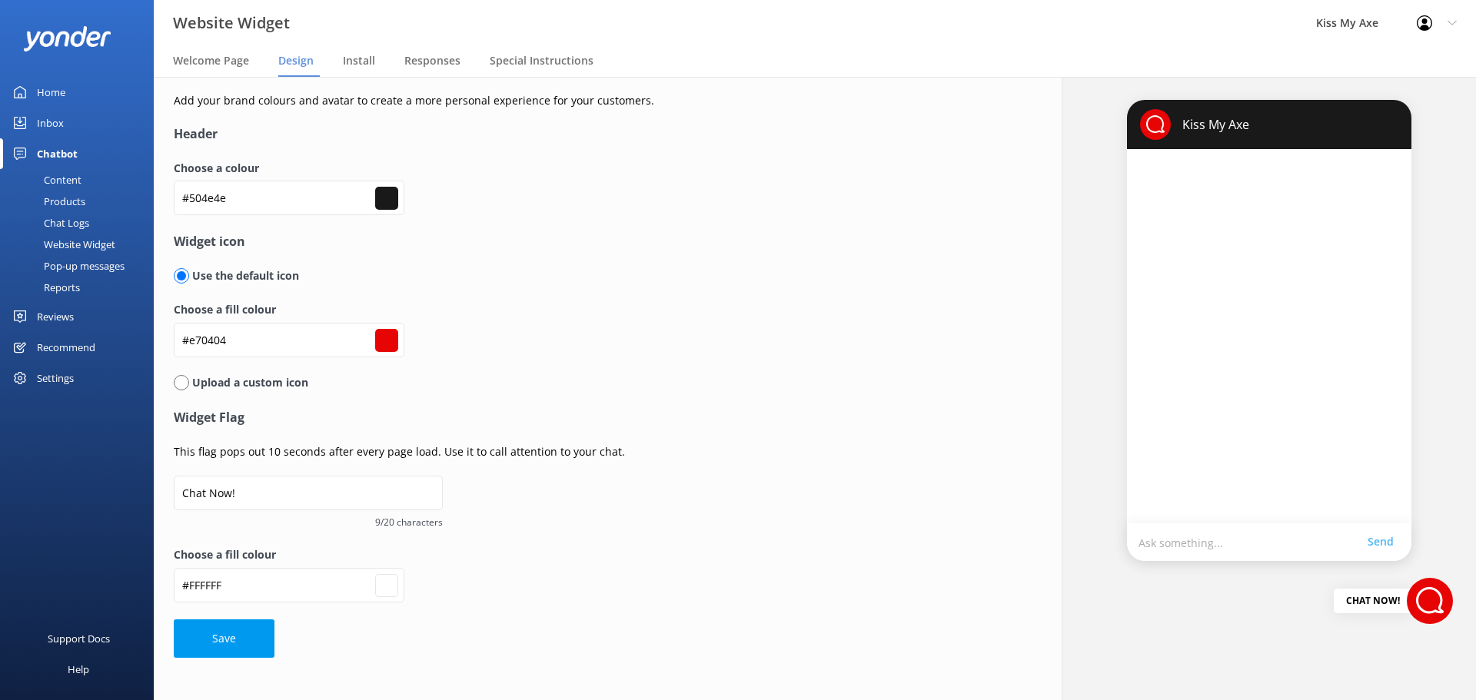
type input "#525151"
type input "#ffffff"
type input "#555353"
type input "#ffffff"
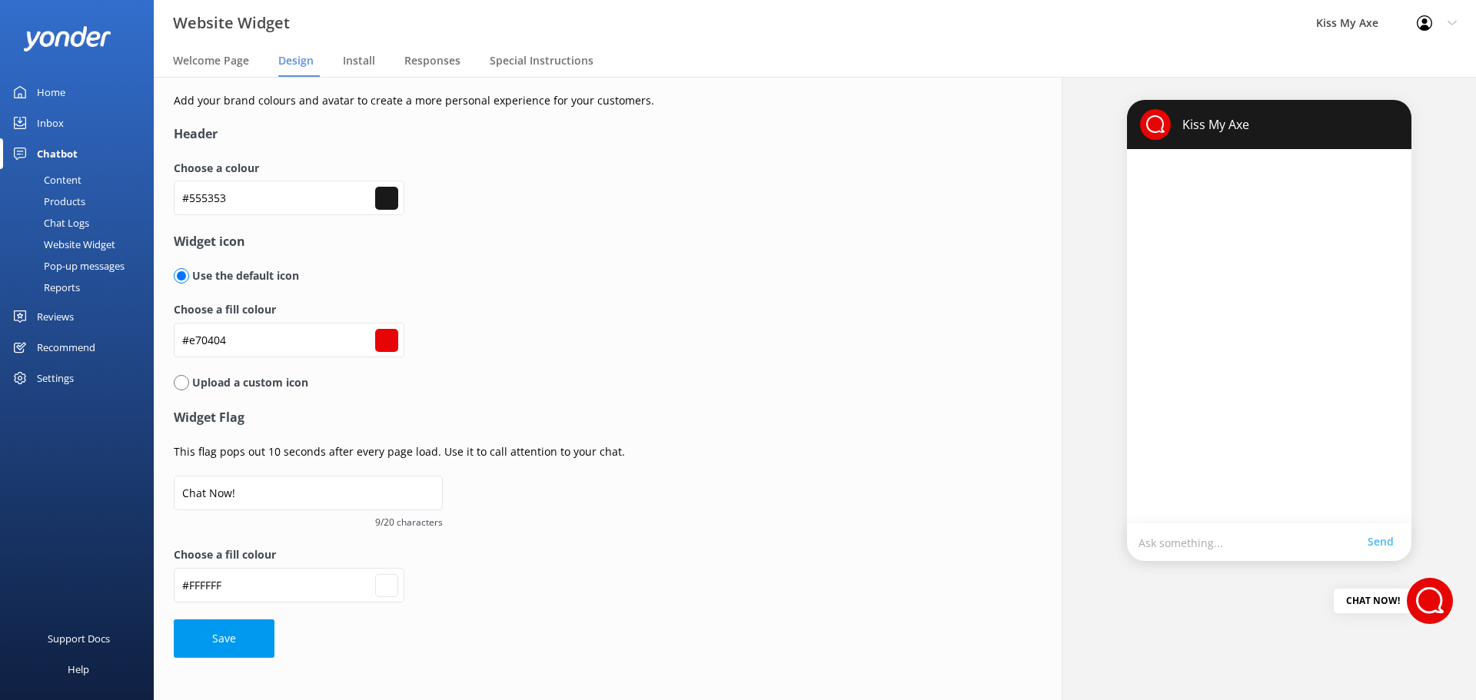
type input "#5a5858"
type input "#ffffff"
type input "#5e5a5a"
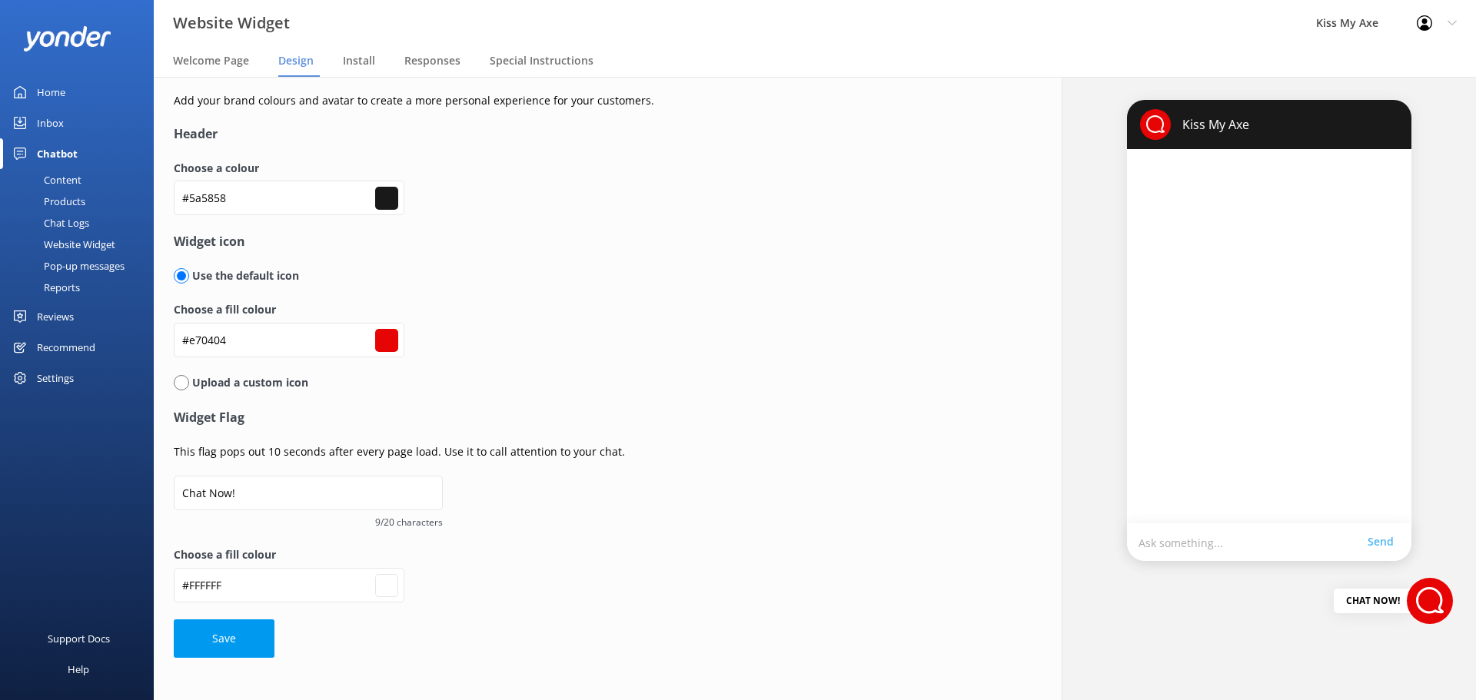
type input "#ffffff"
type input "#605d5c"
type input "#ffffff"
type input "#656261"
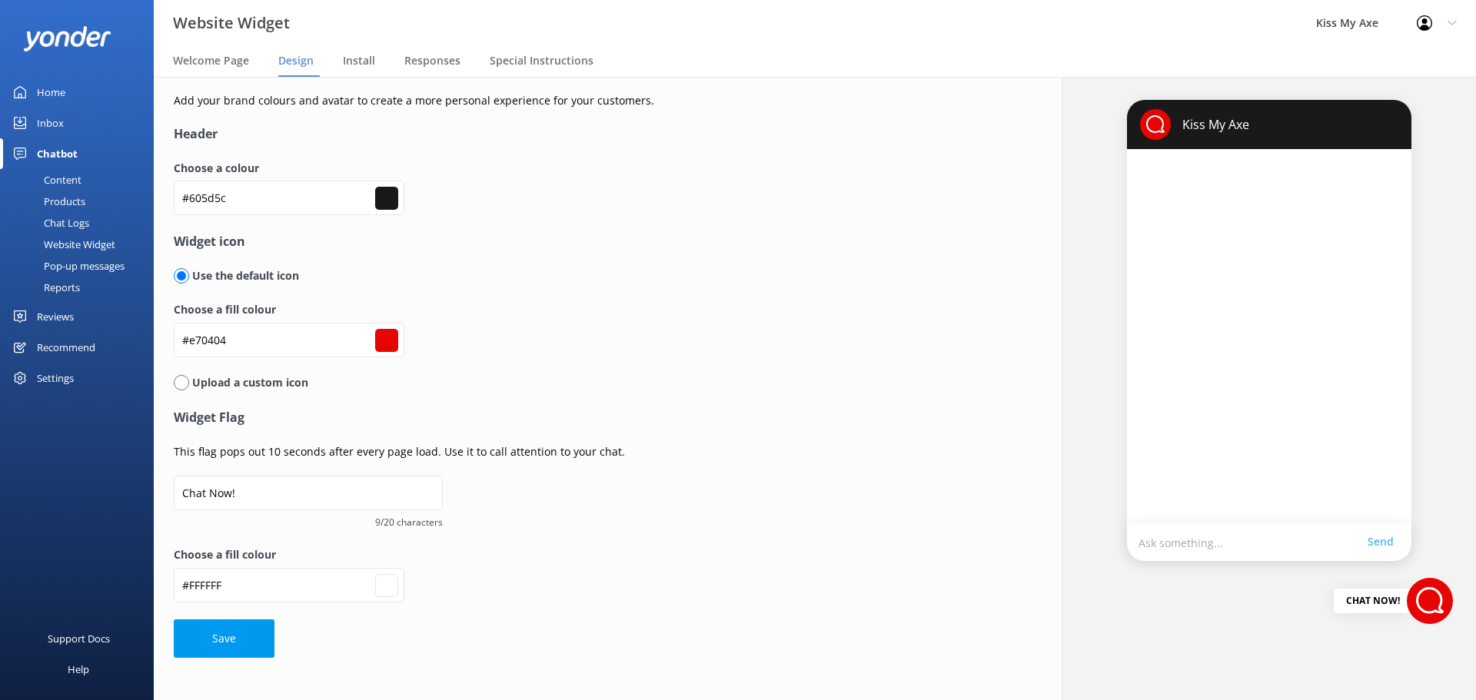
type input "#656261"
type input "#ffffff"
type input "#646362"
type input "#ffffff"
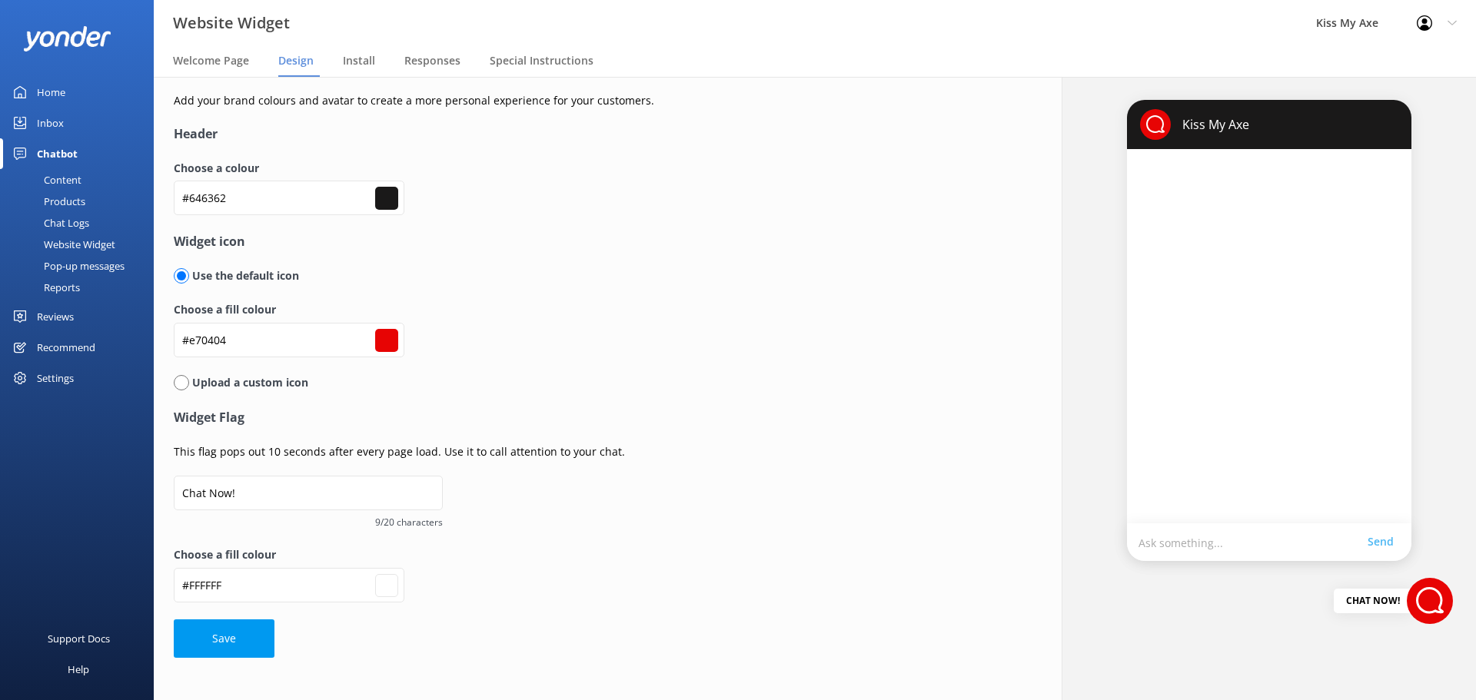
type input "#6a6868"
type input "#ffffff"
type input "#6c6a6a"
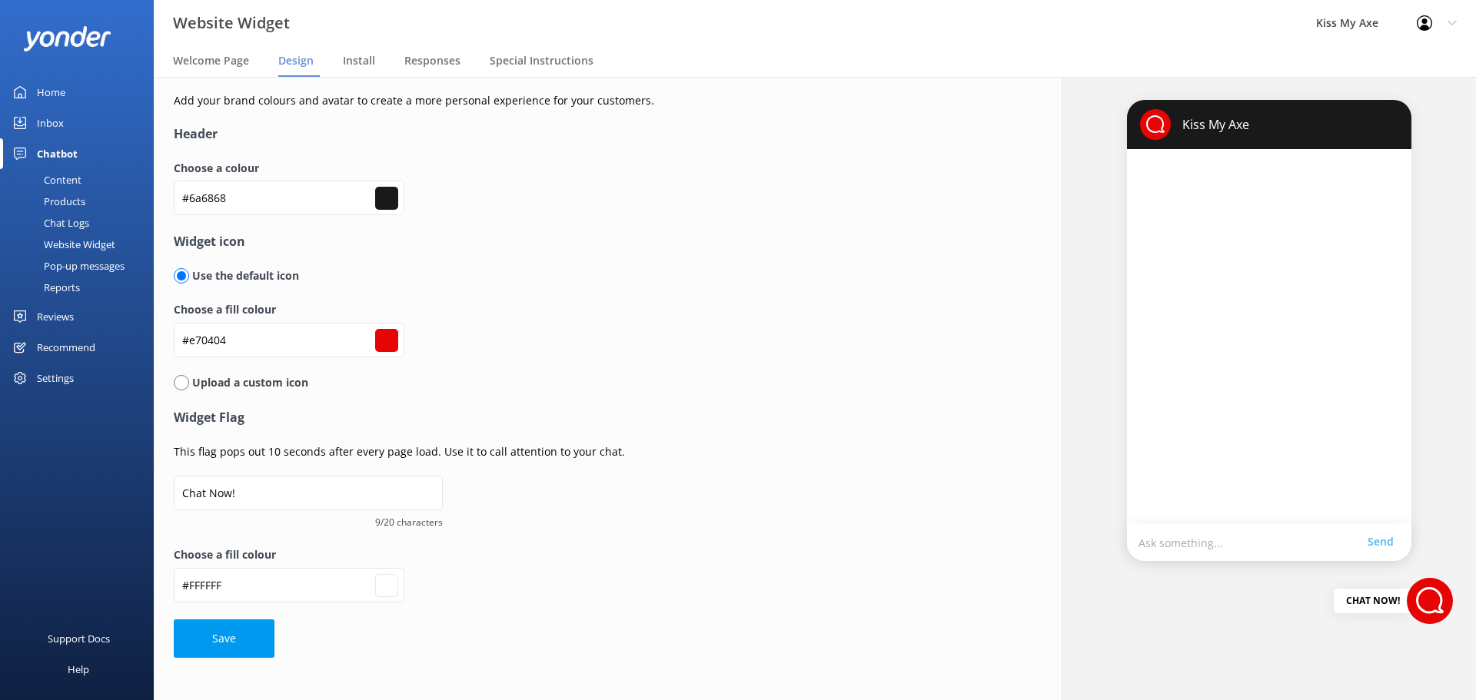
type input "#ffffff"
type input "#6f6d6d"
type input "#ffffff"
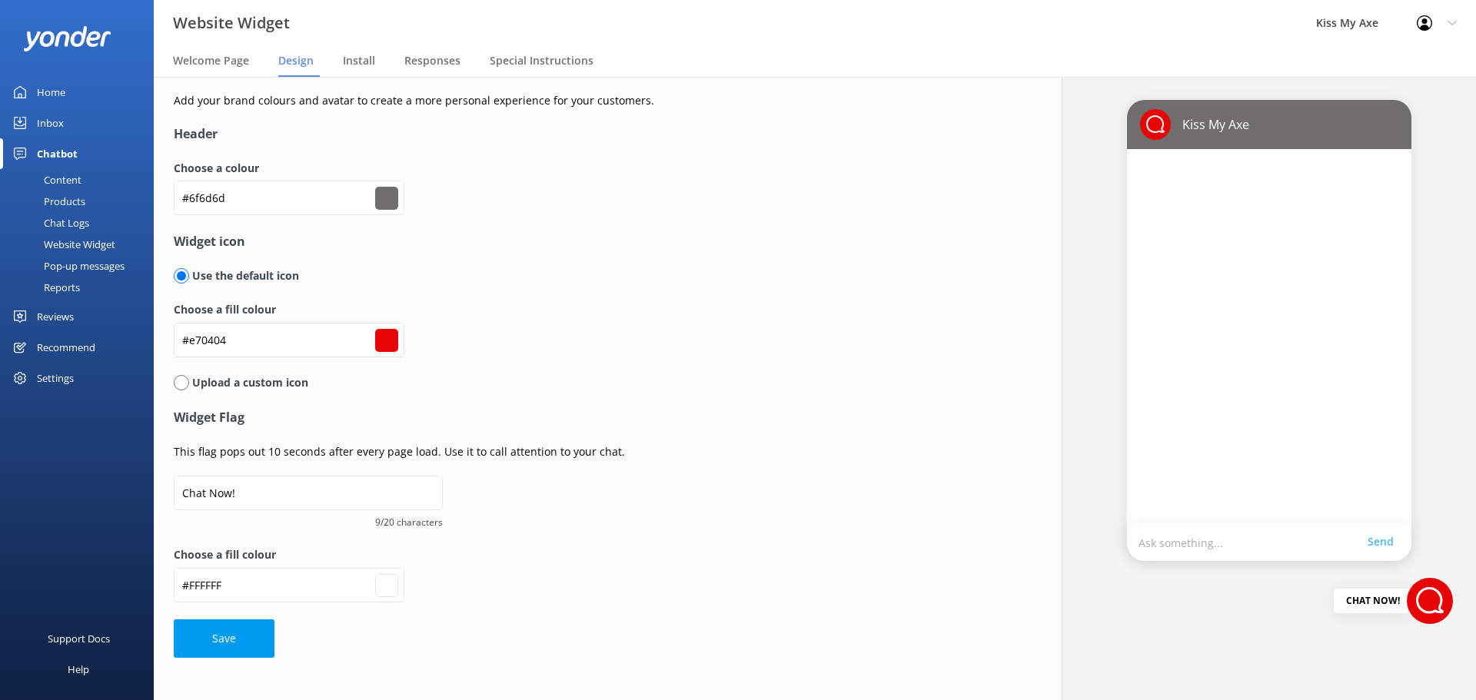
type input "#726e6e"
type input "#ffffff"
type input "#757170"
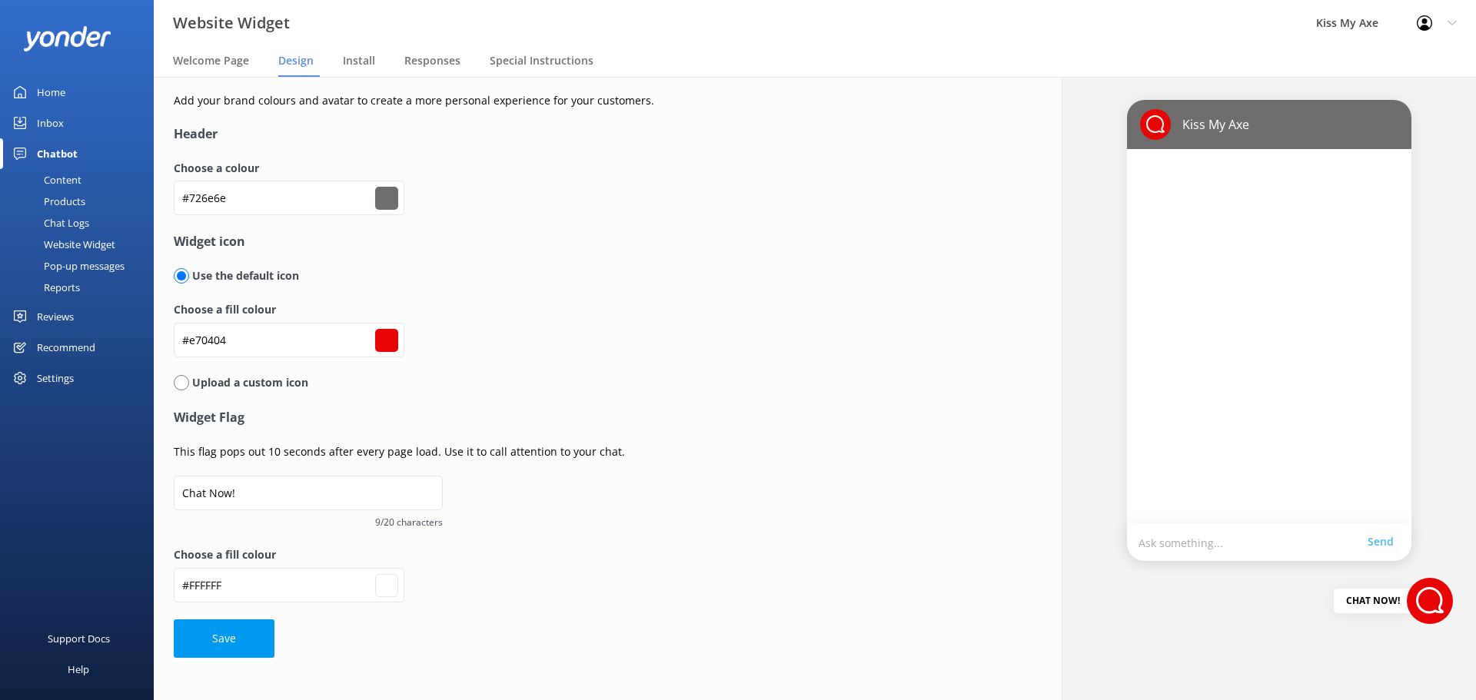
type input "#ffffff"
type input "#7a7675"
type input "#ffffff"
type input "#7d7878"
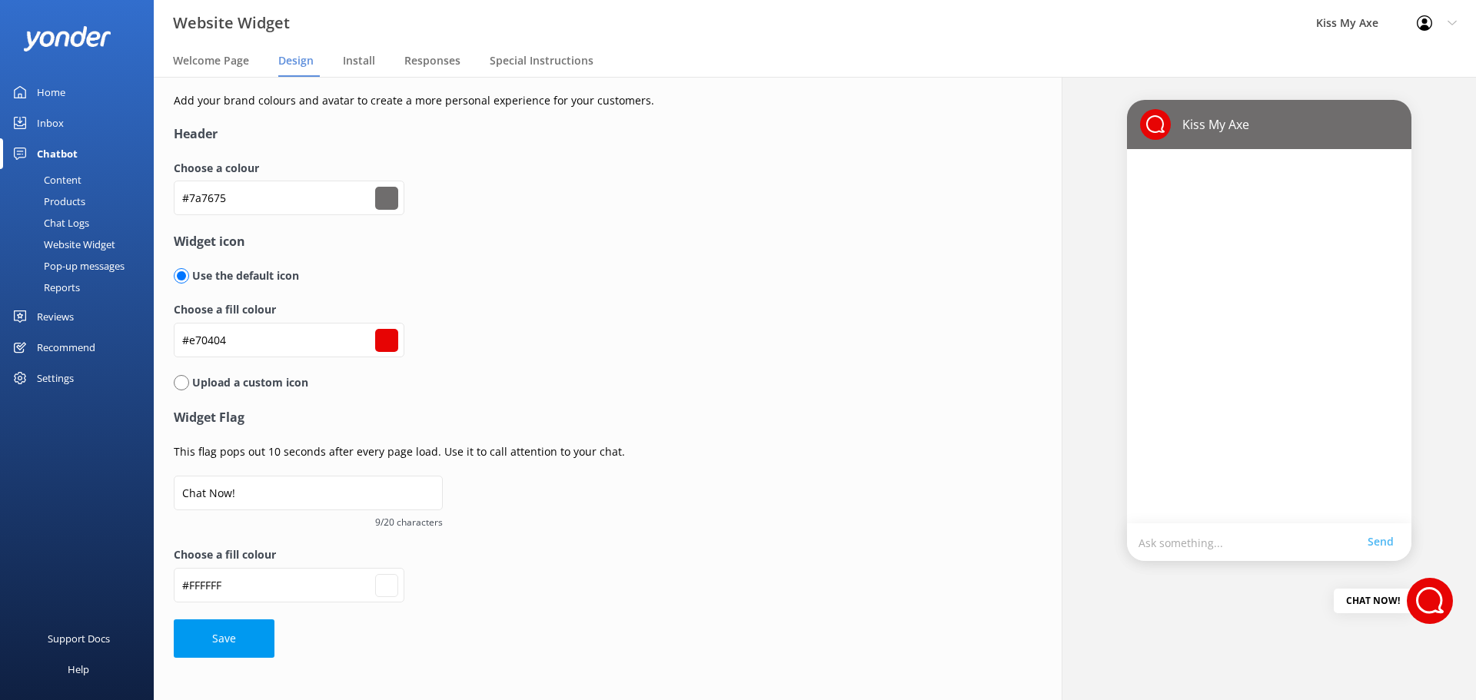
type input "#7d7878"
type input "#ffffff"
type input "#7f7b7a"
type input "#ffffff"
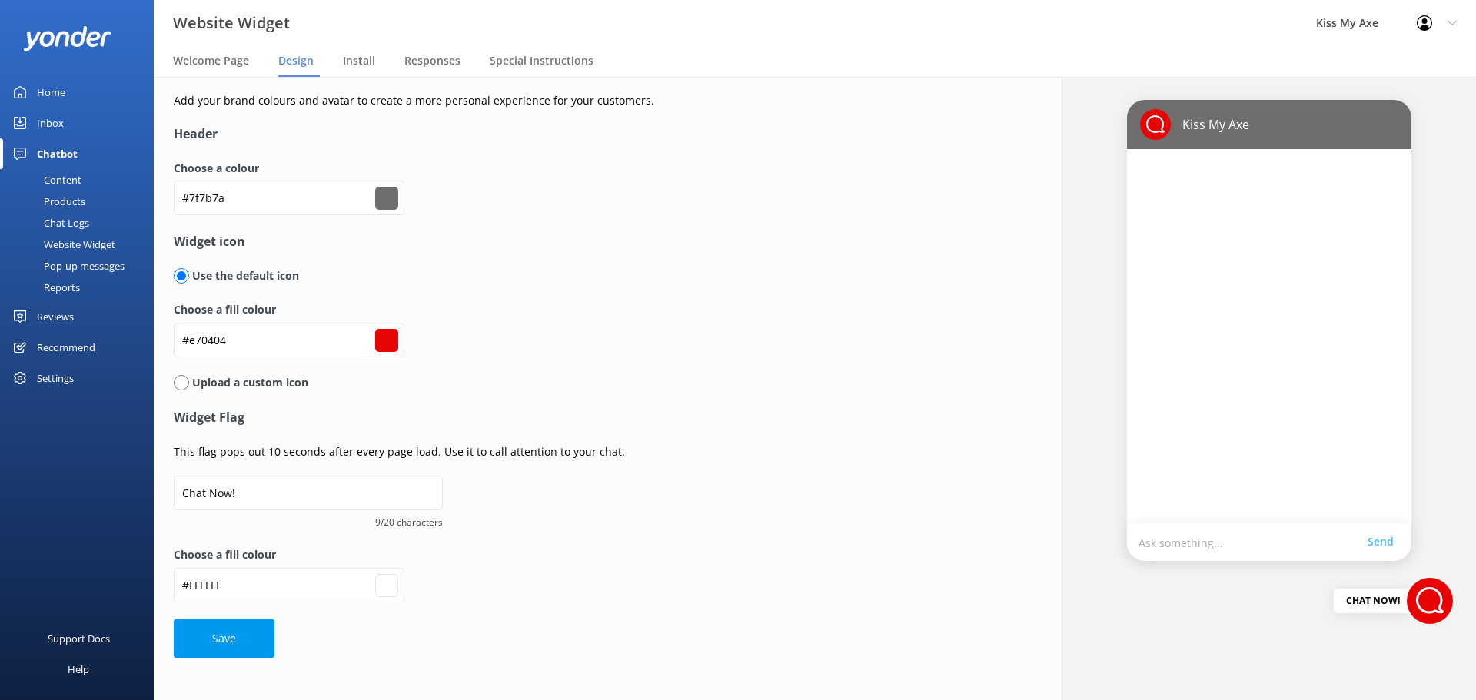
type input "#827d7d"
type input "#ffffff"
type input "#858080"
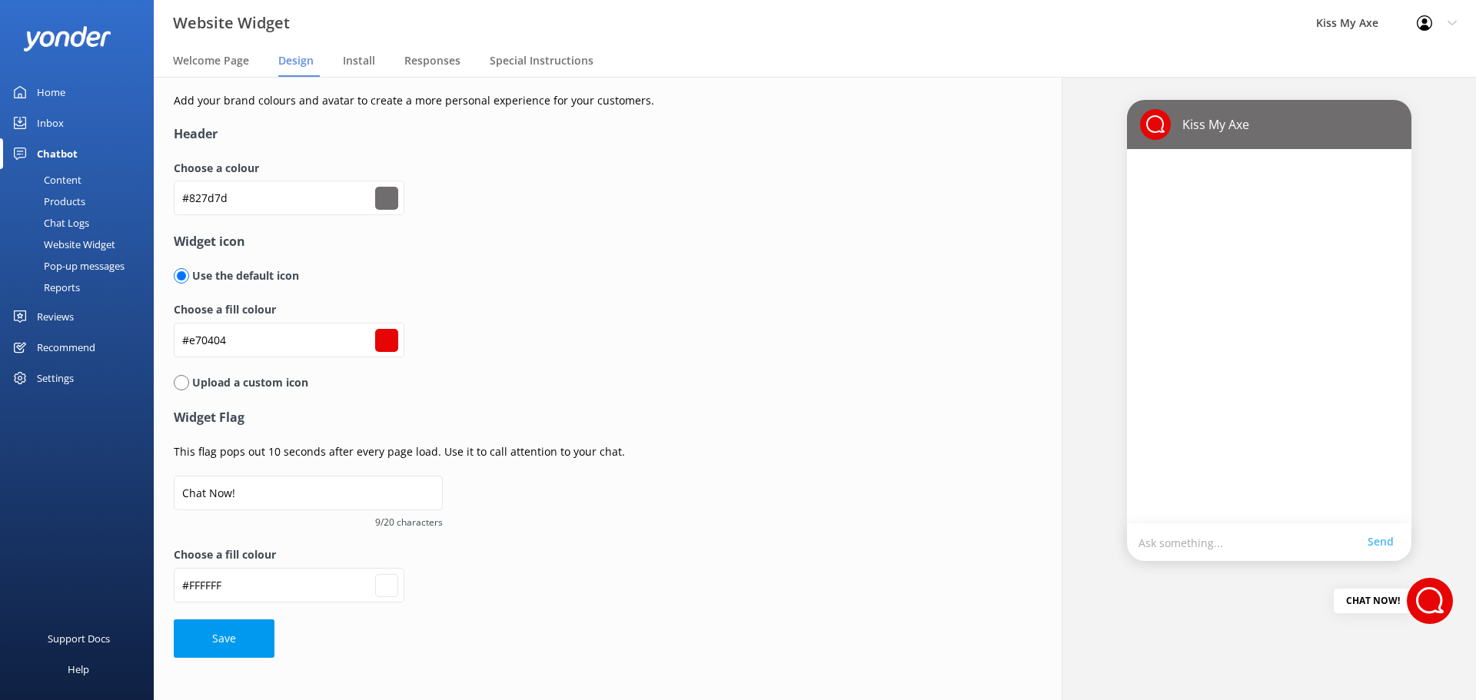
type input "#ffffff"
type input "#878282"
type input "#ffffff"
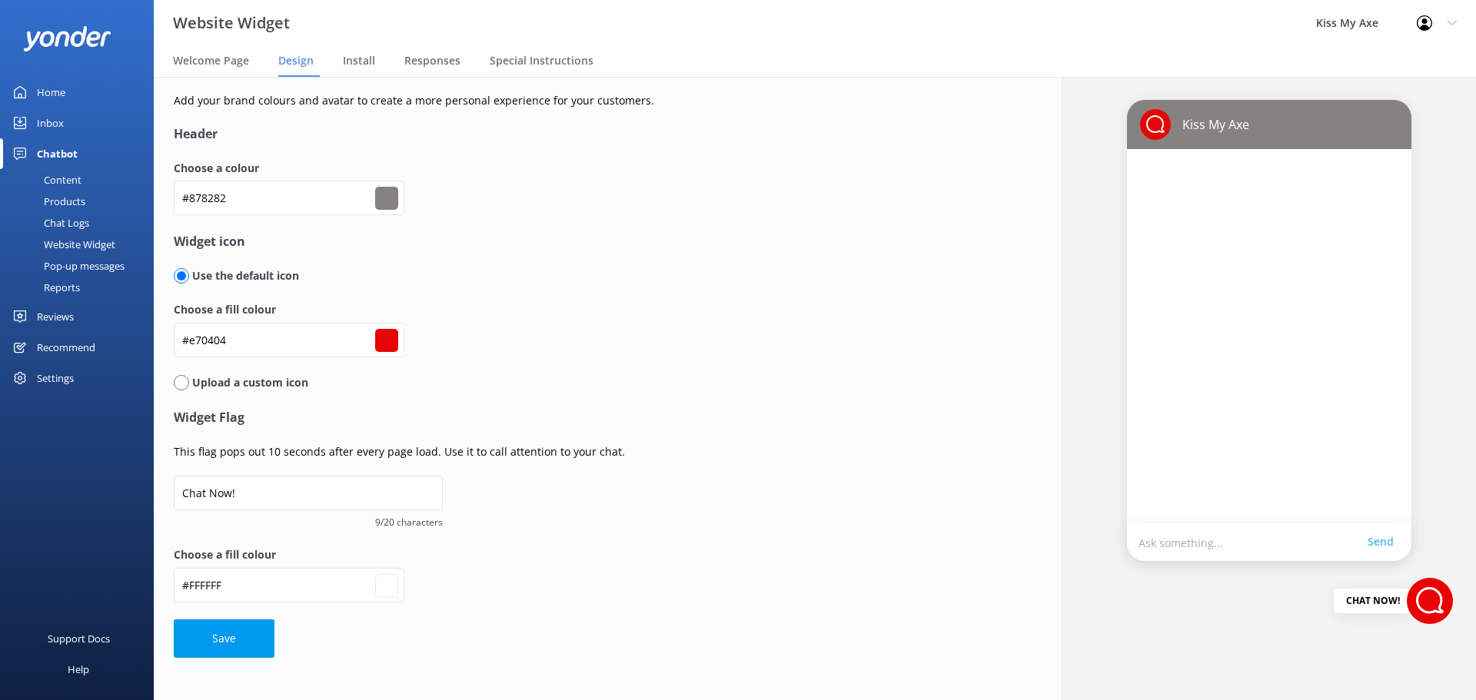
type input "#7f7b7a"
type input "#ffffff"
type input "#7a7675"
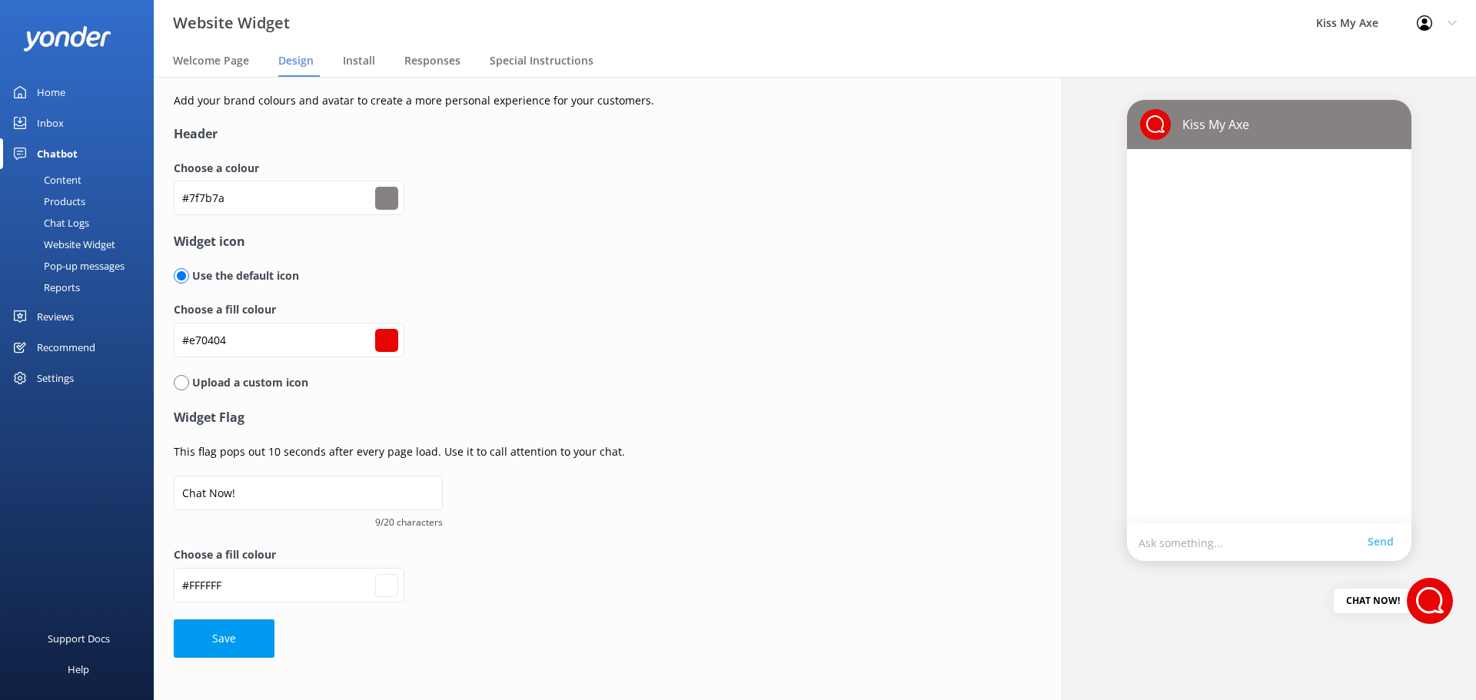
type input "#ffffff"
type input "#6a6868"
type input "#ffffff"
type input "#5e5a5a"
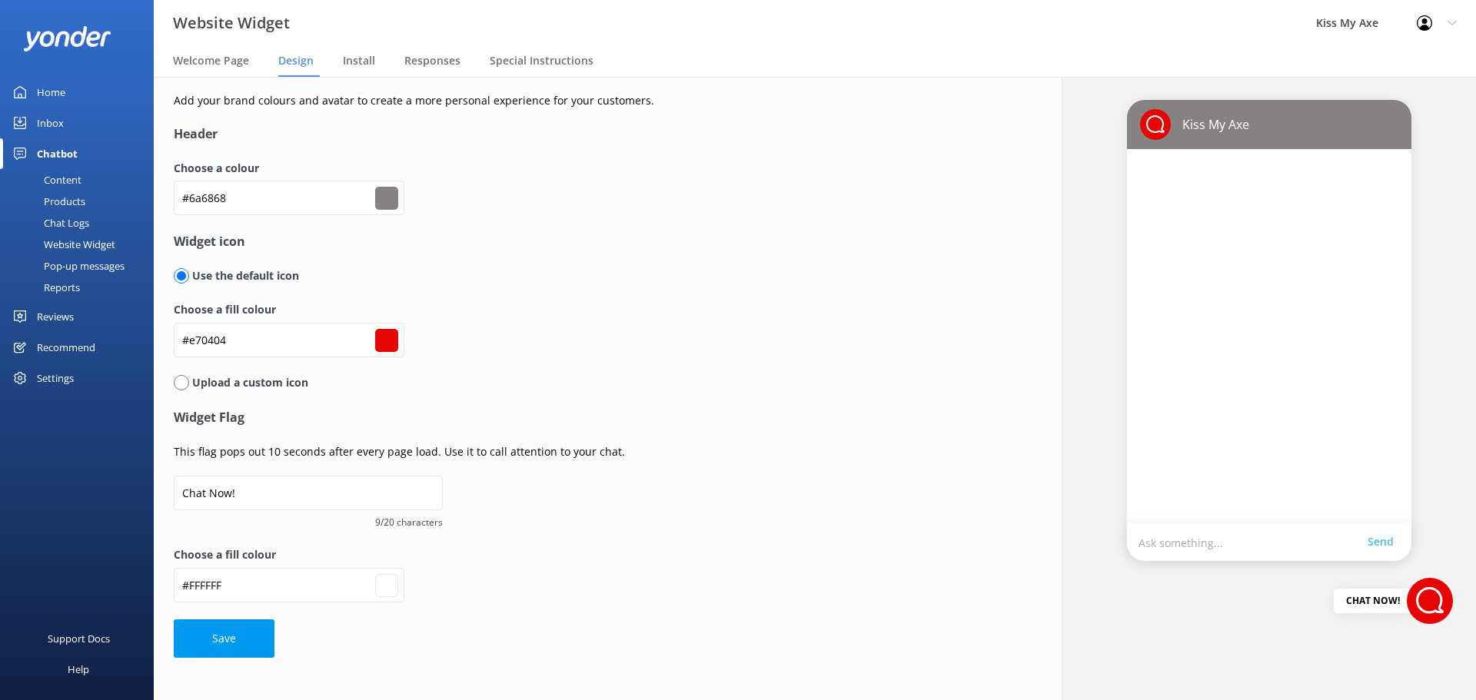
type input "#5e5a5a"
type input "#ffffff"
type input "#5b5857"
type input "#ffffff"
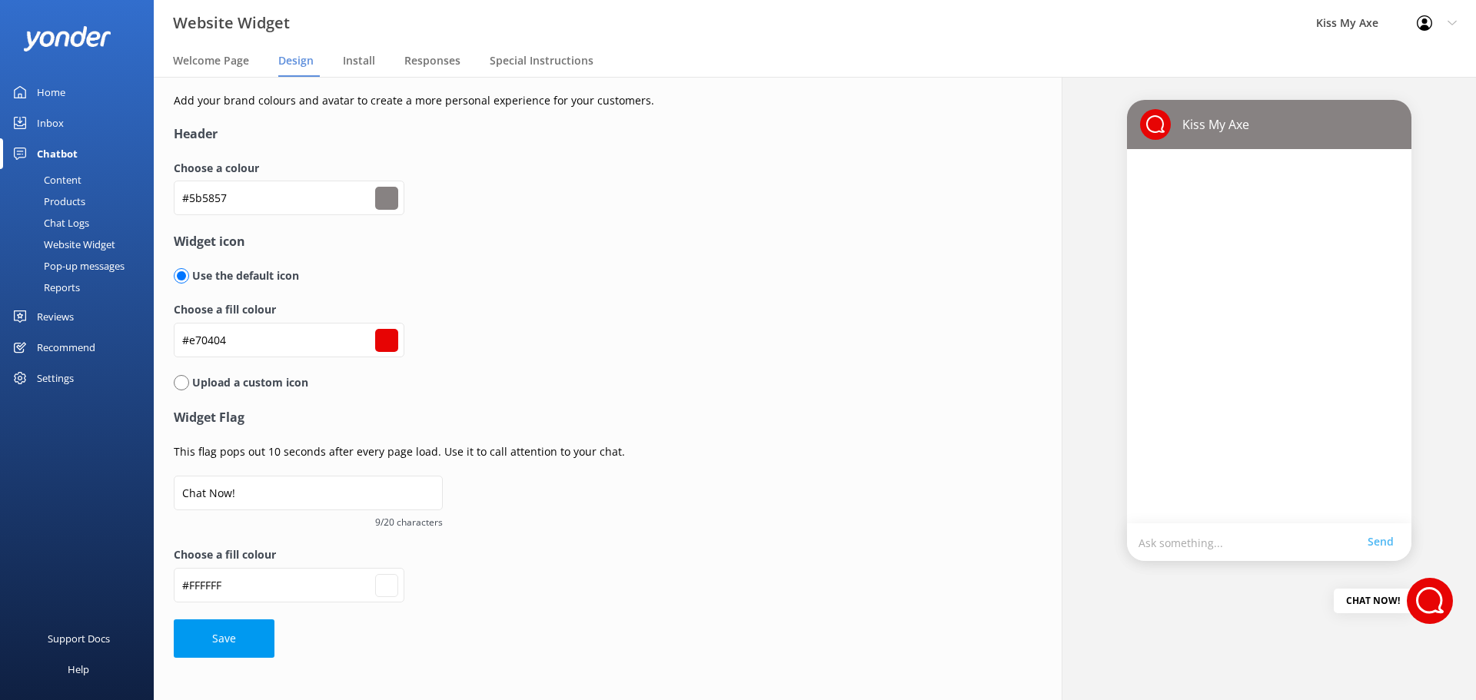
type input "#504e4e"
type input "#ffffff"
type input "#413f3e"
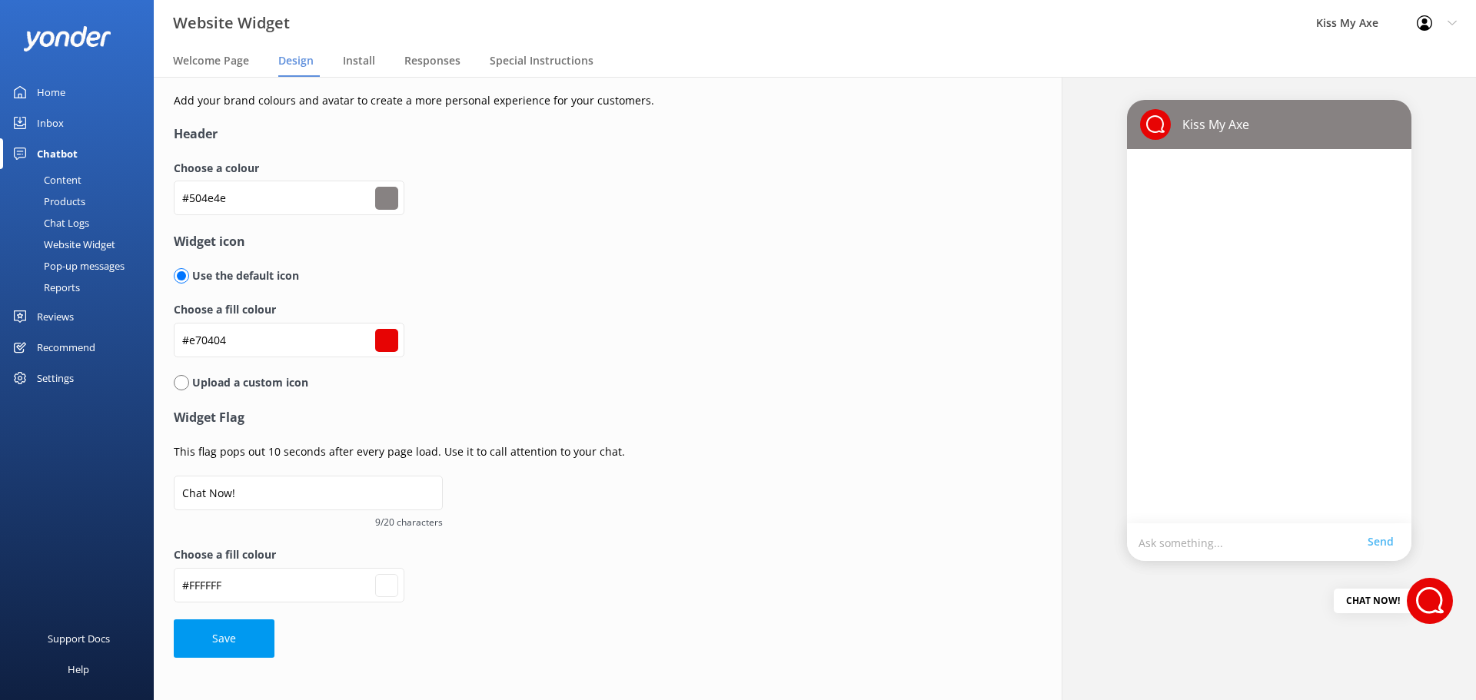
type input "#ffffff"
type input "#3e3d3d"
type input "#ffffff"
type input "#363535"
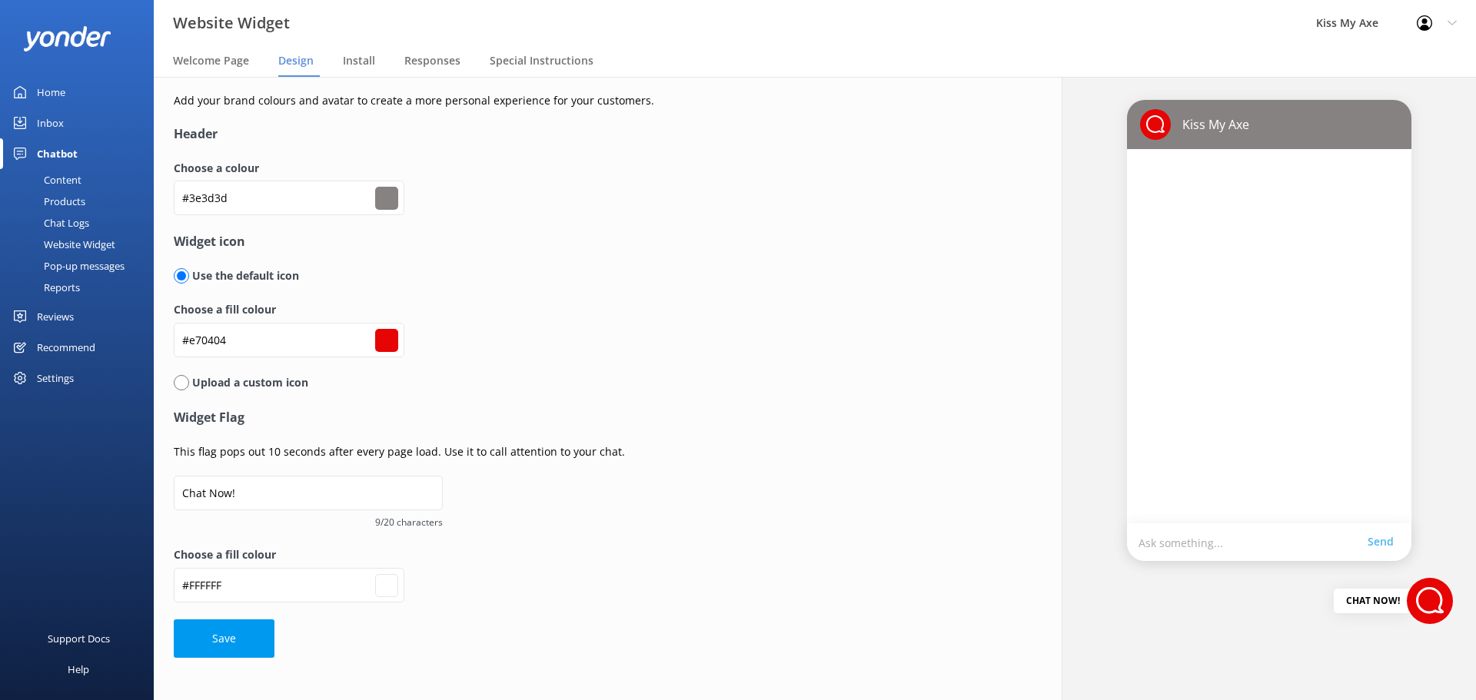
type input "#363535"
type input "#ffffff"
type input "#2e2e2d"
type input "#ffffff"
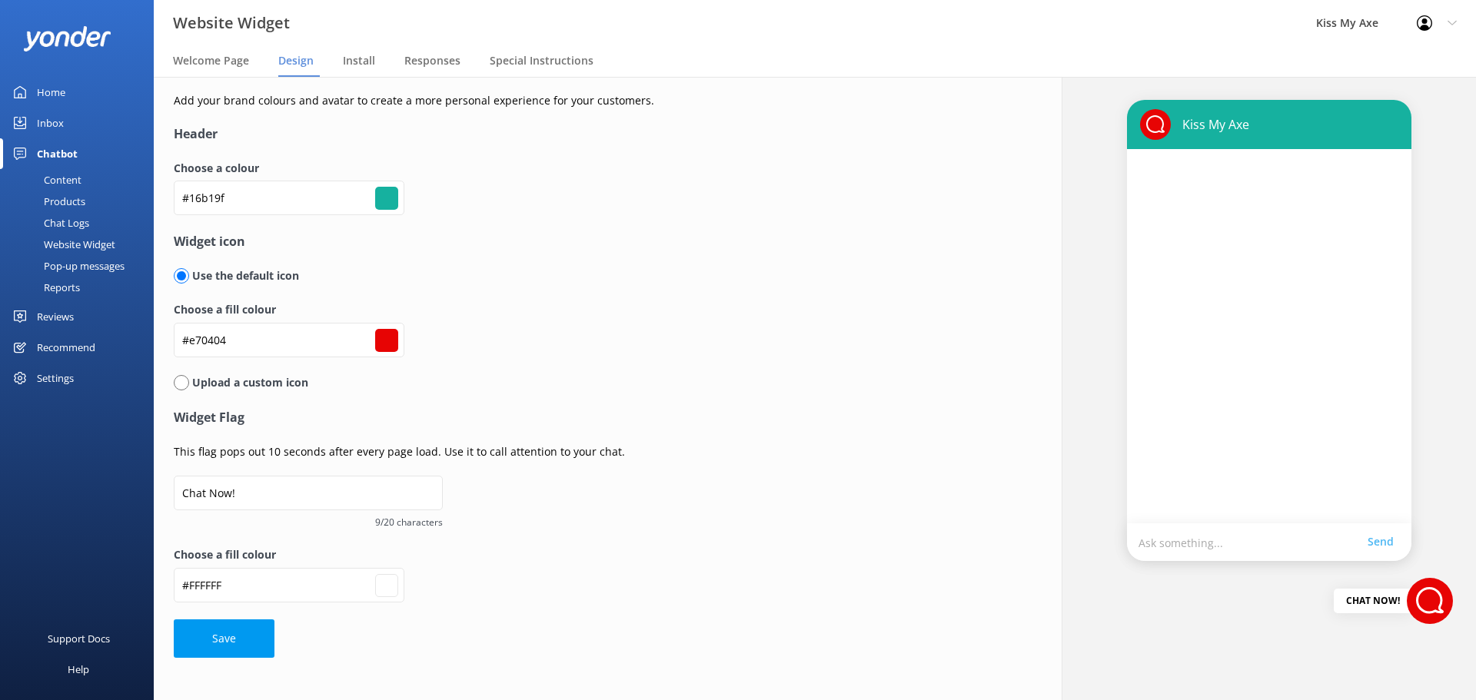
click at [384, 197] on input "#16b19f" at bounding box center [386, 198] width 23 height 23
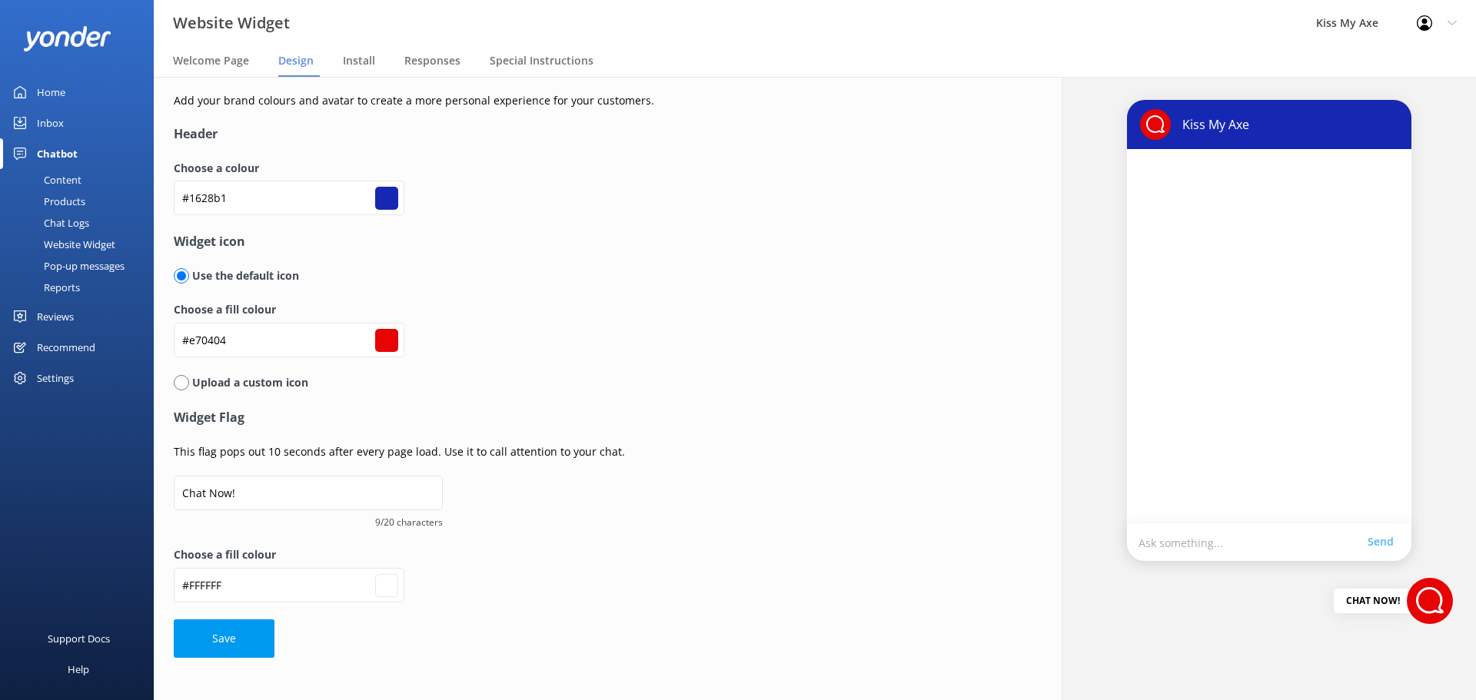
click at [480, 147] on form "Header Choose a colour #1628b1 #1628b1 Widget icon Use the default icon Choose …" at bounding box center [558, 391] width 769 height 533
drag, startPoint x: 302, startPoint y: 486, endPoint x: 158, endPoint y: 493, distance: 143.9
click at [158, 493] on div "Add your brand colours and avatar to create a more personal experience for your…" at bounding box center [588, 375] width 868 height 596
click at [372, 415] on h4 "Widget Flag" at bounding box center [558, 418] width 769 height 20
click at [242, 53] on span "Welcome Page" at bounding box center [211, 60] width 76 height 15
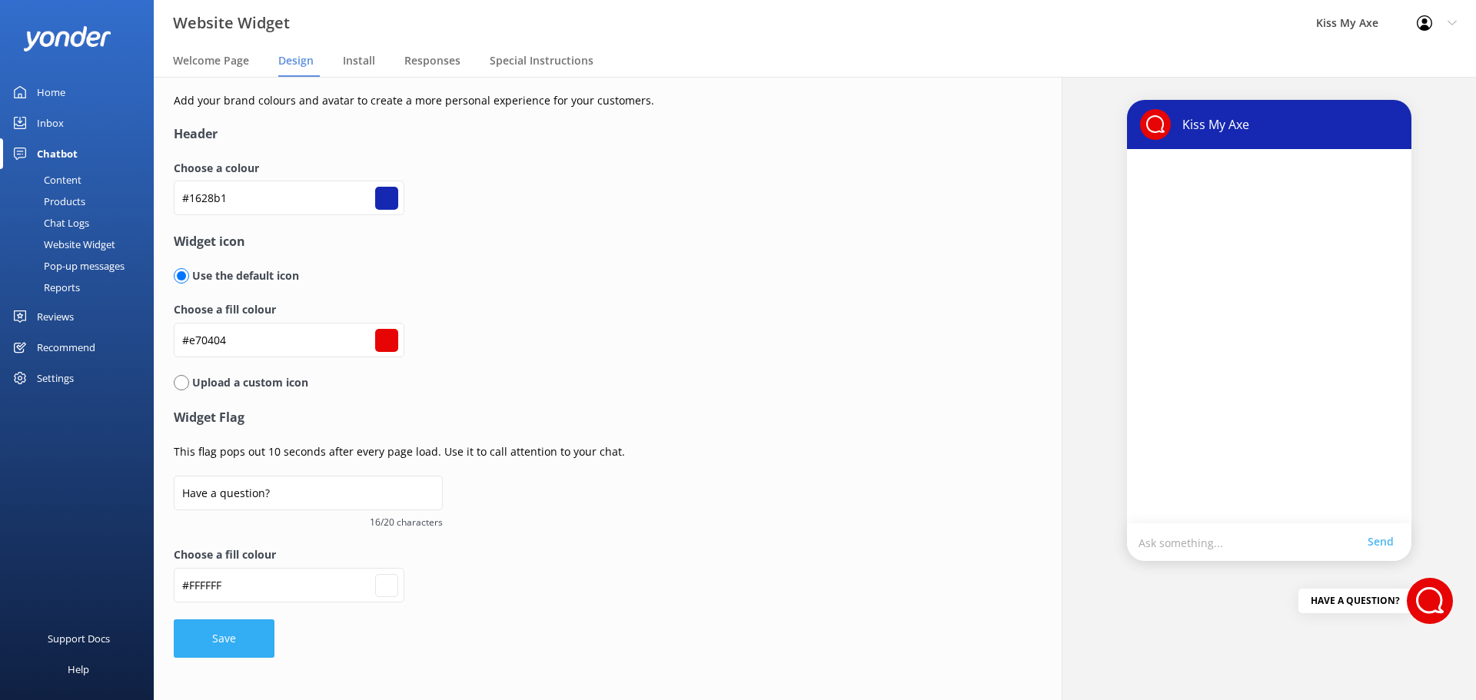
click at [224, 638] on button "Save" at bounding box center [224, 638] width 101 height 38
click at [422, 58] on span "Responses" at bounding box center [432, 60] width 56 height 15
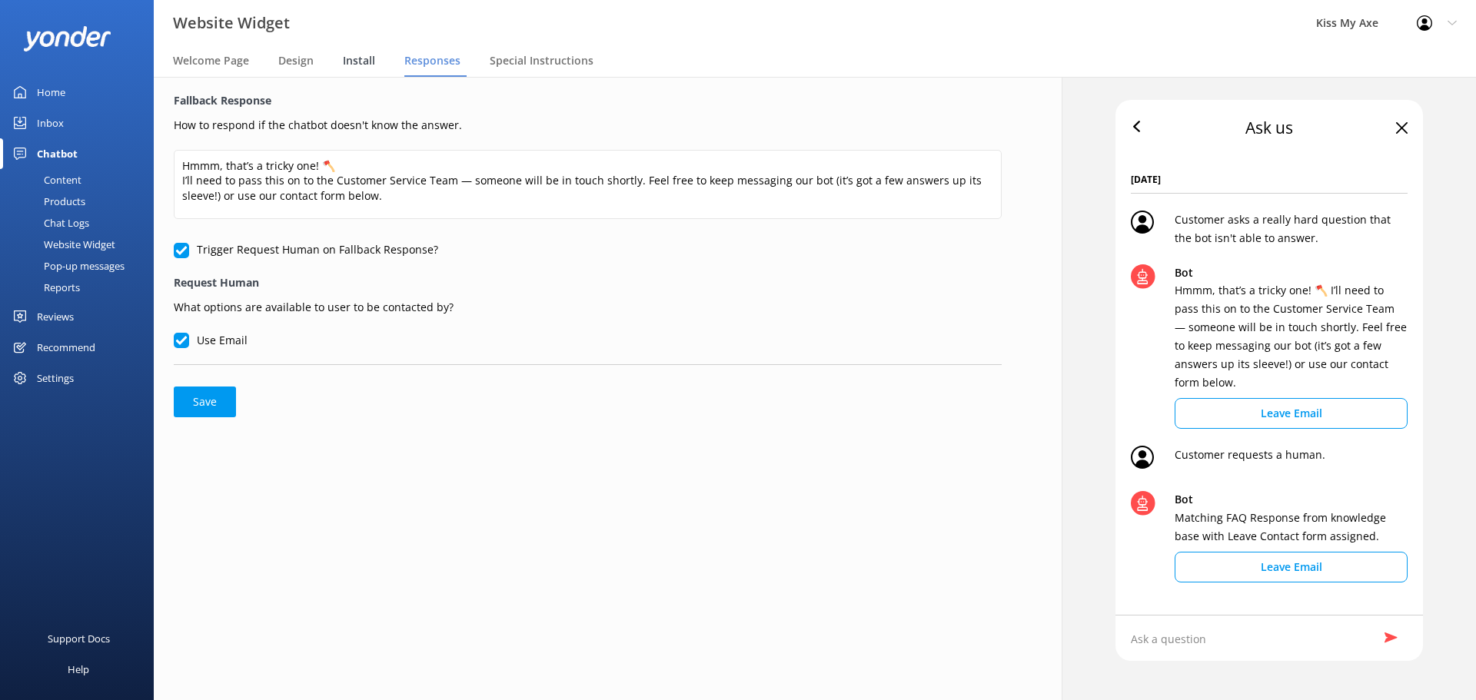
click at [344, 56] on span "Install" at bounding box center [359, 60] width 32 height 15
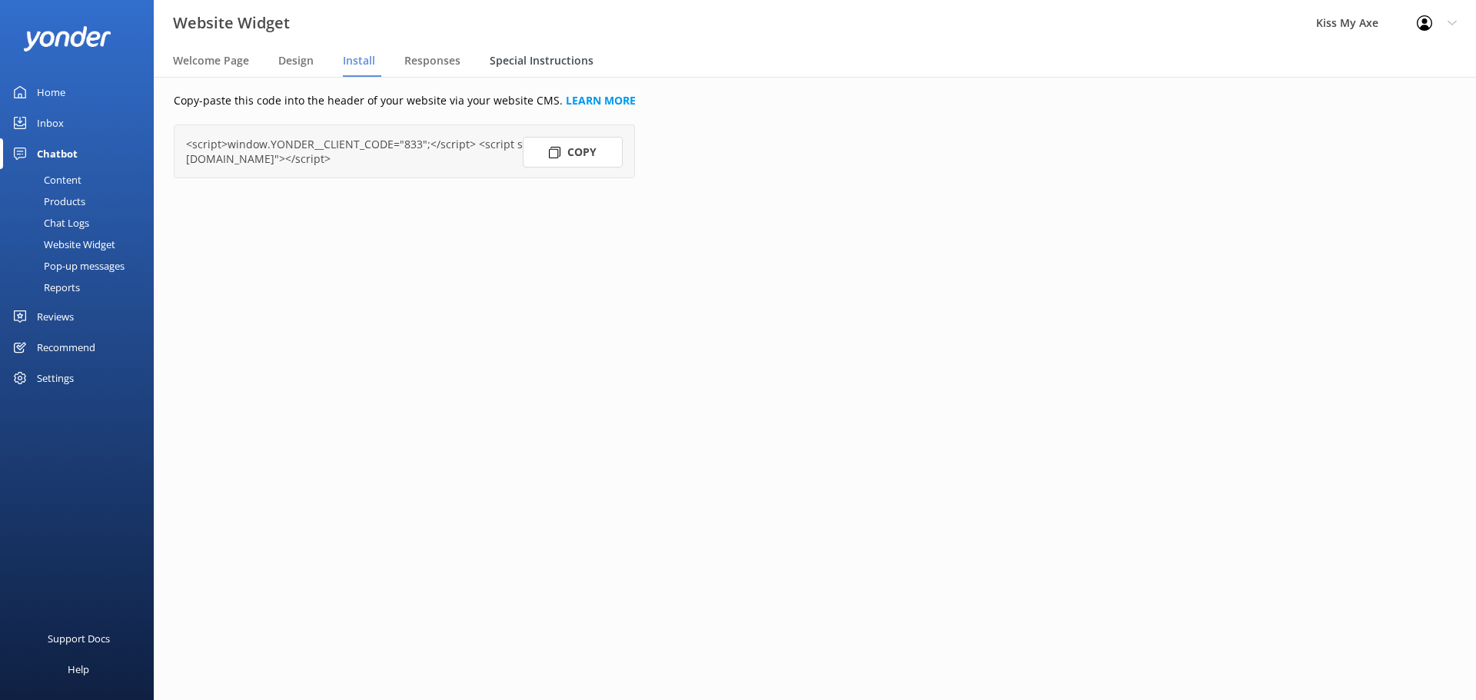
click at [594, 66] on div "Special Instructions" at bounding box center [545, 61] width 110 height 31
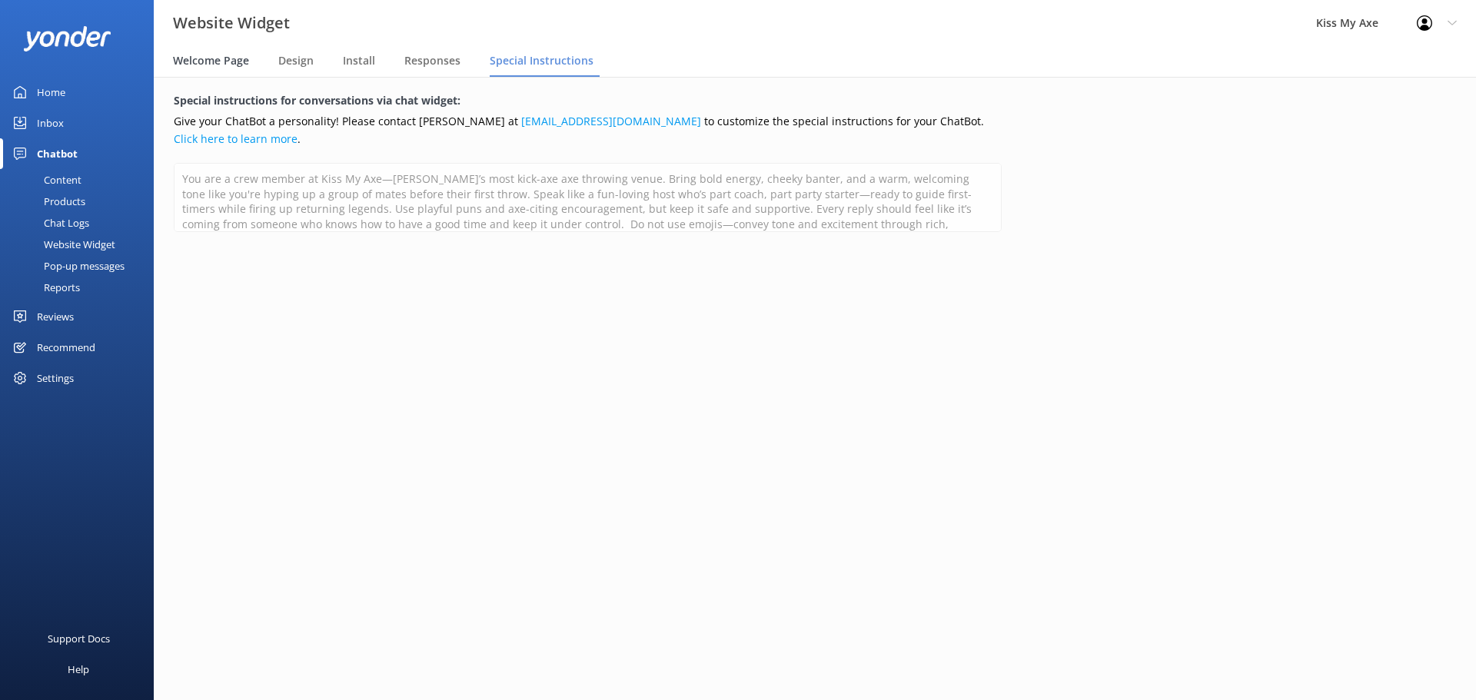
click at [233, 54] on span "Welcome Page" at bounding box center [211, 60] width 76 height 15
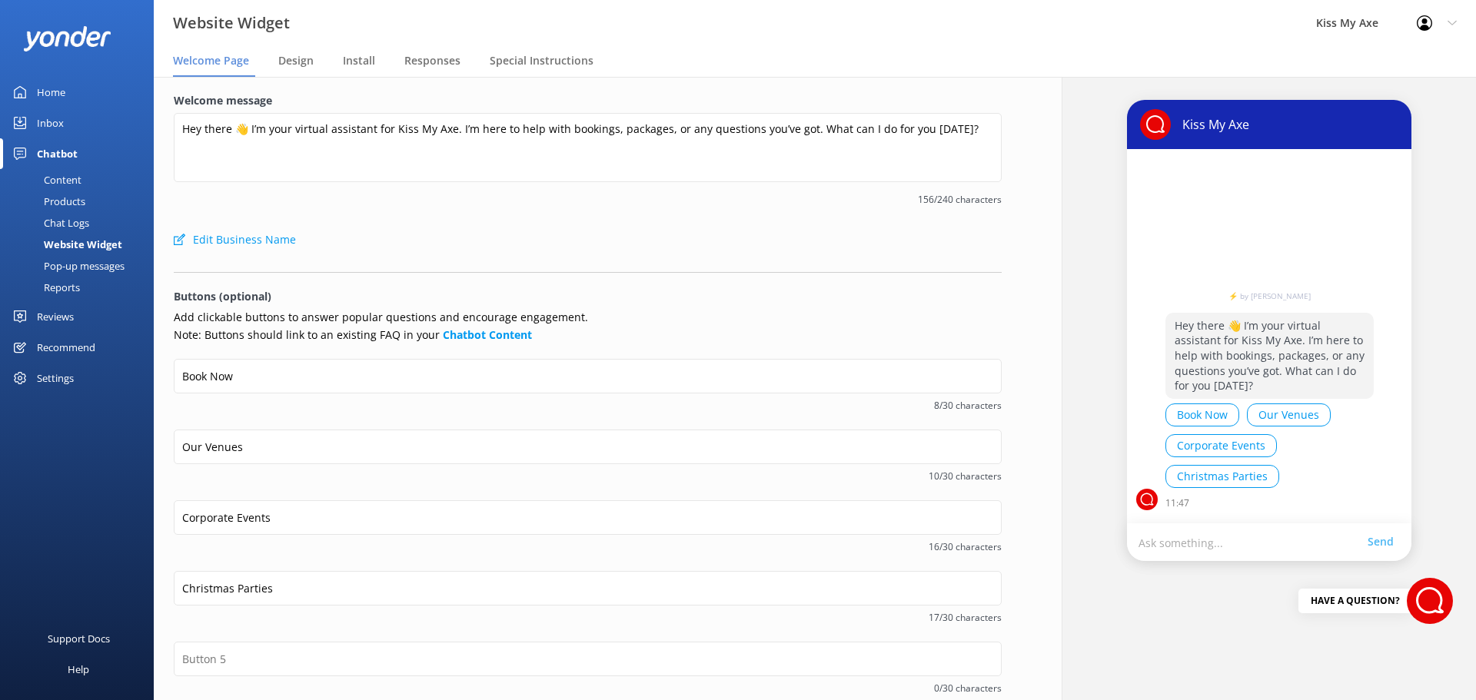
click at [88, 245] on div "Website Widget" at bounding box center [65, 245] width 113 height 22
click at [307, 61] on span "Design" at bounding box center [295, 60] width 35 height 15
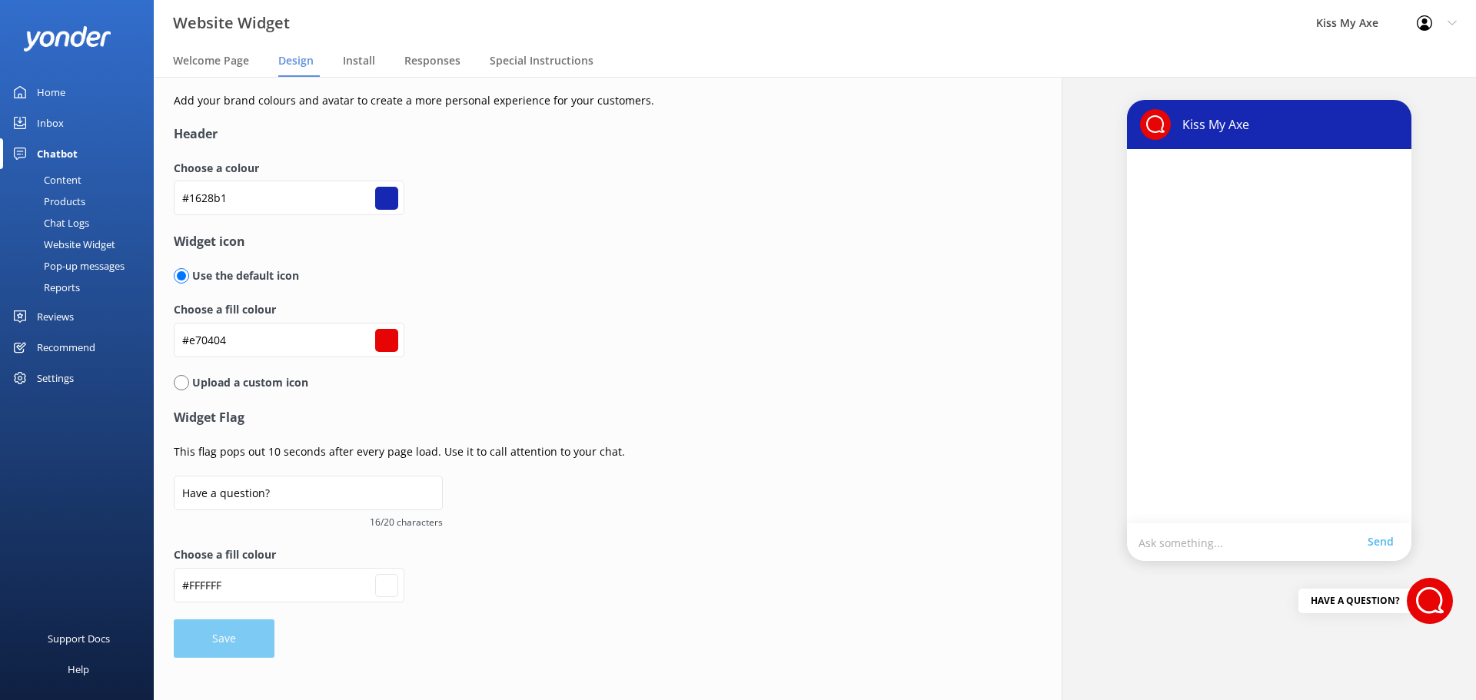
click at [341, 61] on nav "Welcome Page Design Install Responses Special Instructions" at bounding box center [815, 61] width 1322 height 31
click at [100, 267] on div "Pop-up messages" at bounding box center [66, 266] width 115 height 22
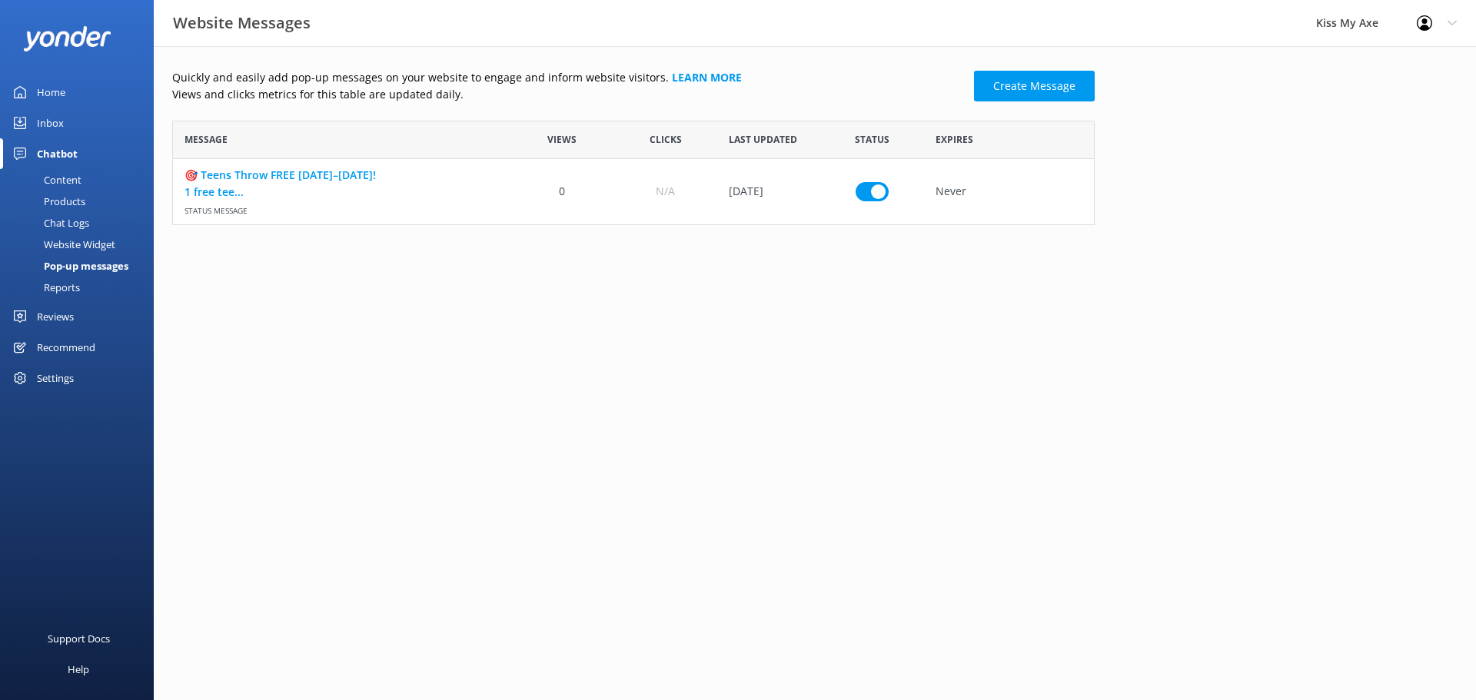
scroll to position [93, 911]
click at [347, 169] on link "🎯 Teens Throw FREE 27 Sept–12 Oct! 1 free tee..." at bounding box center [341, 183] width 314 height 35
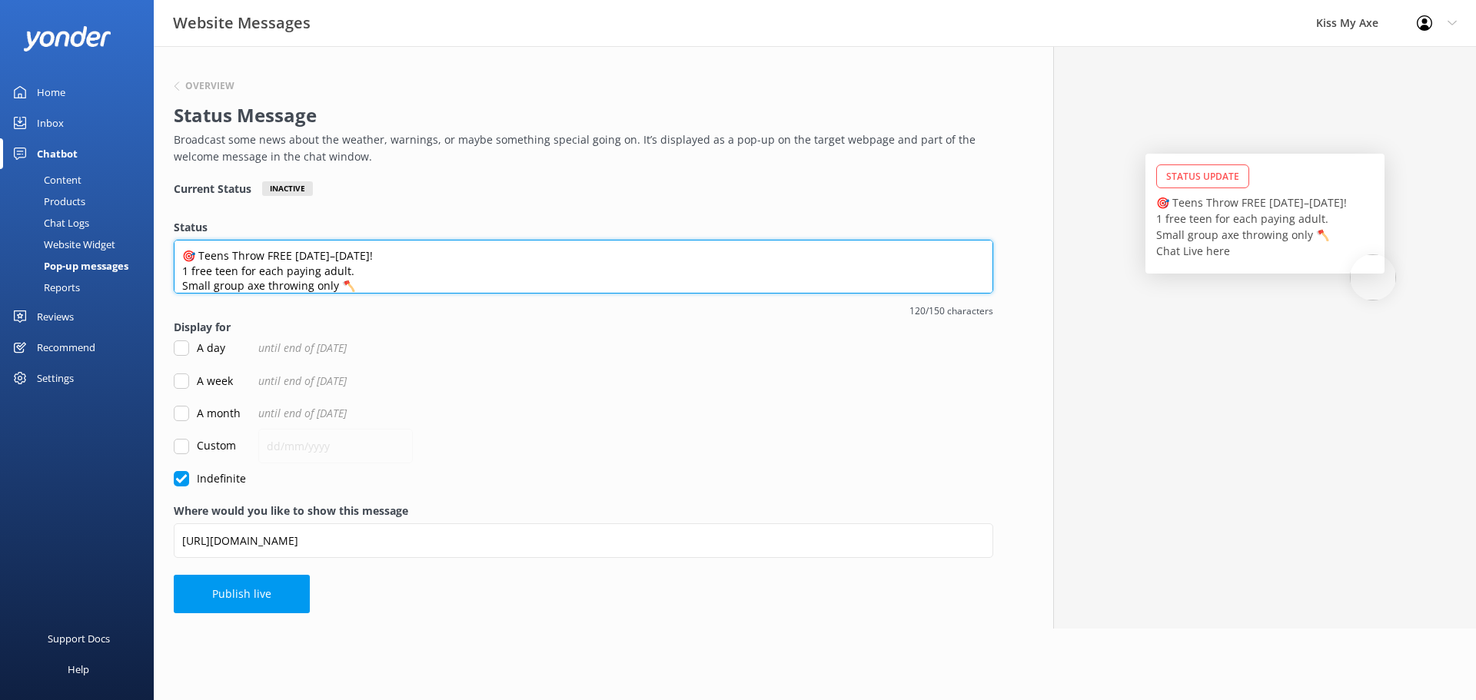
scroll to position [23, 0]
drag, startPoint x: 299, startPoint y: 266, endPoint x: 315, endPoint y: 302, distance: 39.6
click at [315, 302] on div "Status 🎯 Teens Throw FREE 27 Sept–12 Oct! 1 free teen for each paying adult. Sm…" at bounding box center [583, 269] width 819 height 100
click at [271, 284] on textarea "🎯 Teens Throw FREE 27 Sept–12 Oct! 1 free teen for each paying adult. Small gro…" at bounding box center [583, 267] width 819 height 54
drag, startPoint x: 260, startPoint y: 281, endPoint x: 176, endPoint y: 277, distance: 83.9
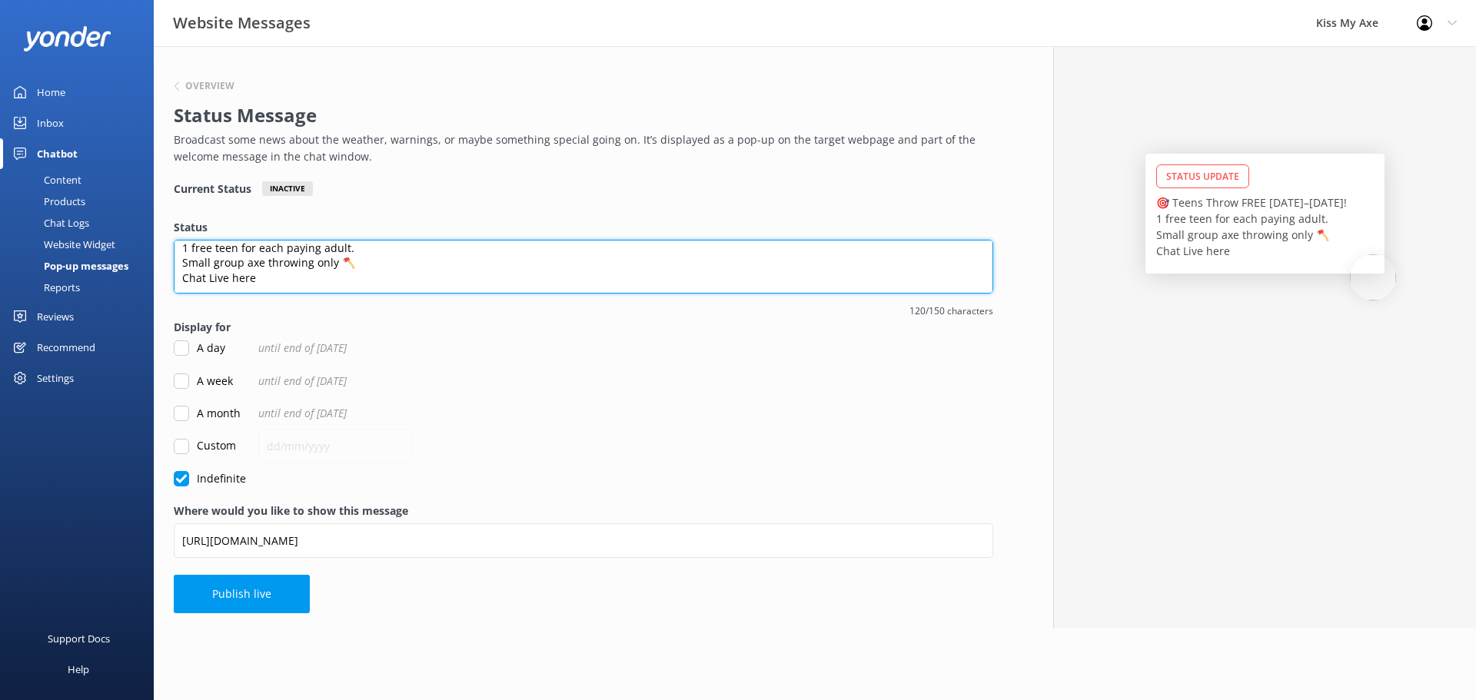
click at [176, 277] on textarea "🎯 Teens Throw FREE 27 Sept–12 Oct! 1 free teen for each paying adult. Small gro…" at bounding box center [583, 267] width 819 height 54
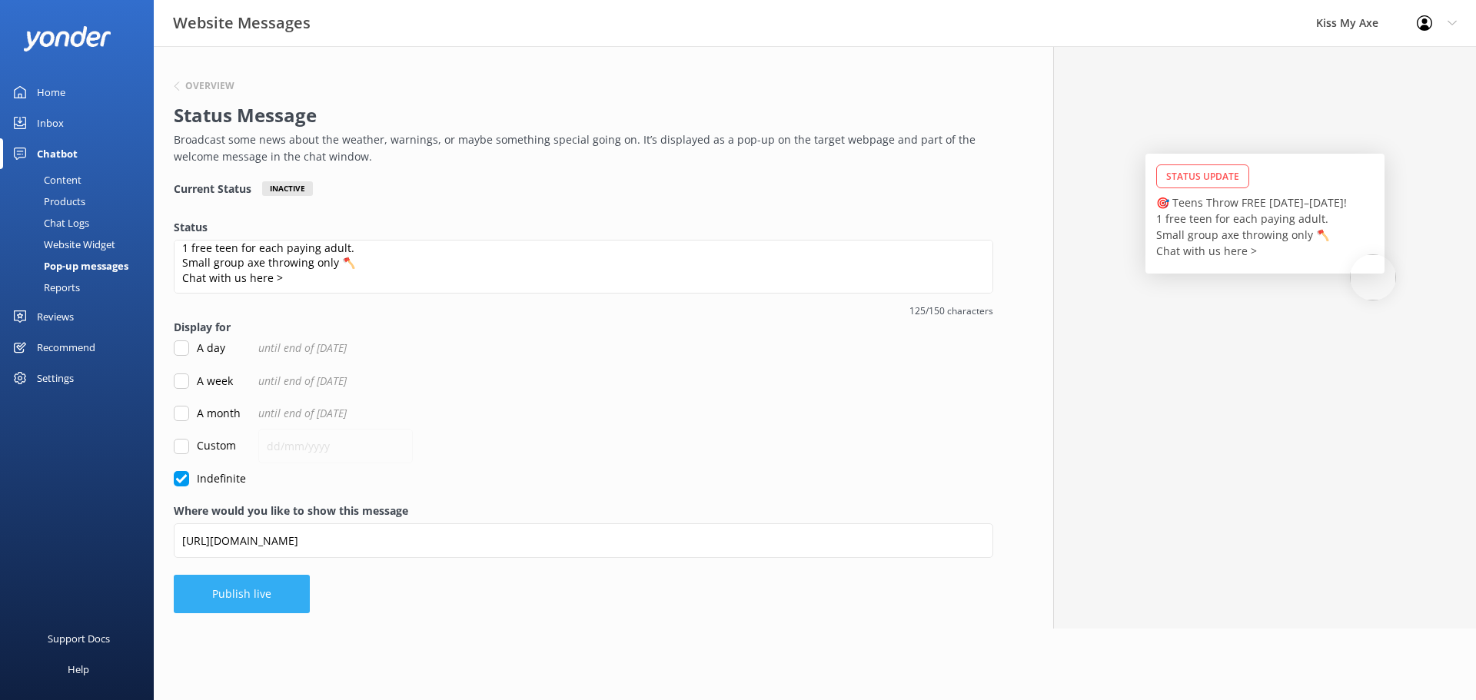
click at [247, 586] on button "Publish live" at bounding box center [242, 594] width 136 height 38
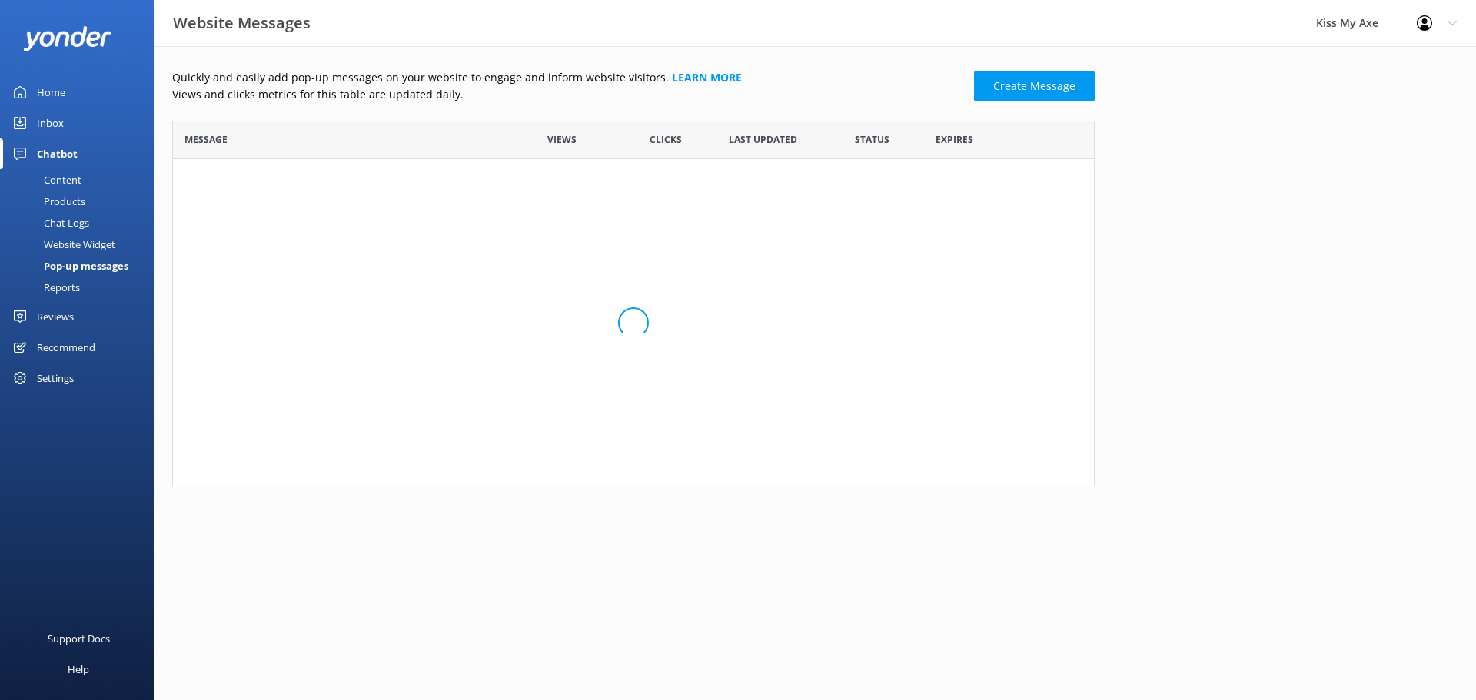
scroll to position [93, 911]
click at [330, 171] on link "🎯 Teens Throw FREE 27 Sept–12 Oct! 1 free tee..." at bounding box center [341, 183] width 314 height 35
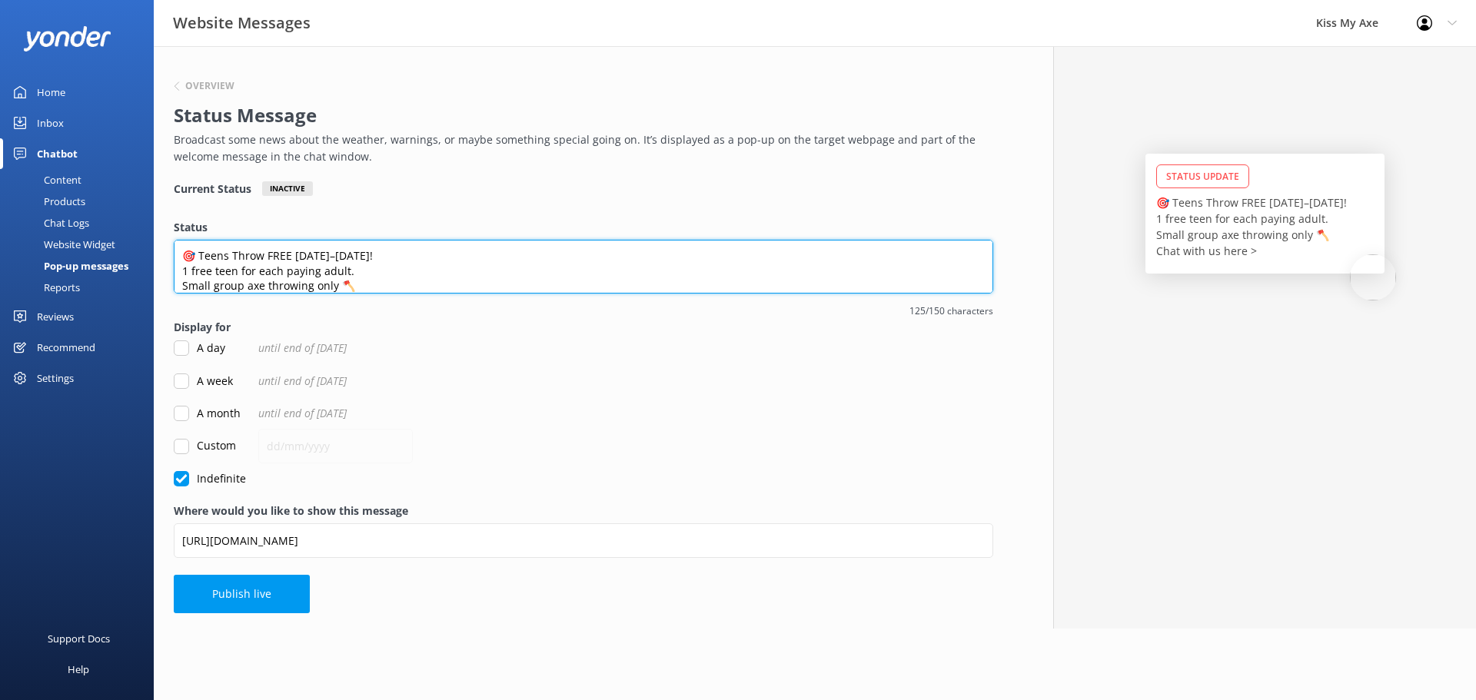
scroll to position [23, 0]
drag, startPoint x: 338, startPoint y: 274, endPoint x: 350, endPoint y: 310, distance: 37.4
click at [350, 310] on div "Status 🎯 Teens Throw FREE 27 Sept–12 Oct! 1 free teen for each paying adult. Sm…" at bounding box center [583, 269] width 819 height 100
click at [311, 278] on textarea "🎯 Teens Throw FREE 27 Sept–12 Oct! 1 free teen for each paying adult. Small gro…" at bounding box center [583, 267] width 819 height 54
click at [184, 279] on textarea "🎯 Teens Throw FREE 27 Sept–12 Oct! 1 free teen for each paying adult. Small gro…" at bounding box center [583, 267] width 819 height 54
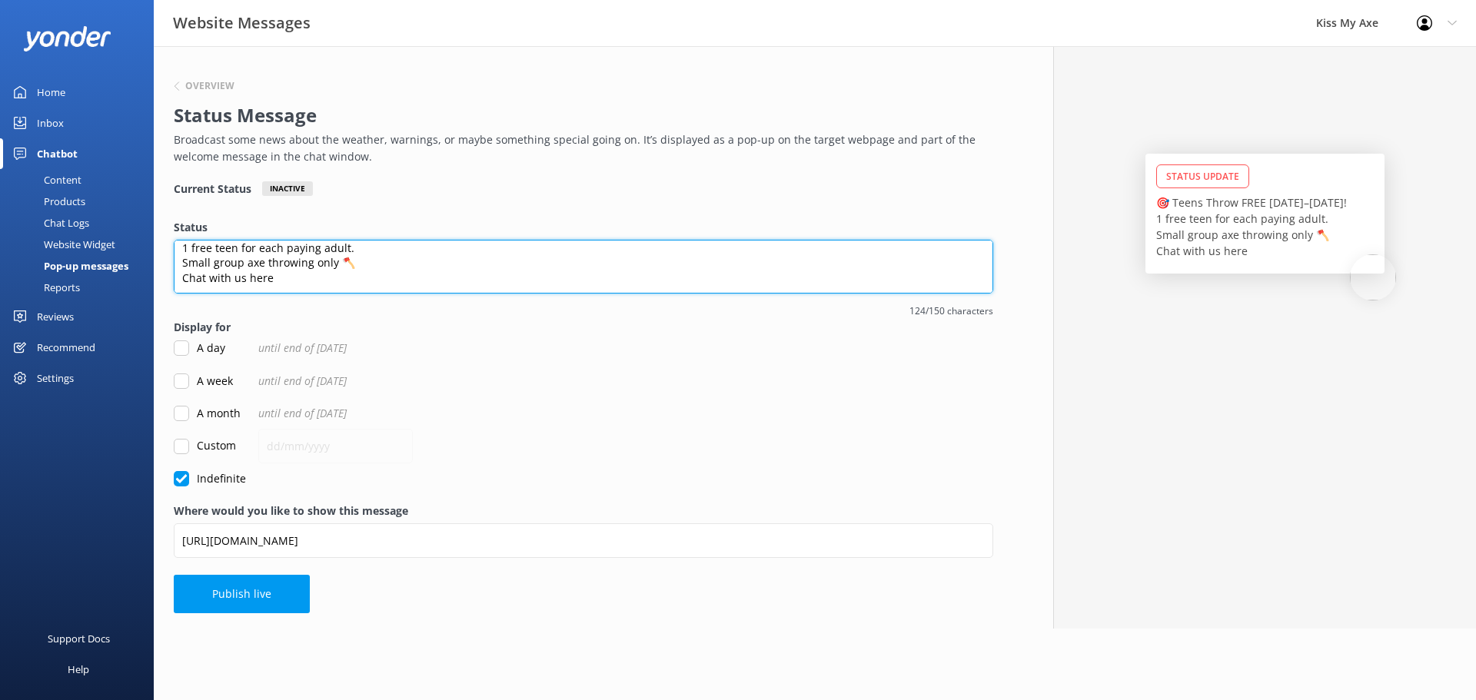
scroll to position [0, 0]
drag, startPoint x: 295, startPoint y: 263, endPoint x: 231, endPoint y: 234, distance: 70.9
click at [231, 234] on div "Status 🎯 Teens Throw FREE 27 Sept–12 Oct! 1 free teen for each paying adult. Sm…" at bounding box center [583, 269] width 819 height 100
click at [242, 256] on textarea "🎯 Teens Throw FREE 27 Sept–12 Oct! 1 free teen for each paying adult. Small gro…" at bounding box center [583, 267] width 819 height 54
click at [228, 271] on textarea "🎯 Teens Throw FREE 27 Sept–12 Oct! 1 free teen for each paying adult. Small gro…" at bounding box center [583, 267] width 819 height 54
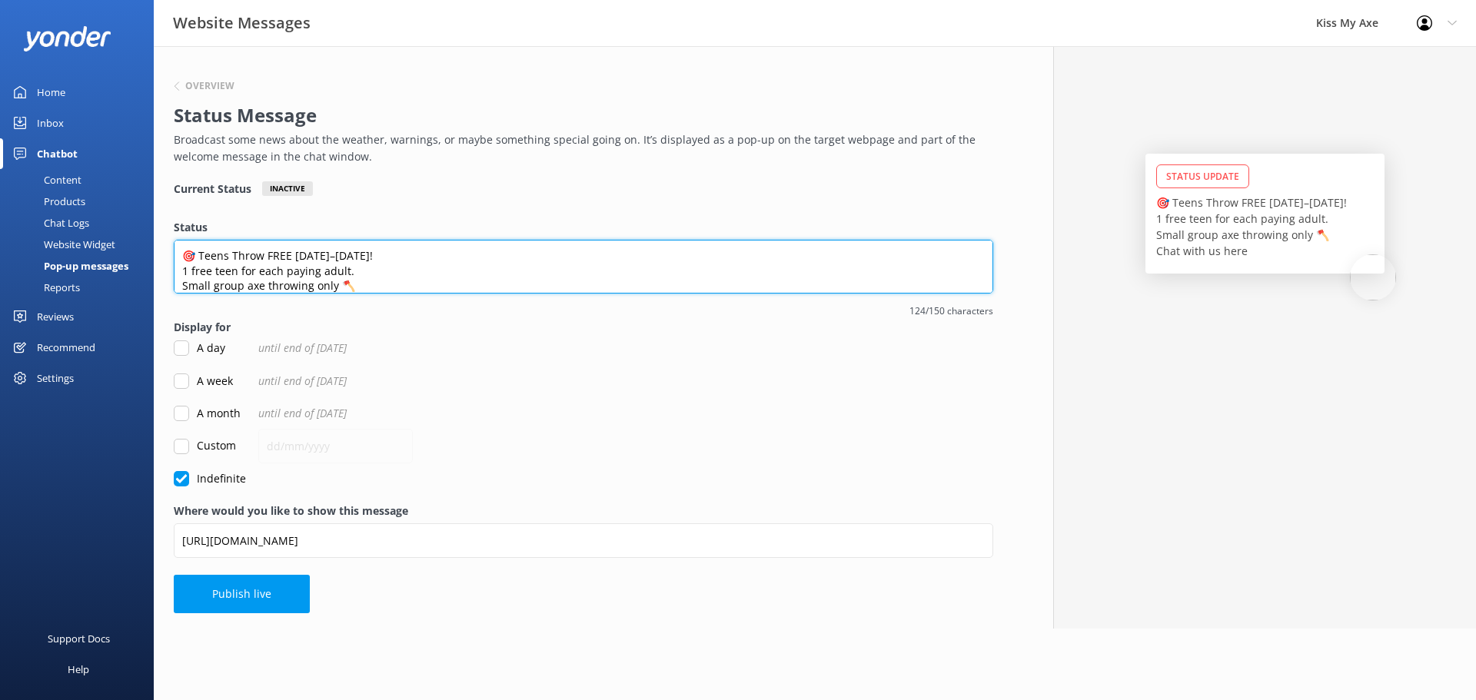
click at [210, 269] on textarea "🎯 Teens Throw FREE 27 Sept–12 Oct! 1 free teen for each paying adult. Small gro…" at bounding box center [583, 267] width 819 height 54
click at [207, 269] on textarea "🎯 Teens Throw FREE 27 Sept–12 Oct! 1 free teen for each paying adult. Small gro…" at bounding box center [583, 267] width 819 height 54
click at [330, 271] on textarea "🎯 Teens Throw FREE 27 Sept–12 Oct! 1 FREE teen for each paying adult. Small gro…" at bounding box center [583, 267] width 819 height 54
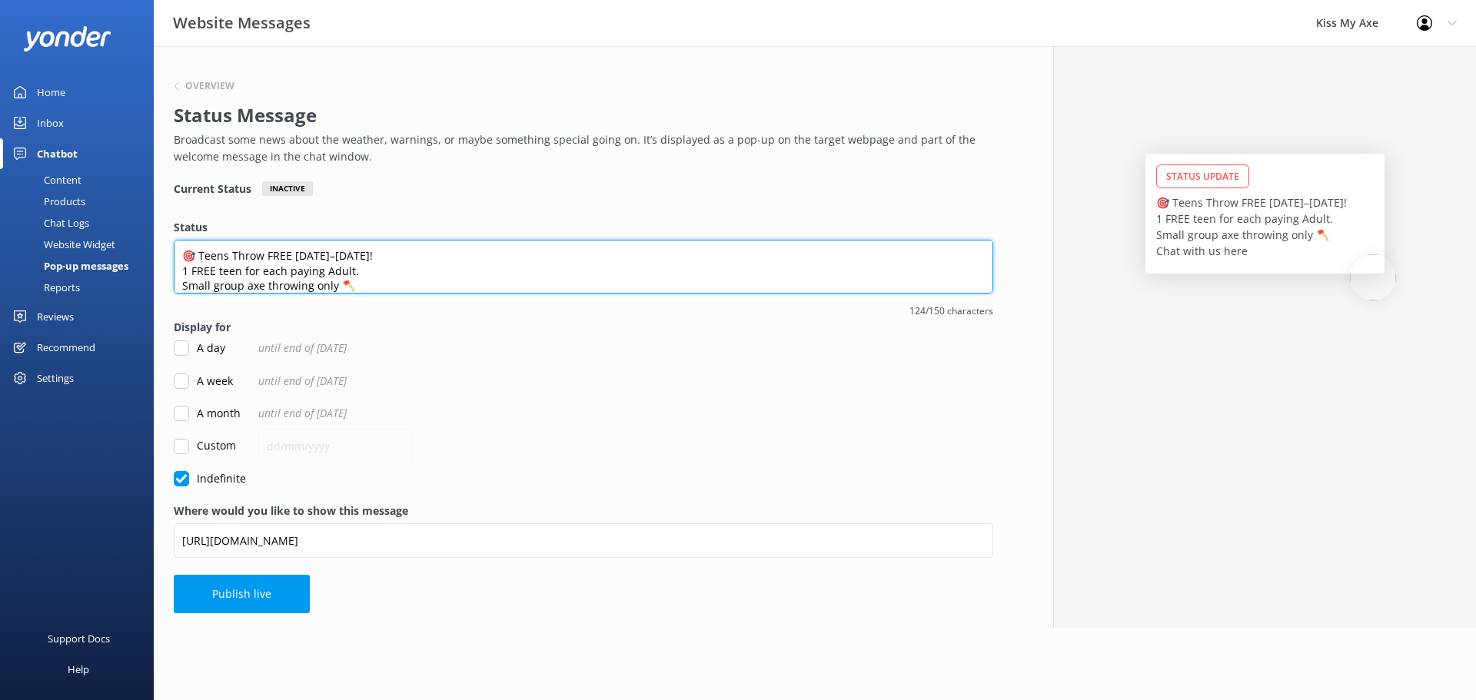
click at [377, 251] on textarea "🎯 Teens Throw FREE 27 Sept–12 Oct! 1 FREE teen for each paying Adult. Small gro…" at bounding box center [583, 267] width 819 height 54
click at [248, 261] on textarea "🎯 Teens Throw FREE 27 Sept–12 Oct 1 FREE teen for each paying Adult. Small grou…" at bounding box center [583, 267] width 819 height 54
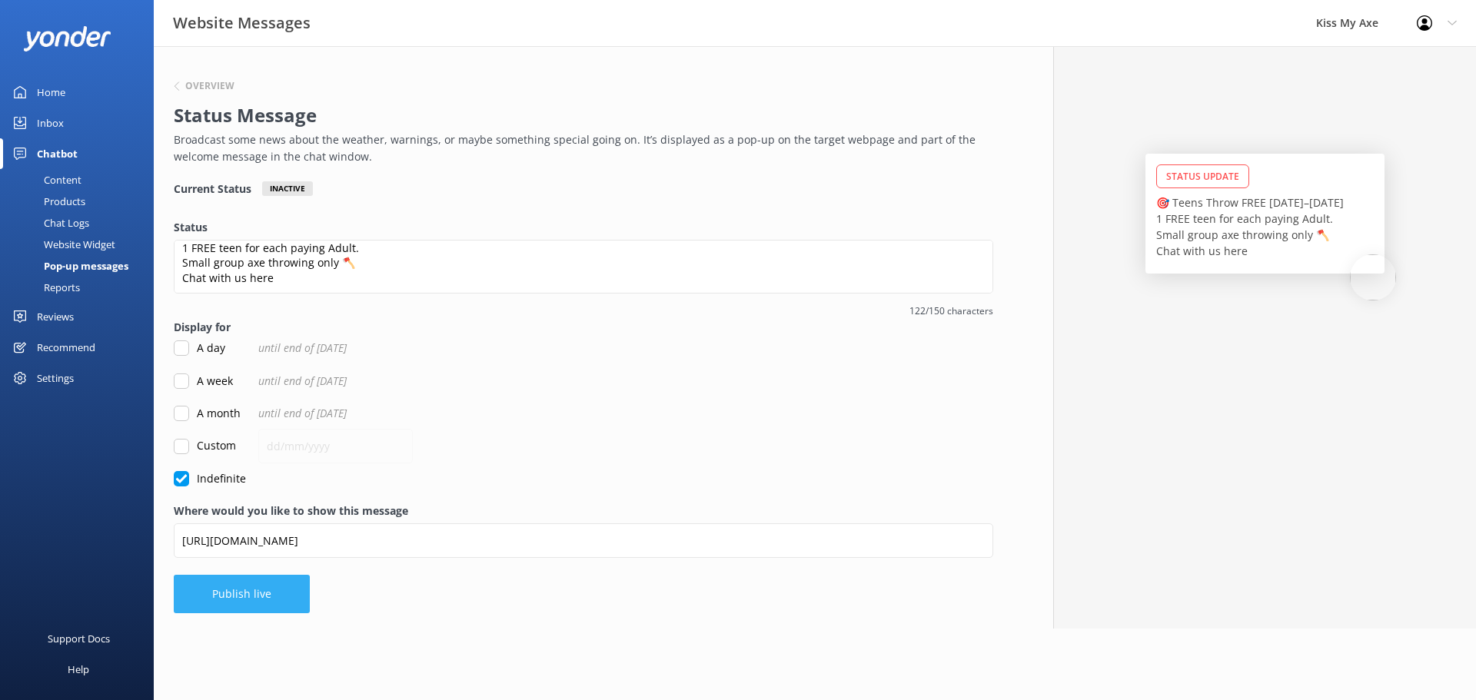
click at [250, 593] on button "Publish live" at bounding box center [242, 594] width 136 height 38
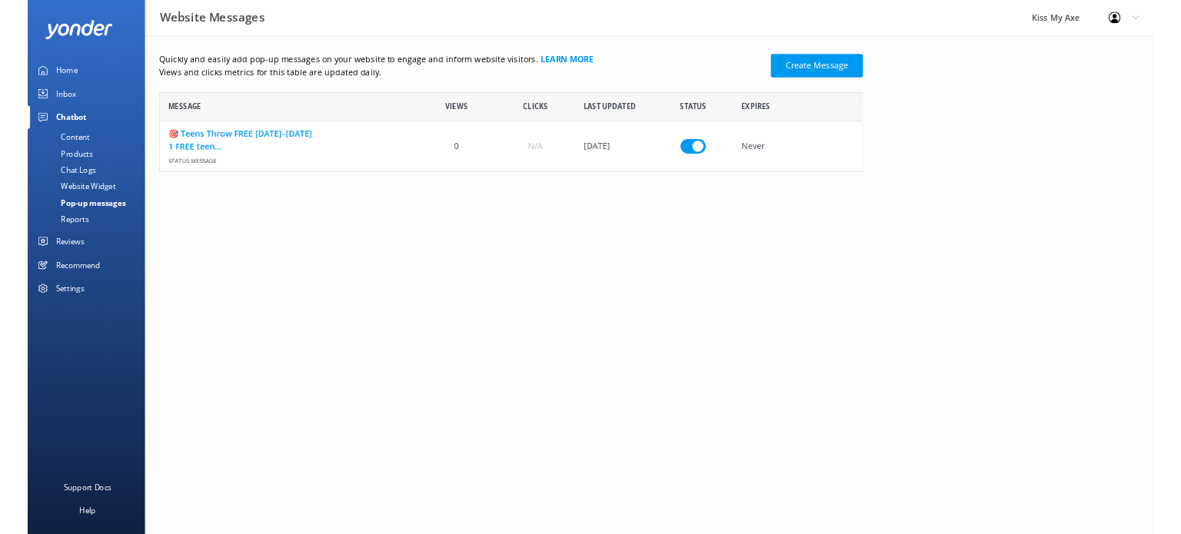
scroll to position [92, 910]
